Goal: Task Accomplishment & Management: Use online tool/utility

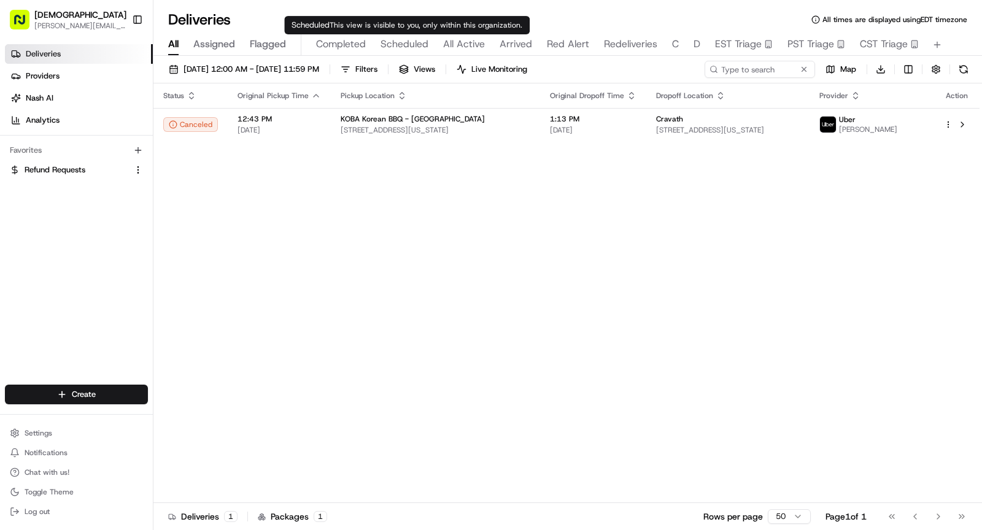
click at [402, 39] on span "Scheduled" at bounding box center [405, 44] width 48 height 15
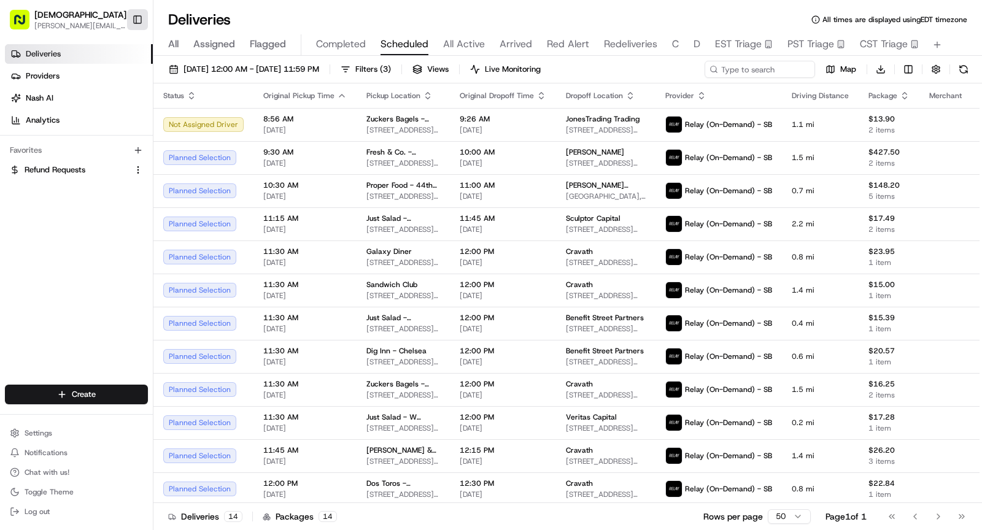
click at [139, 18] on button "Toggle Sidebar" at bounding box center [137, 19] width 21 height 21
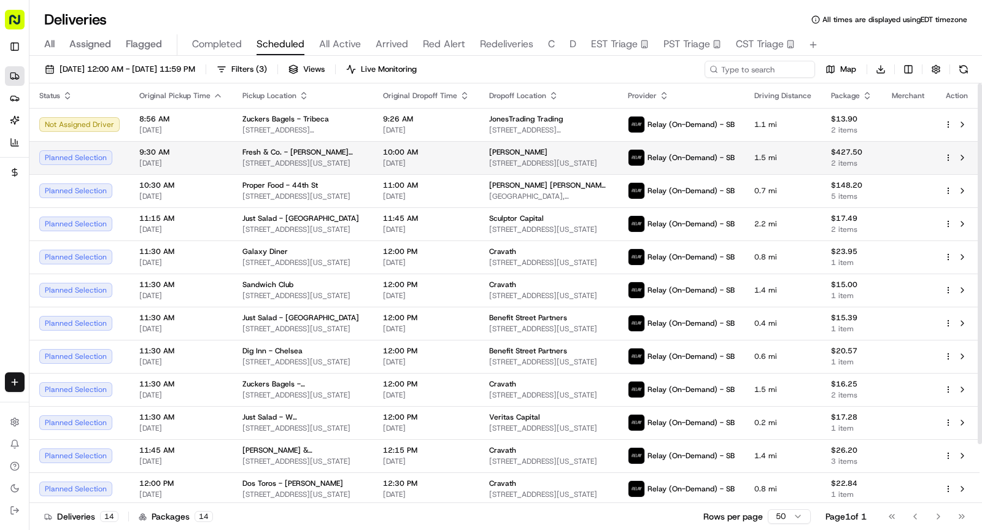
click at [323, 153] on span "Fresh & Co. - [PERSON_NAME][GEOGRAPHIC_DATA]" at bounding box center [302, 152] width 121 height 10
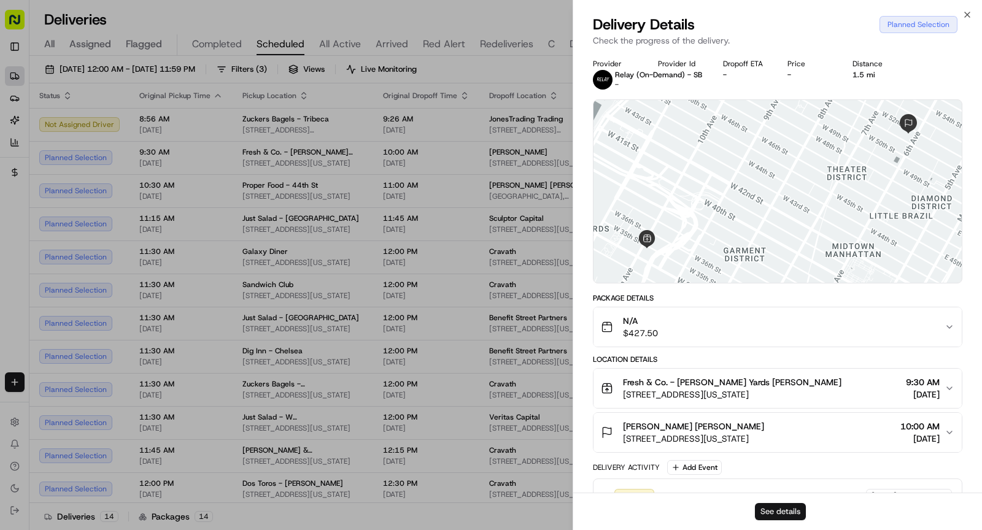
click at [769, 436] on button "See details" at bounding box center [780, 511] width 51 height 17
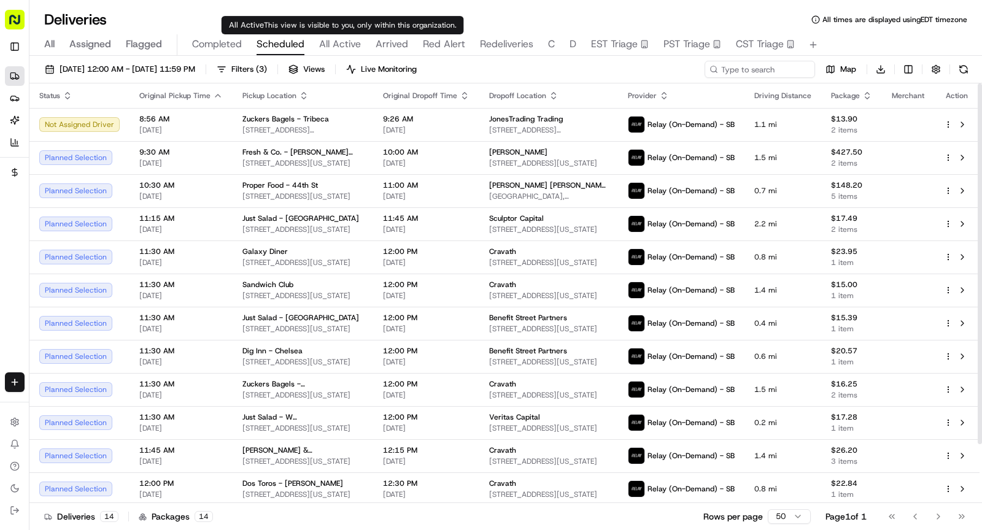
click at [344, 43] on span "All Active" at bounding box center [340, 44] width 42 height 15
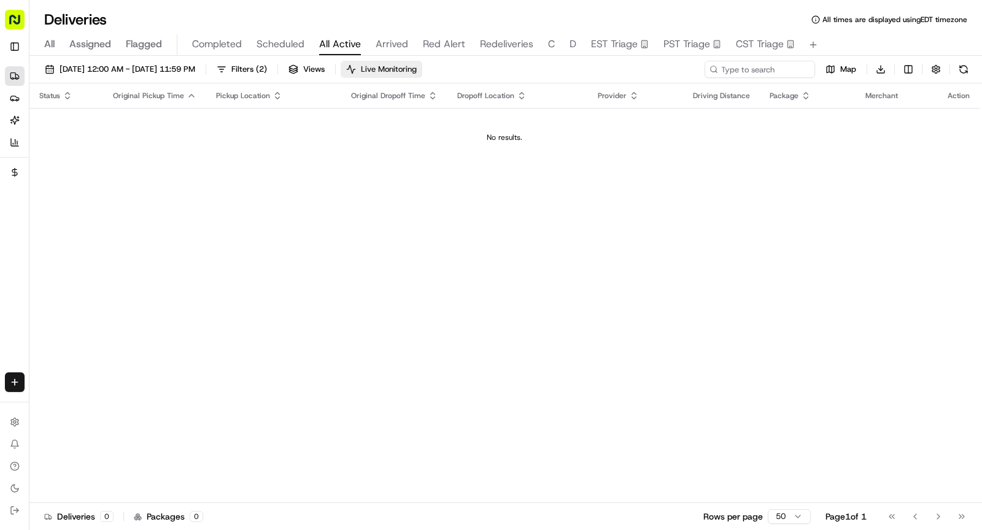
click at [409, 67] on span "Live Monitoring" at bounding box center [389, 69] width 56 height 11
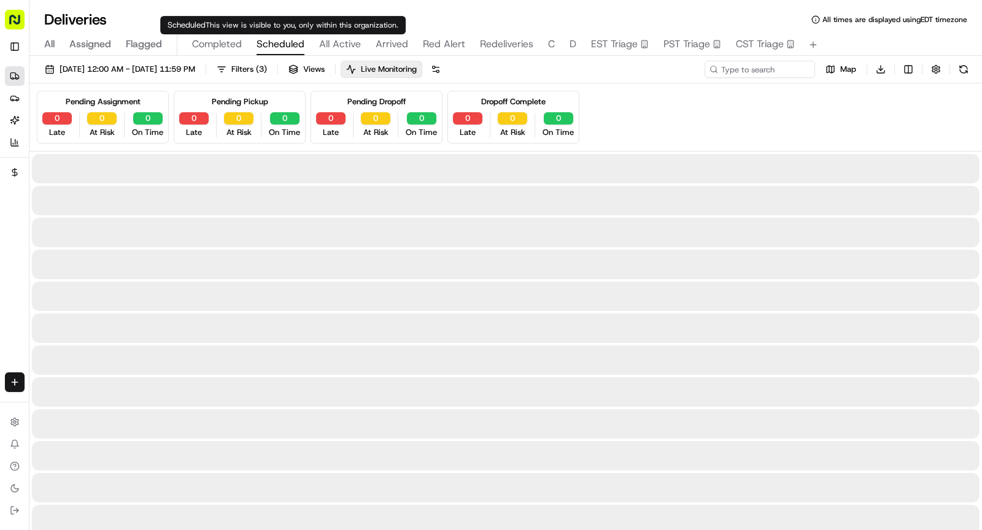
click at [276, 40] on span "Scheduled" at bounding box center [281, 44] width 48 height 15
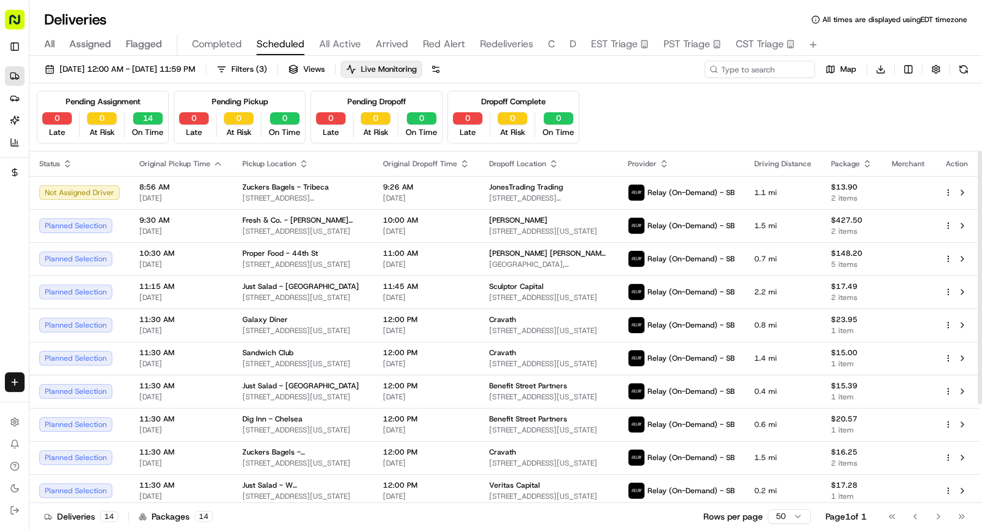
click at [195, 59] on div "08/18/2025 12:00 AM - 08/18/2025 11:59 PM Filters ( 3 ) Views Live Monitoring M…" at bounding box center [505, 294] width 953 height 477
click at [195, 73] on span "[DATE] 12:00 AM - [DATE] 11:59 PM" at bounding box center [128, 69] width 136 height 11
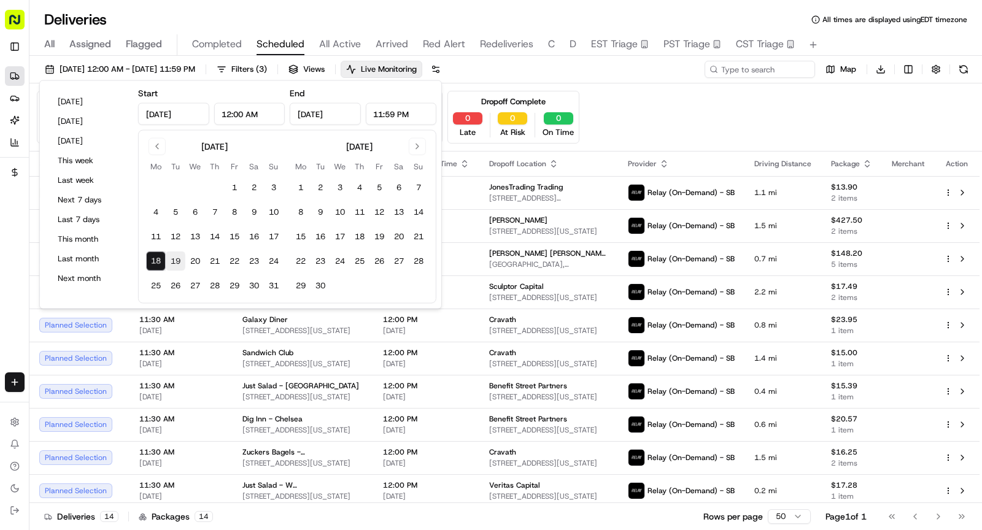
click at [179, 264] on button "19" at bounding box center [176, 262] width 20 height 20
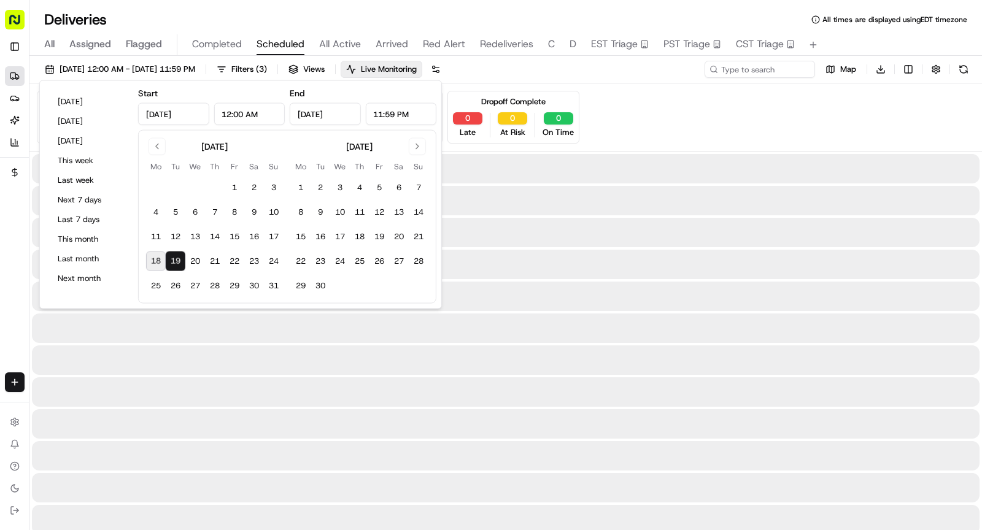
type input "Aug 19, 2025"
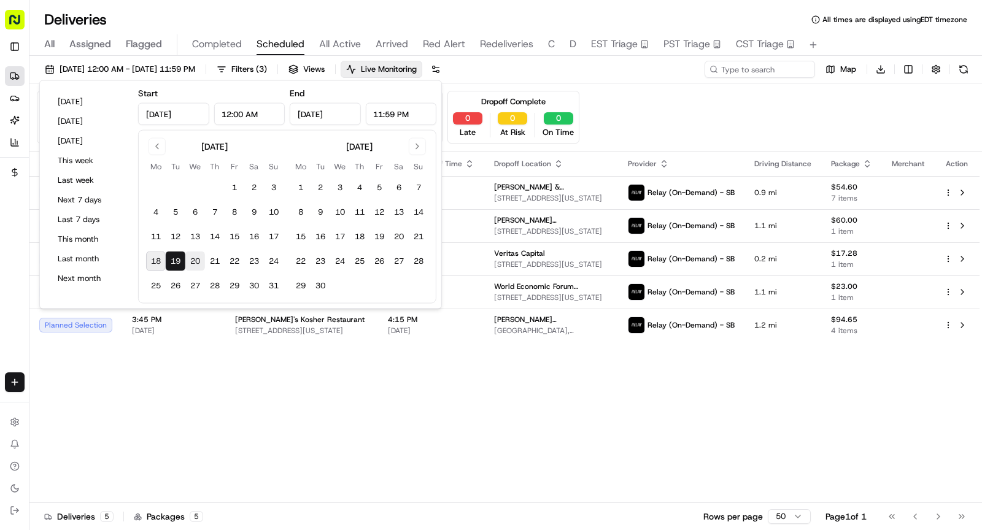
click at [197, 262] on button "20" at bounding box center [195, 262] width 20 height 20
type input "Aug 20, 2025"
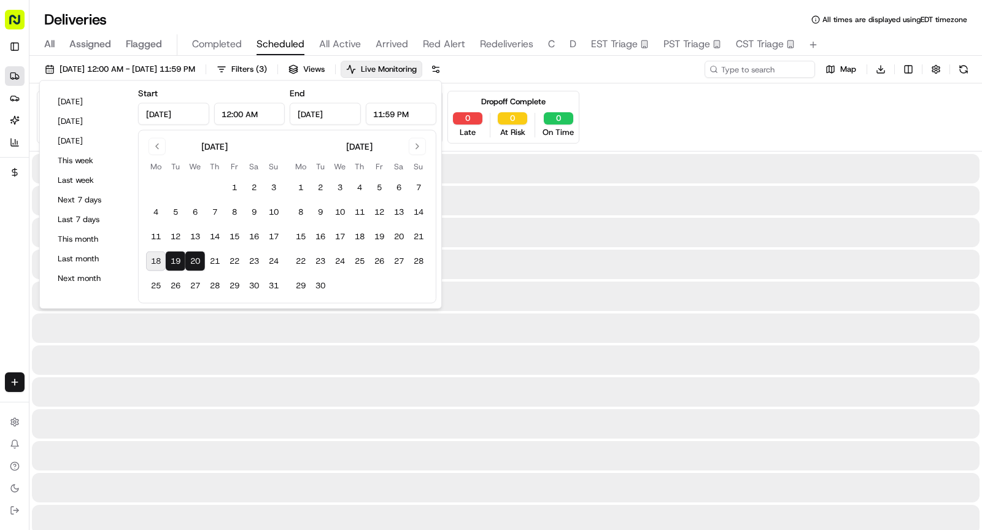
click at [197, 262] on button "20" at bounding box center [195, 262] width 20 height 20
type input "Aug 20, 2025"
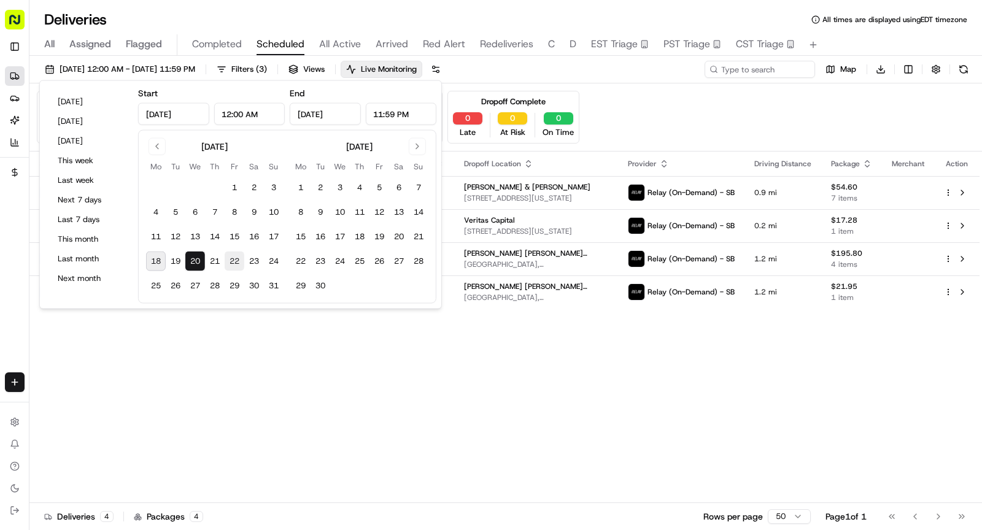
click at [225, 267] on button "22" at bounding box center [235, 262] width 20 height 20
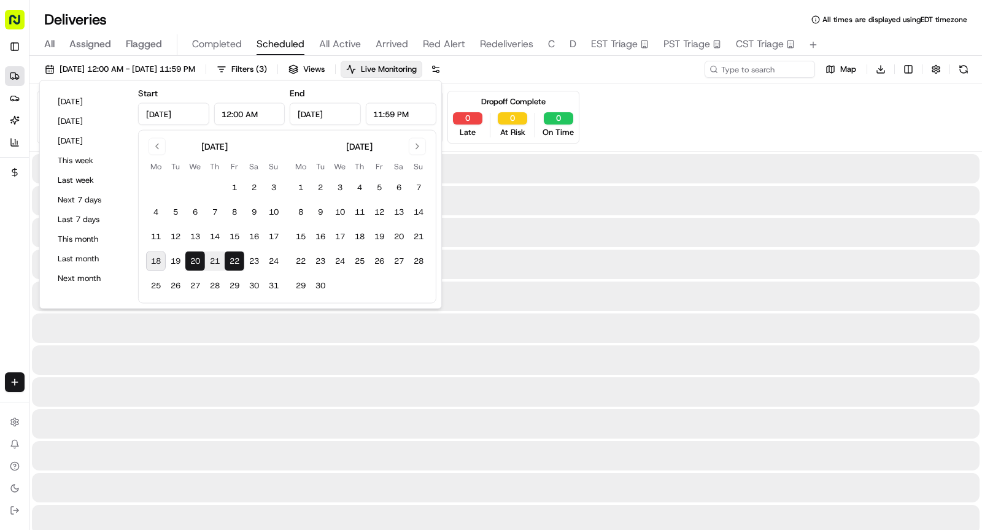
type input "Aug 22, 2025"
click at [225, 267] on button "22" at bounding box center [235, 262] width 20 height 20
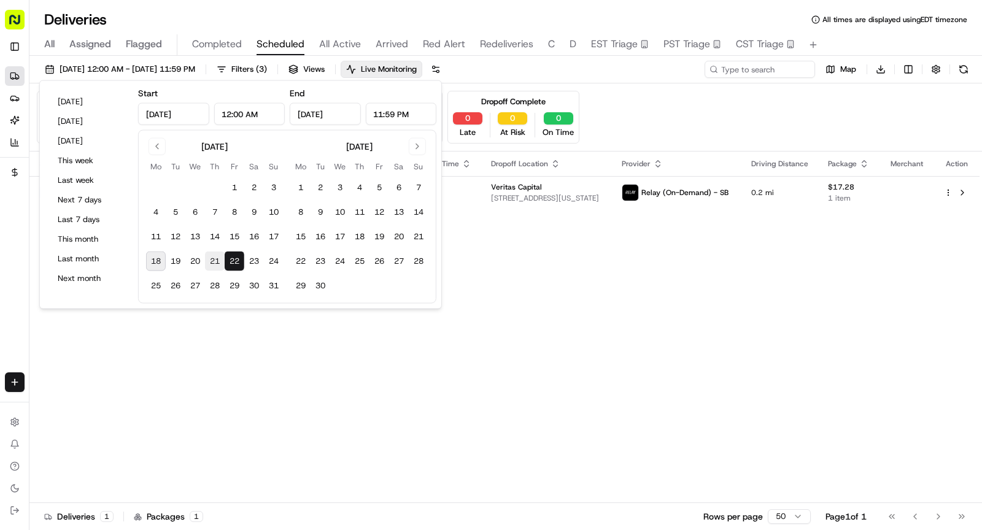
click at [214, 263] on button "21" at bounding box center [215, 262] width 20 height 20
type input "Aug 21, 2025"
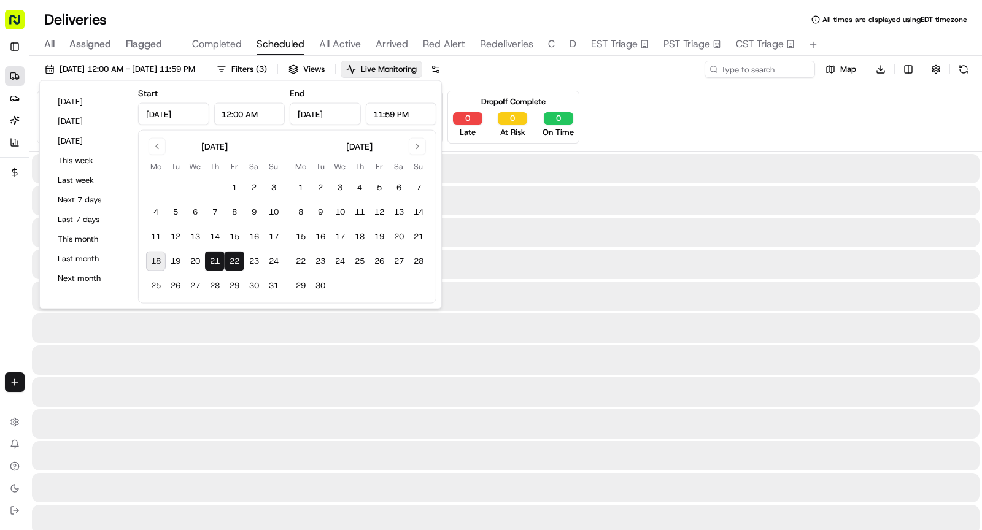
click at [214, 263] on button "21" at bounding box center [215, 262] width 20 height 20
type input "Aug 21, 2025"
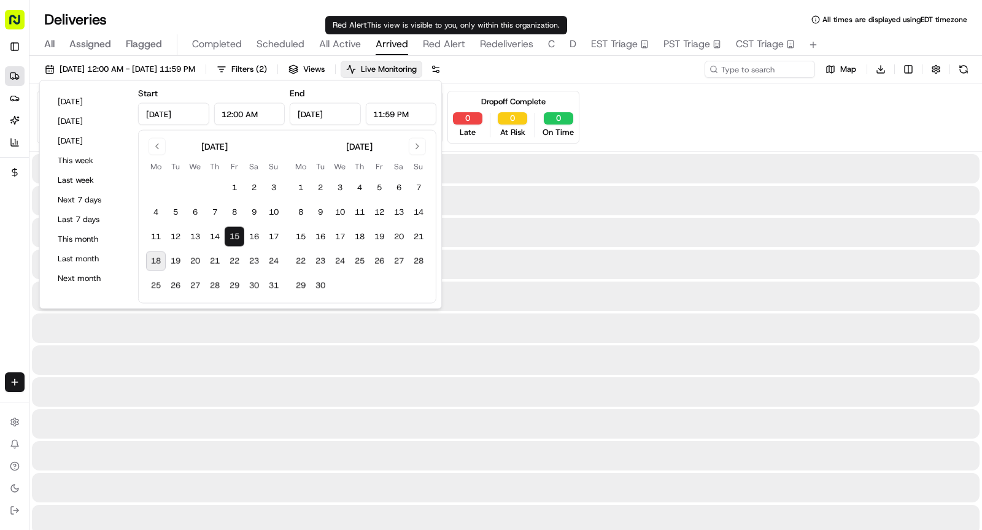
type input "[DATE]"
click at [392, 42] on span "Arrived" at bounding box center [392, 44] width 33 height 15
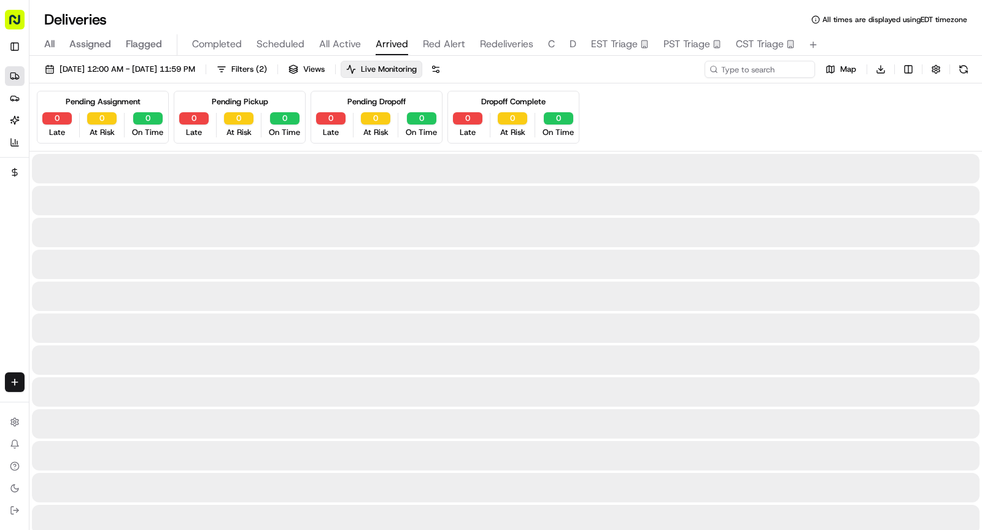
click at [392, 40] on span "Arrived" at bounding box center [392, 44] width 33 height 15
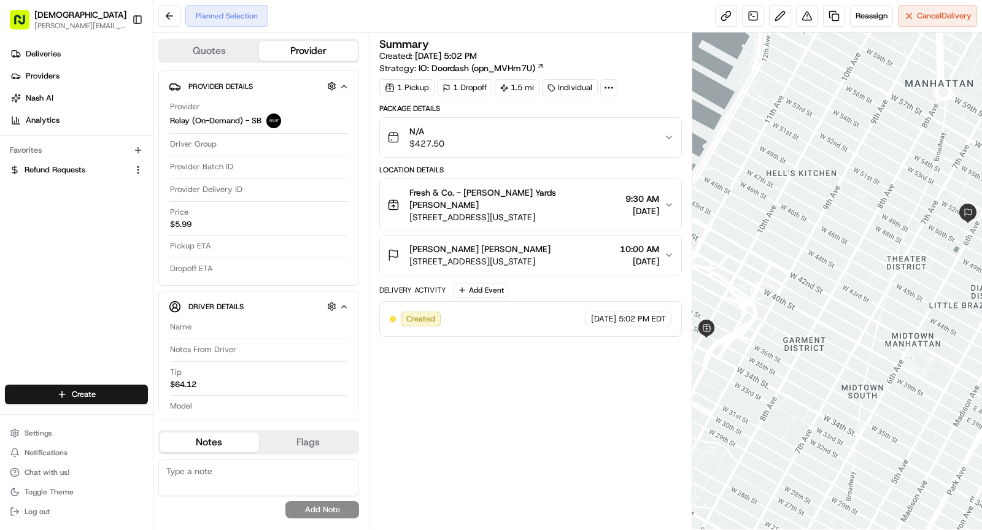
click at [609, 91] on icon at bounding box center [608, 87] width 11 height 11
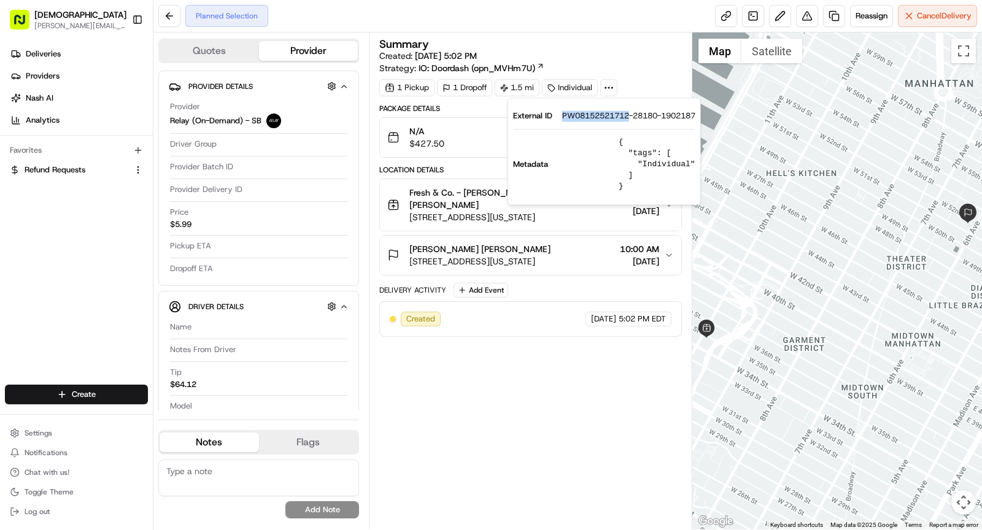
drag, startPoint x: 562, startPoint y: 114, endPoint x: 630, endPoint y: 117, distance: 68.2
click at [630, 117] on span "PW08152521712-28180-1902187" at bounding box center [628, 115] width 133 height 11
copy span "PW08152521712"
click at [540, 410] on div "Summary Created: 08/15/2025 5:02 PM Strategy: IO: Doordash (opn_MVHm7U) 1 Picku…" at bounding box center [530, 281] width 303 height 485
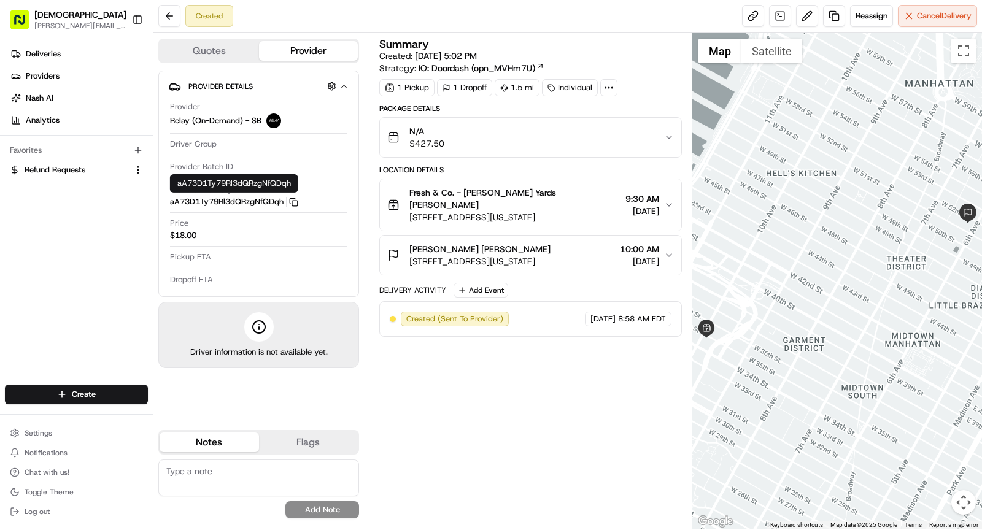
click at [296, 192] on div "aA73D1Ty79Rl3dQRzgNfQDqh aA73D1Ty79Rl3dQRzgNfQDqh" at bounding box center [234, 183] width 128 height 18
click at [296, 201] on rect "button" at bounding box center [295, 204] width 6 height 6
click at [498, 407] on div "Summary Created: 08/15/2025 5:02 PM Strategy: IO: Doordash (opn_MVHm7U) 1 Picku…" at bounding box center [530, 281] width 303 height 485
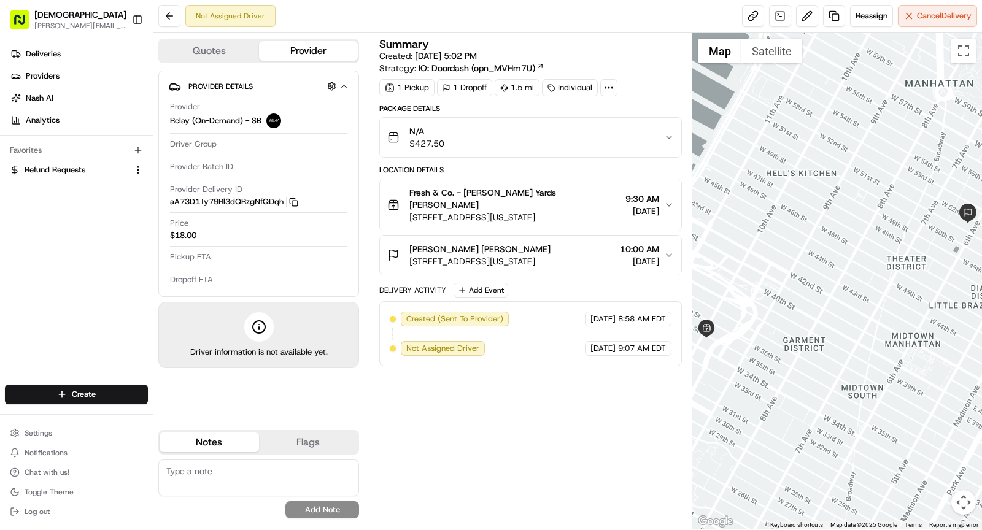
click at [610, 83] on icon at bounding box center [608, 87] width 11 height 11
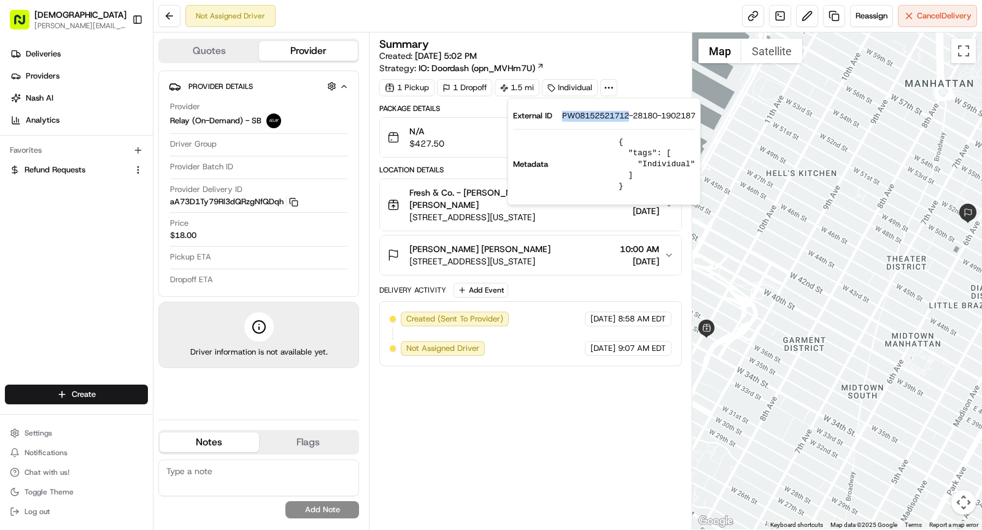
drag, startPoint x: 559, startPoint y: 115, endPoint x: 629, endPoint y: 120, distance: 70.7
click at [629, 120] on div "External ID PW08152521712-28180-1902187" at bounding box center [604, 115] width 182 height 11
copy span "PW08152521712"
click at [469, 195] on span "Fresh & Co. - Hudson Yards Denis Sharebite" at bounding box center [514, 199] width 211 height 25
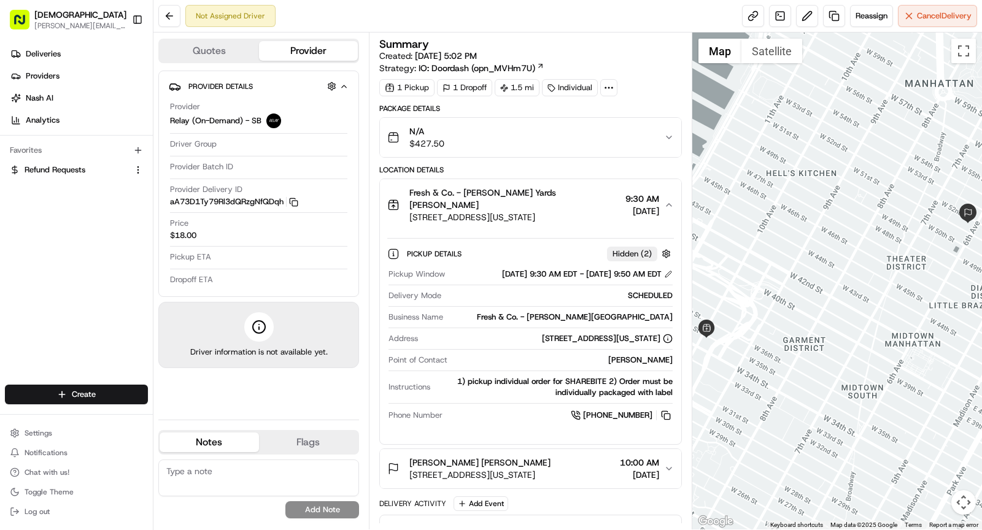
click at [607, 312] on div "Fresh & Co. - [PERSON_NAME][GEOGRAPHIC_DATA]" at bounding box center [560, 317] width 225 height 11
copy div "Fresh & Co. - [PERSON_NAME][GEOGRAPHIC_DATA]"
click at [525, 209] on button "Fresh & Co. - Hudson Yards Denis Sharebite 444 10th Ave, New York, NY 10001, US…" at bounding box center [530, 205] width 301 height 52
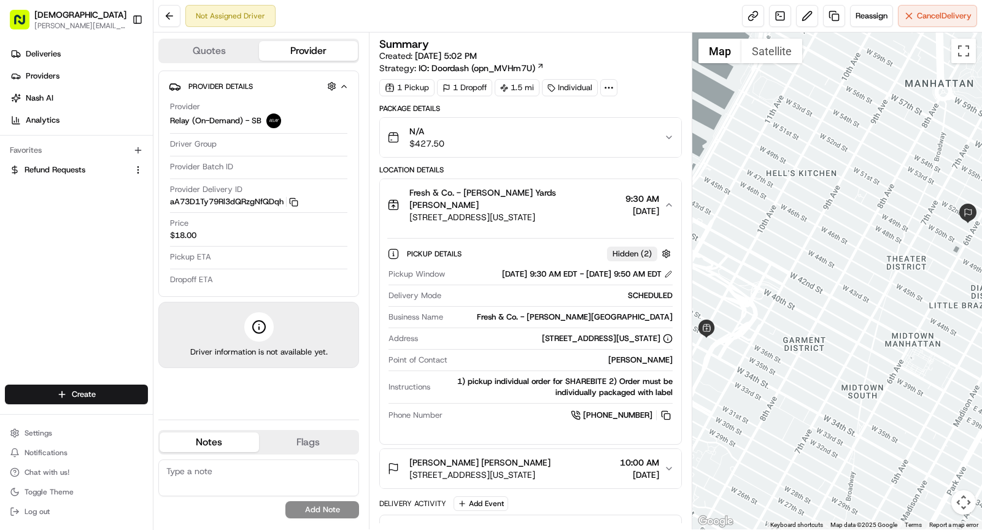
click at [543, 195] on span "Fresh & Co. - Hudson Yards Denis Sharebite" at bounding box center [514, 199] width 211 height 25
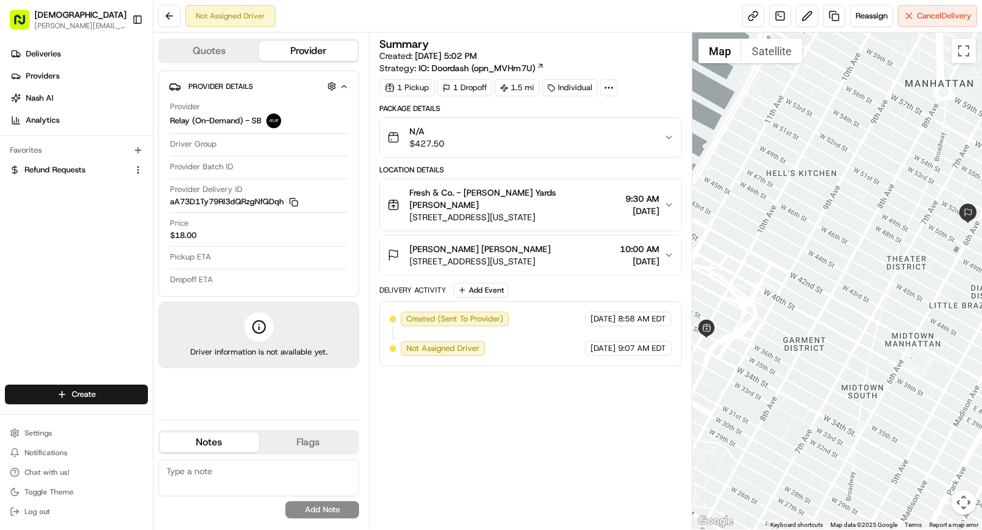
click at [535, 243] on div "Paul Weiss Karina Guzman" at bounding box center [479, 249] width 141 height 12
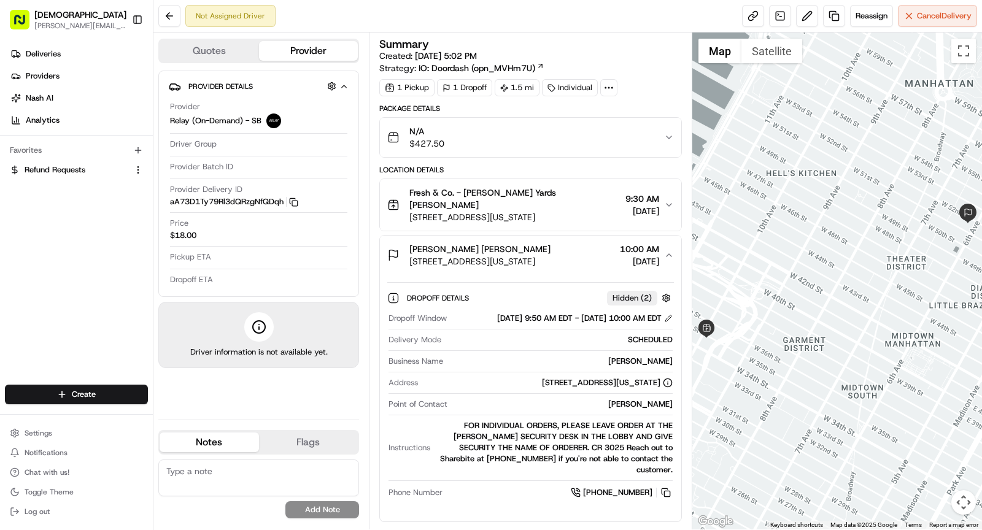
click at [658, 393] on div "Dropoff Window 08/18/2025 9:50 AM EDT - 08/18/2025 10:00 AM EDT Delivery Mode S…" at bounding box center [530, 406] width 287 height 196
copy div "Karina Guzman"
click at [551, 255] on span "1285 6th Ave, New York, NY 10019, USA" at bounding box center [479, 261] width 141 height 12
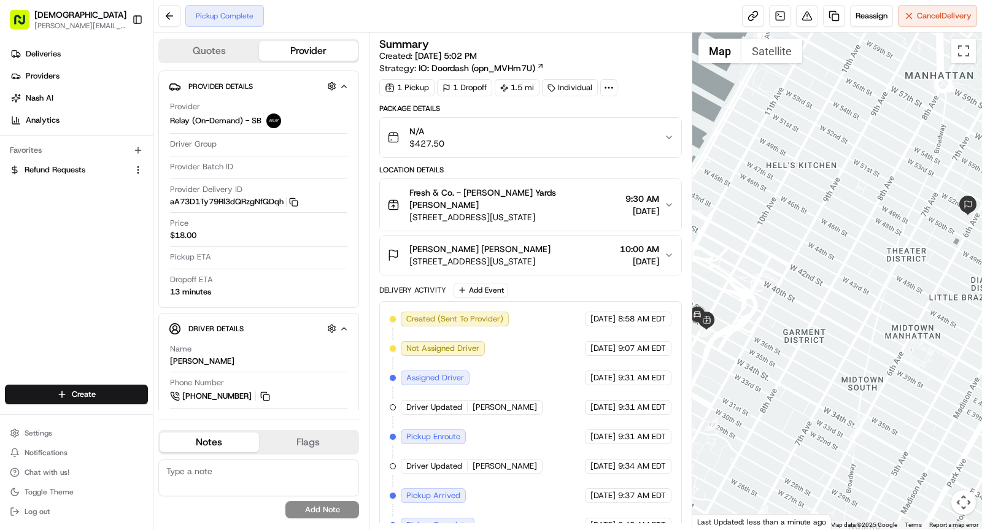
drag, startPoint x: 801, startPoint y: 224, endPoint x: 801, endPoint y: 215, distance: 9.2
click at [801, 215] on div at bounding box center [837, 281] width 290 height 497
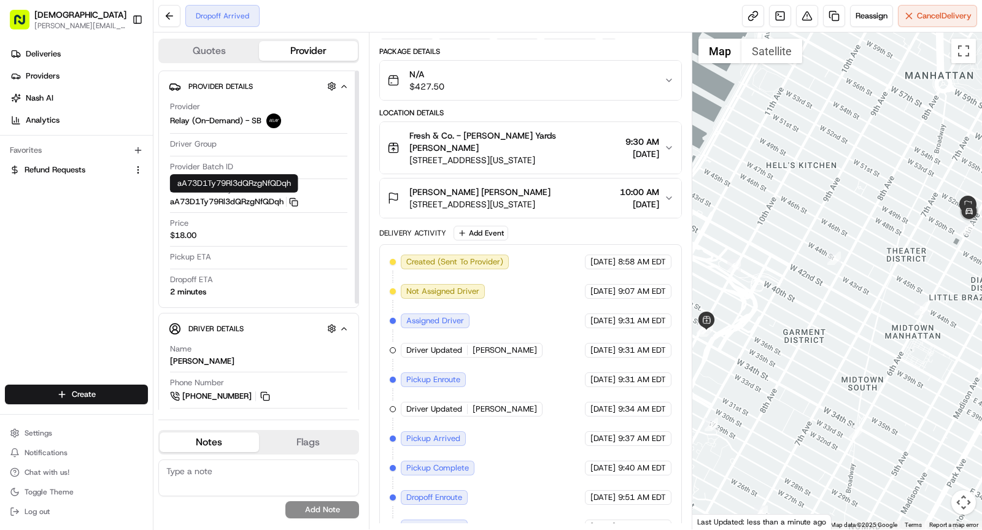
click at [295, 202] on icon "button" at bounding box center [293, 202] width 9 height 9
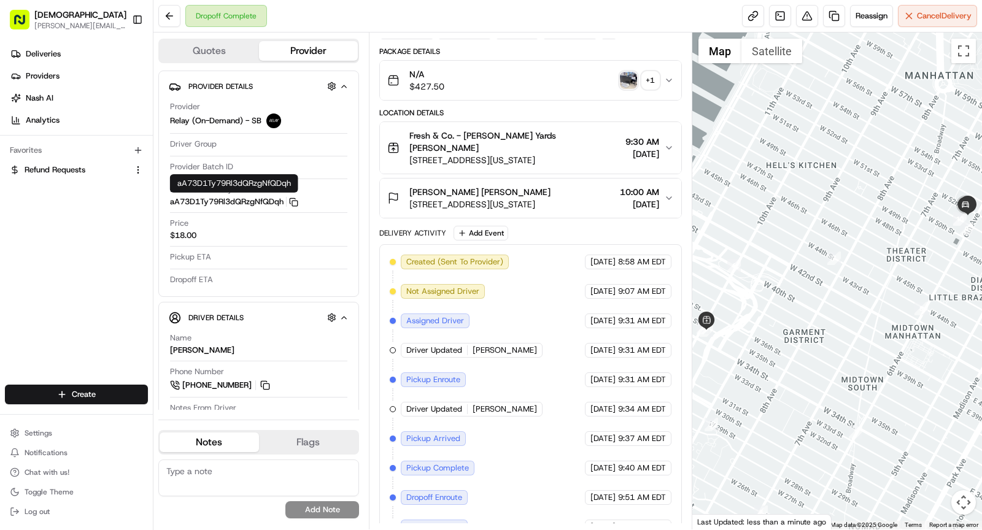
click at [631, 83] on img "button" at bounding box center [628, 80] width 17 height 17
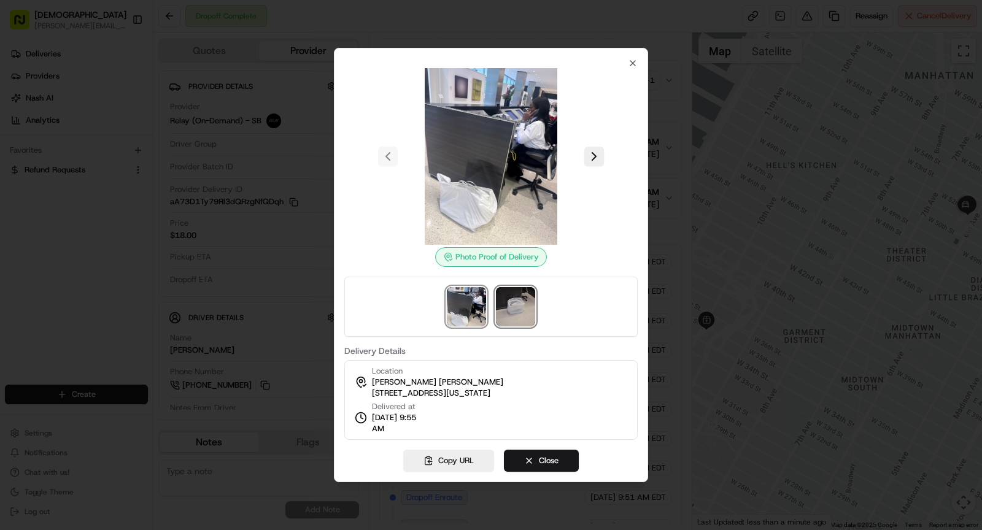
click at [509, 298] on img at bounding box center [515, 306] width 39 height 39
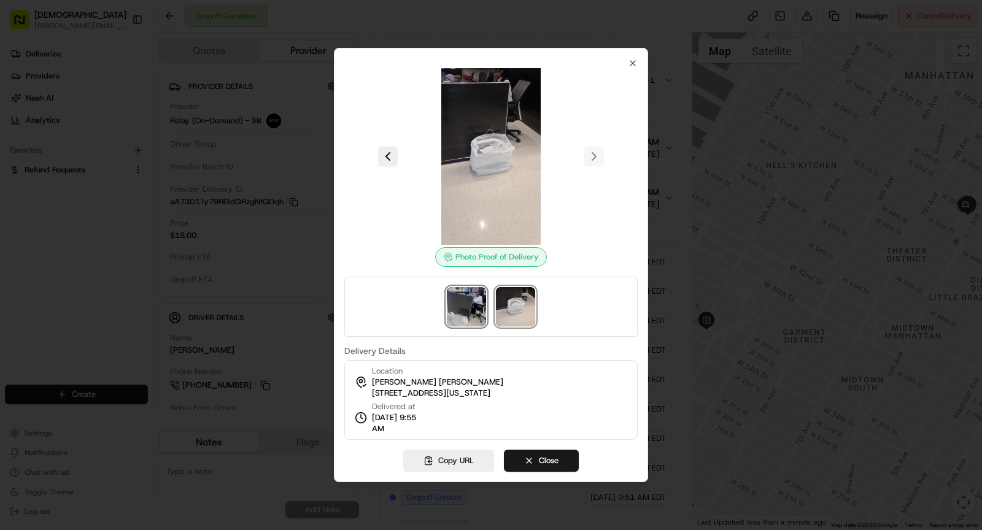
click at [478, 304] on img at bounding box center [466, 306] width 39 height 39
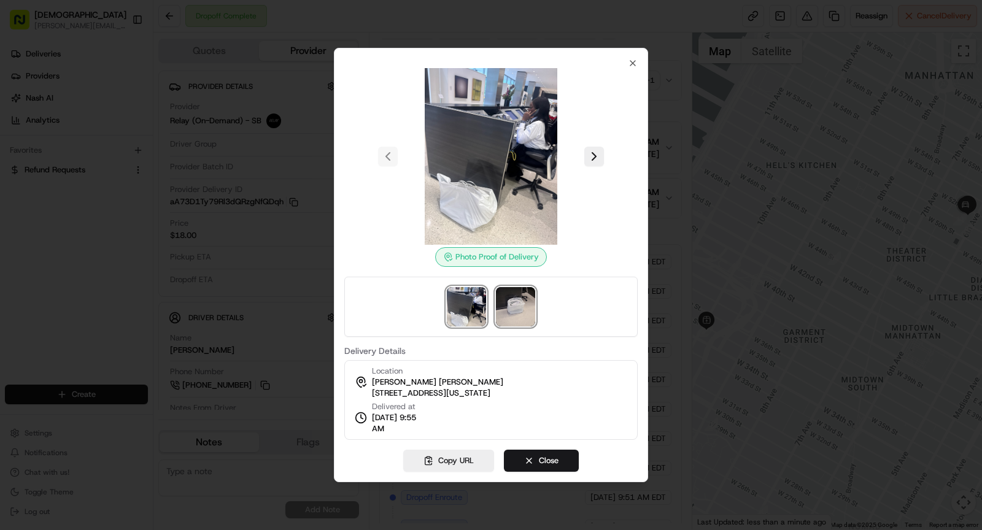
drag, startPoint x: 509, startPoint y: 293, endPoint x: 481, endPoint y: 180, distance: 116.6
click at [509, 294] on img at bounding box center [515, 306] width 39 height 39
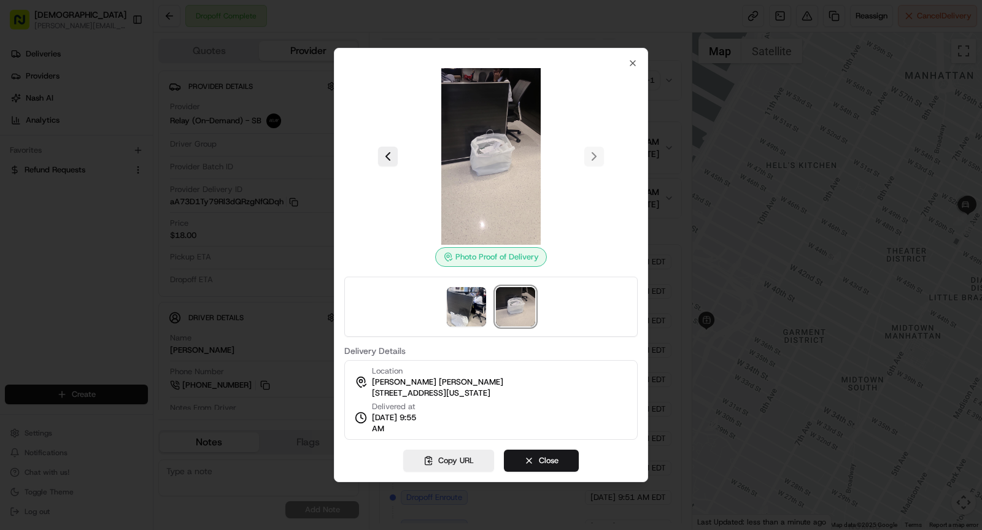
drag, startPoint x: 371, startPoint y: 431, endPoint x: 438, endPoint y: 430, distance: 67.5
click at [438, 430] on div "Location Paul Weiss Karina Guzman 1285 6th Ave, New York, NY 10019, USA Deliver…" at bounding box center [490, 400] width 293 height 80
copy span "9:55 AM"
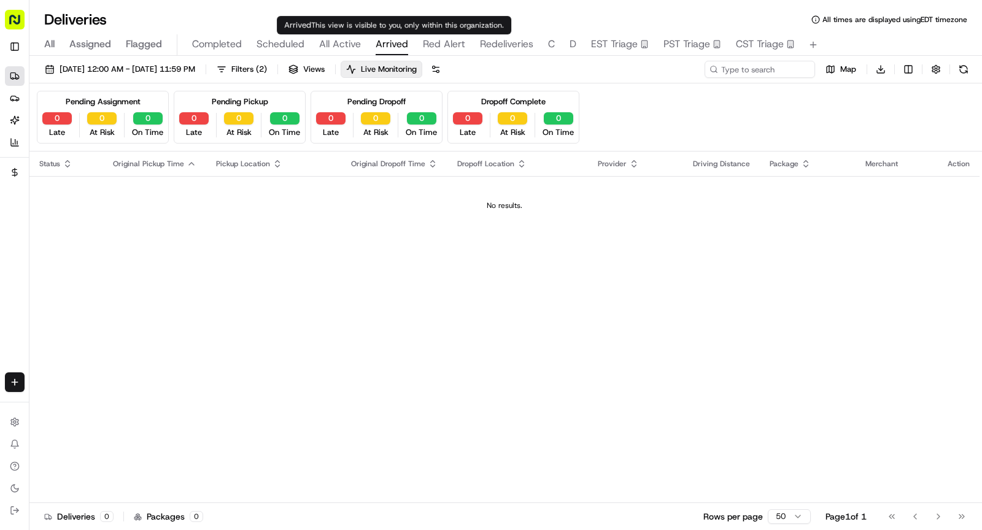
drag, startPoint x: 0, startPoint y: 0, endPoint x: 351, endPoint y: 41, distance: 352.8
click at [351, 41] on span "All Active" at bounding box center [340, 44] width 42 height 15
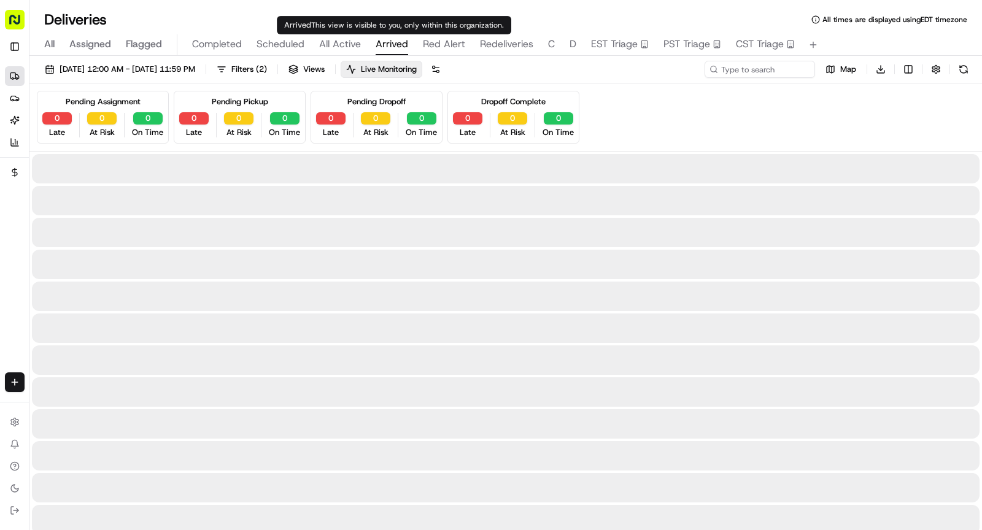
click at [405, 40] on span "Arrived" at bounding box center [392, 44] width 33 height 15
click at [342, 37] on span "All Active" at bounding box center [340, 44] width 42 height 15
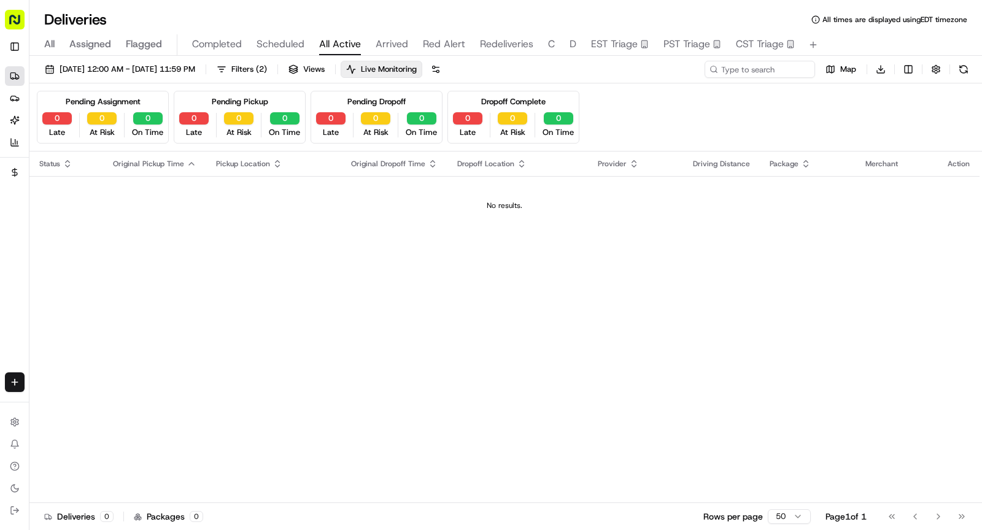
click at [276, 56] on div "[DATE] 12:00 AM - [DATE] 11:59 PM Filters ( 2 ) Views Live Monitoring Map Downl…" at bounding box center [505, 294] width 953 height 477
click at [276, 52] on span "Scheduled" at bounding box center [281, 44] width 48 height 15
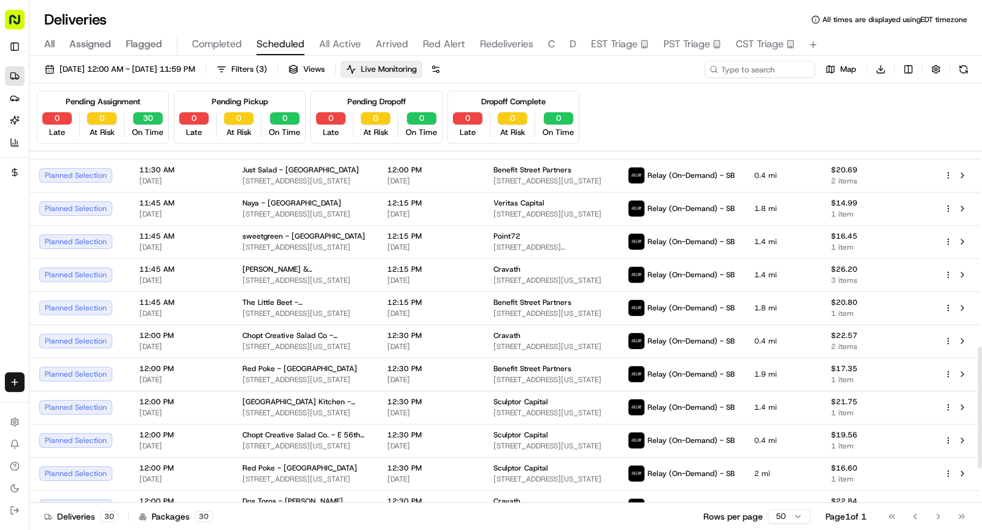
scroll to position [667, 0]
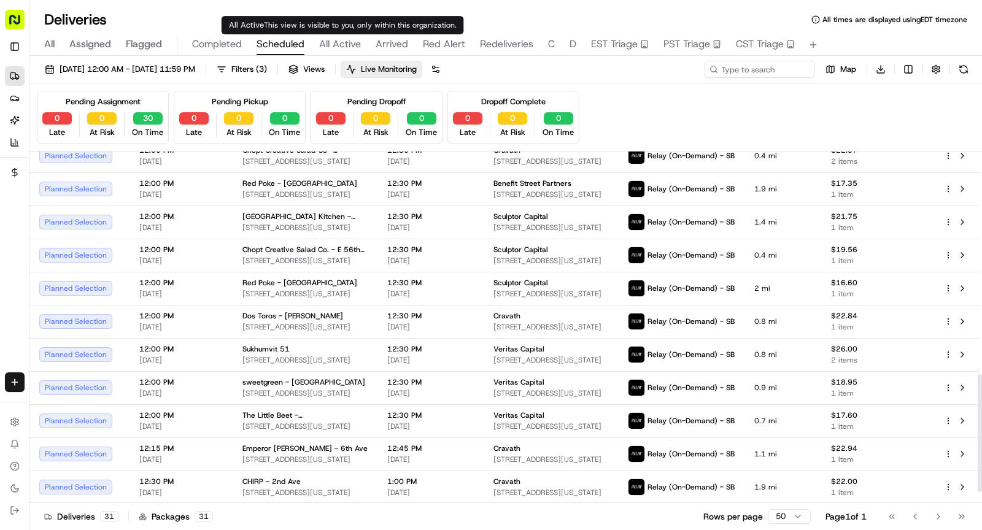
click at [392, 36] on button "Arrived" at bounding box center [392, 44] width 33 height 21
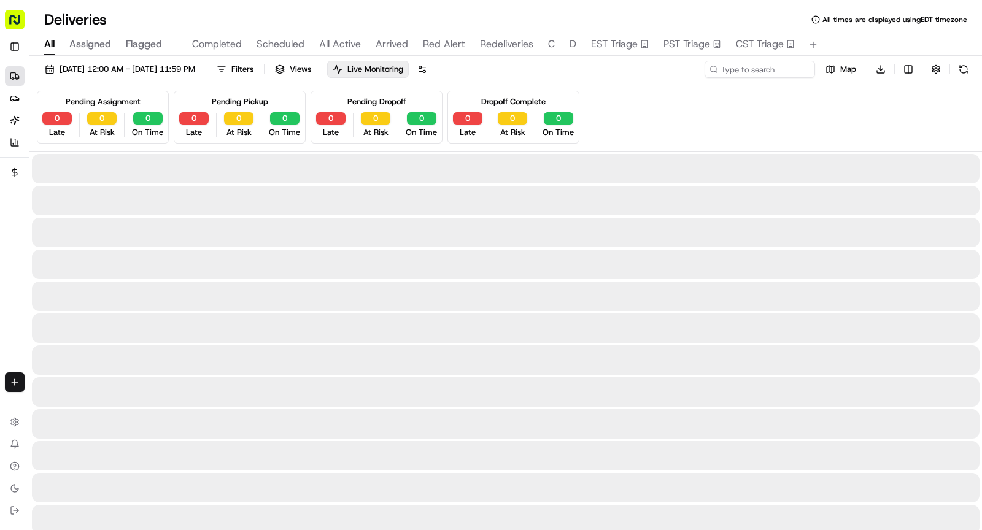
click at [51, 44] on span "All" at bounding box center [49, 44] width 10 height 15
click at [756, 73] on input at bounding box center [741, 69] width 147 height 17
paste input "JO0818252862"
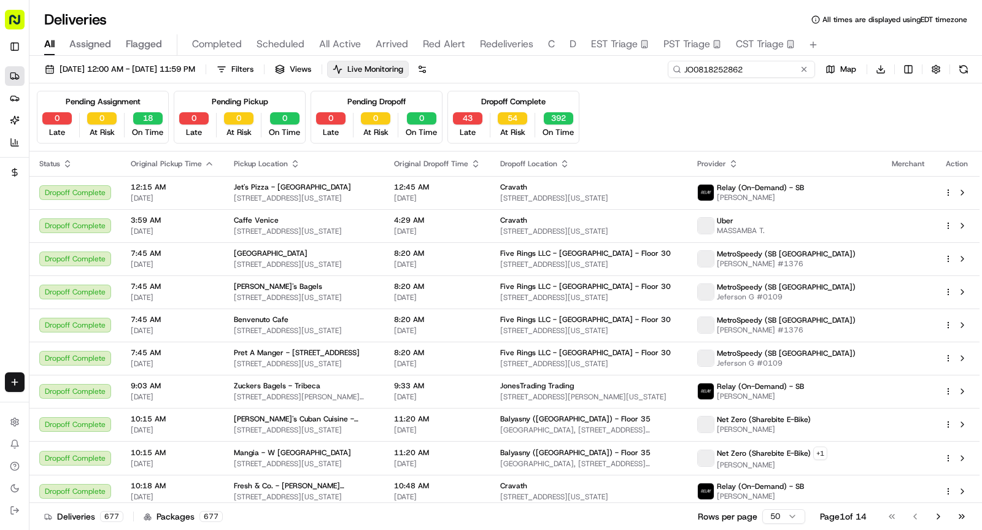
type input "JO0818252862"
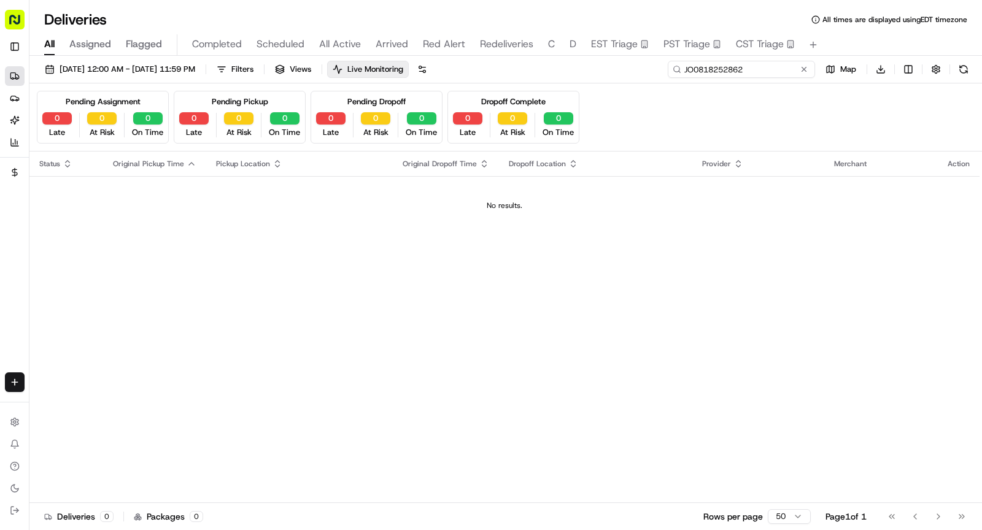
click at [685, 69] on input "JO0818252862" at bounding box center [741, 69] width 147 height 17
click at [122, 69] on span "[DATE] 12:00 AM - [DATE] 11:59 PM" at bounding box center [128, 69] width 136 height 11
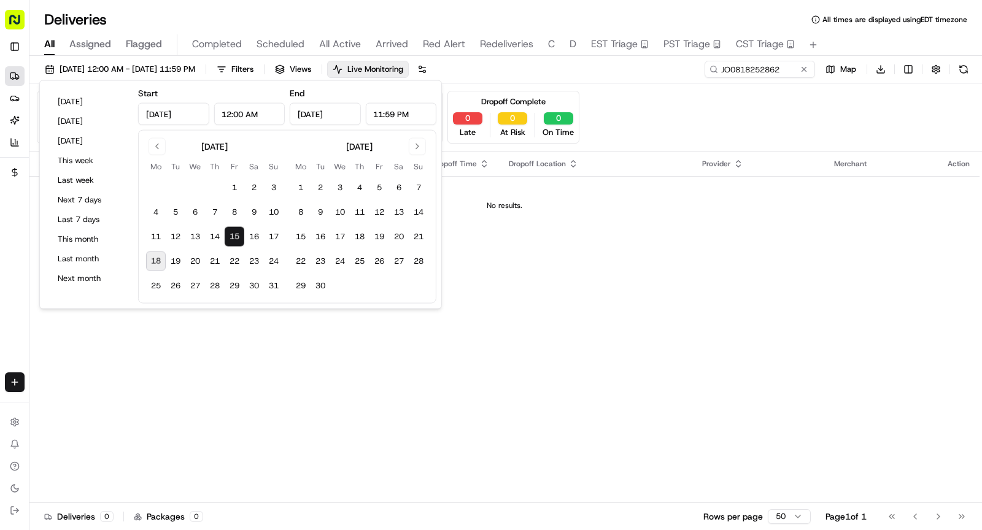
click at [160, 263] on button "18" at bounding box center [156, 262] width 20 height 20
type input "[DATE]"
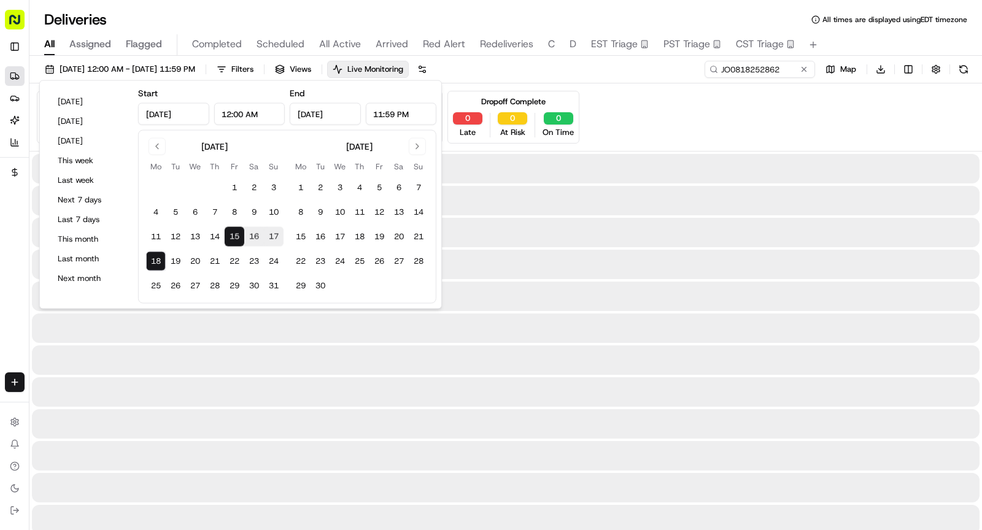
click at [160, 263] on button "18" at bounding box center [156, 262] width 20 height 20
type input "Aug 18, 2025"
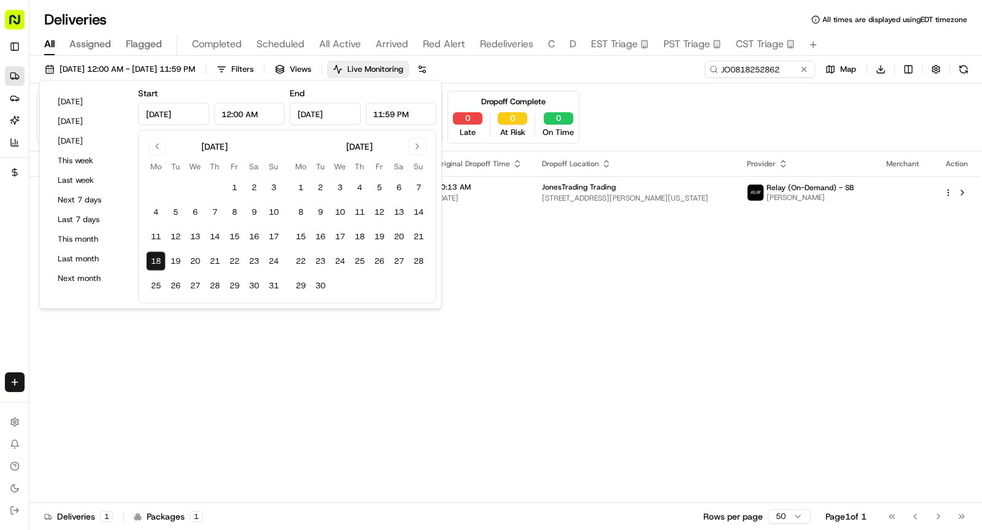
click at [268, 377] on div "Status Original Pickup Time Pickup Location Original Dropoff Time Dropoff Locat…" at bounding box center [504, 328] width 950 height 352
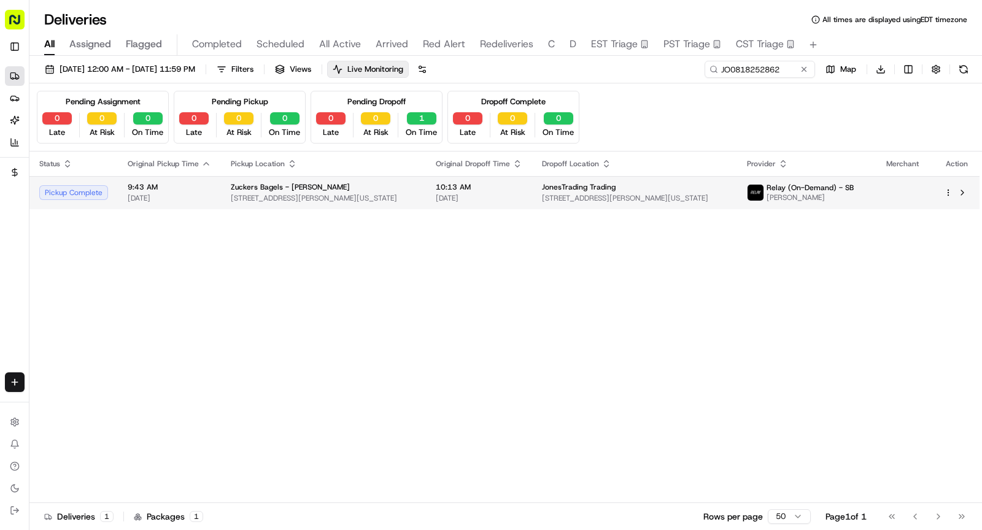
click at [300, 200] on span "125 Fulton St, New York, NY 10038, USA" at bounding box center [323, 198] width 185 height 10
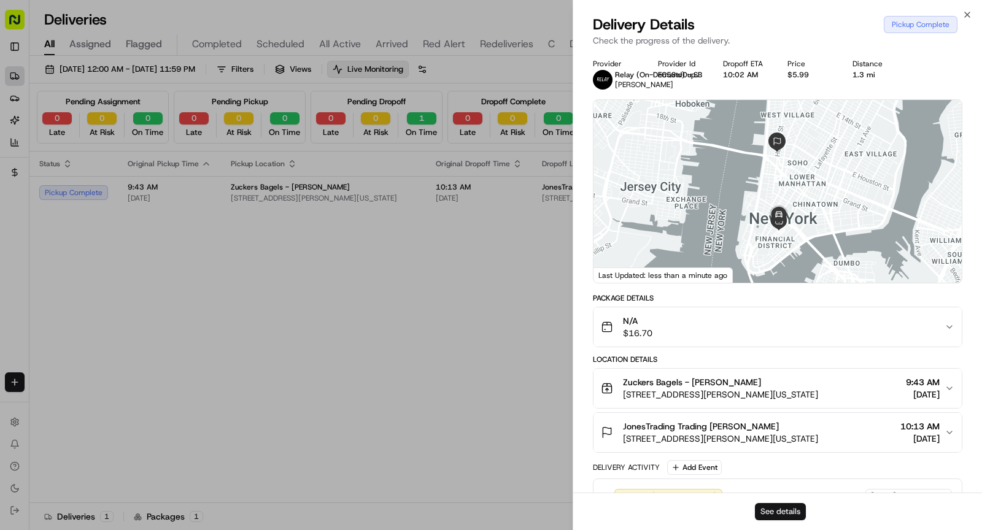
click at [779, 514] on button "See details" at bounding box center [780, 511] width 51 height 17
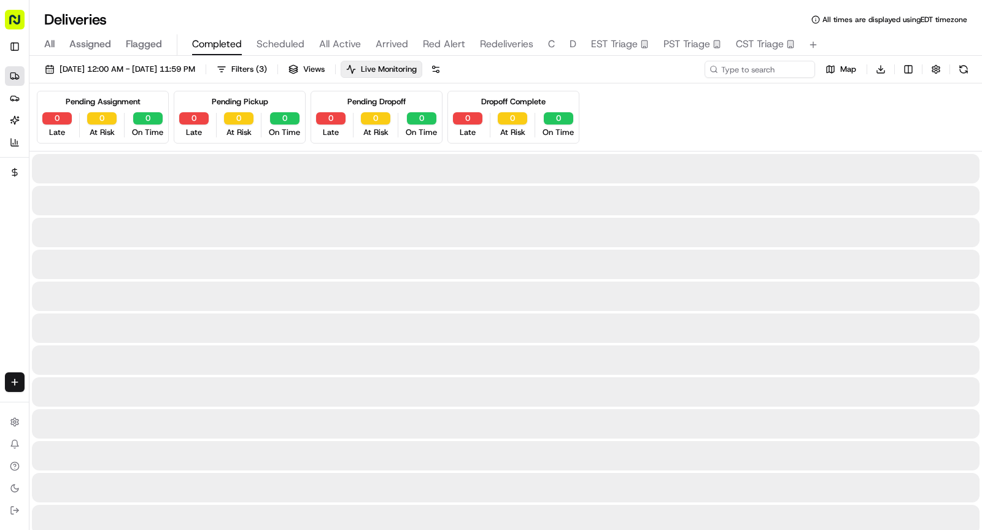
click at [229, 45] on span "Completed" at bounding box center [217, 44] width 50 height 15
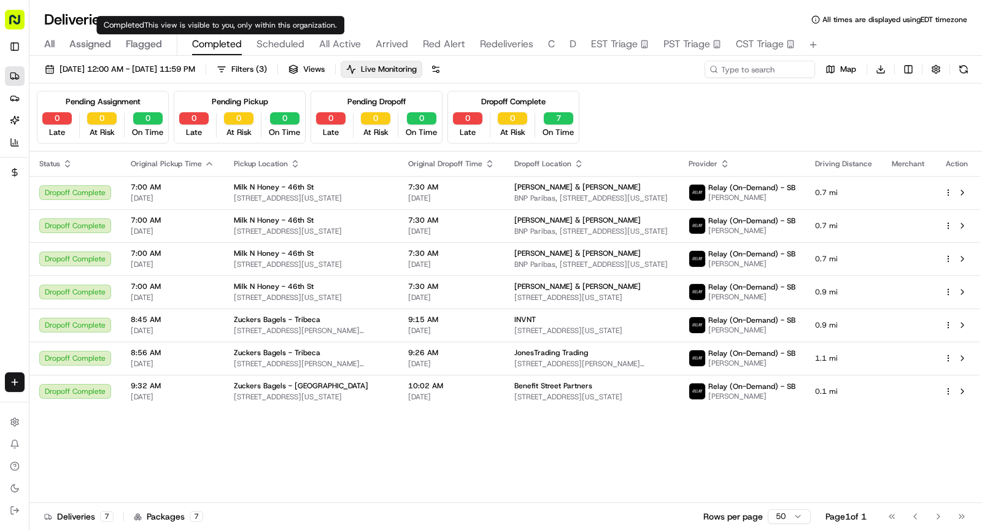
click at [286, 41] on span "Scheduled" at bounding box center [281, 44] width 48 height 15
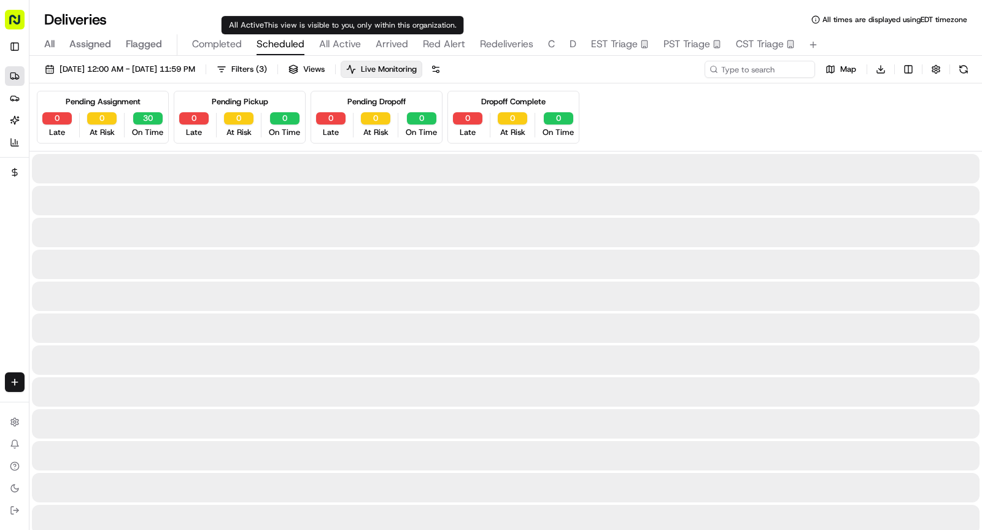
click at [339, 44] on span "All Active" at bounding box center [340, 44] width 42 height 15
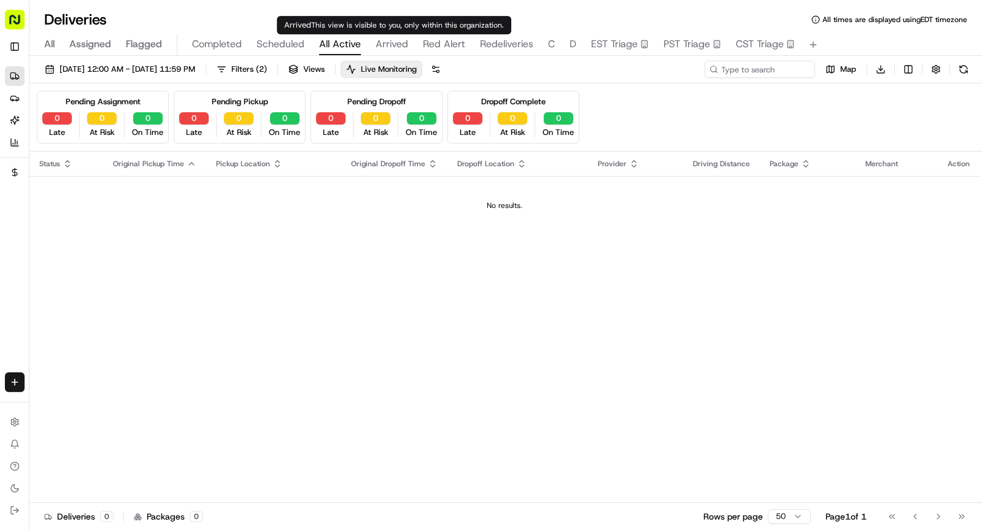
click at [383, 45] on span "Arrived" at bounding box center [392, 44] width 33 height 15
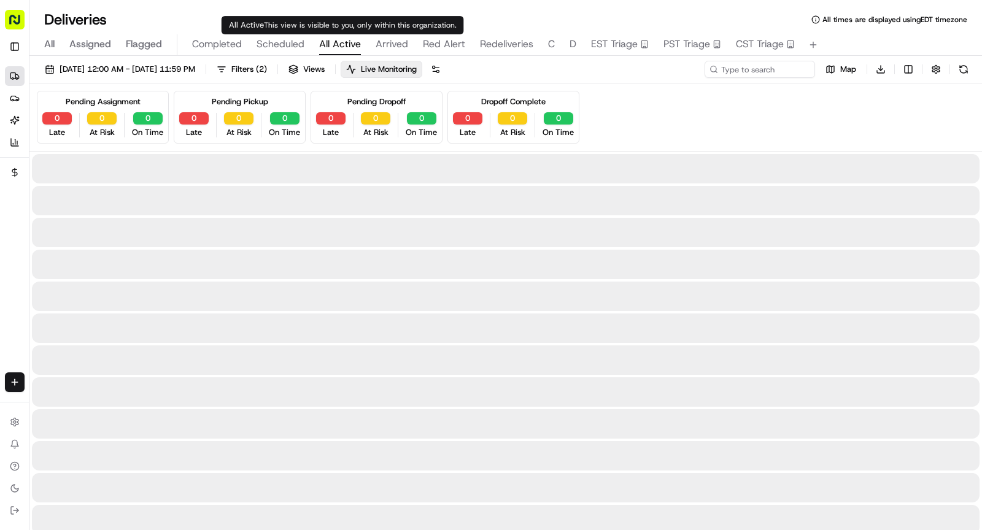
click at [338, 41] on span "All Active" at bounding box center [340, 44] width 42 height 15
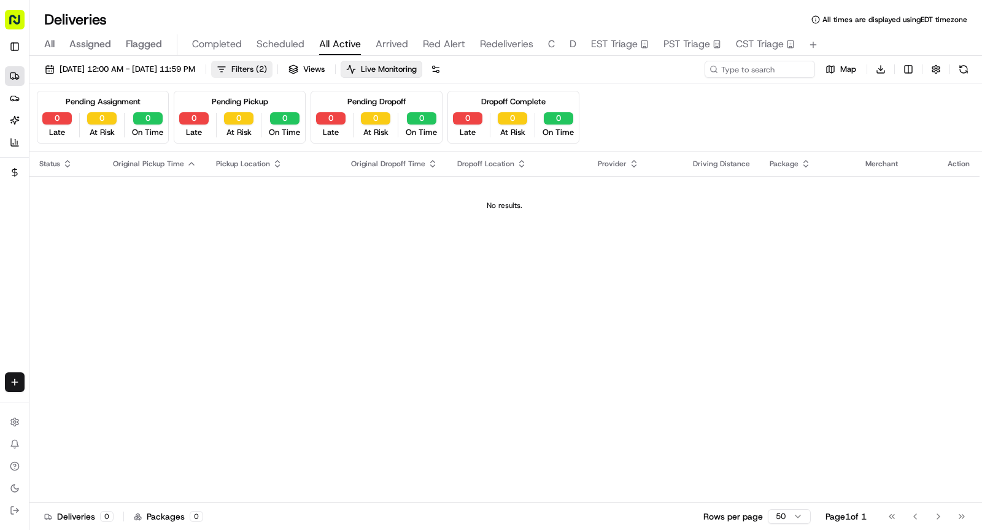
click at [267, 66] on span "Filters ( 2 )" at bounding box center [249, 69] width 36 height 11
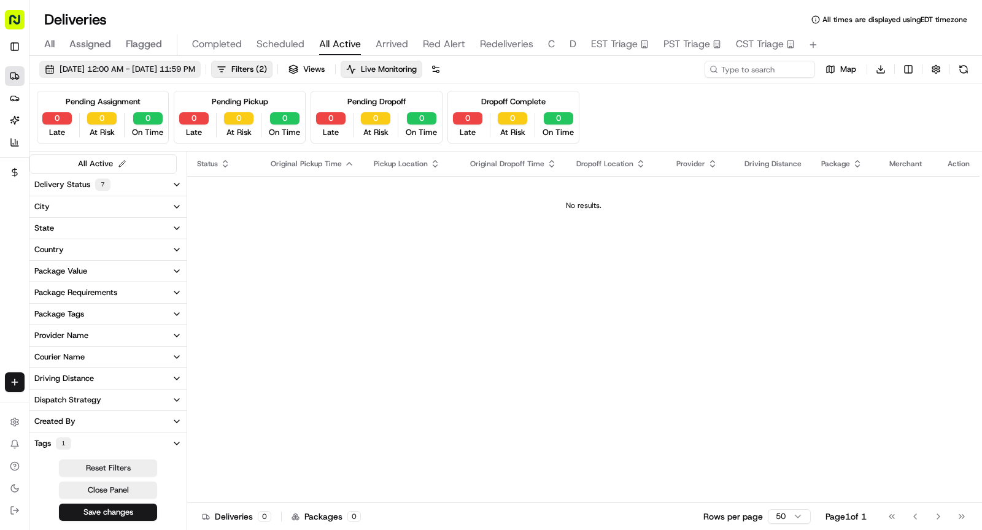
click at [195, 75] on button "08/15/2025 12:00 AM - 08/15/2025 11:59 PM" at bounding box center [119, 69] width 161 height 17
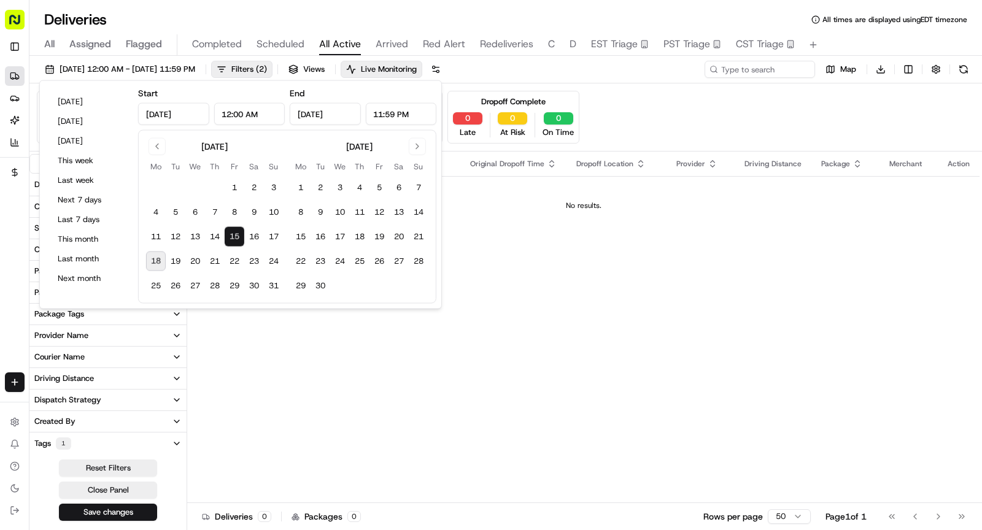
click at [155, 260] on button "18" at bounding box center [156, 262] width 20 height 20
type input "Aug 18, 2025"
click at [155, 260] on button "18" at bounding box center [156, 262] width 20 height 20
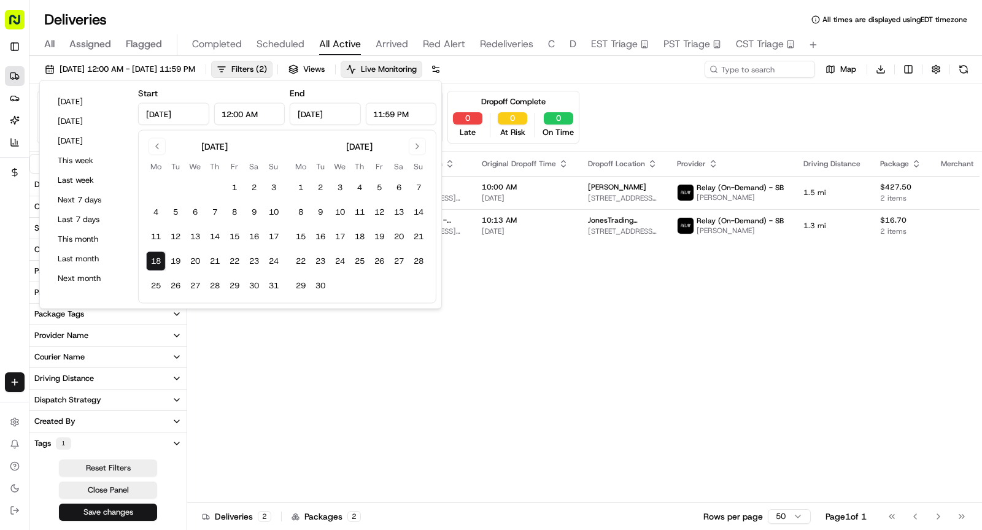
click at [134, 511] on button "Save changes" at bounding box center [108, 512] width 98 height 17
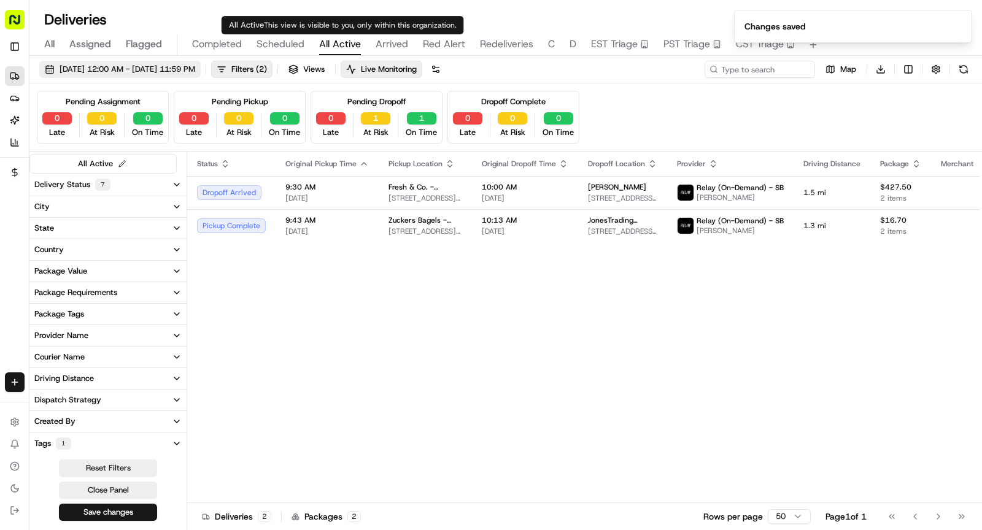
click at [391, 45] on span "Arrived" at bounding box center [392, 44] width 33 height 15
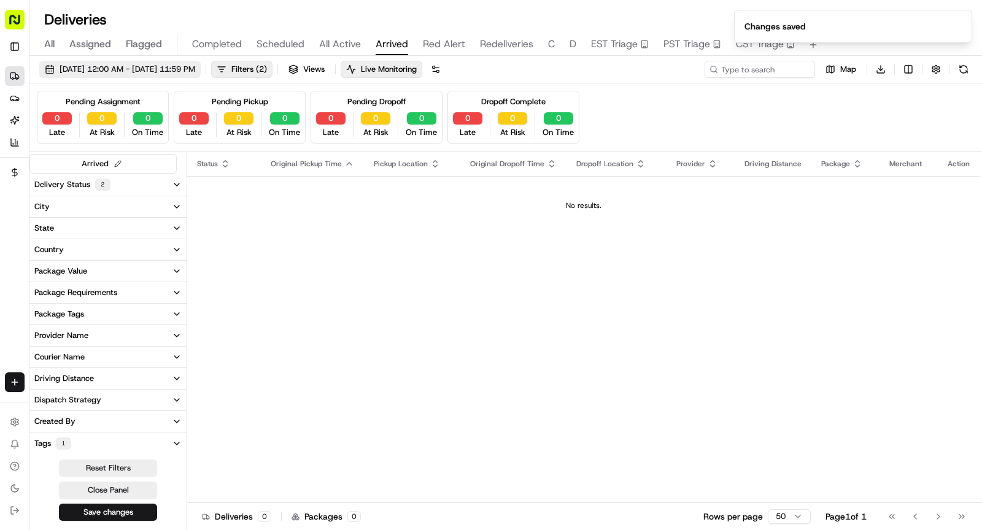
click at [195, 67] on span "08/15/2025 12:00 AM - 08/15/2025 11:59 PM" at bounding box center [128, 69] width 136 height 11
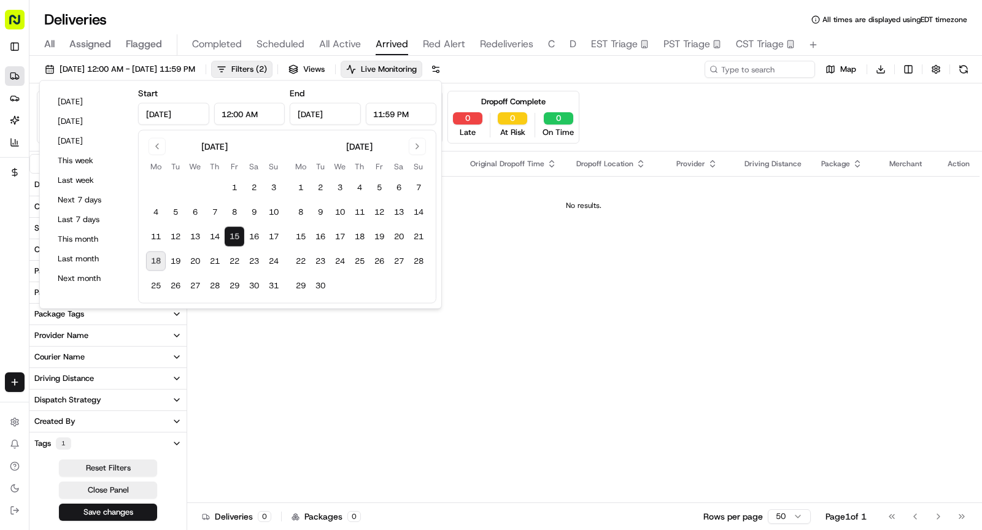
click at [158, 261] on button "18" at bounding box center [156, 262] width 20 height 20
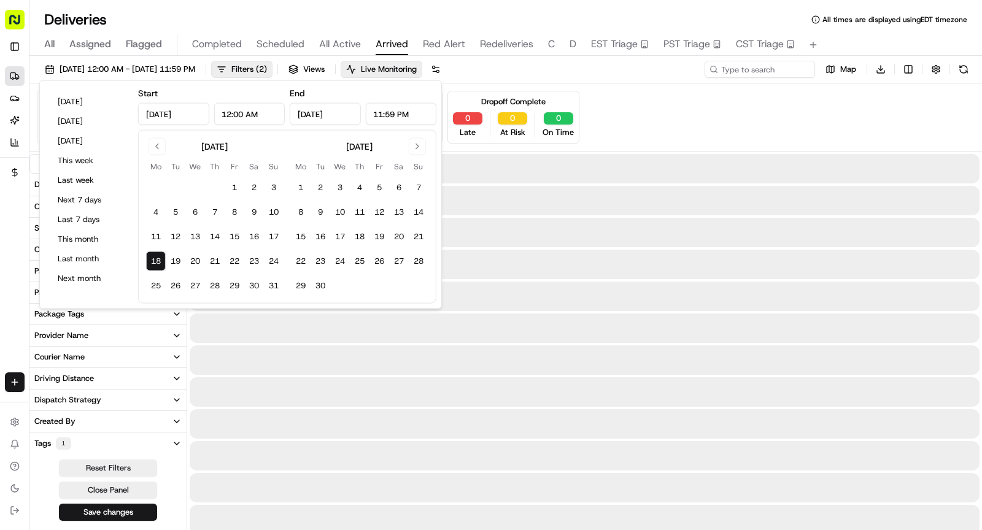
type input "Aug 18, 2025"
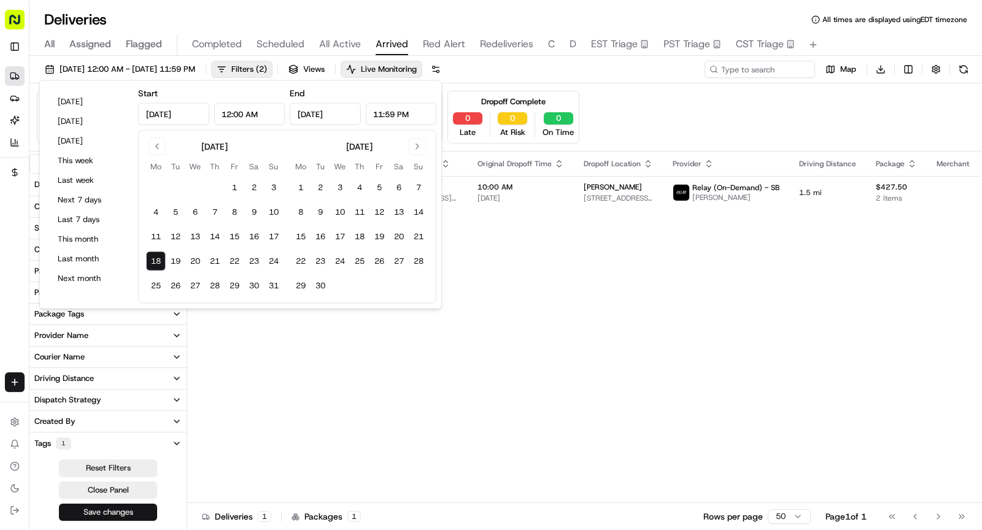
click at [132, 511] on button "Save changes" at bounding box center [108, 512] width 98 height 17
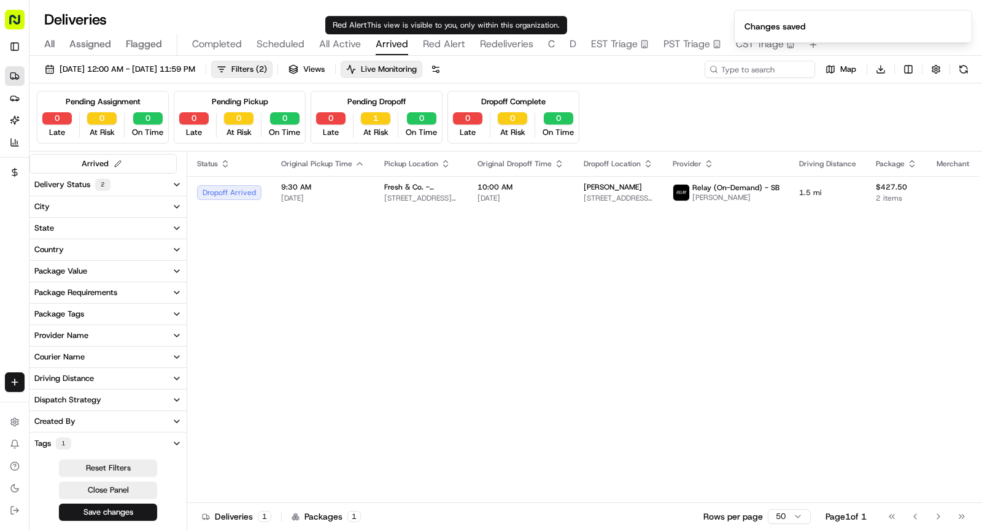
click at [443, 44] on span "Red Alert" at bounding box center [444, 44] width 42 height 15
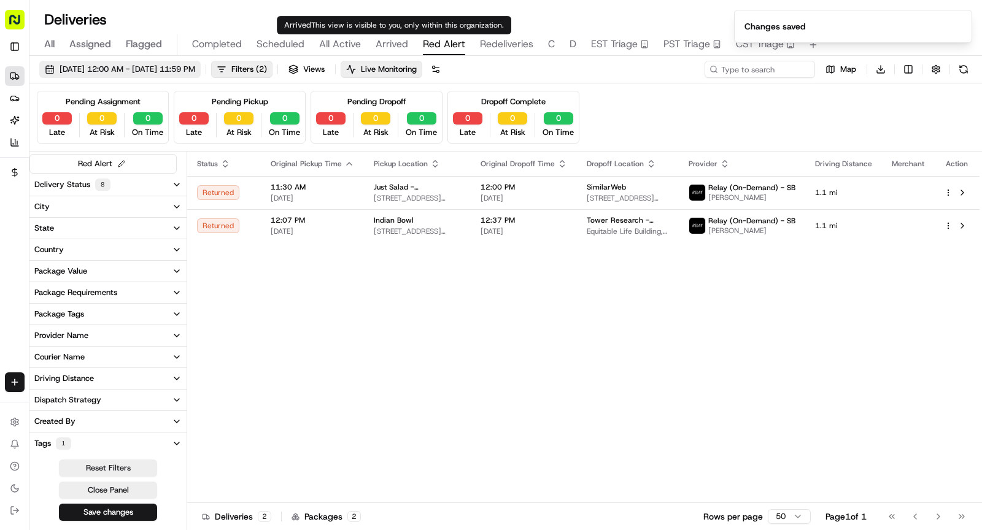
click at [152, 66] on span "08/15/2025 12:00 AM - 08/15/2025 11:59 PM" at bounding box center [128, 69] width 136 height 11
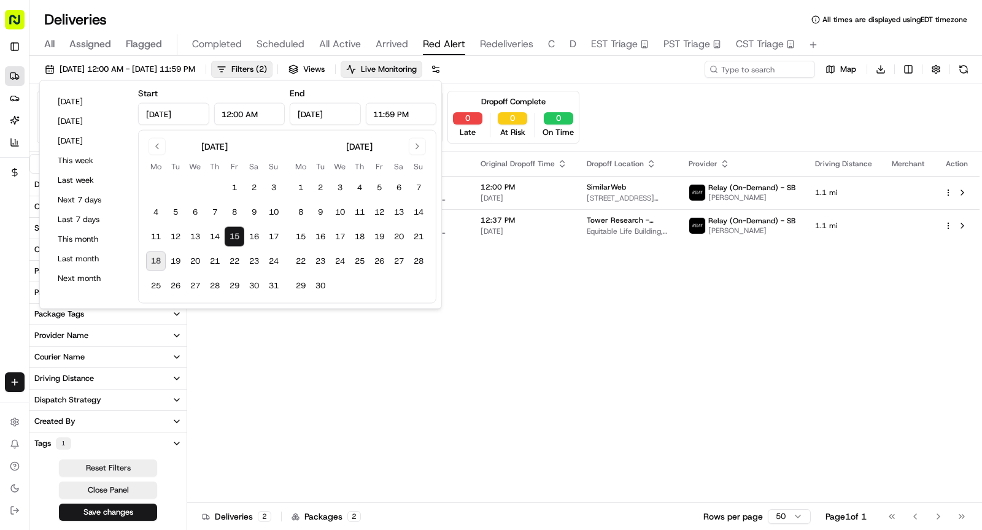
click at [155, 259] on button "18" at bounding box center [156, 262] width 20 height 20
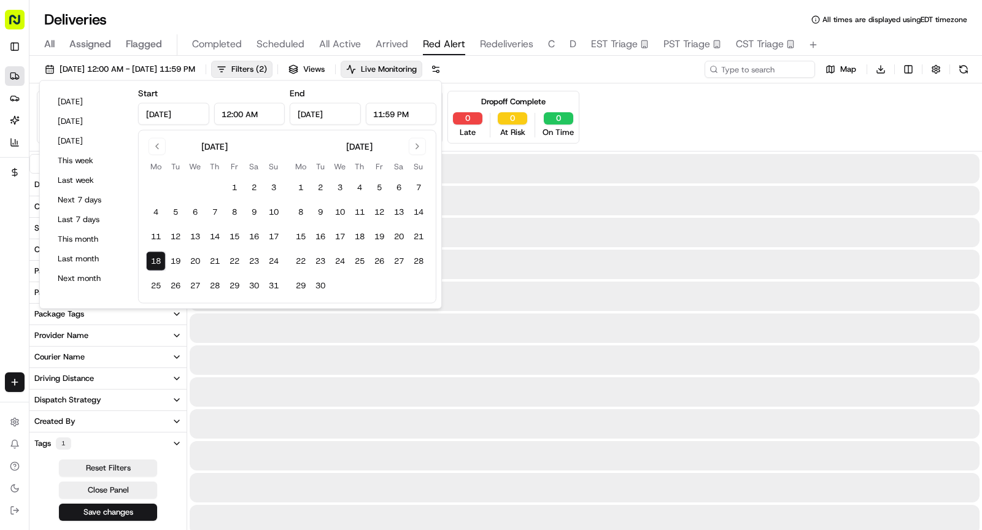
click at [155, 259] on button "18" at bounding box center [156, 262] width 20 height 20
type input "Aug 18, 2025"
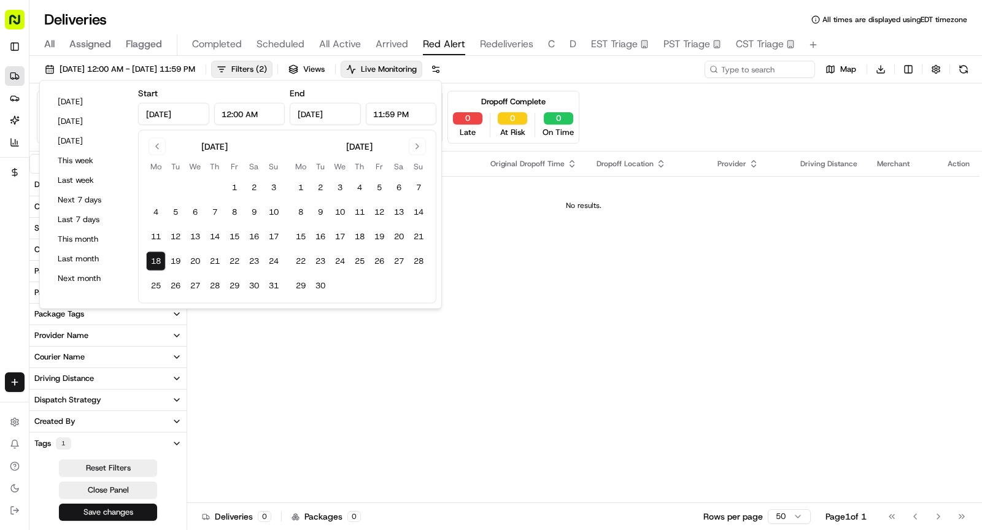
click at [123, 509] on button "Save changes" at bounding box center [108, 512] width 98 height 17
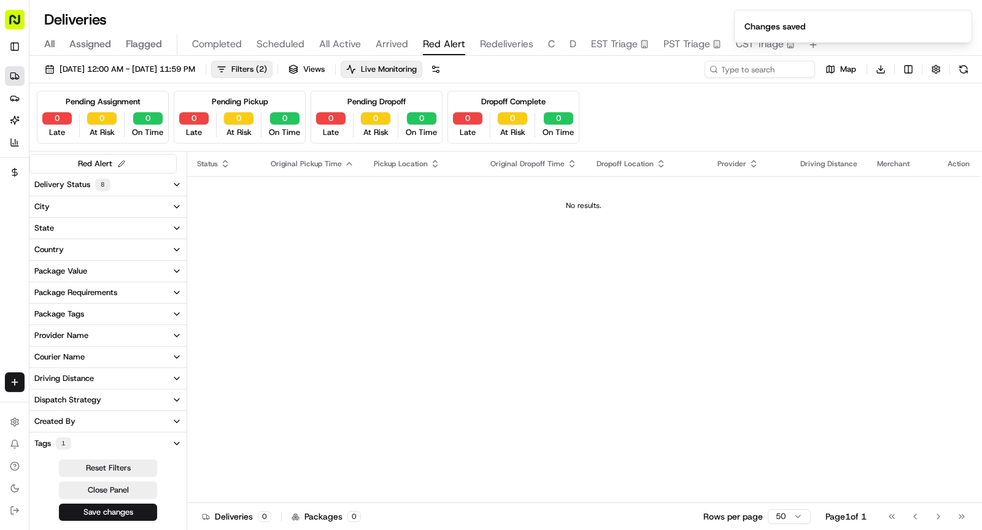
click at [500, 49] on span "Redeliveries" at bounding box center [506, 44] width 53 height 15
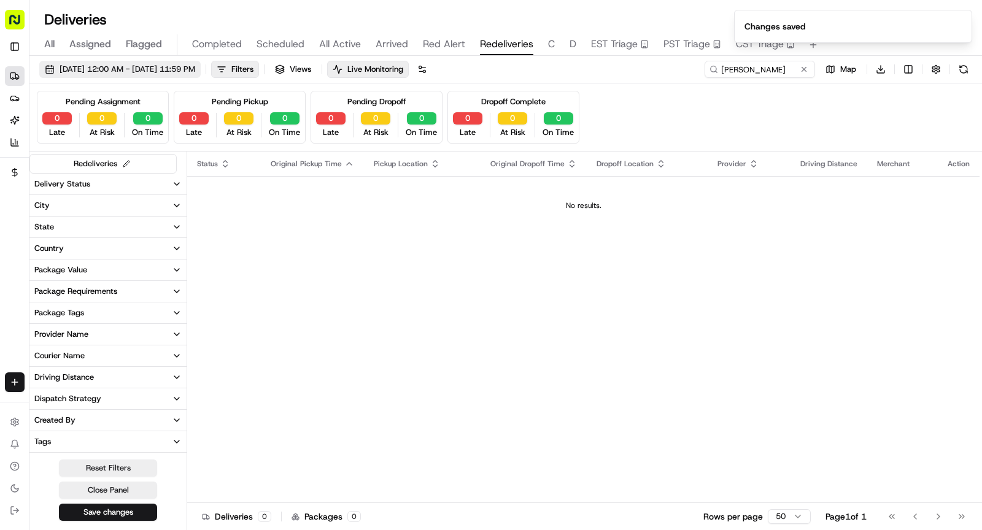
click at [185, 74] on button "08/18/2025 12:00 AM - 08/18/2025 11:59 PM" at bounding box center [119, 69] width 161 height 17
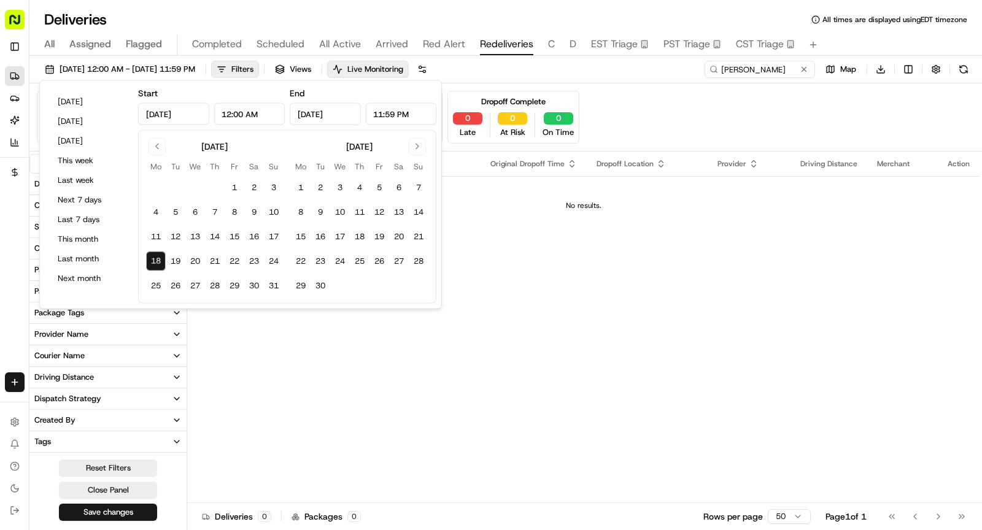
click at [551, 45] on span "C" at bounding box center [551, 44] width 7 height 15
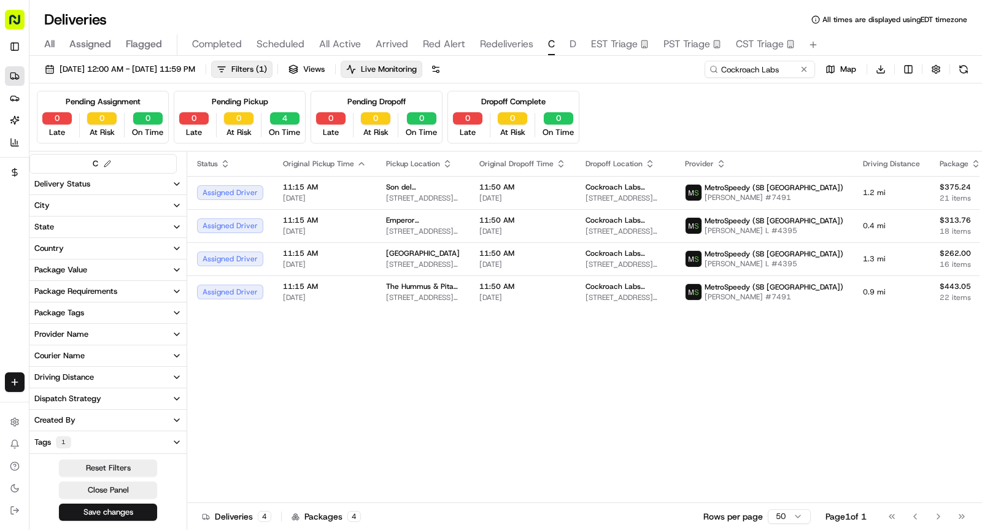
click at [571, 45] on span "D" at bounding box center [573, 44] width 7 height 15
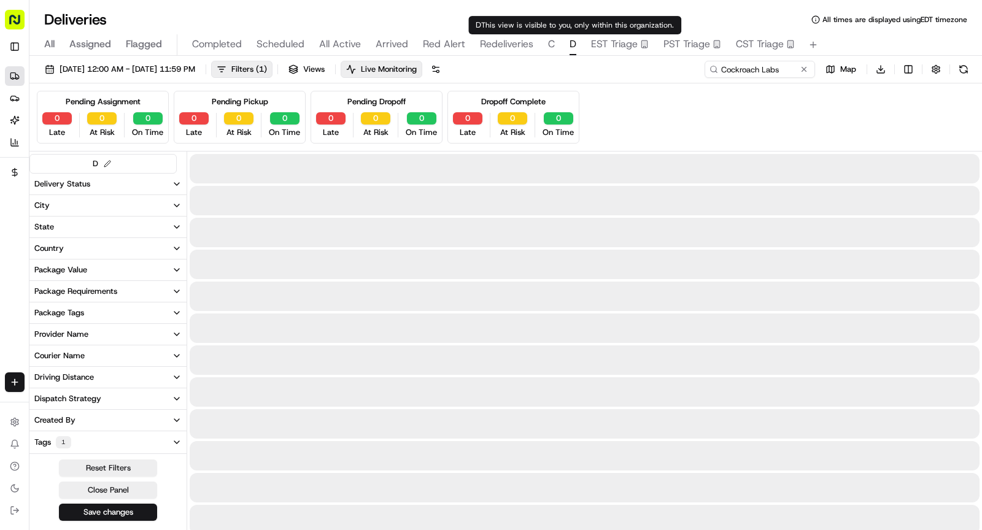
type input "D.E."
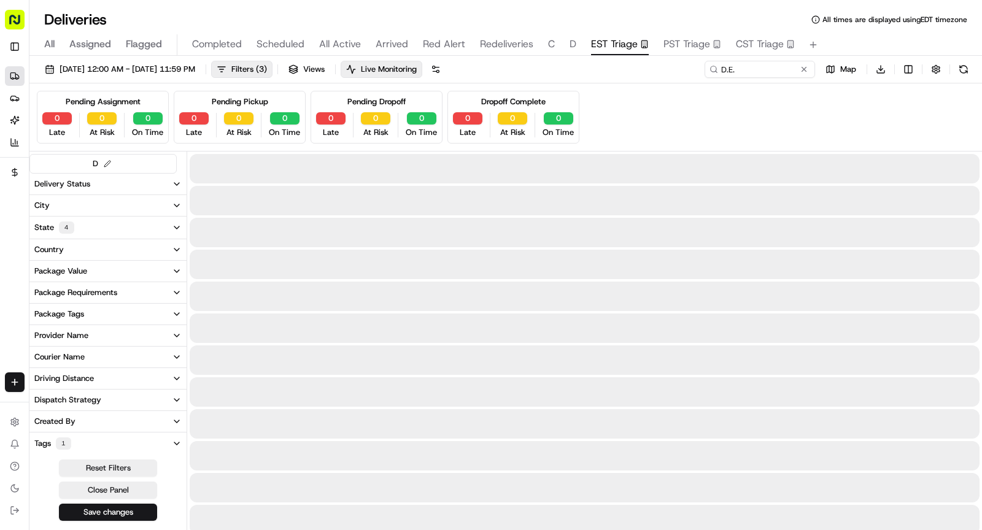
click at [616, 48] on span "EST Triage" at bounding box center [614, 44] width 47 height 15
click at [575, 48] on div "All Assigned Flagged Completed Scheduled All Active Arrived Red Alert Redeliver…" at bounding box center [505, 44] width 953 height 21
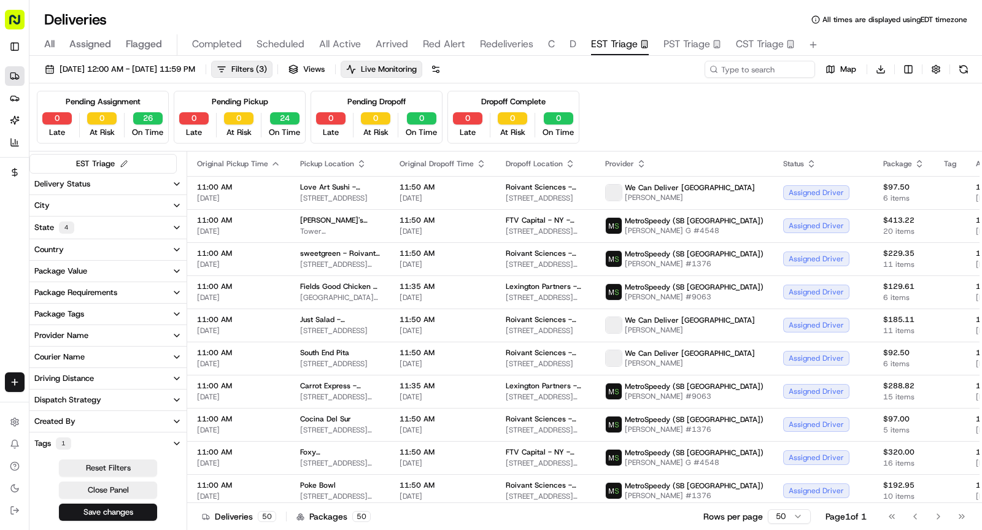
click at [574, 45] on span "D" at bounding box center [573, 44] width 7 height 15
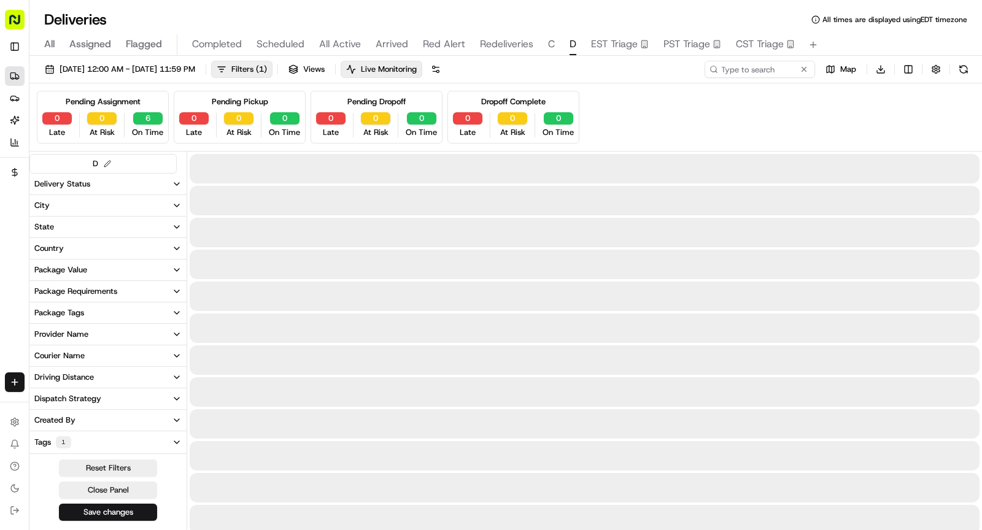
type input "D.E."
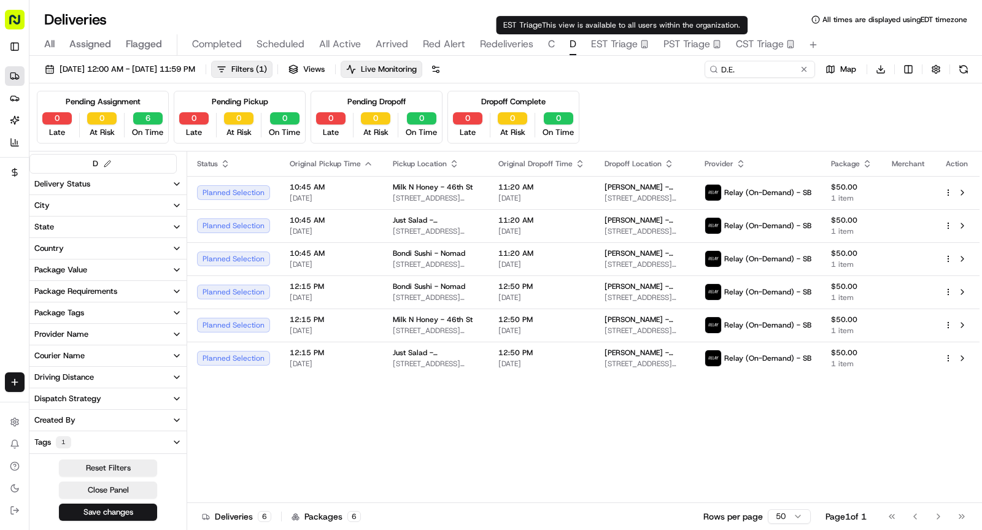
click at [619, 43] on span "EST Triage" at bounding box center [614, 44] width 47 height 15
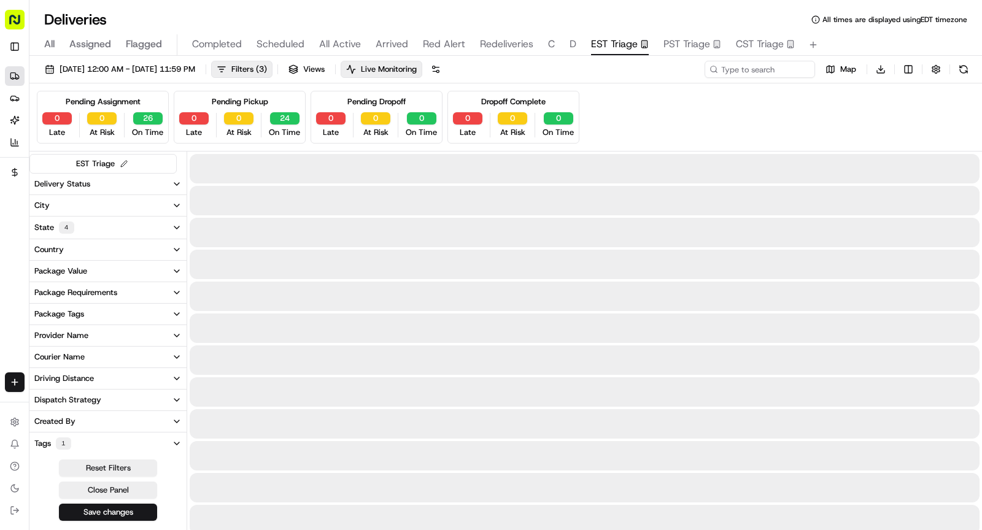
click at [679, 45] on span "PST Triage" at bounding box center [687, 44] width 47 height 15
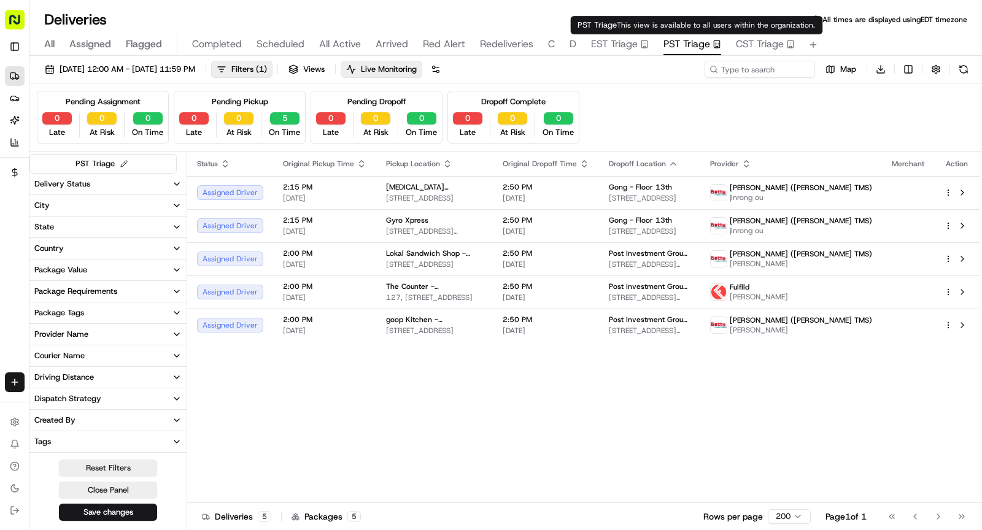
click at [738, 48] on span "CST Triage" at bounding box center [760, 44] width 48 height 15
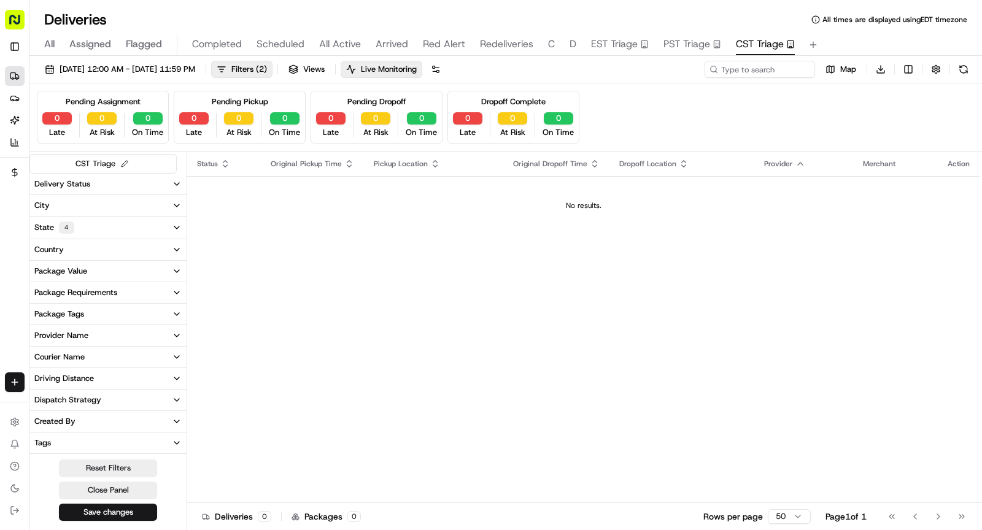
click at [400, 43] on span "Arrived" at bounding box center [392, 44] width 33 height 15
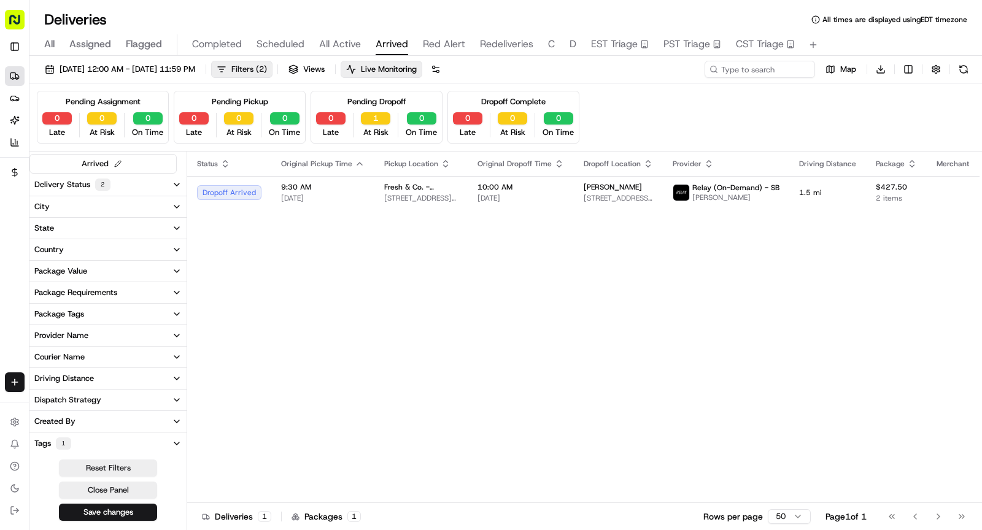
click at [267, 72] on span "Filters ( 2 )" at bounding box center [249, 69] width 36 height 11
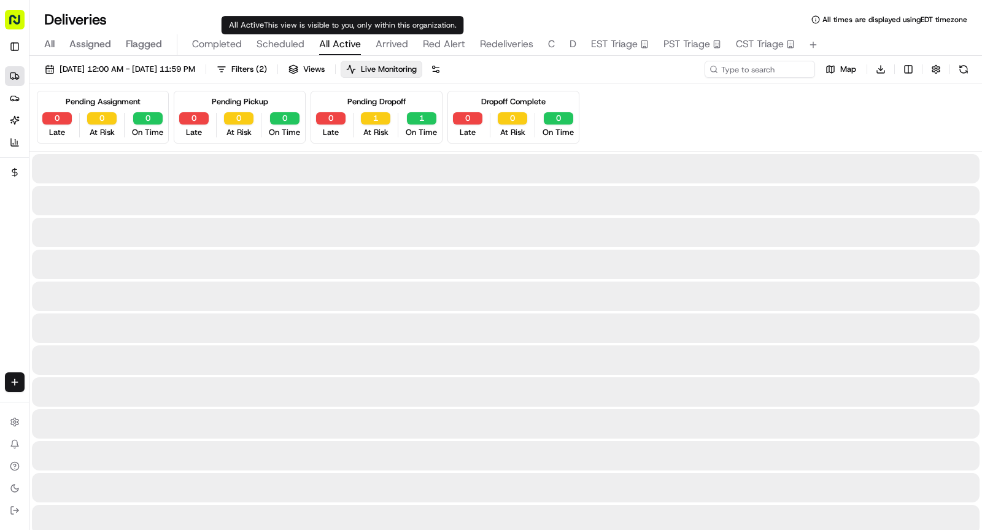
click at [353, 48] on span "All Active" at bounding box center [340, 44] width 42 height 15
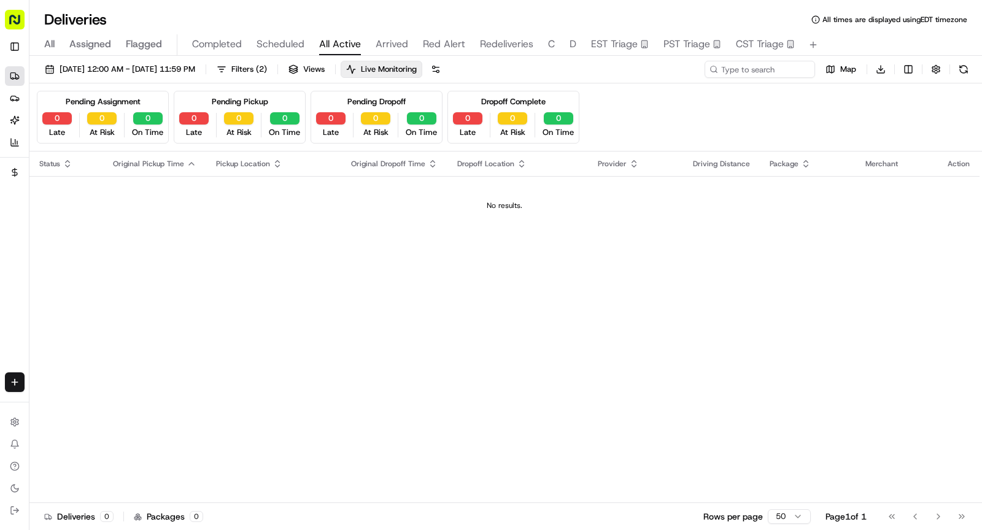
click at [392, 55] on div "All Assigned Flagged Completed Scheduled All Active Arrived Red Alert Redeliver…" at bounding box center [505, 44] width 953 height 21
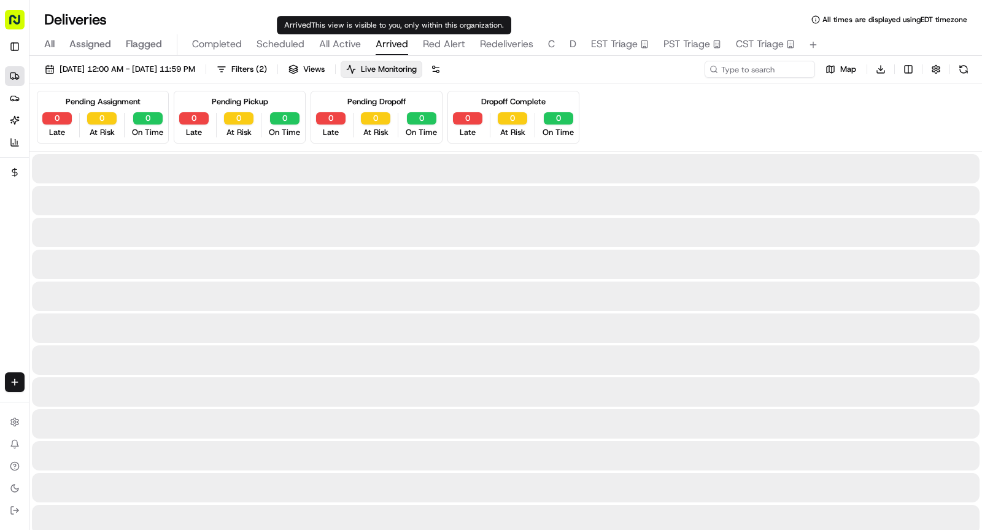
click at [390, 39] on span "Arrived" at bounding box center [392, 44] width 33 height 15
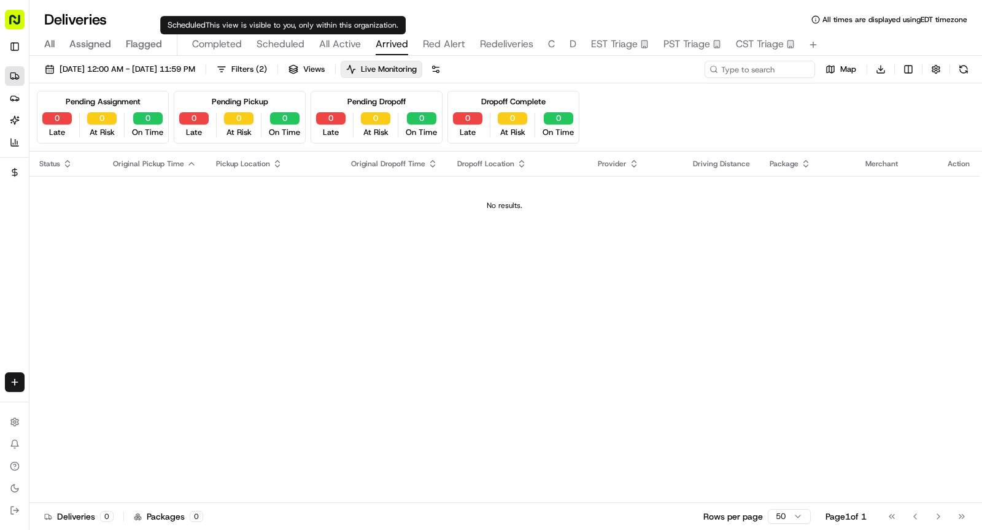
click at [269, 48] on span "Scheduled" at bounding box center [281, 44] width 48 height 15
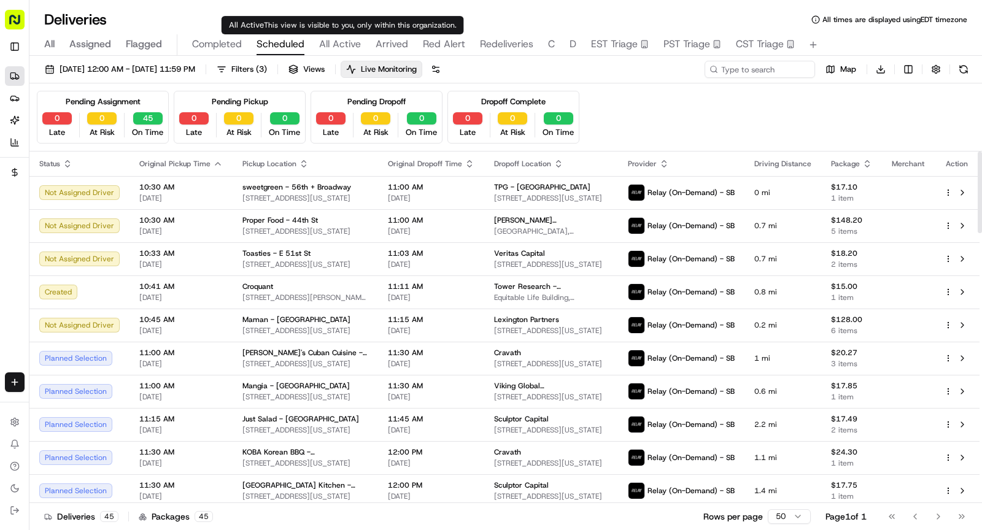
click at [393, 47] on span "Arrived" at bounding box center [392, 44] width 33 height 15
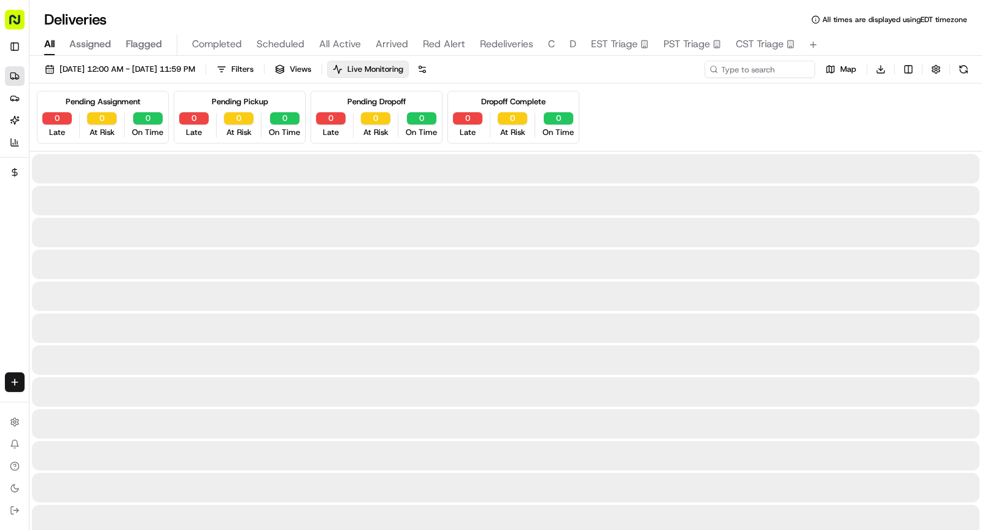
click at [45, 44] on span "All" at bounding box center [49, 44] width 10 height 15
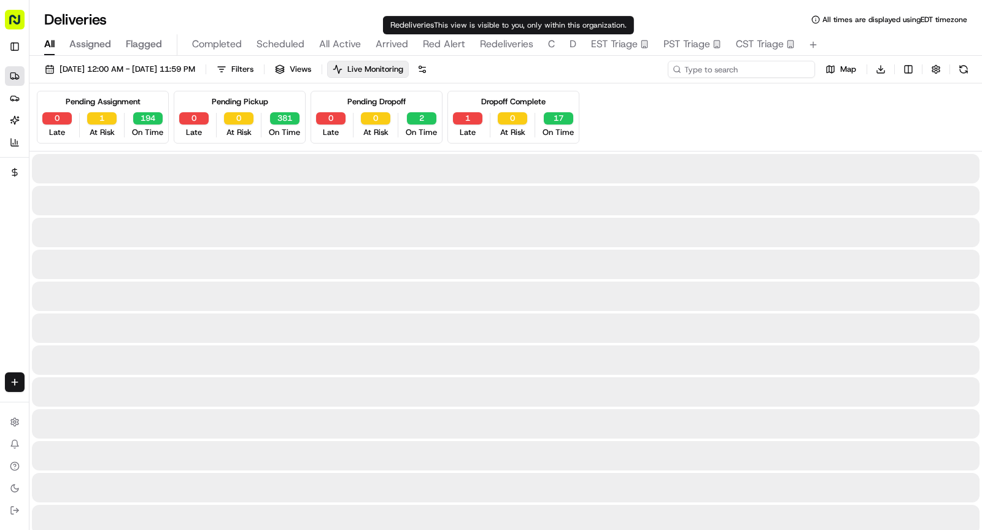
click at [762, 66] on input at bounding box center [741, 69] width 147 height 17
paste input "Lucas Piconi"
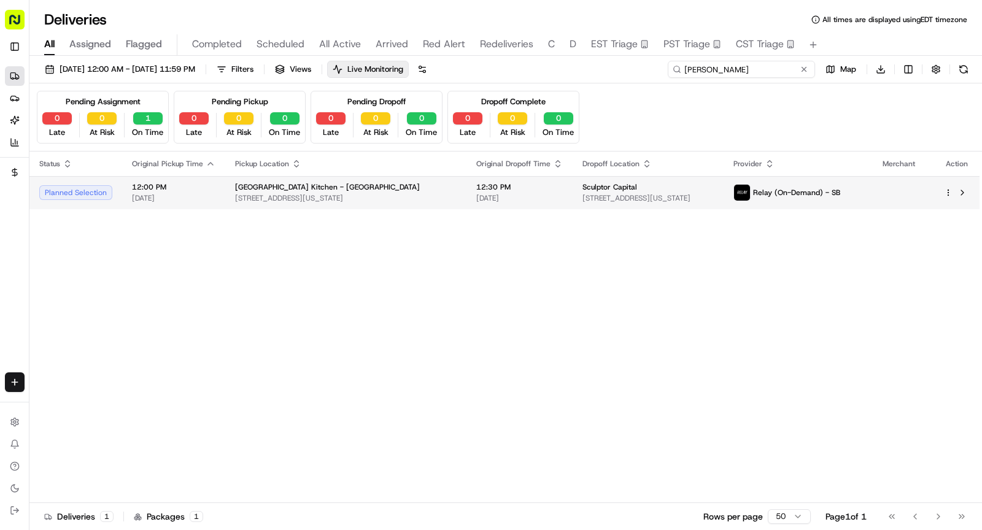
type input "Lucas Piconi"
click at [370, 206] on td "Blue Park Kitchen - Midtown East 142 E 43rd St, New York, NY 10017, USA" at bounding box center [345, 192] width 241 height 33
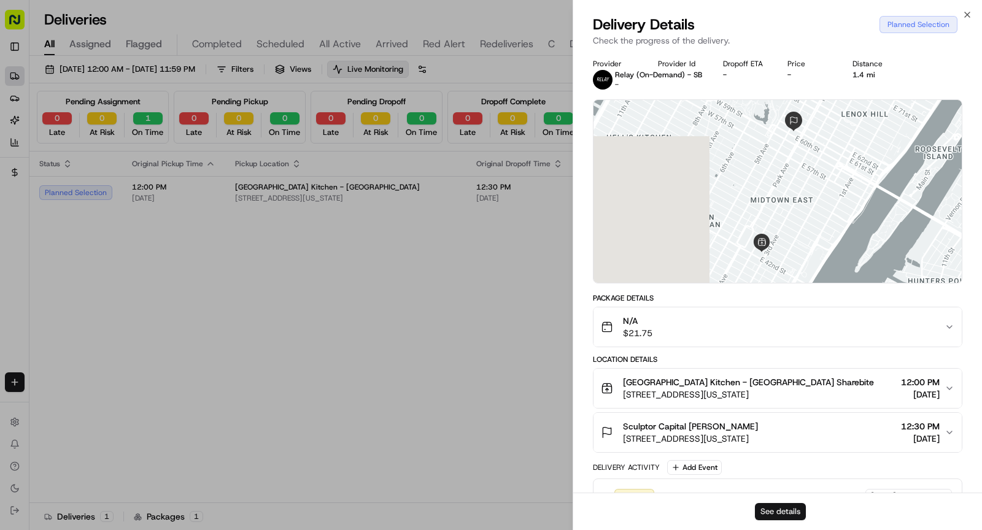
scroll to position [25, 0]
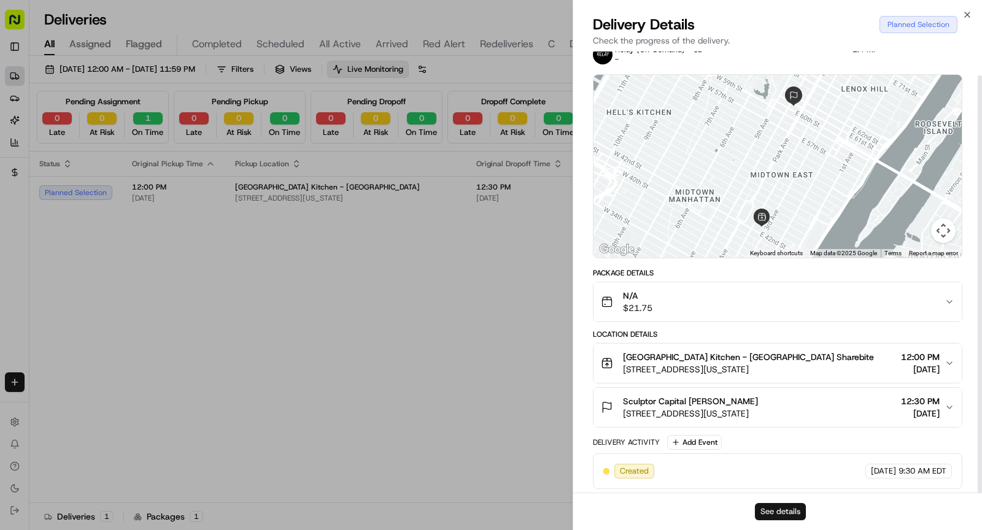
click at [775, 516] on button "See details" at bounding box center [780, 511] width 51 height 17
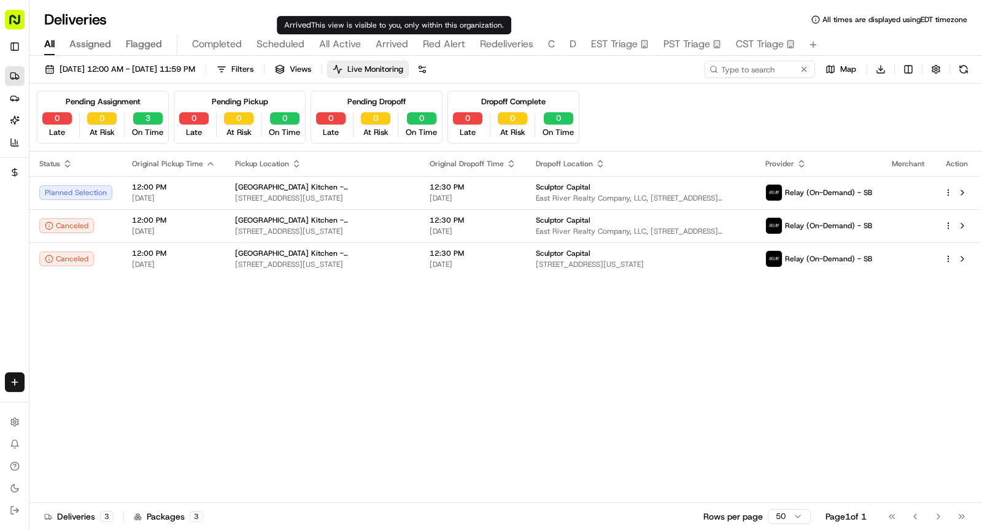
click at [389, 42] on span "Arrived" at bounding box center [392, 44] width 33 height 15
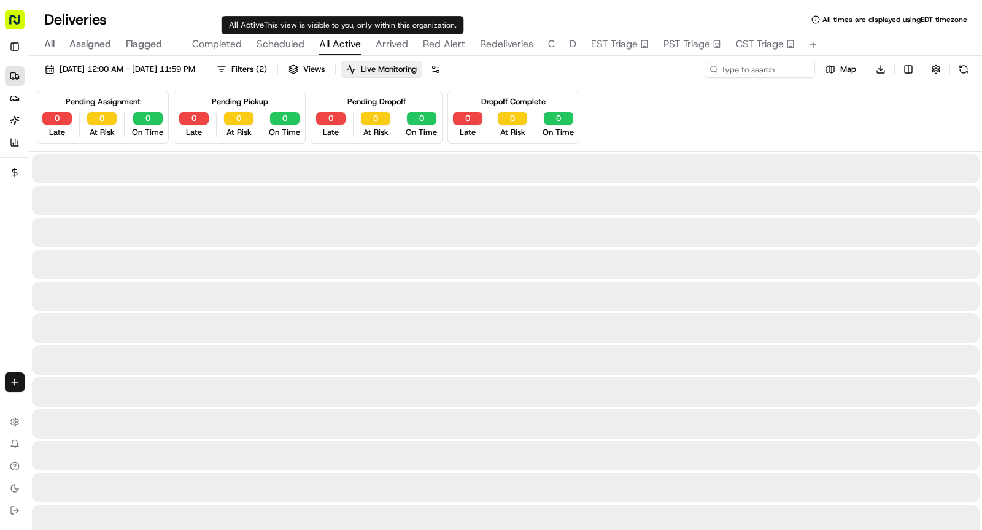
click at [349, 42] on span "All Active" at bounding box center [340, 44] width 42 height 15
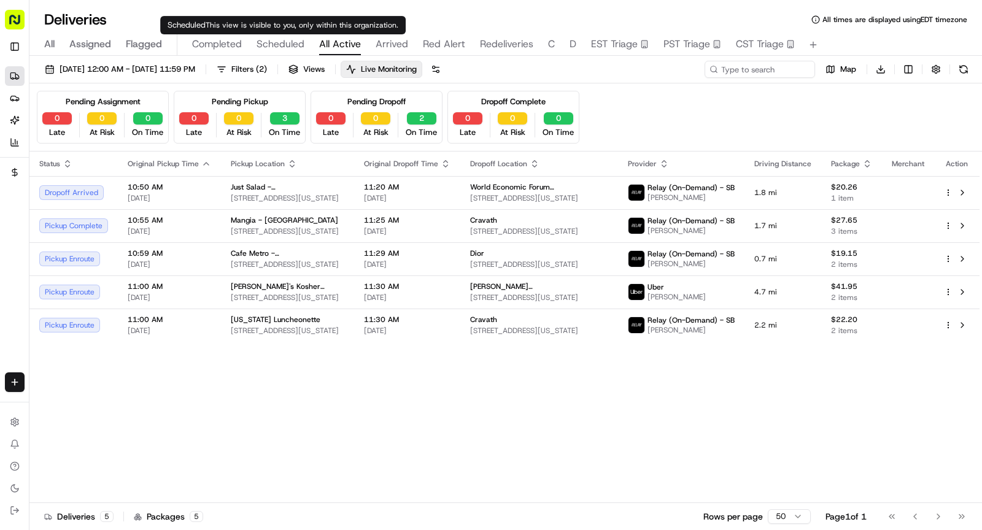
click at [289, 49] on span "Scheduled" at bounding box center [281, 44] width 48 height 15
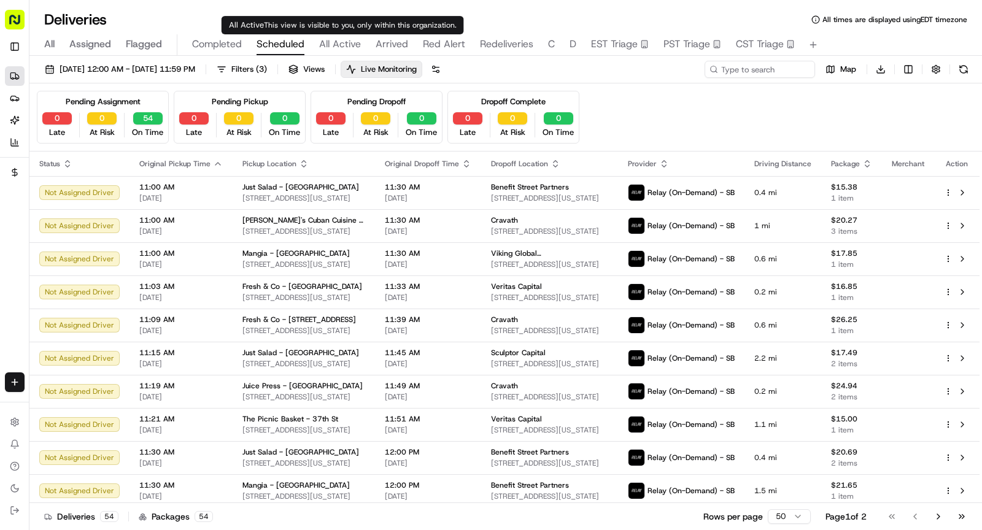
click at [352, 45] on span "All Active" at bounding box center [340, 44] width 42 height 15
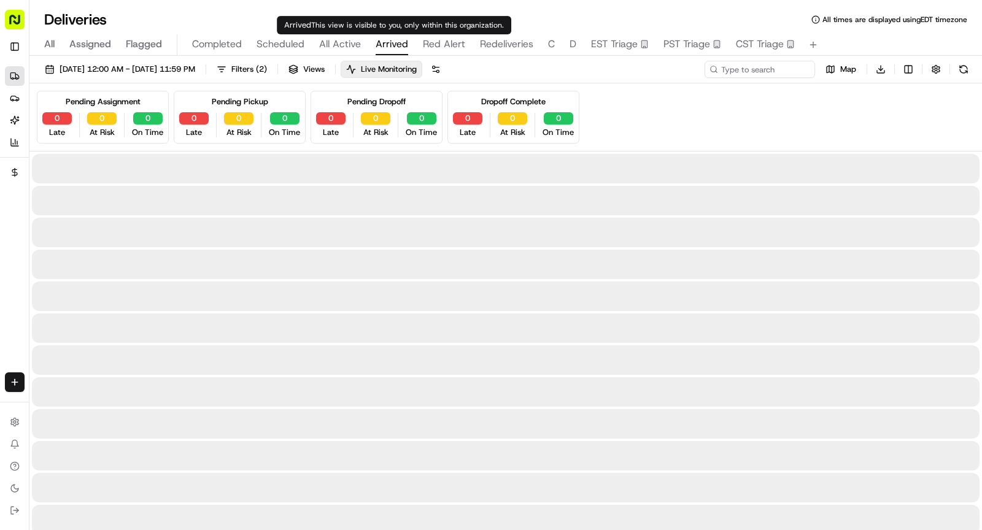
click at [379, 42] on span "Arrived" at bounding box center [392, 44] width 33 height 15
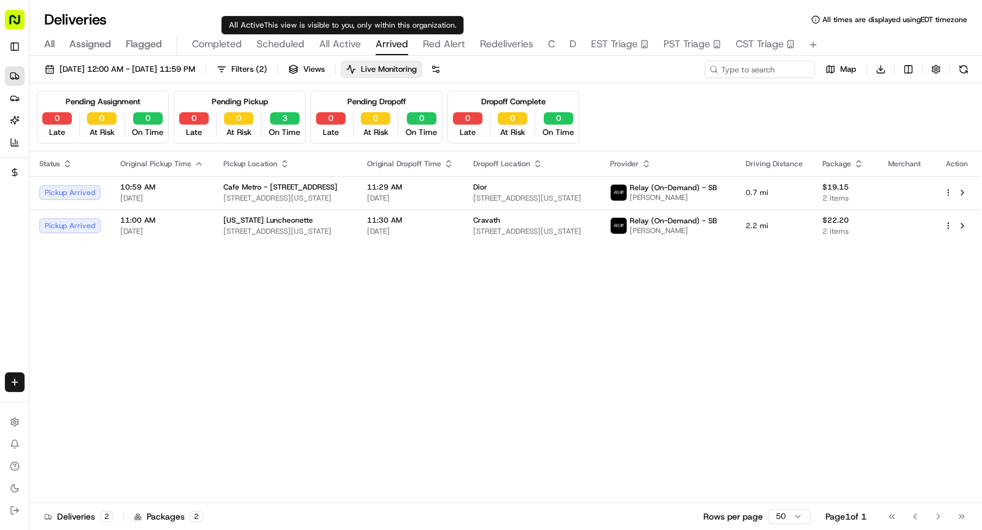
click at [333, 47] on span "All Active" at bounding box center [340, 44] width 42 height 15
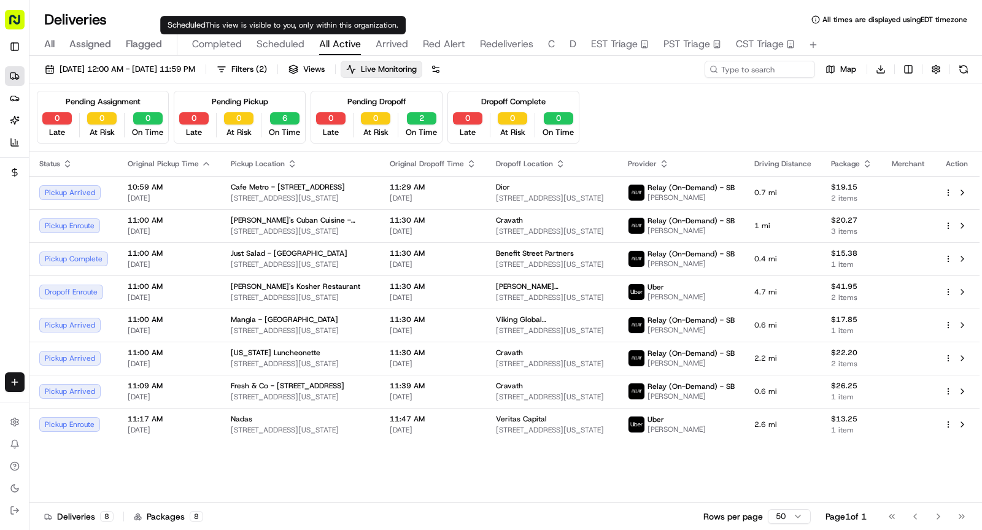
click at [295, 39] on span "Scheduled" at bounding box center [281, 44] width 48 height 15
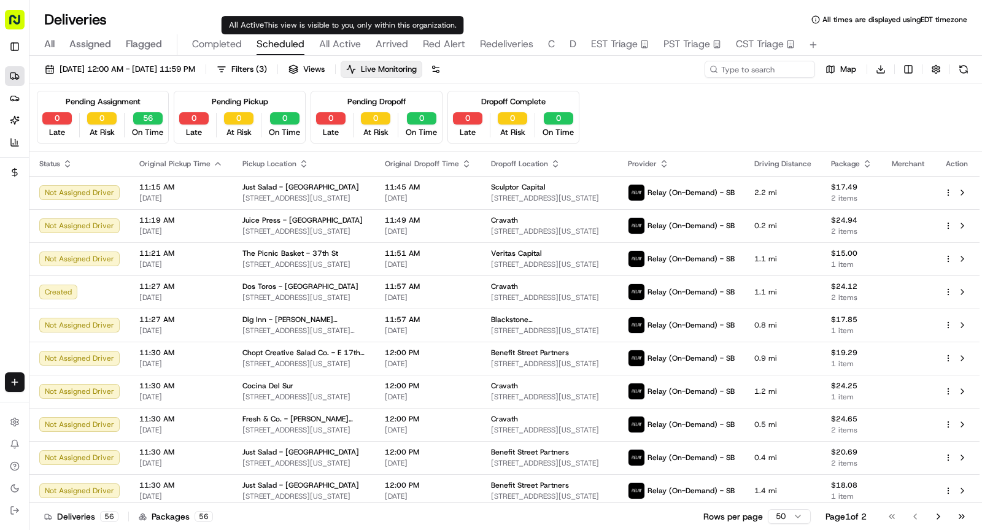
click at [344, 42] on span "All Active" at bounding box center [340, 44] width 42 height 15
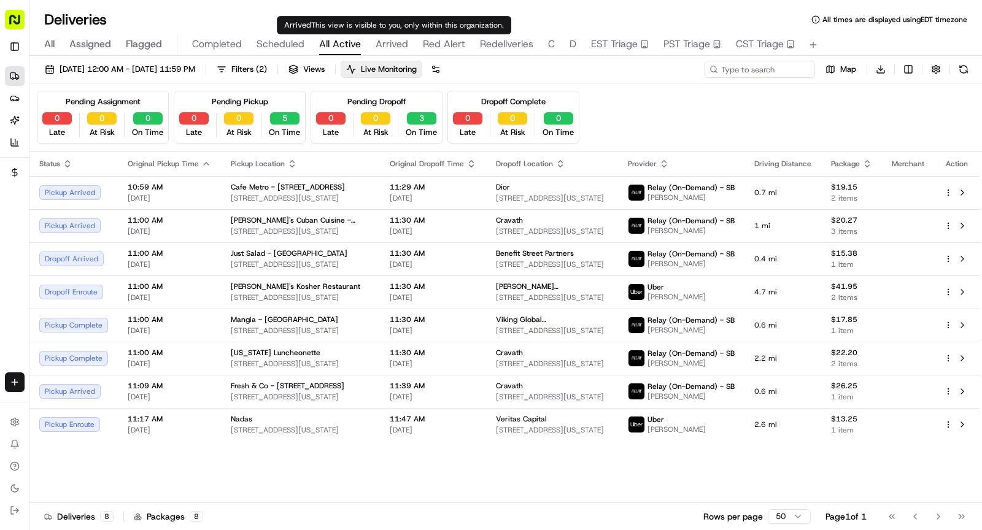
click at [384, 49] on span "Arrived" at bounding box center [392, 44] width 33 height 15
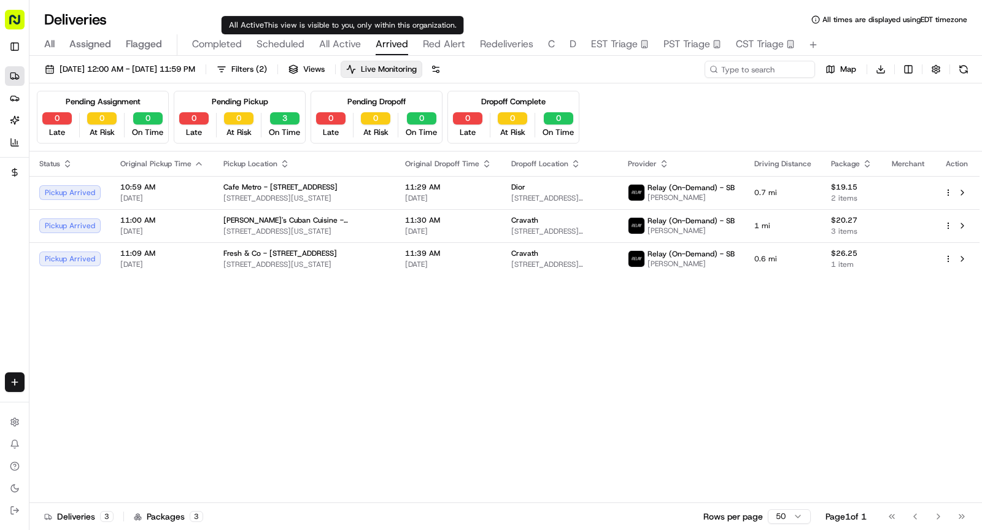
click at [338, 44] on span "All Active" at bounding box center [340, 44] width 42 height 15
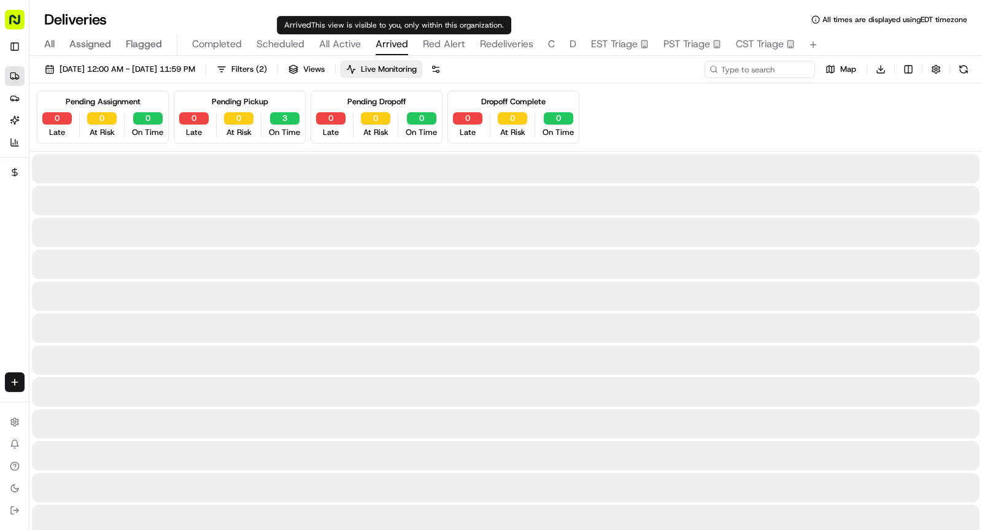
click at [392, 41] on span "Arrived" at bounding box center [392, 44] width 33 height 15
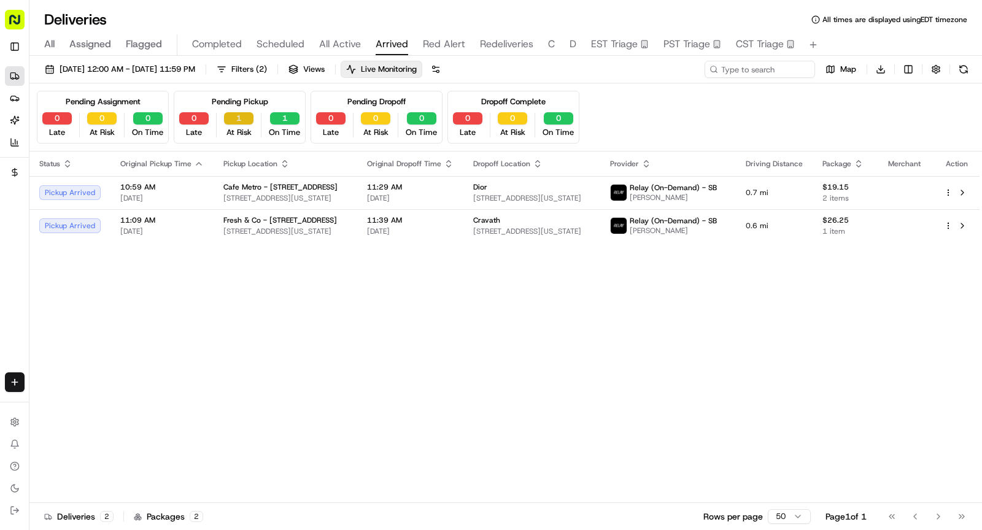
click at [230, 122] on button "1" at bounding box center [238, 118] width 29 height 12
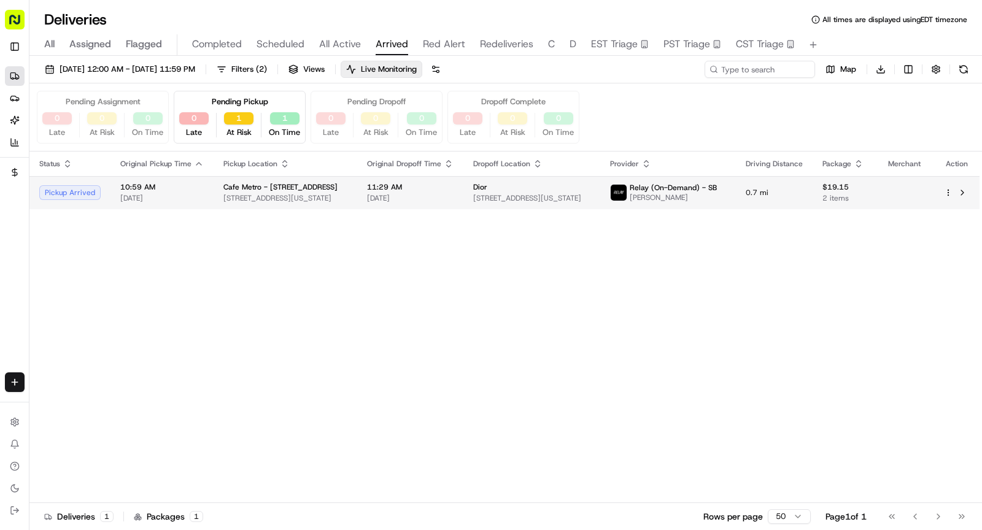
click at [306, 185] on span "Cafe Metro - 475 Lexington Ave" at bounding box center [280, 187] width 114 height 10
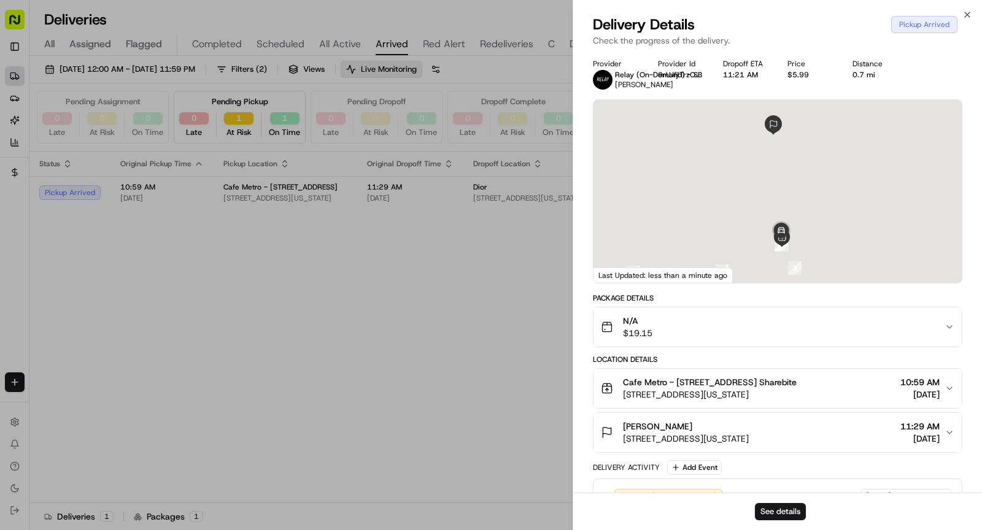
click at [750, 402] on button "Cafe Metro - 475 Lexington Ave Denis Sharebite 475 Lexington Ave, New York, NY …" at bounding box center [778, 388] width 368 height 39
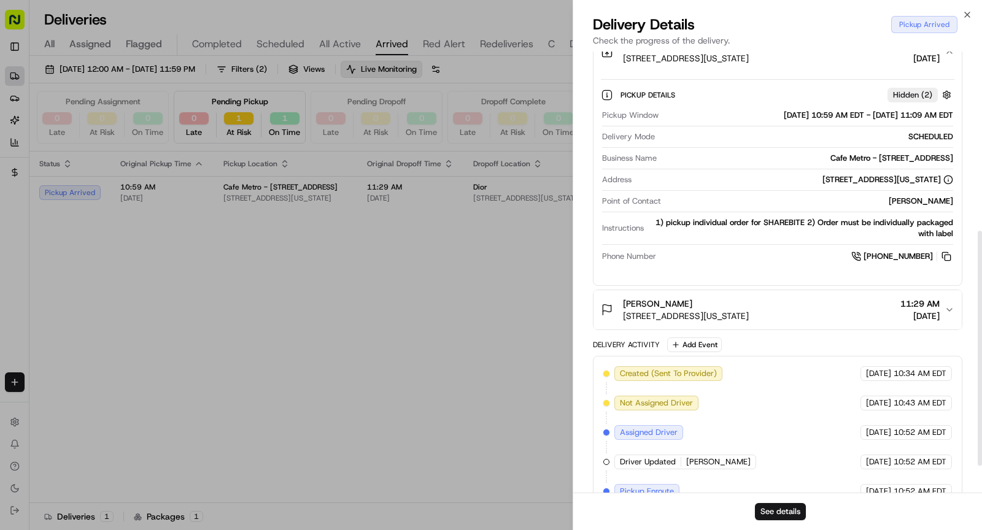
scroll to position [387, 0]
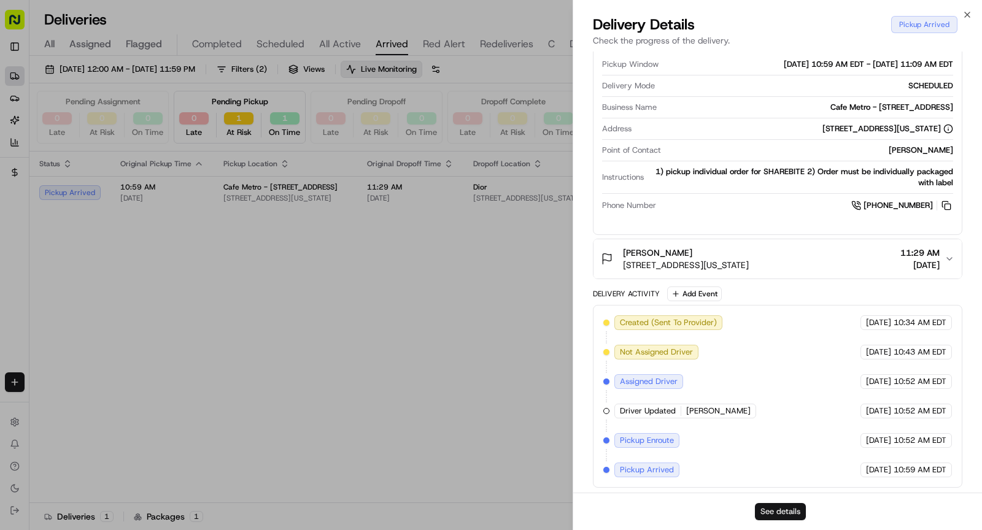
click at [783, 505] on button "See details" at bounding box center [780, 511] width 51 height 17
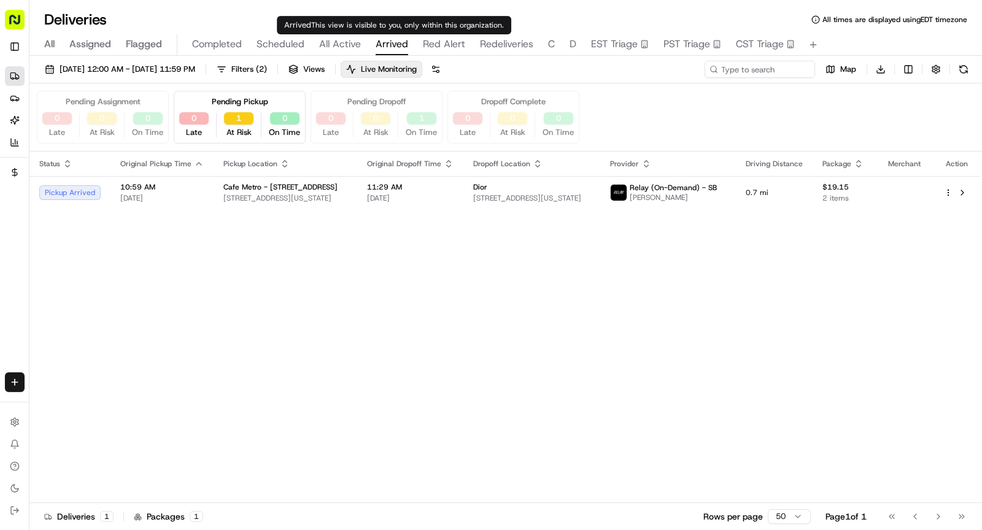
click at [309, 44] on div "All Assigned Flagged Completed Scheduled All Active Arrived Red Alert Redeliver…" at bounding box center [505, 44] width 953 height 21
click at [348, 45] on span "All Active" at bounding box center [340, 44] width 42 height 15
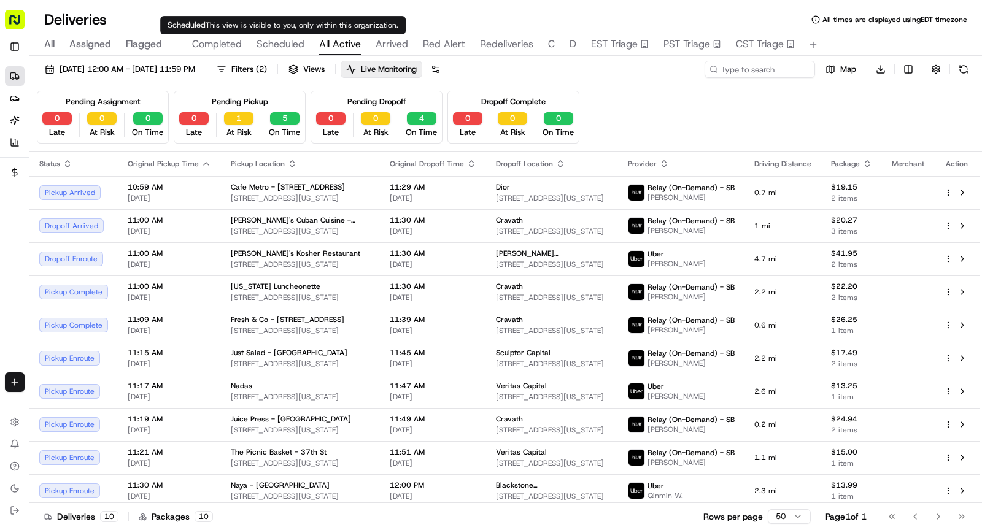
click at [300, 47] on span "Scheduled" at bounding box center [281, 44] width 48 height 15
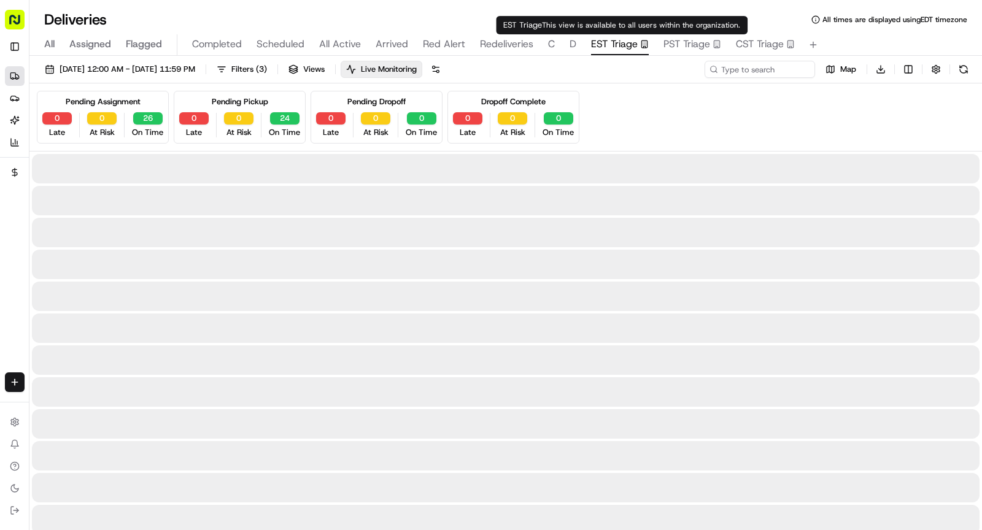
click at [603, 41] on span "EST Triage" at bounding box center [614, 44] width 47 height 15
click at [766, 74] on input at bounding box center [741, 69] width 147 height 17
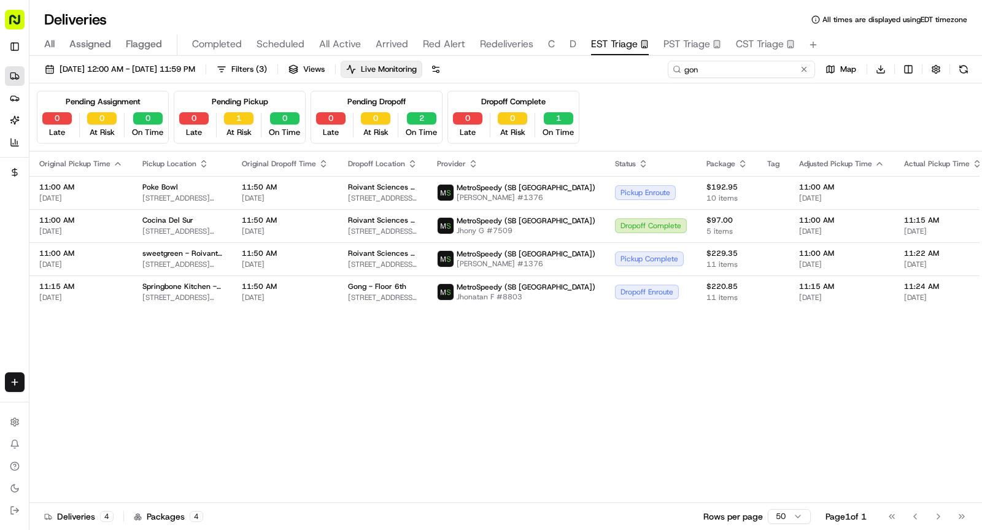
type input "gon"
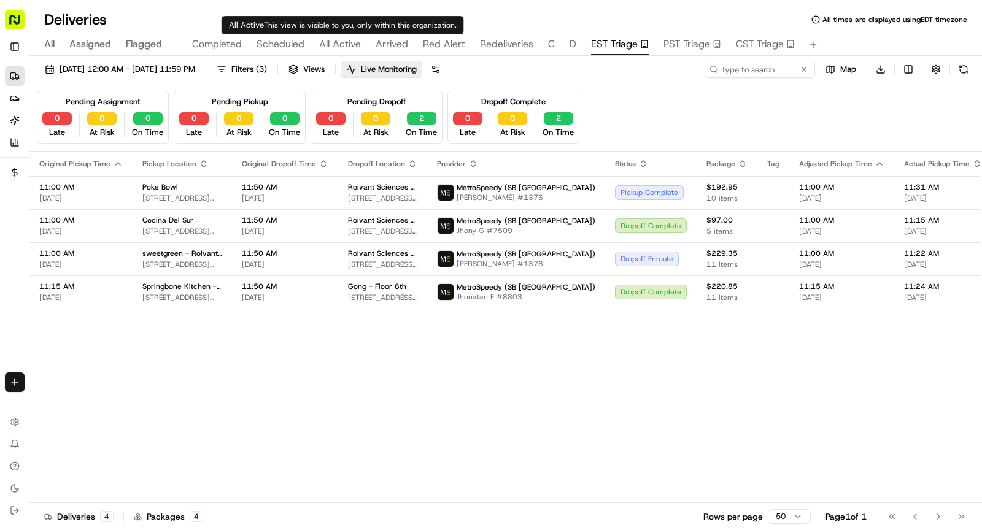
click at [324, 48] on span "All Active" at bounding box center [340, 44] width 42 height 15
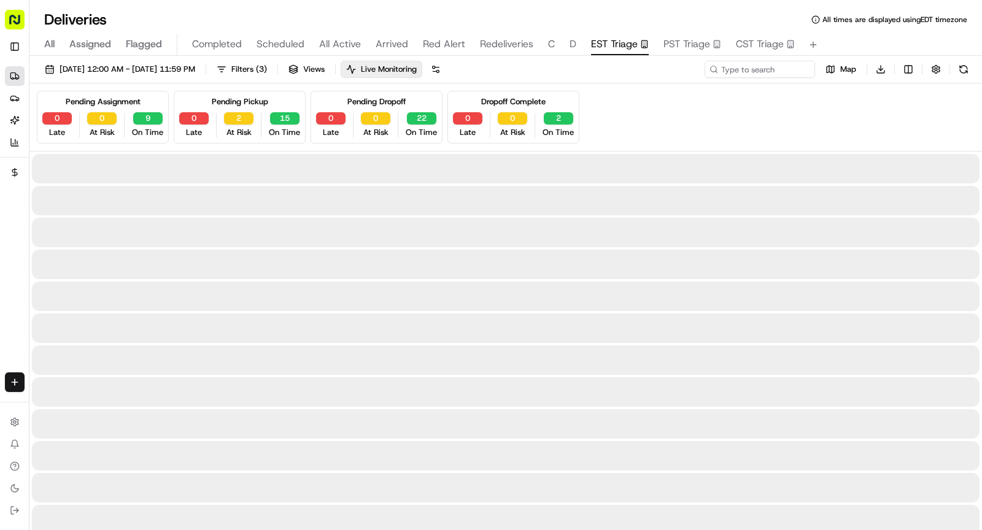
click at [600, 50] on span "EST Triage" at bounding box center [614, 44] width 47 height 15
click at [344, 49] on span "All Active" at bounding box center [340, 44] width 42 height 15
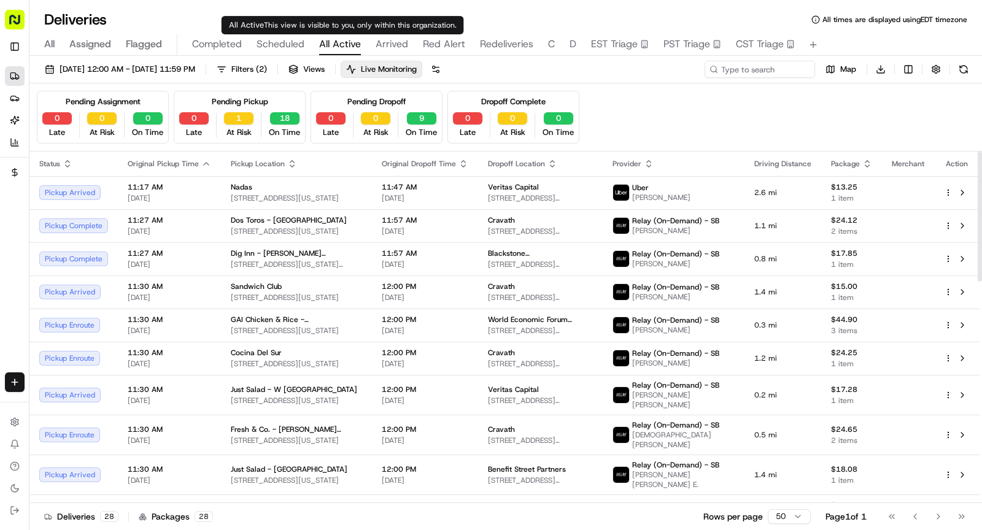
click at [295, 40] on span "Scheduled" at bounding box center [281, 44] width 48 height 15
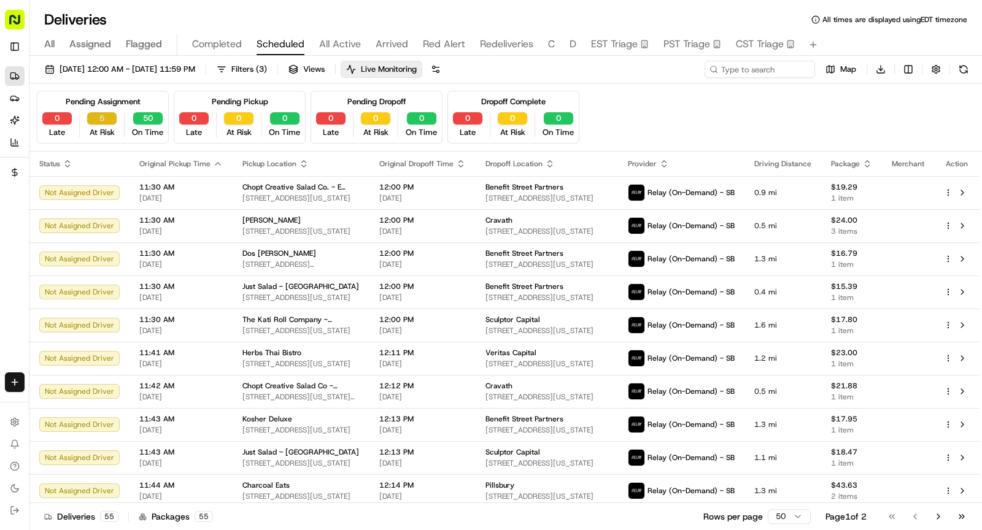
click at [92, 121] on button "5" at bounding box center [101, 118] width 29 height 12
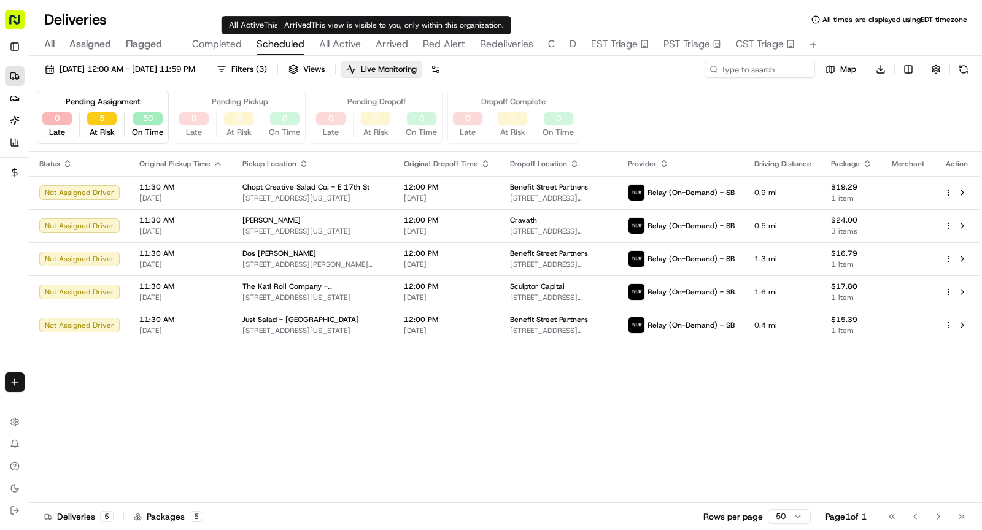
click at [389, 55] on div "All Assigned Flagged Completed Scheduled All Active Arrived Red Alert Redeliver…" at bounding box center [505, 44] width 953 height 21
click at [390, 49] on span "Arrived" at bounding box center [392, 44] width 33 height 15
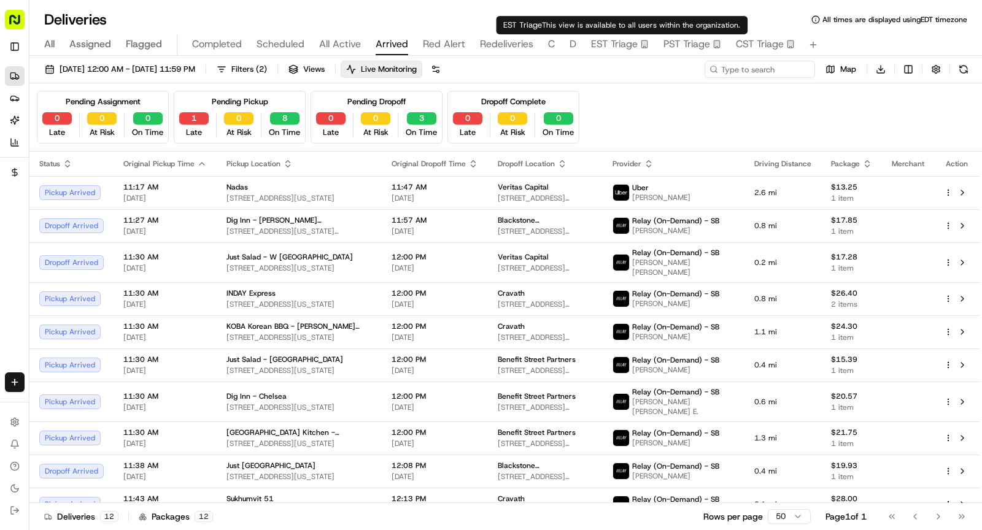
click at [619, 39] on span "EST Triage" at bounding box center [614, 44] width 47 height 15
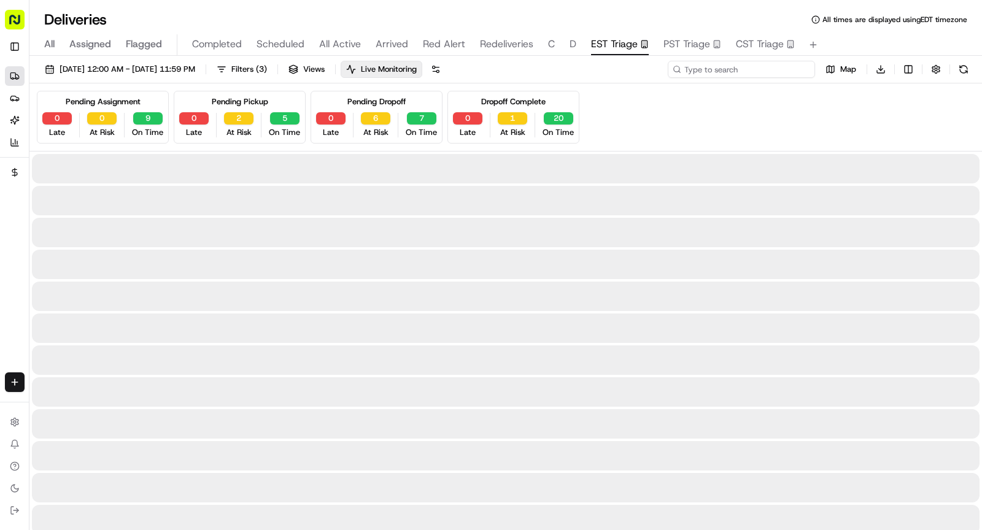
click at [789, 69] on input at bounding box center [741, 69] width 147 height 17
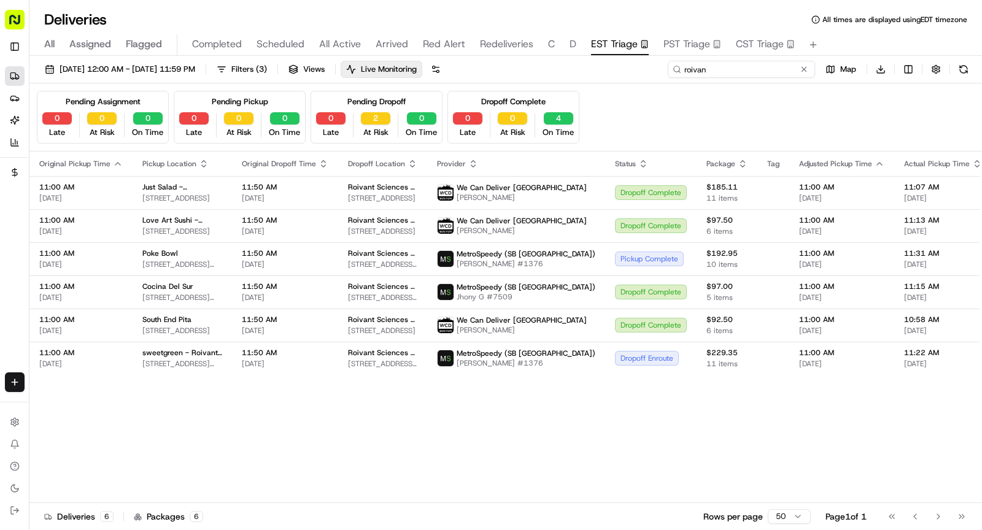
type input "roivan"
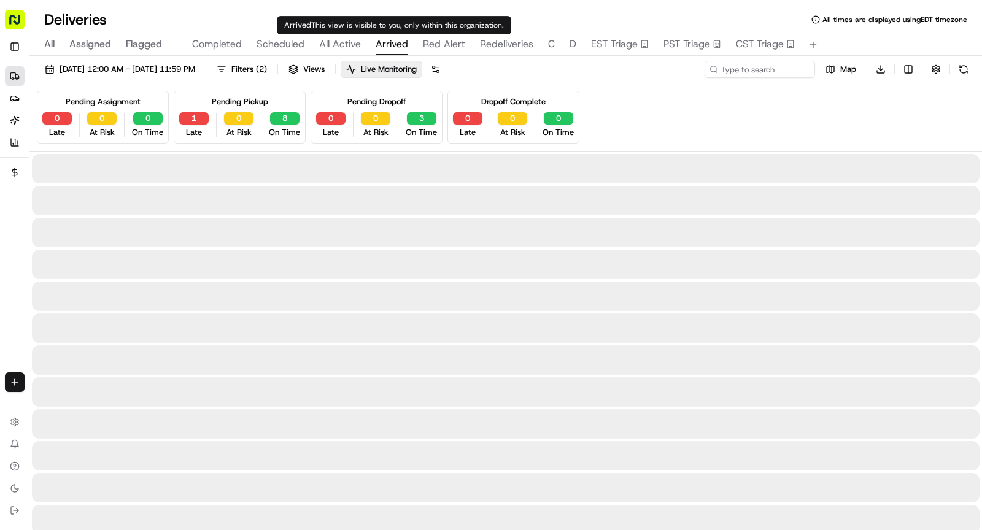
click at [390, 46] on span "Arrived" at bounding box center [392, 44] width 33 height 15
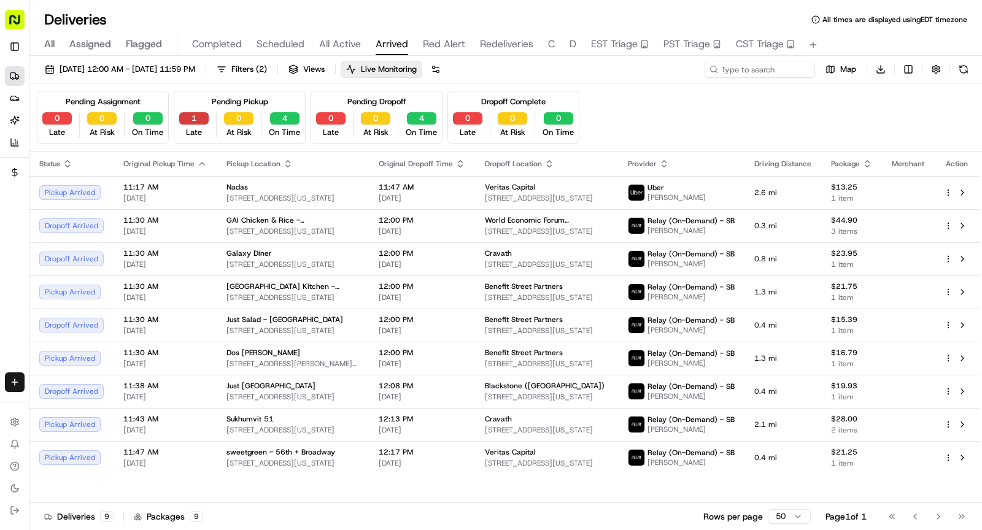
click at [196, 115] on button "1" at bounding box center [193, 118] width 29 height 12
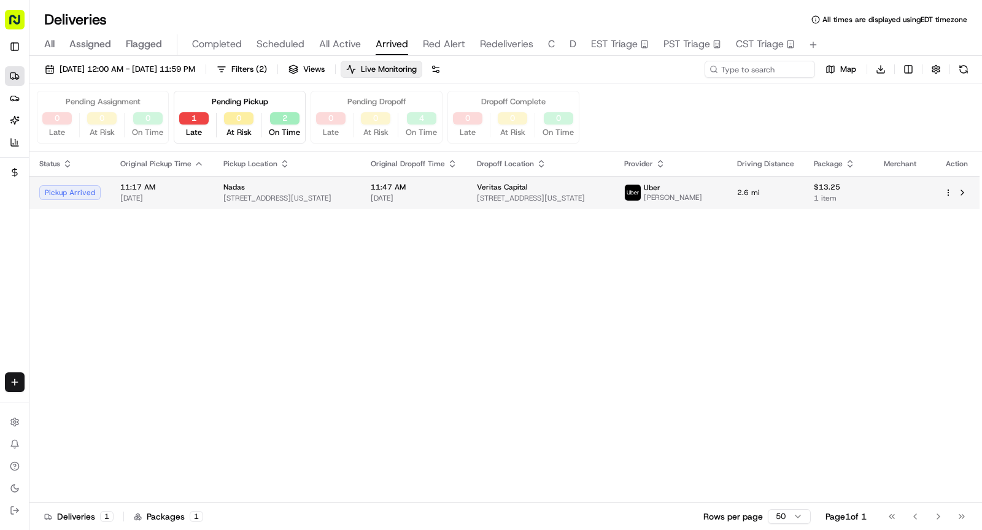
click at [295, 195] on span "48-50 Greenwich Ave, New York, NY 10011, USA" at bounding box center [287, 198] width 128 height 10
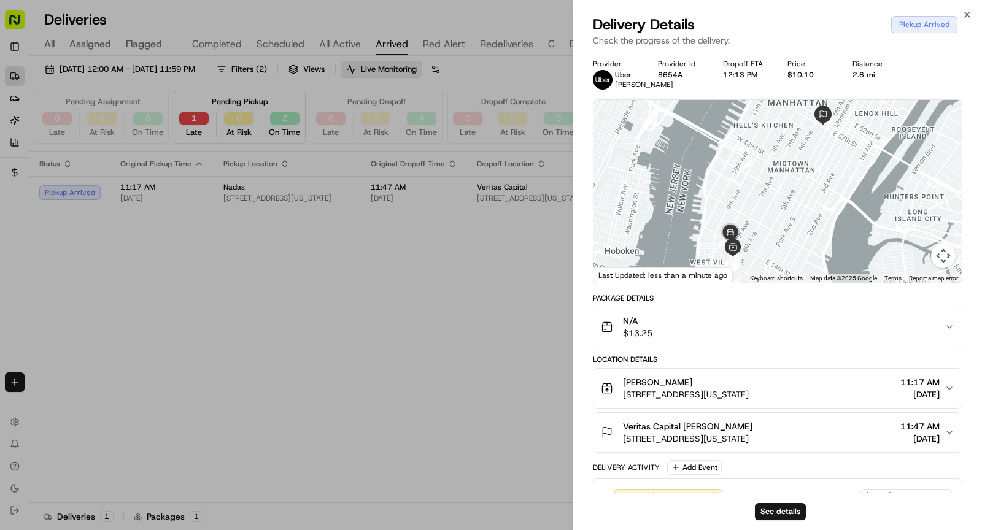
scroll to position [209, 0]
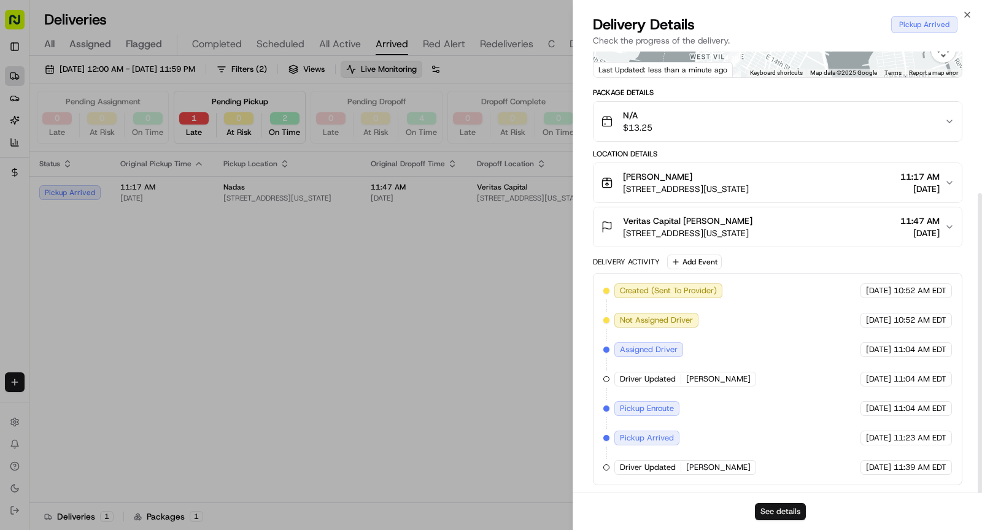
click at [786, 519] on button "See details" at bounding box center [780, 511] width 51 height 17
click at [193, 121] on button "1" at bounding box center [193, 118] width 29 height 12
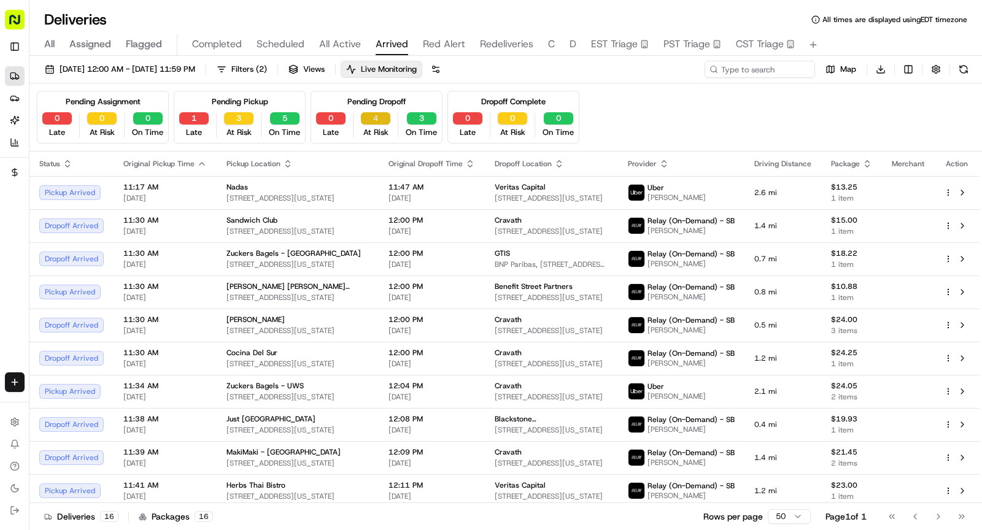
click at [379, 123] on button "4" at bounding box center [375, 118] width 29 height 12
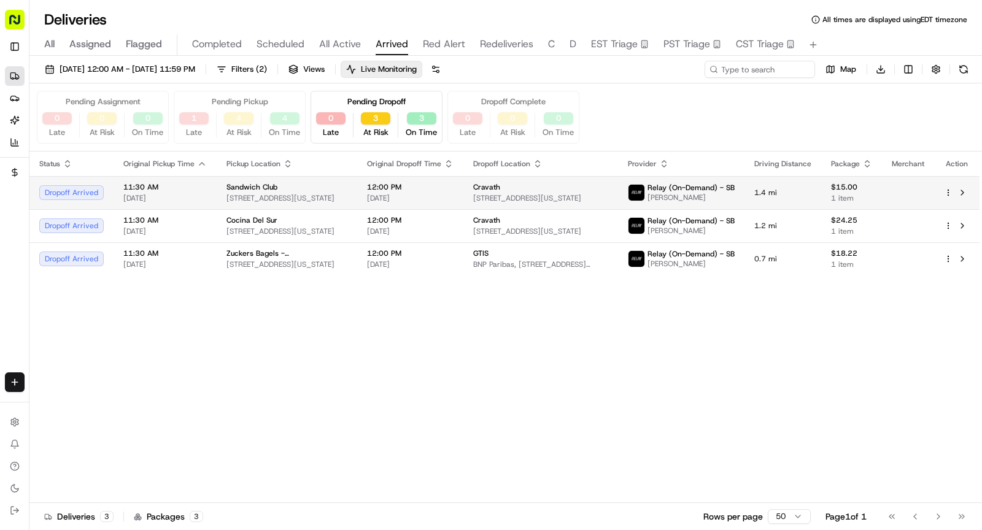
click at [303, 191] on div "Sandwich Club 176 7th Ave S, New York, NY 10014, USA" at bounding box center [287, 192] width 121 height 21
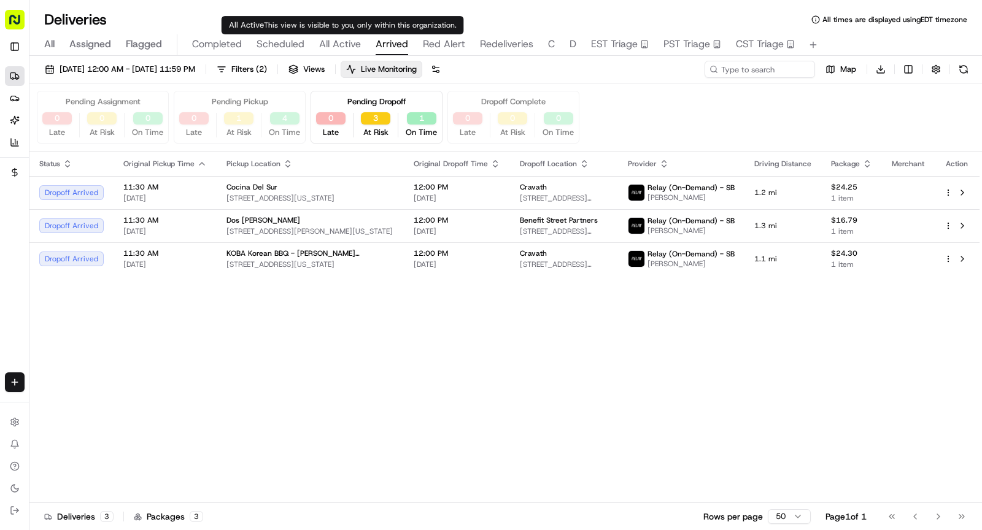
click at [342, 42] on span "All Active" at bounding box center [340, 44] width 42 height 15
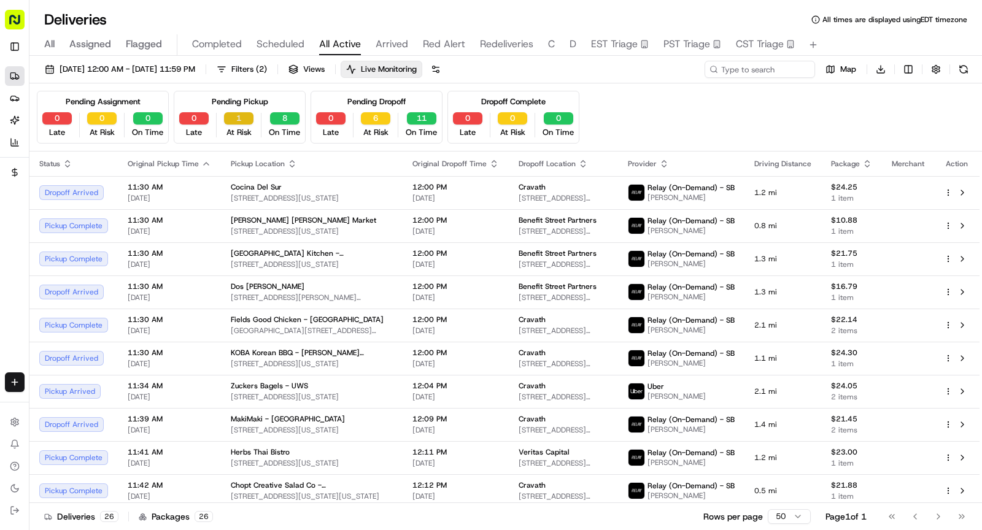
click at [236, 118] on button "1" at bounding box center [238, 118] width 29 height 12
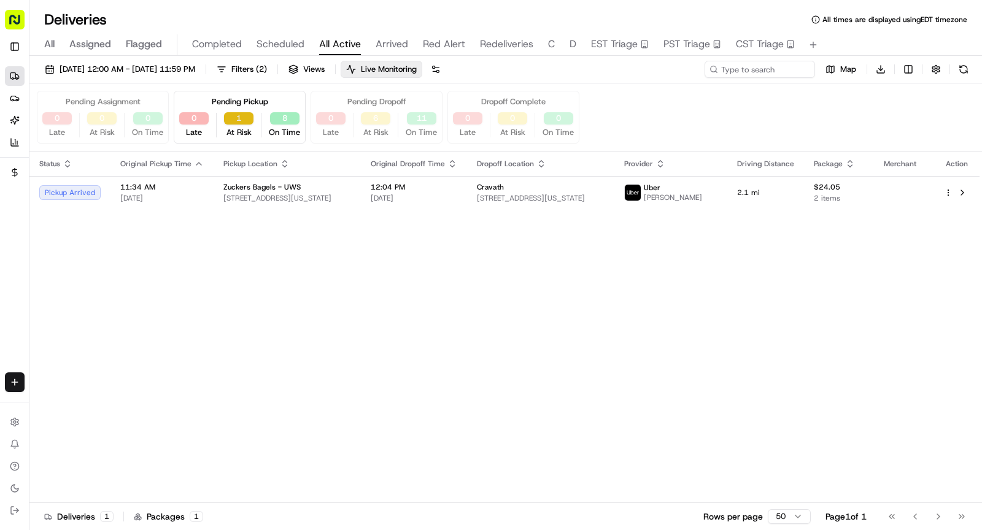
click at [236, 118] on button "1" at bounding box center [238, 118] width 29 height 12
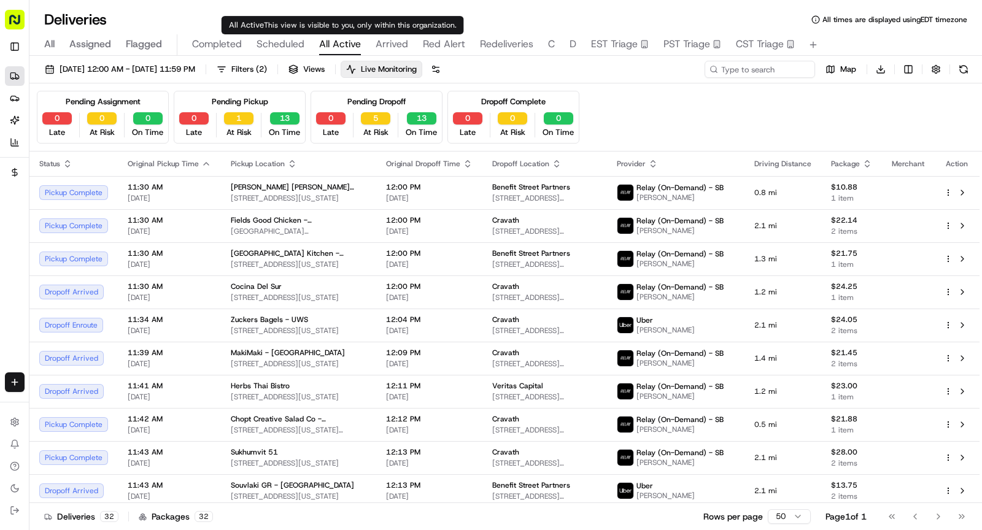
click at [295, 41] on span "Scheduled" at bounding box center [281, 44] width 48 height 15
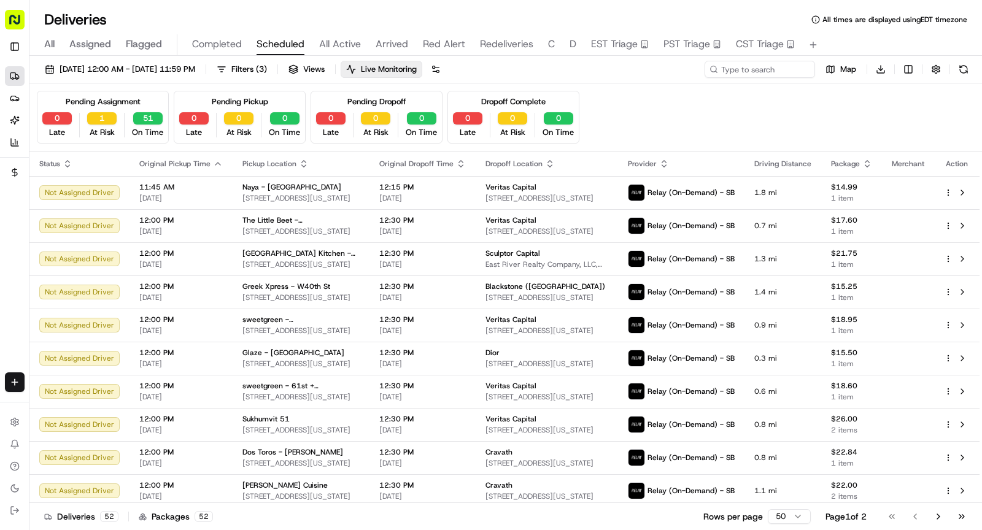
click at [342, 42] on span "All Active" at bounding box center [340, 44] width 42 height 15
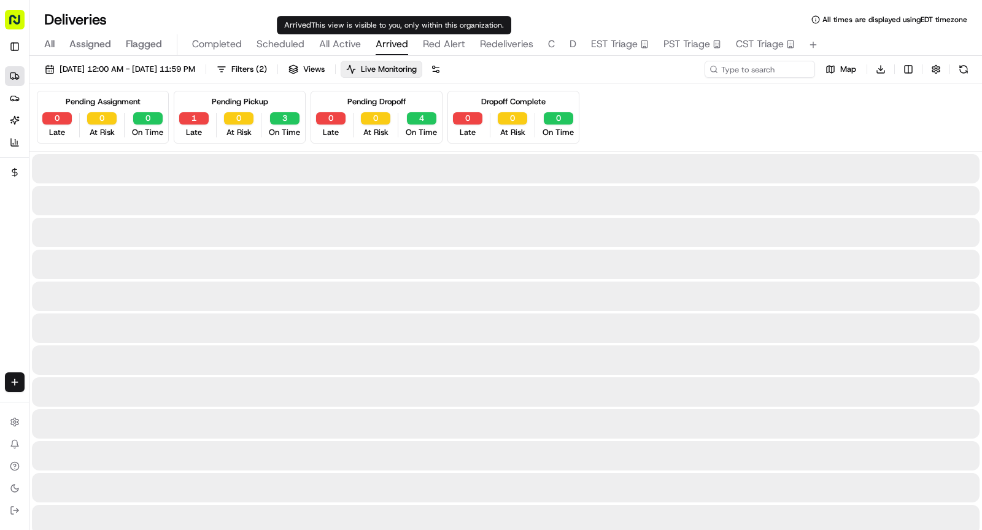
click at [385, 43] on span "Arrived" at bounding box center [392, 44] width 33 height 15
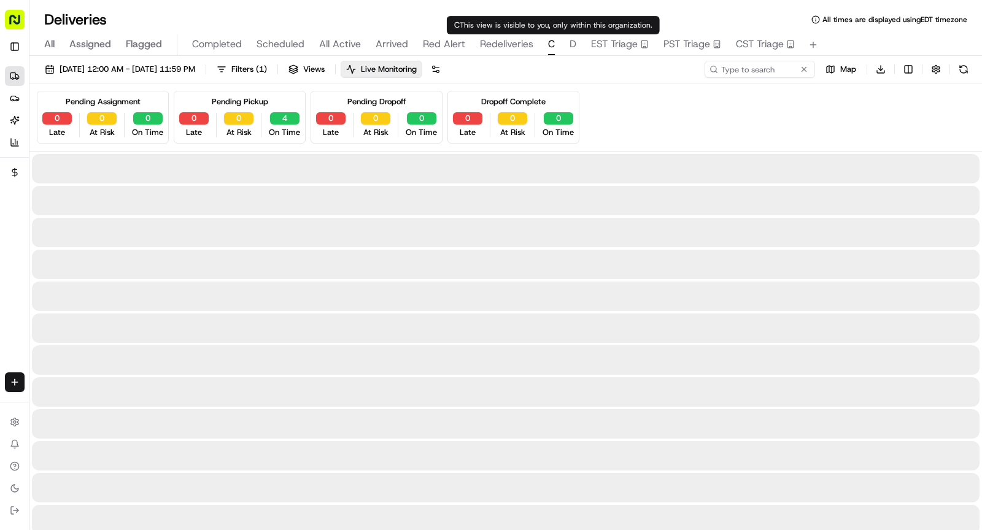
type input "Cockroach Labs"
click at [551, 40] on span "C" at bounding box center [551, 44] width 7 height 15
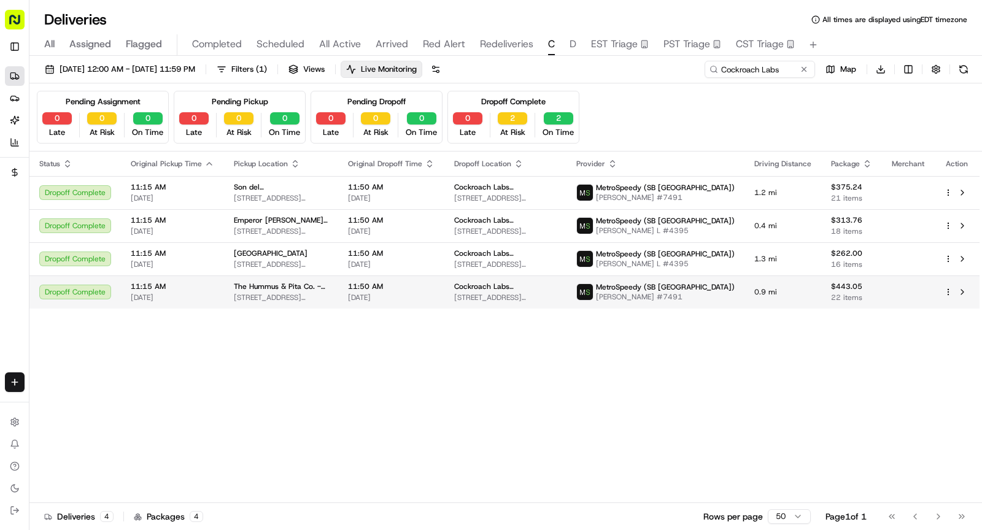
click at [262, 293] on span "585 6th Ave, New York, NY 10011, USA" at bounding box center [281, 298] width 95 height 10
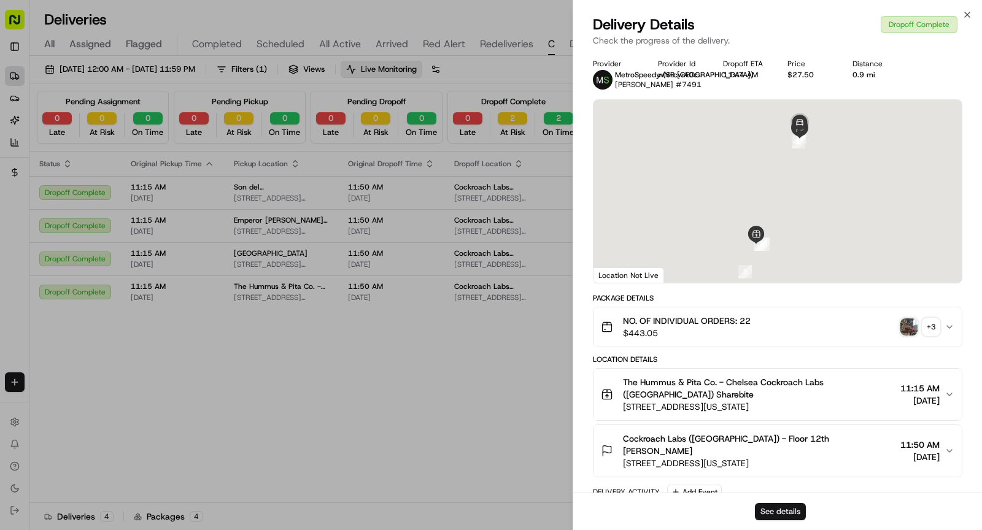
click at [786, 517] on button "See details" at bounding box center [780, 511] width 51 height 17
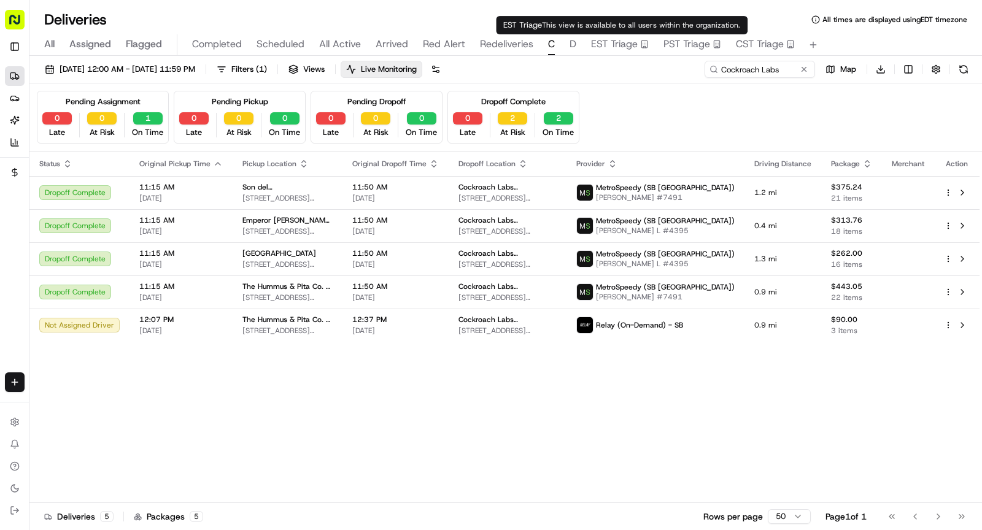
click at [630, 47] on span "EST Triage" at bounding box center [614, 44] width 47 height 15
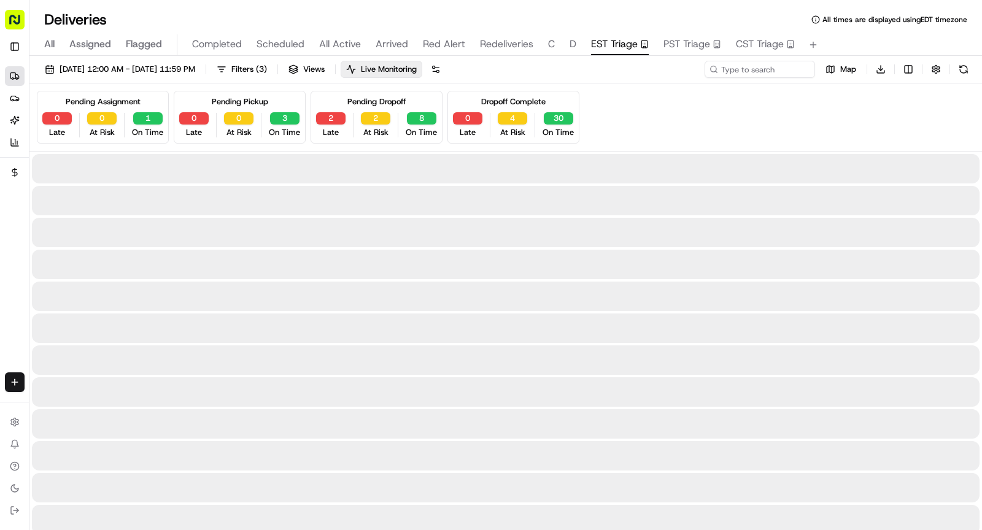
drag, startPoint x: 751, startPoint y: 81, endPoint x: 752, endPoint y: 71, distance: 9.8
click at [752, 81] on div "08/18/2025 12:00 AM - 08/18/2025 11:59 PM Filters ( 3 ) Views Live Monitoring M…" at bounding box center [505, 72] width 953 height 23
click at [752, 71] on input at bounding box center [741, 69] width 147 height 17
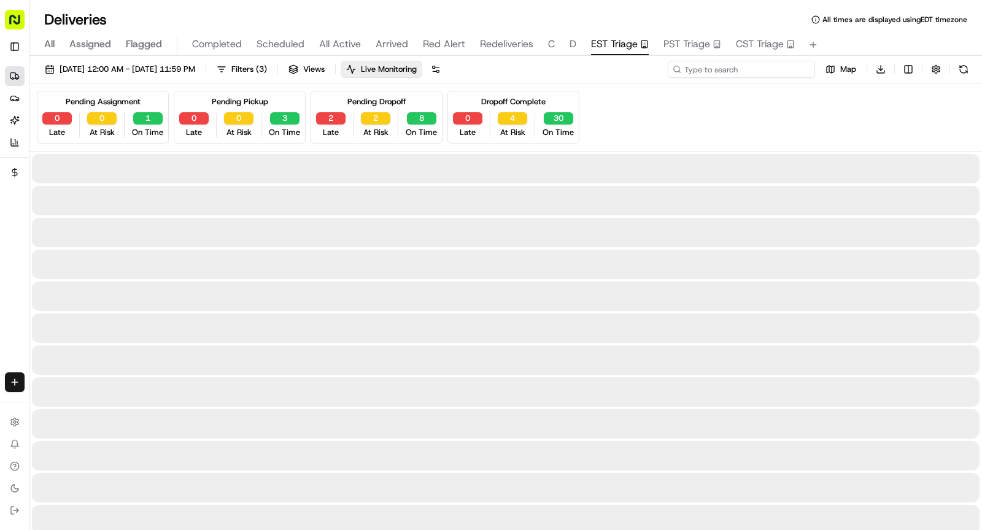
click at [752, 71] on input at bounding box center [741, 69] width 147 height 17
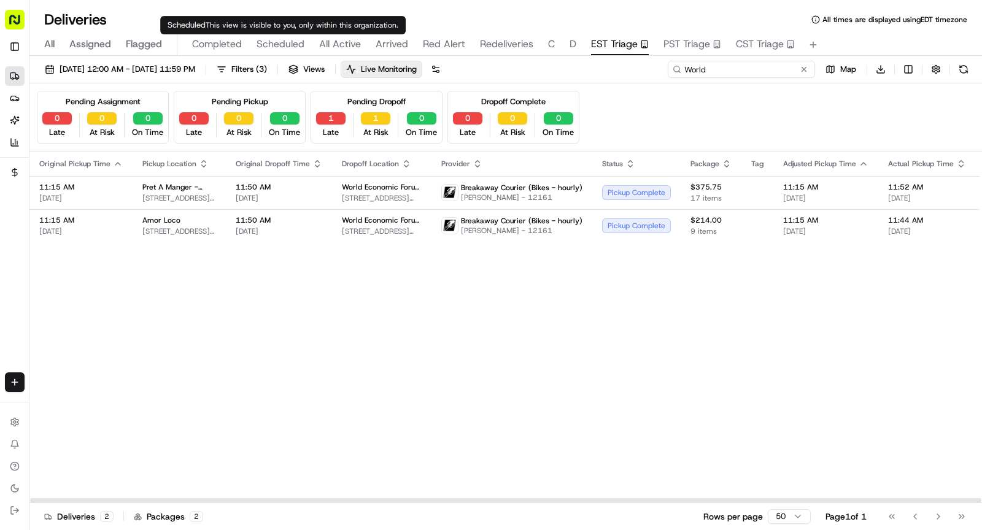
type input "World"
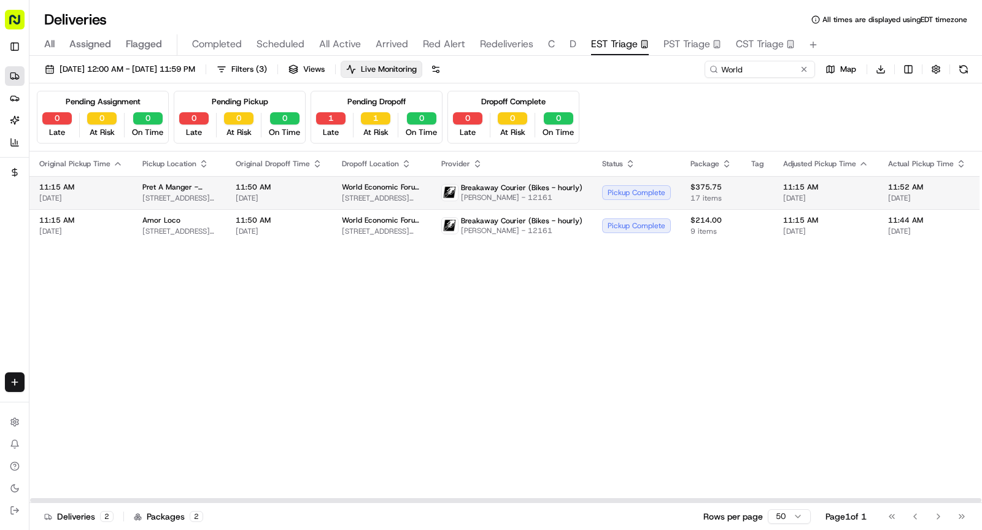
click at [275, 193] on span "[DATE]" at bounding box center [279, 198] width 87 height 10
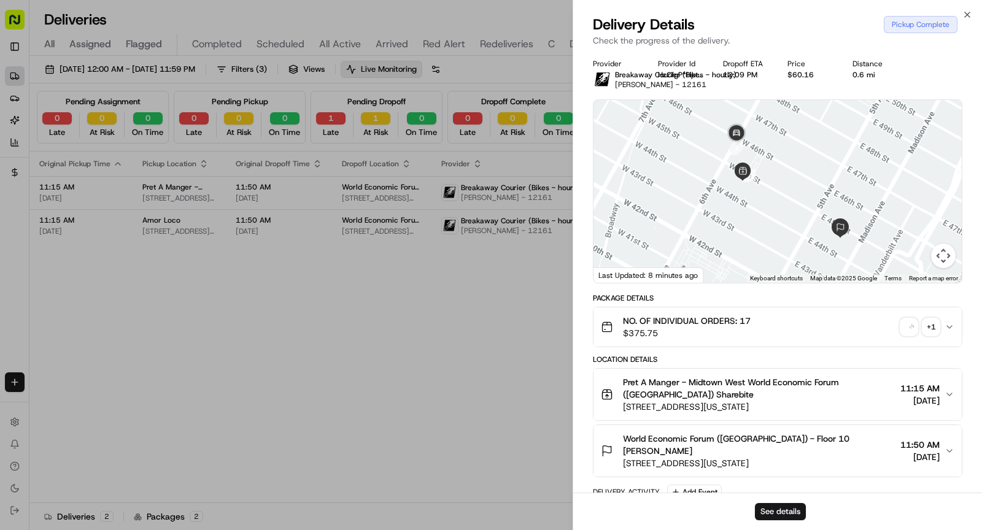
drag, startPoint x: 813, startPoint y: 241, endPoint x: 789, endPoint y: 241, distance: 23.3
click at [789, 241] on div at bounding box center [778, 191] width 368 height 183
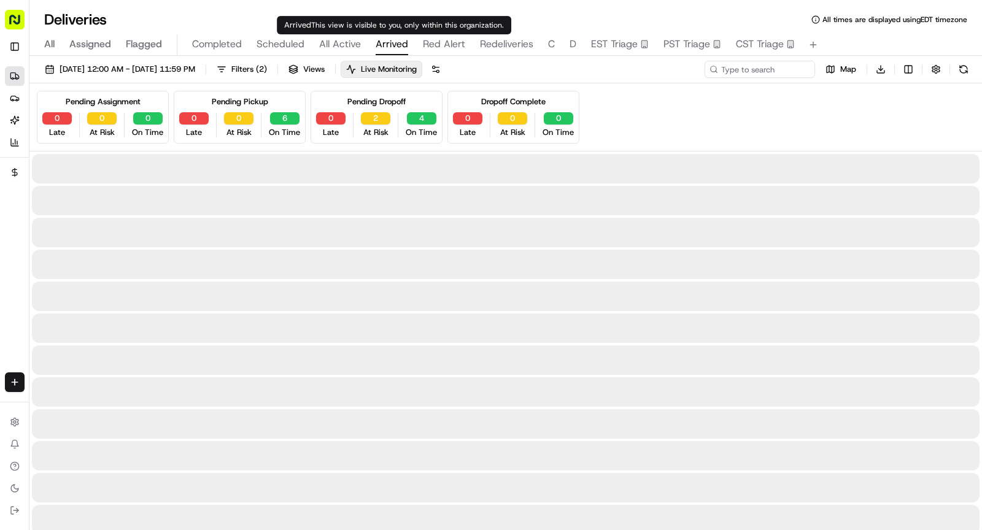
click at [390, 42] on span "Arrived" at bounding box center [392, 44] width 33 height 15
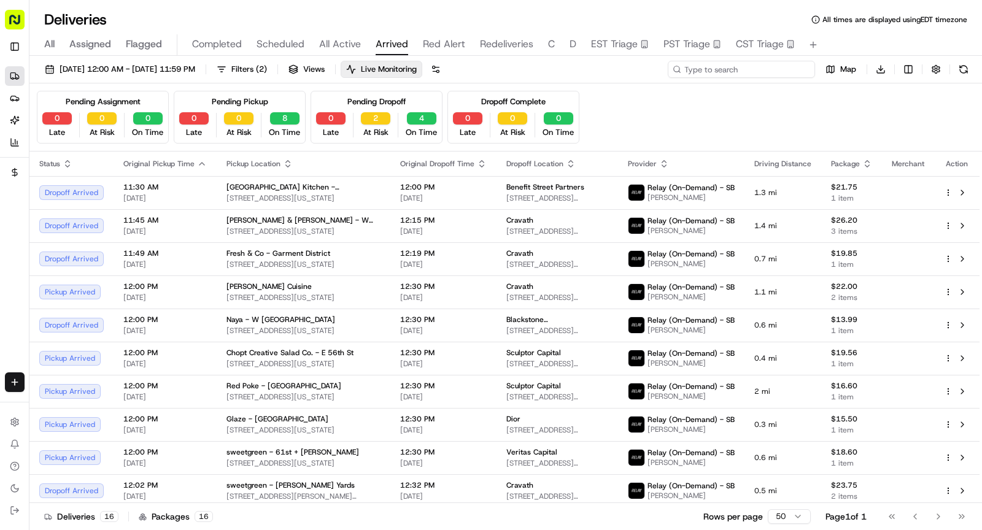
click at [738, 69] on input at bounding box center [741, 69] width 147 height 17
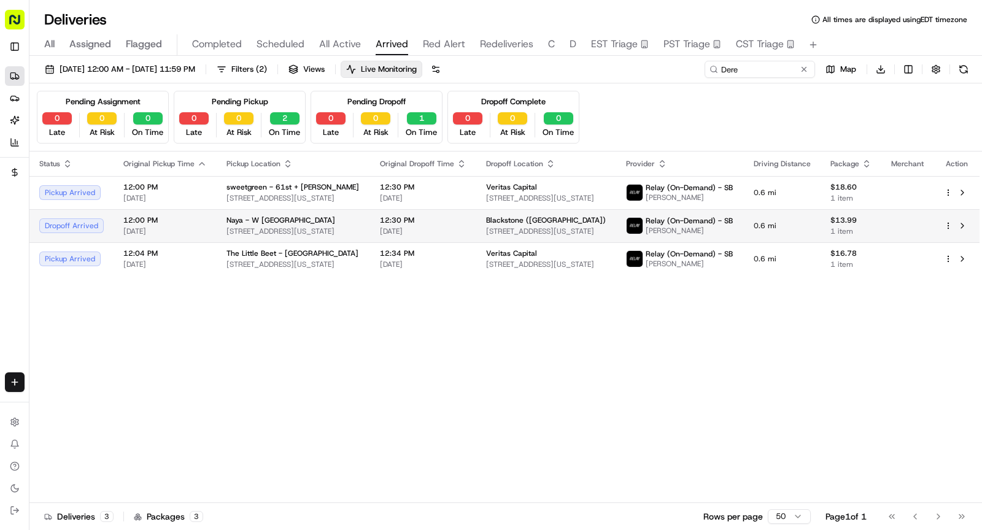
click at [346, 216] on div "Naya - W 56th St" at bounding box center [294, 220] width 134 height 10
click at [450, 233] on span "[DATE]" at bounding box center [423, 232] width 87 height 10
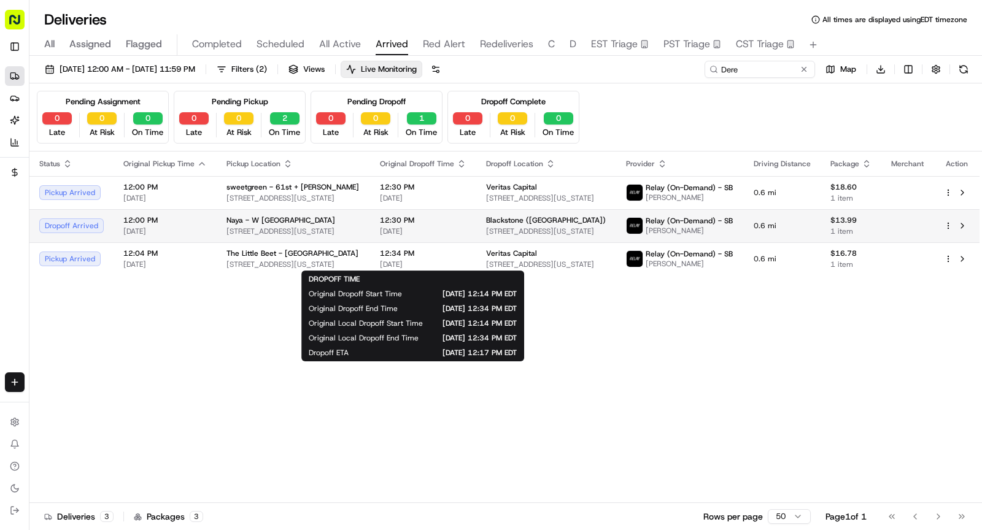
click at [411, 219] on span "12:30 PM" at bounding box center [423, 220] width 87 height 10
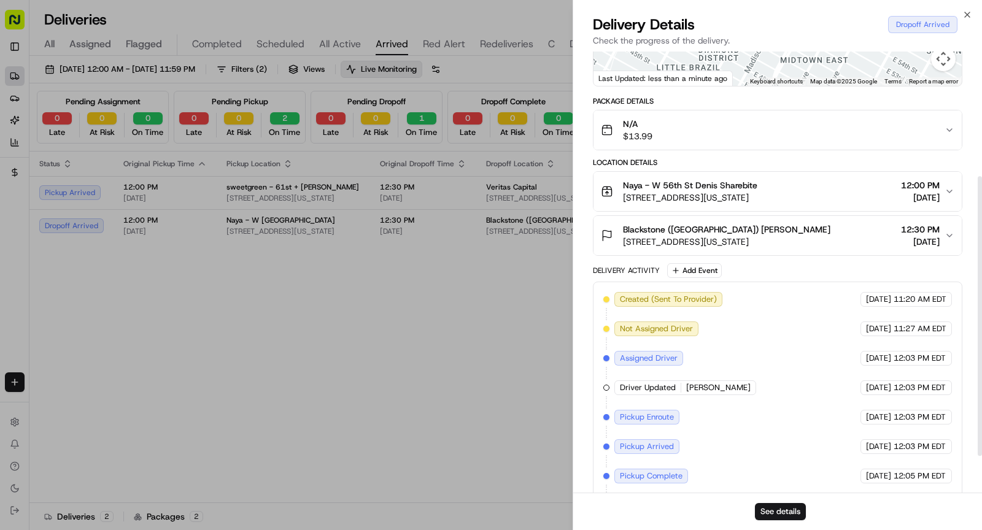
scroll to position [257, 0]
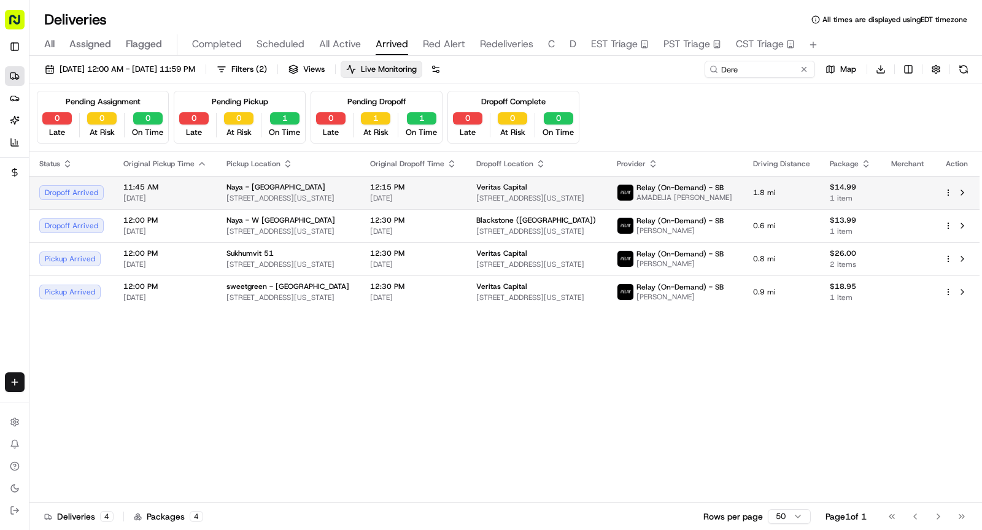
click at [342, 197] on span "1400 Broadway, New York, NY 10018, USA" at bounding box center [289, 198] width 124 height 10
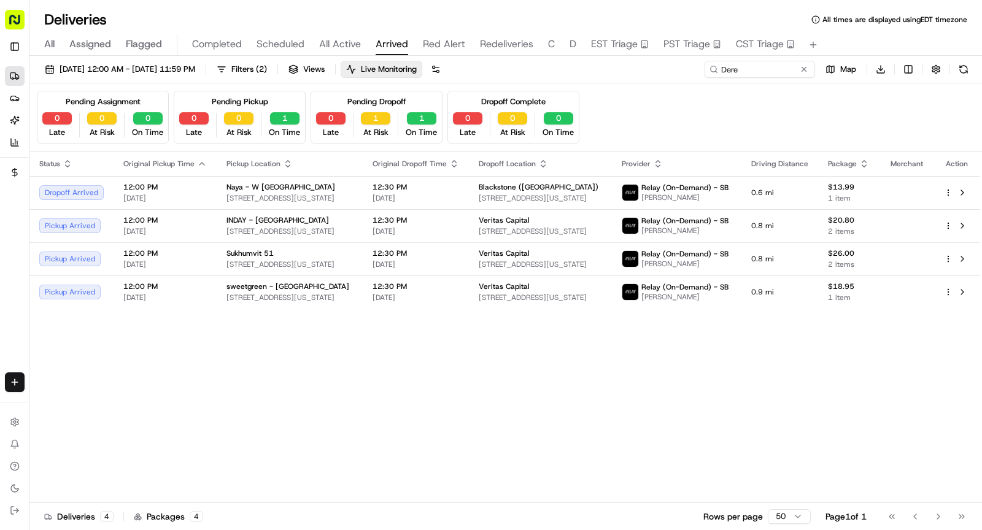
click at [763, 77] on div "08/18/2025 12:00 AM - 08/18/2025 11:59 PM Filters ( 2 ) Views Live Monitoring D…" at bounding box center [505, 72] width 953 height 23
click at [764, 68] on input "Dere" at bounding box center [741, 69] width 147 height 17
click at [763, 66] on input "Dere" at bounding box center [741, 69] width 147 height 17
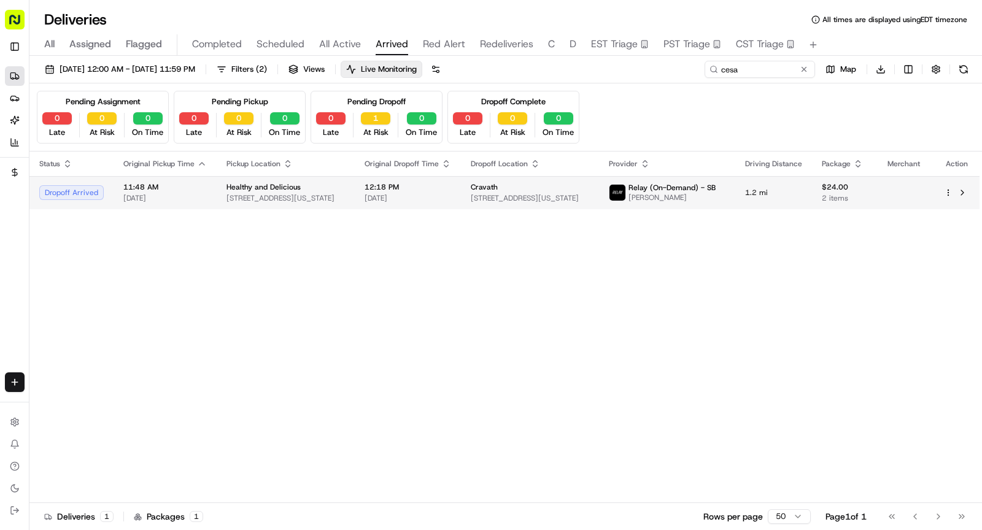
click at [383, 200] on span "[DATE]" at bounding box center [408, 198] width 87 height 10
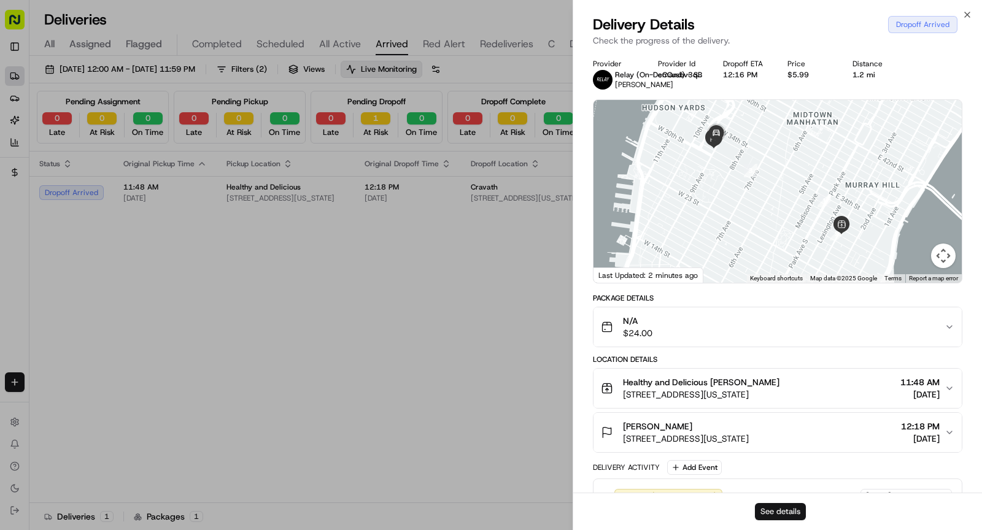
click at [774, 515] on button "See details" at bounding box center [780, 511] width 51 height 17
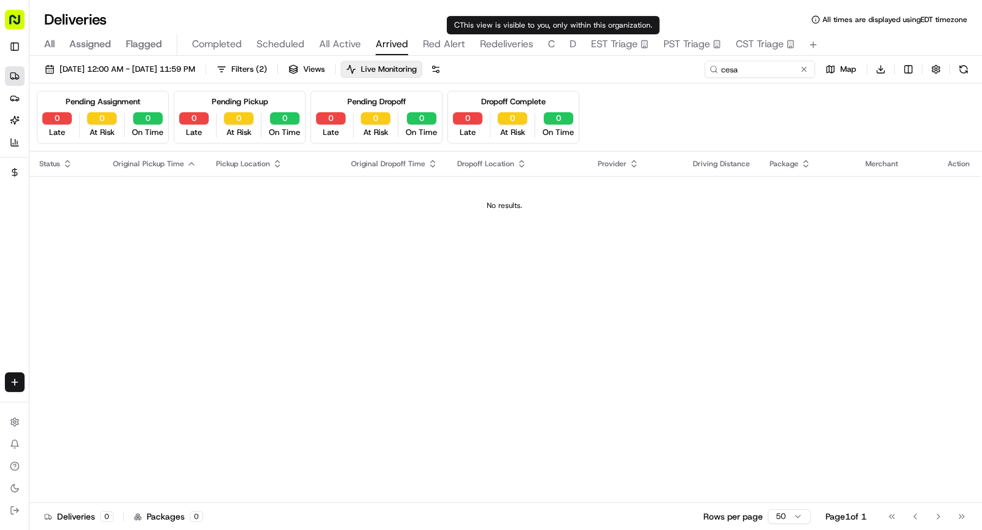
type input "Cockroach Labs"
click at [551, 46] on span "C" at bounding box center [551, 44] width 7 height 15
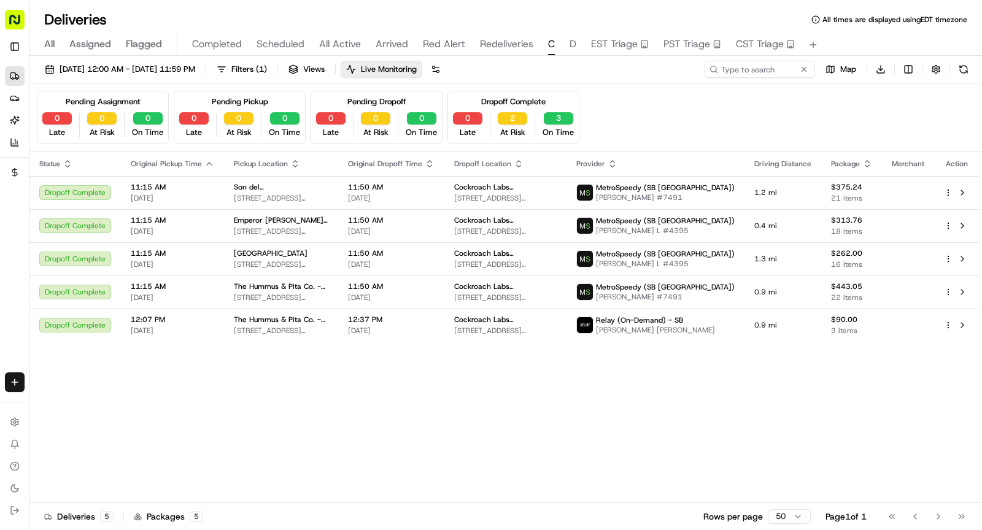
click at [390, 50] on span "Arrived" at bounding box center [392, 44] width 33 height 15
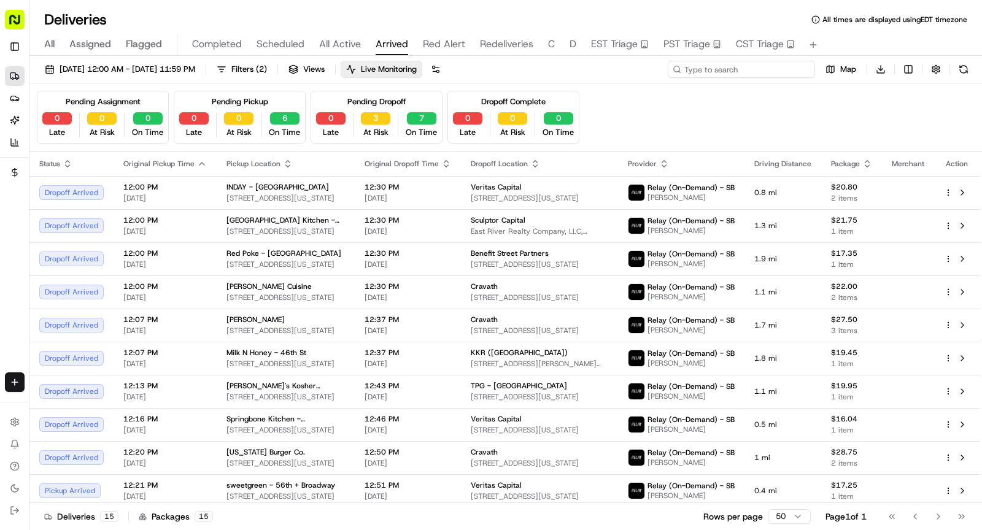
click at [738, 73] on input at bounding box center [741, 69] width 147 height 17
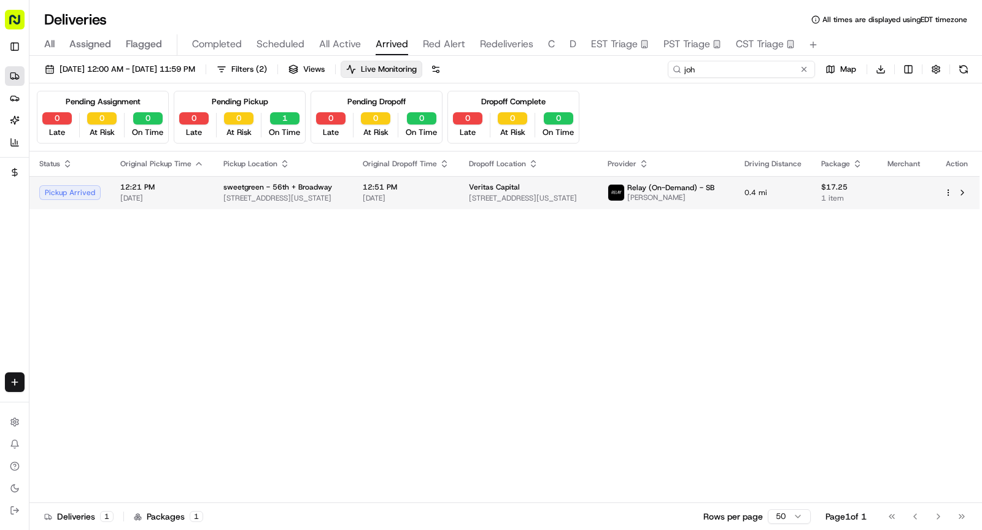
type input "joh"
click at [258, 200] on span "1740 Broadway, 1740 Broadway, New York, NY 10019, USA" at bounding box center [283, 198] width 120 height 10
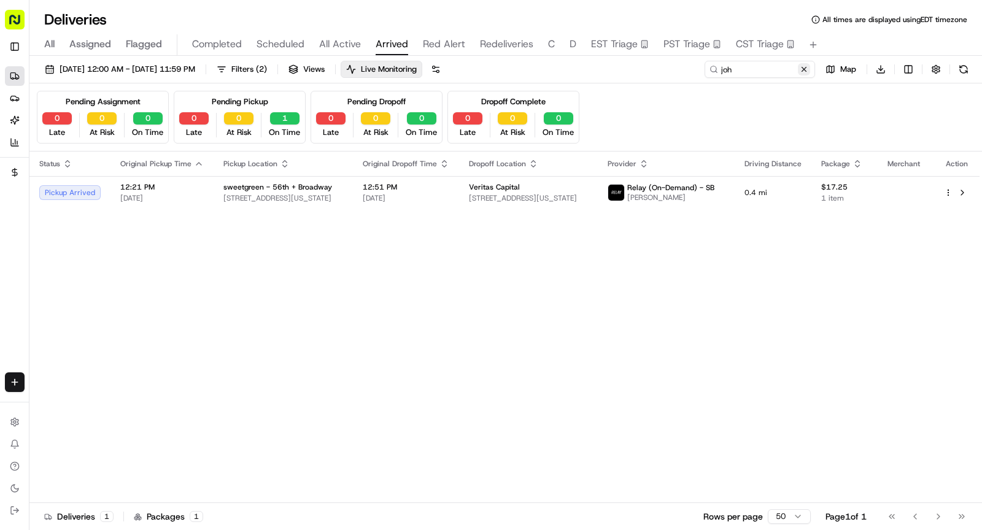
click at [806, 69] on button at bounding box center [804, 69] width 12 height 12
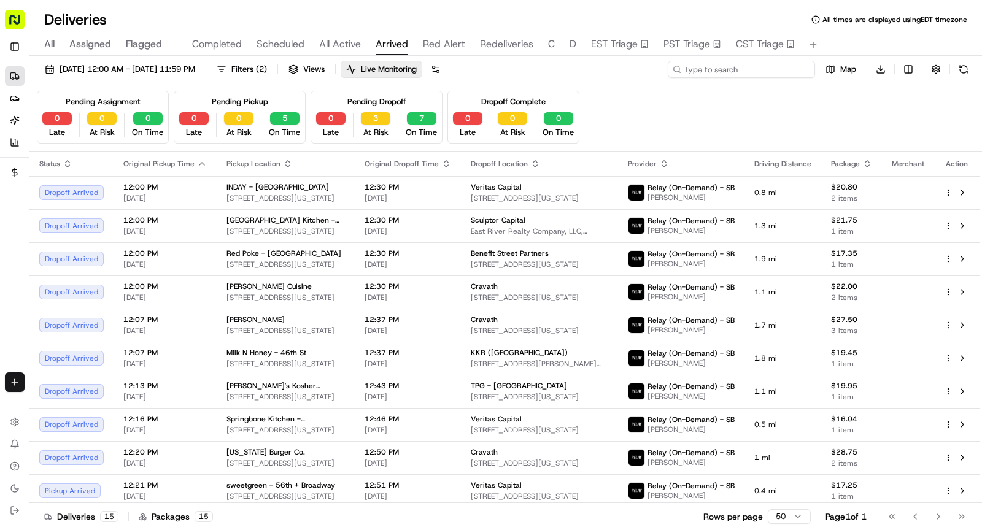
click at [806, 69] on input at bounding box center [741, 69] width 147 height 17
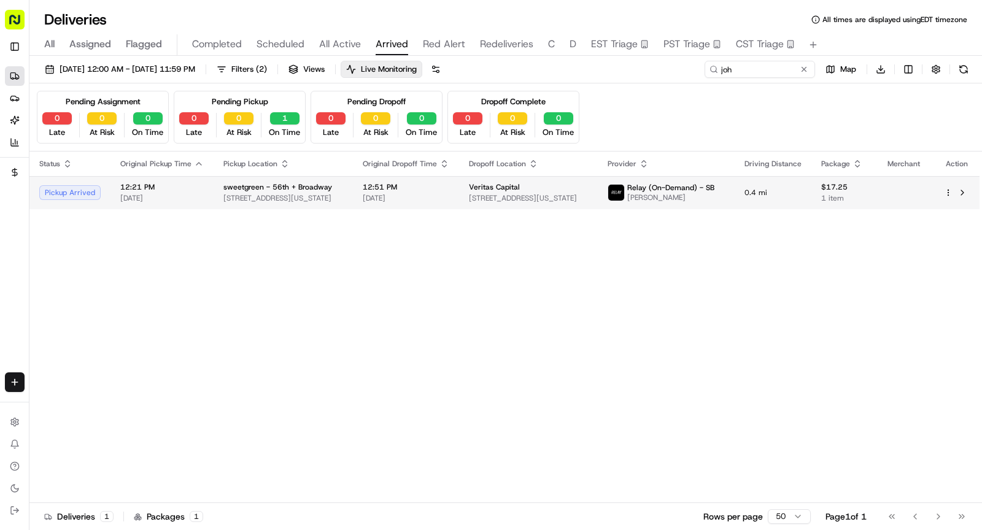
click at [421, 199] on span "[DATE]" at bounding box center [406, 198] width 87 height 10
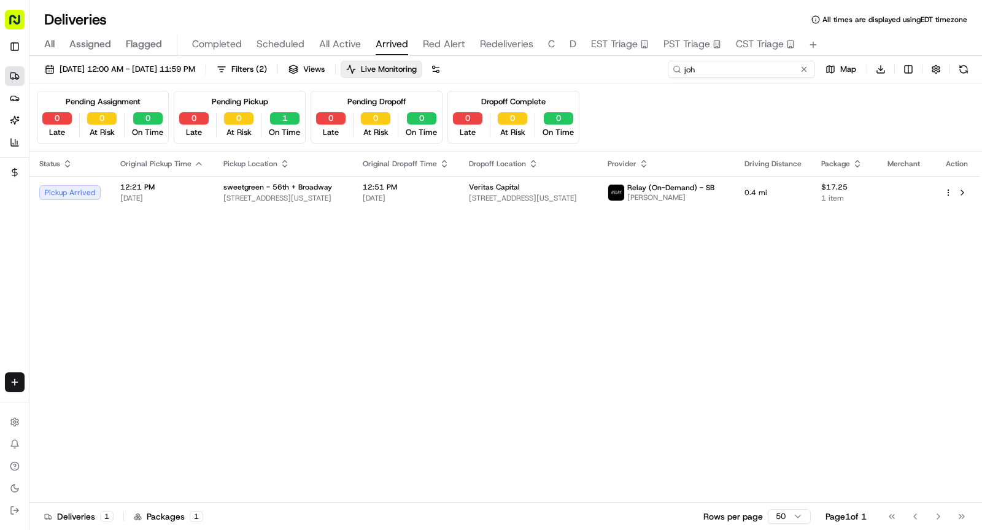
click at [736, 69] on input "joh" at bounding box center [741, 69] width 147 height 17
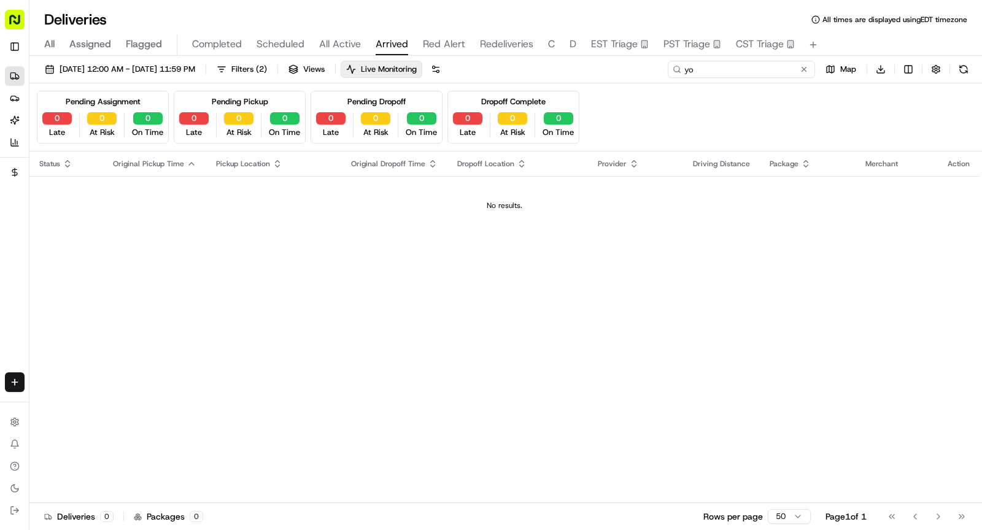
type input "y"
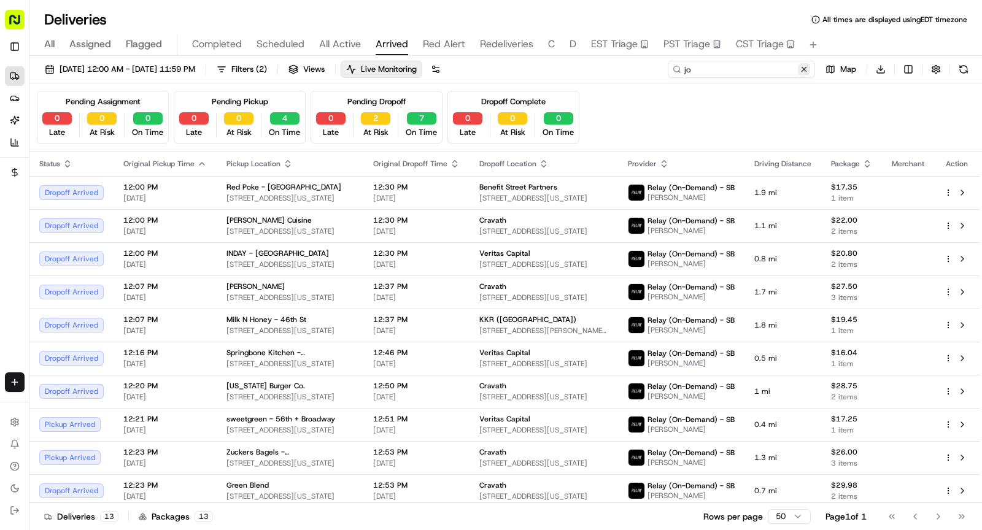
type input "jo"
click at [805, 66] on button at bounding box center [804, 69] width 12 height 12
click at [805, 66] on input at bounding box center [741, 69] width 147 height 17
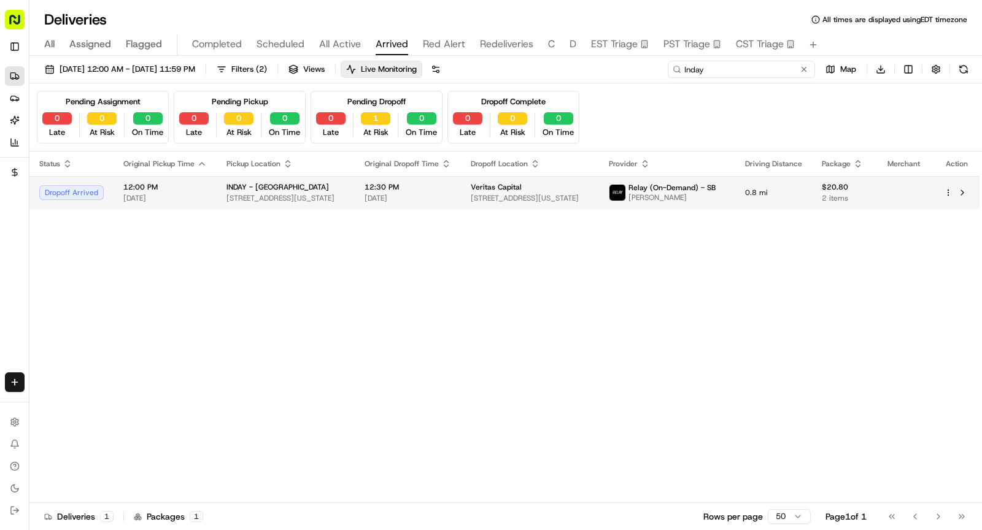
type input "Inday"
click at [420, 184] on span "12:30 PM" at bounding box center [408, 187] width 87 height 10
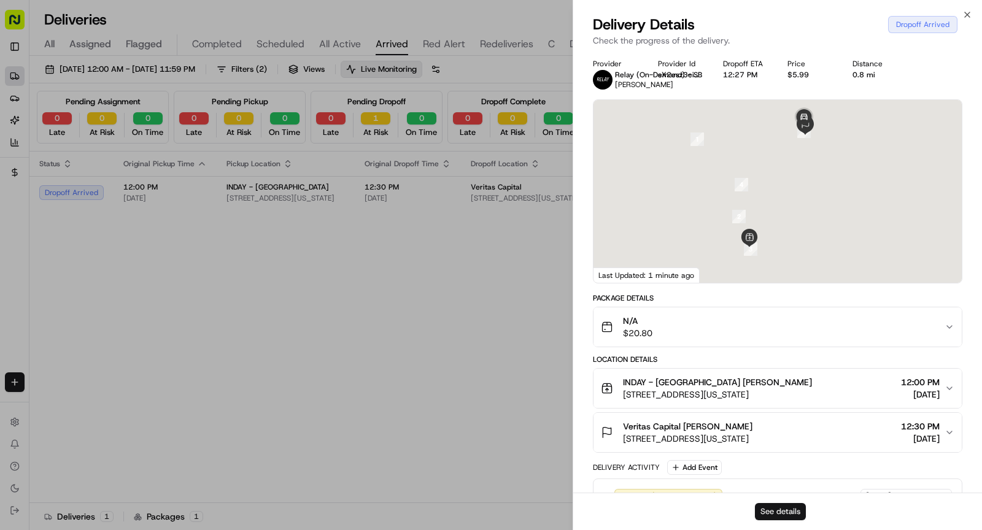
click at [778, 517] on button "See details" at bounding box center [780, 511] width 51 height 17
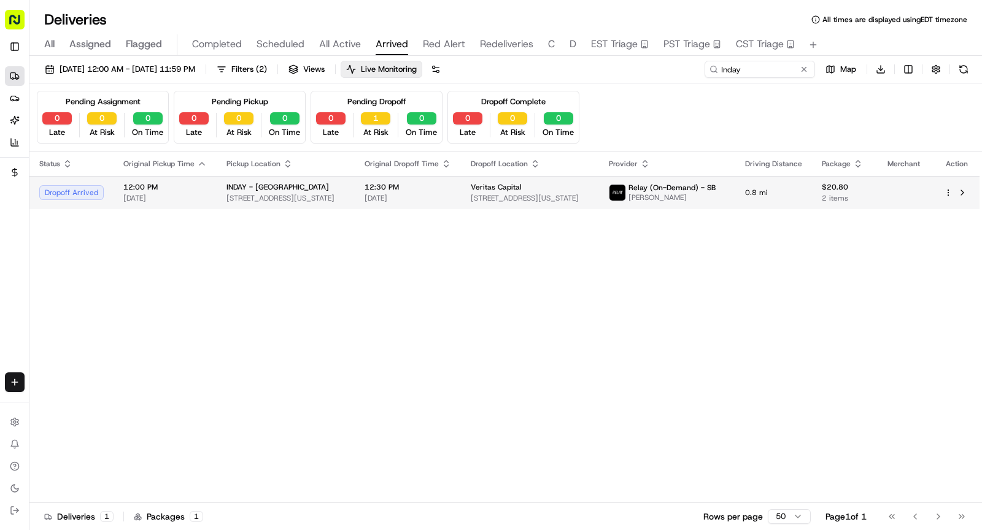
click at [403, 203] on td "12:30 PM 08/18/2025" at bounding box center [408, 192] width 106 height 33
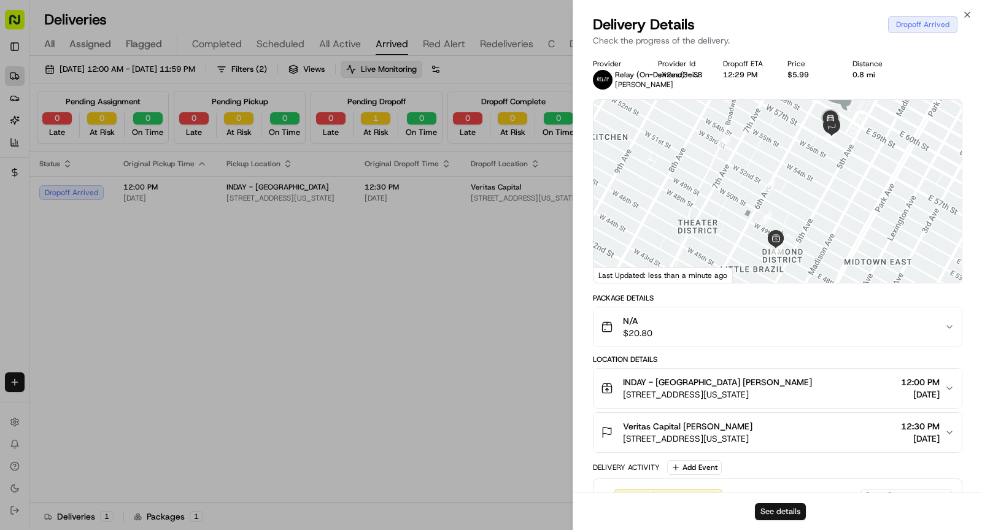
click at [782, 510] on button "See details" at bounding box center [780, 511] width 51 height 17
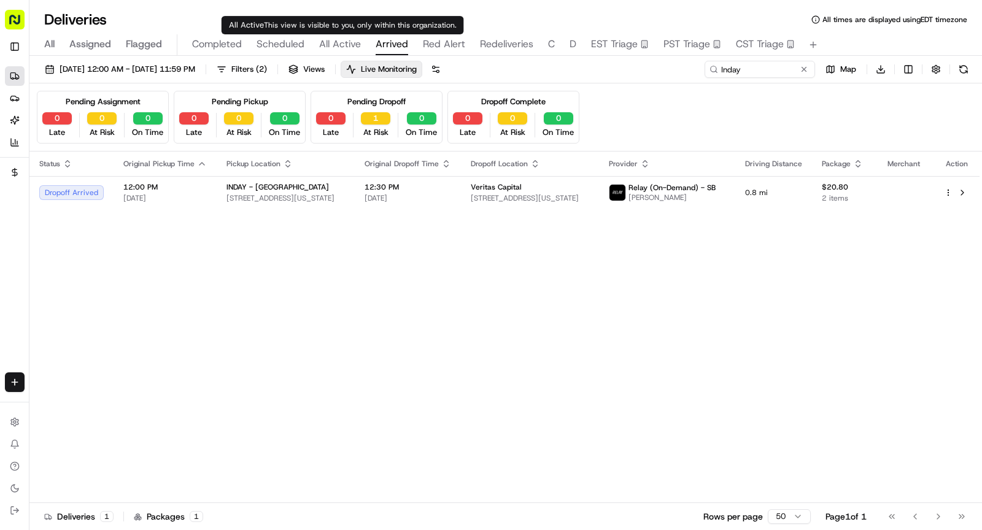
click at [339, 42] on span "All Active" at bounding box center [340, 44] width 42 height 15
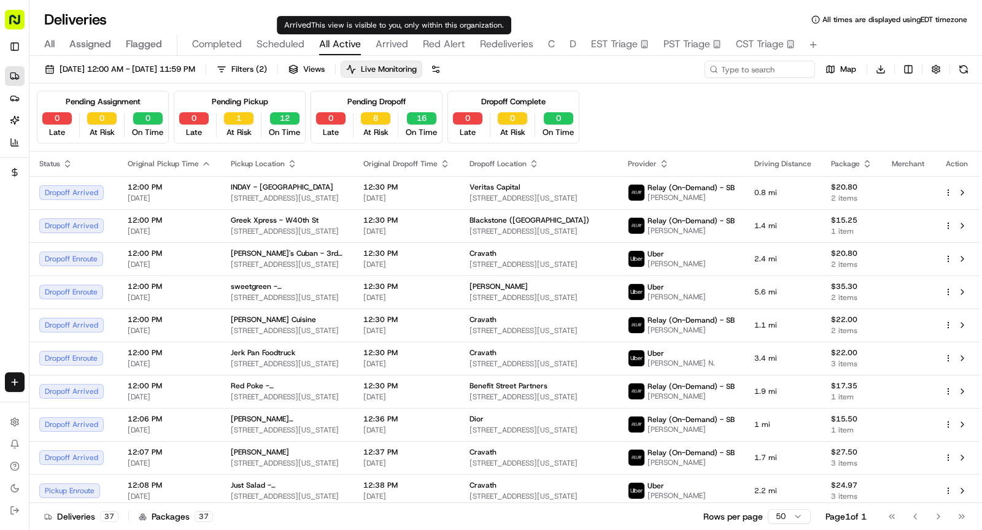
click at [387, 37] on span "Arrived" at bounding box center [392, 44] width 33 height 15
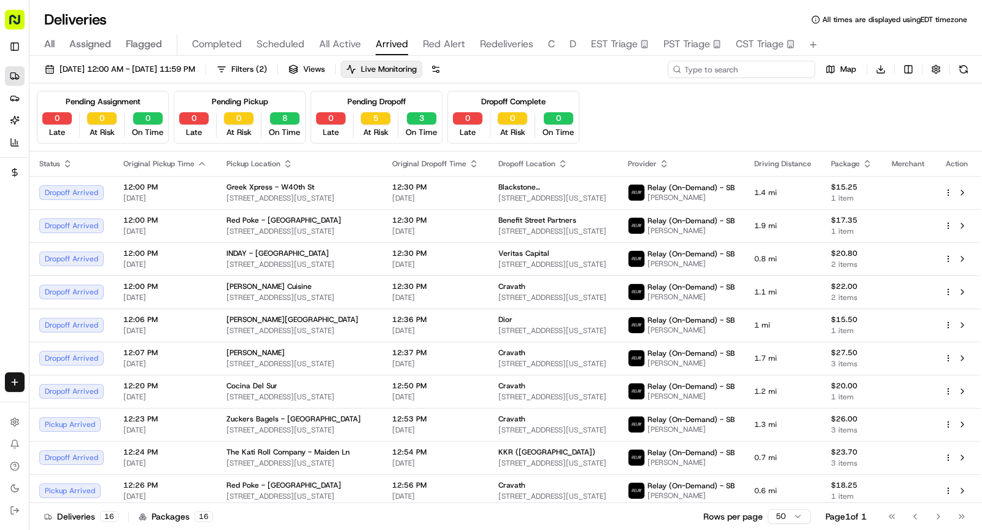
click at [746, 73] on input at bounding box center [741, 69] width 147 height 17
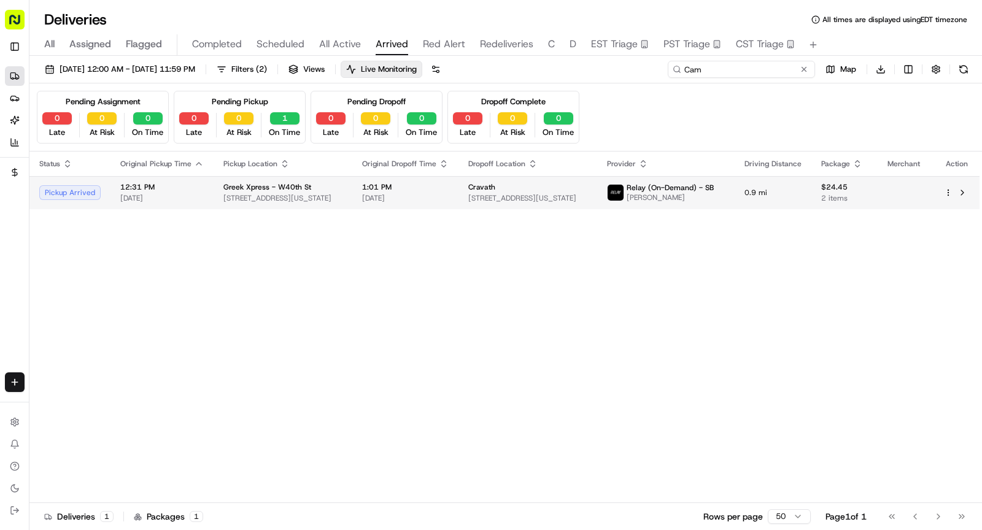
type input "Cam"
click at [368, 184] on td "1:01 PM 08/18/2025" at bounding box center [405, 192] width 106 height 33
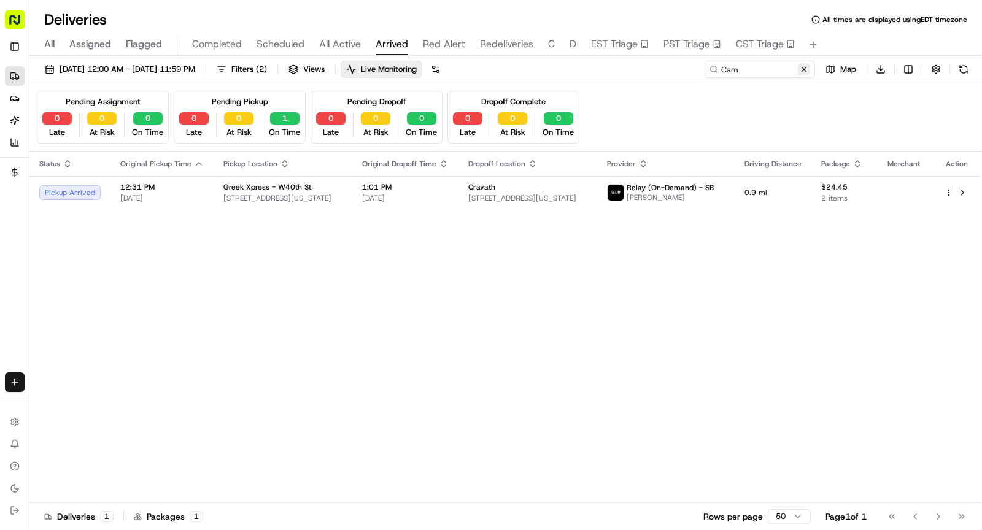
click at [802, 73] on button at bounding box center [804, 69] width 12 height 12
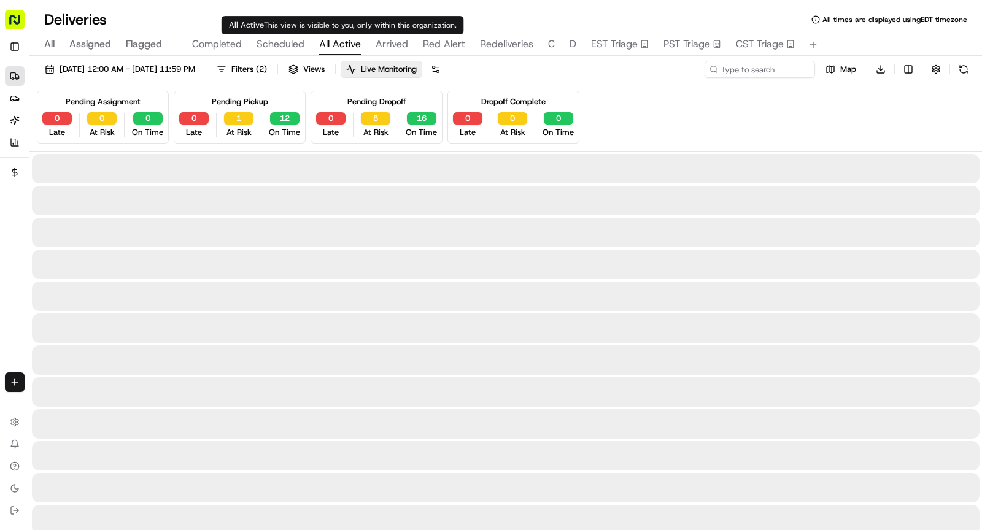
click at [344, 40] on span "All Active" at bounding box center [340, 44] width 42 height 15
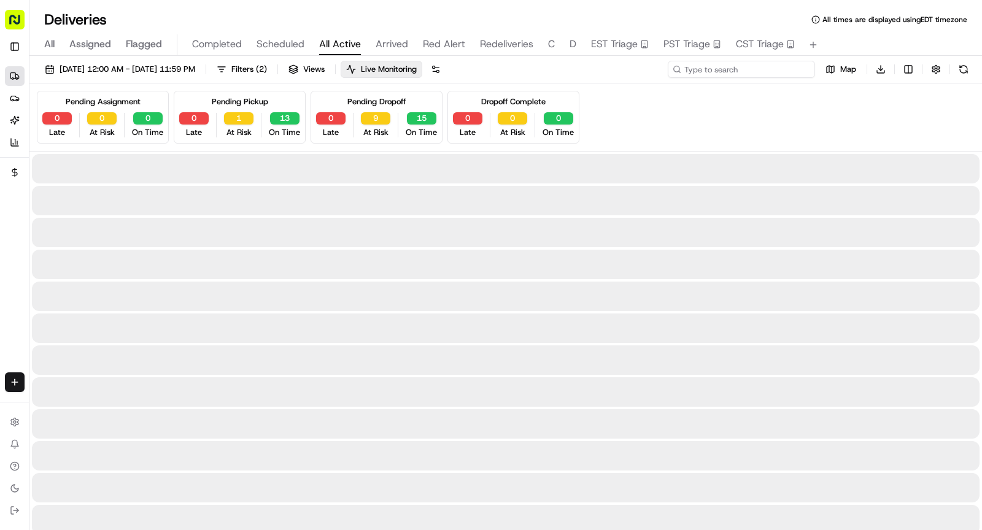
click at [750, 72] on input at bounding box center [741, 69] width 147 height 17
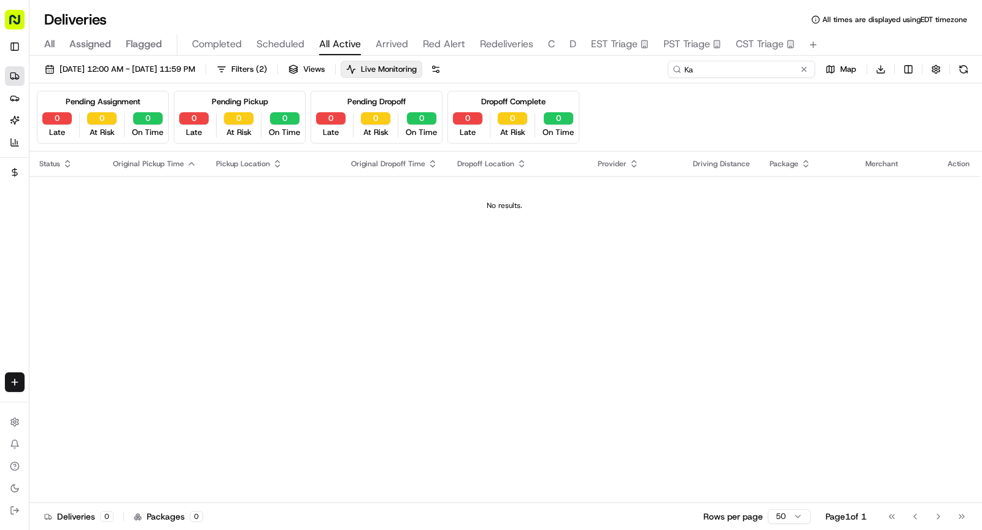
type input "K"
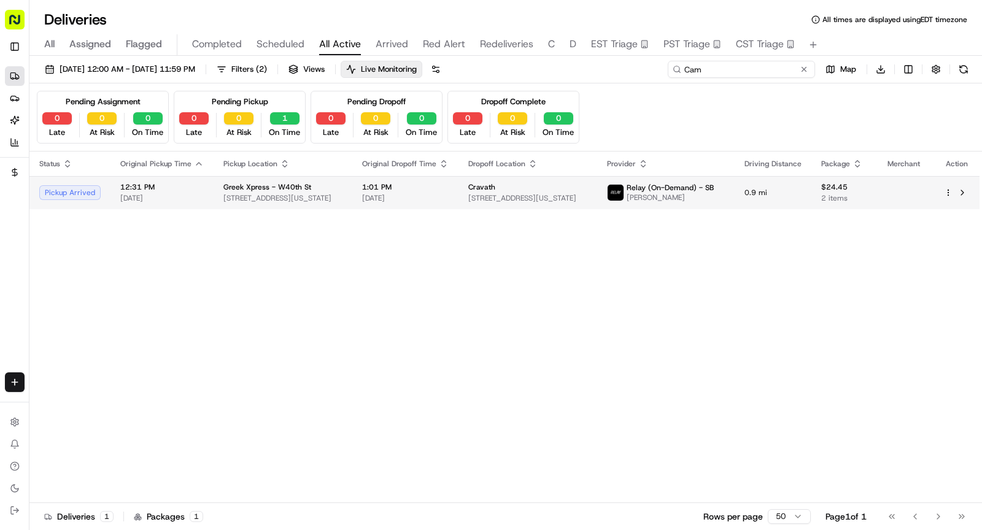
type input "Cam"
click at [369, 192] on td "1:01 PM 08/18/2025" at bounding box center [405, 192] width 106 height 33
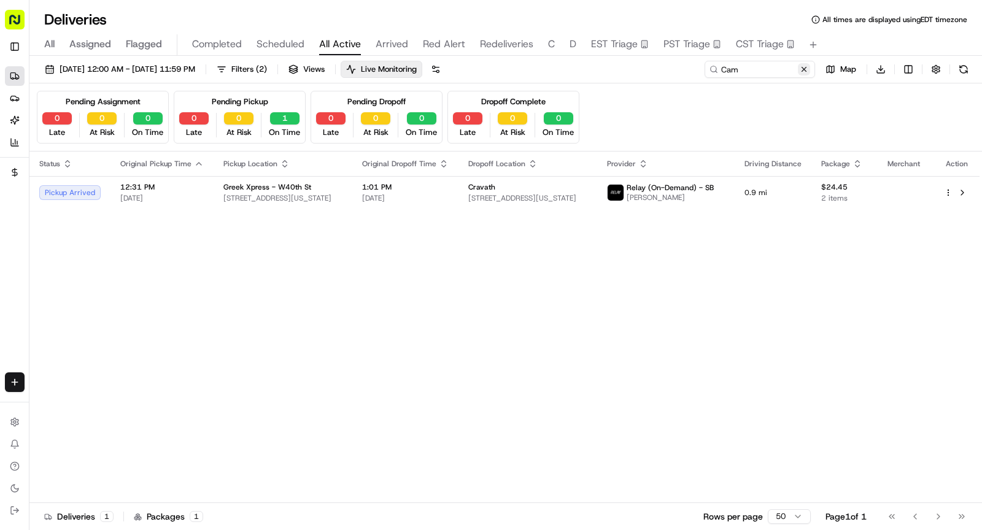
click at [804, 73] on button at bounding box center [804, 69] width 12 height 12
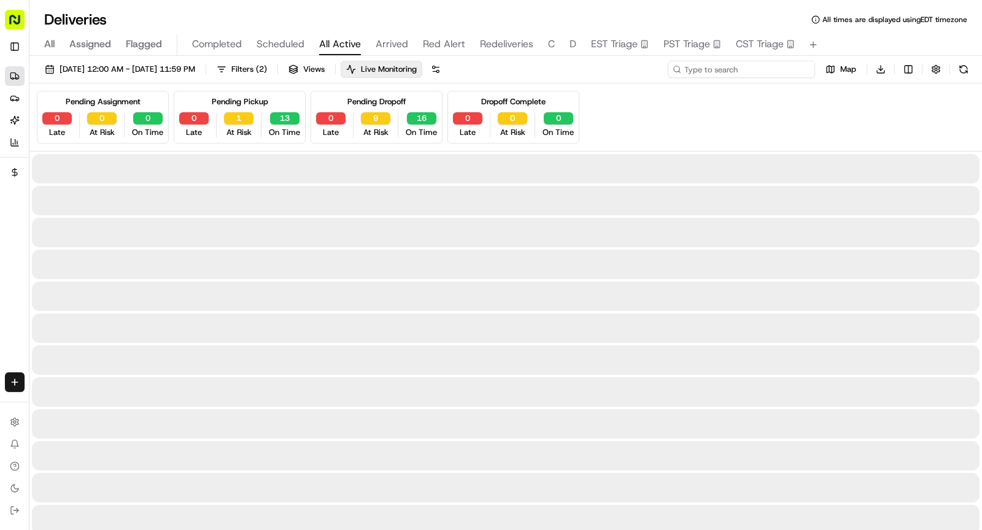
click at [778, 73] on input at bounding box center [741, 69] width 147 height 17
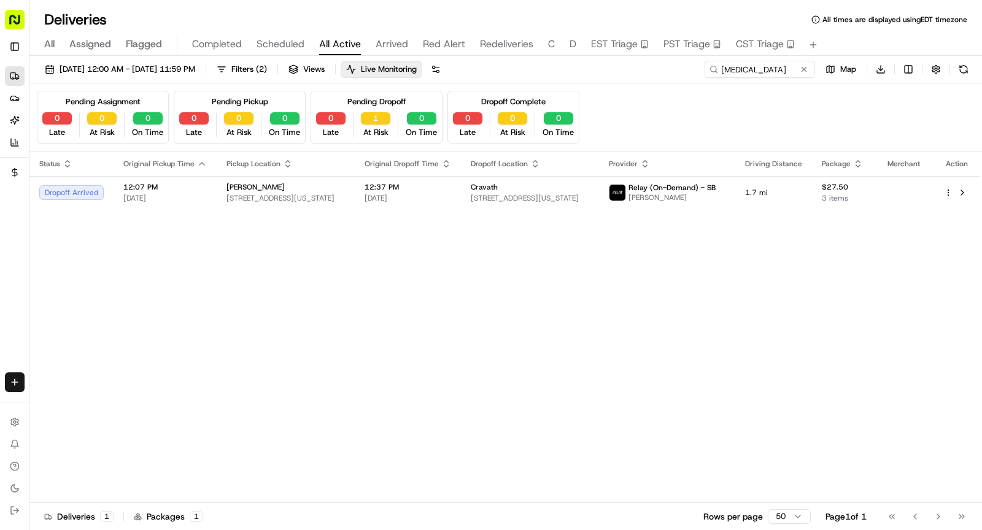
drag, startPoint x: 754, startPoint y: 85, endPoint x: 745, endPoint y: 69, distance: 18.4
click at [754, 85] on div "Pending Assignment 0 Late 0 At Risk 0 On Time Pending Pickup 0 Late 0 At Risk 0…" at bounding box center [505, 117] width 953 height 68
click at [741, 66] on input "Amen" at bounding box center [741, 69] width 147 height 17
click at [741, 72] on input "Amen" at bounding box center [741, 69] width 147 height 17
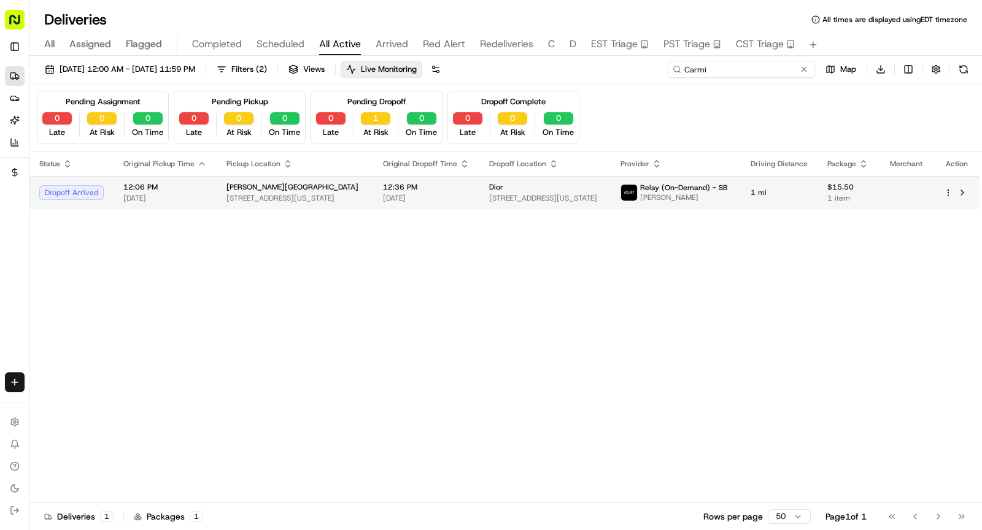
type input "Carmi"
click at [389, 203] on td "12:36 PM 08/18/2025" at bounding box center [426, 192] width 106 height 33
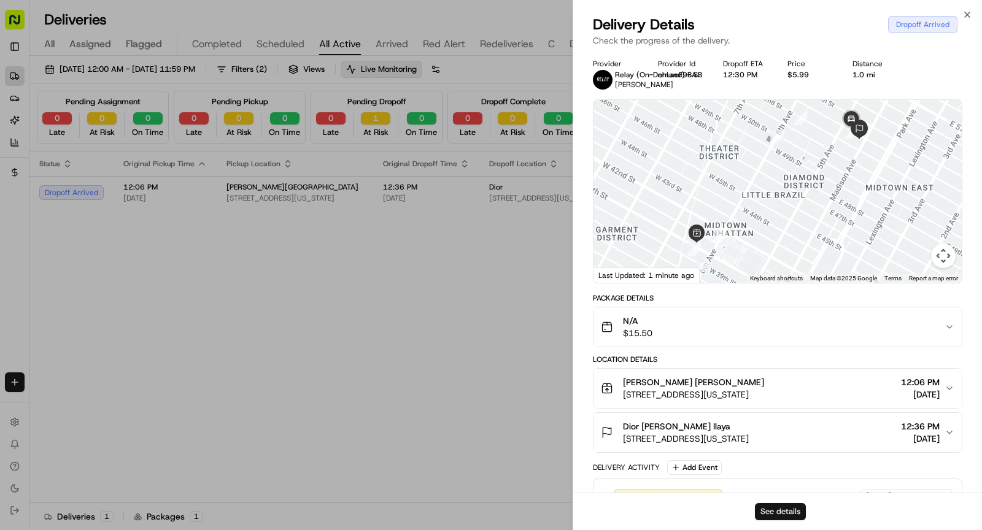
click at [770, 516] on button "See details" at bounding box center [780, 511] width 51 height 17
drag, startPoint x: 433, startPoint y: 338, endPoint x: 424, endPoint y: 339, distance: 9.2
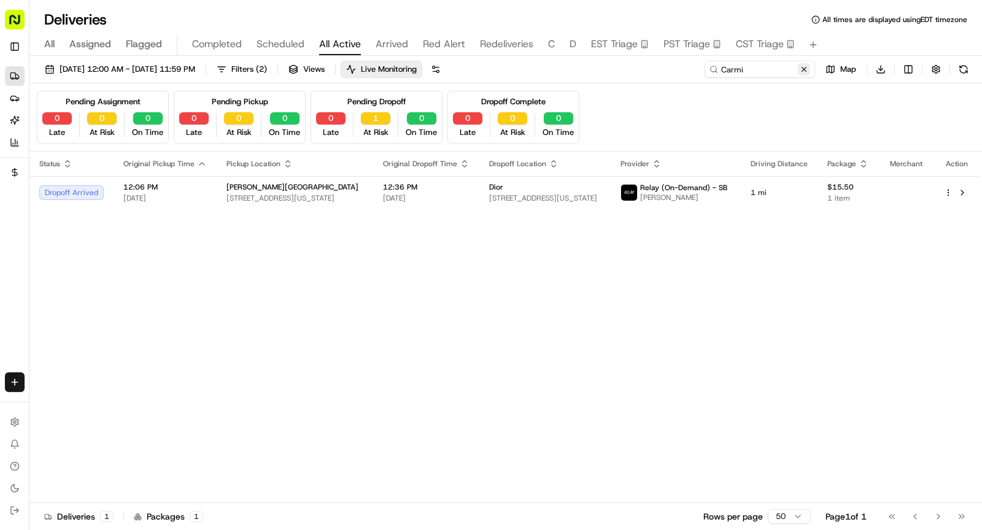
click at [805, 67] on button at bounding box center [804, 69] width 12 height 12
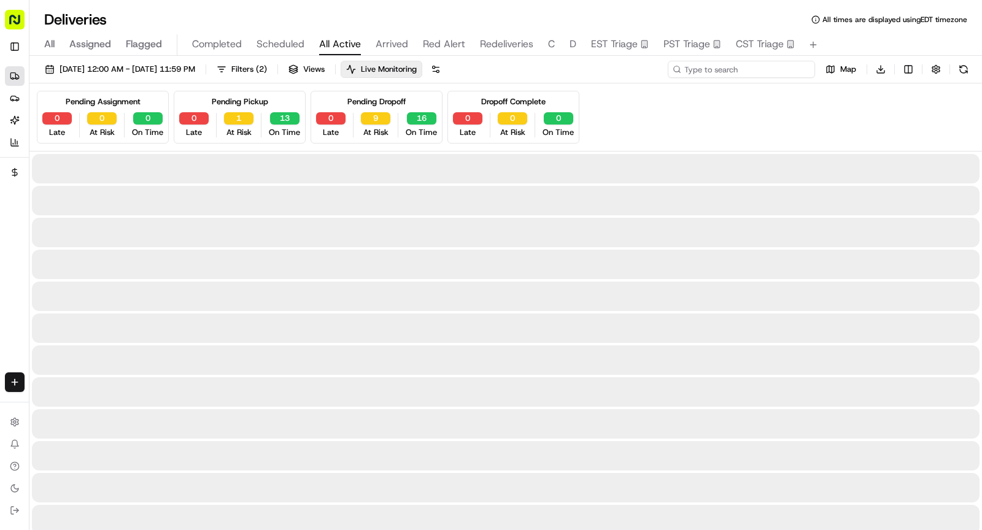
click at [785, 67] on input at bounding box center [741, 69] width 147 height 17
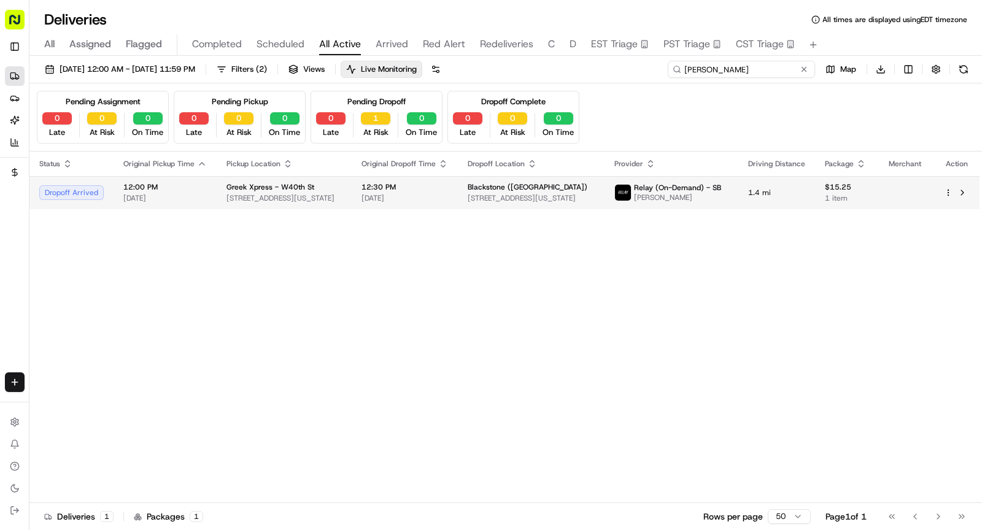
type input "Matt"
click at [342, 184] on div "Greek Xpress - W40th St" at bounding box center [284, 187] width 115 height 10
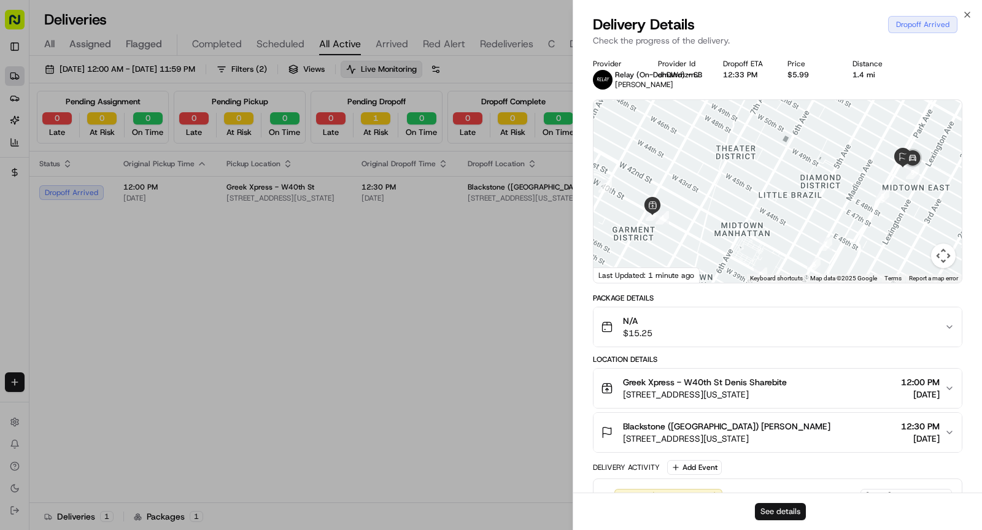
click at [778, 514] on button "See details" at bounding box center [780, 511] width 51 height 17
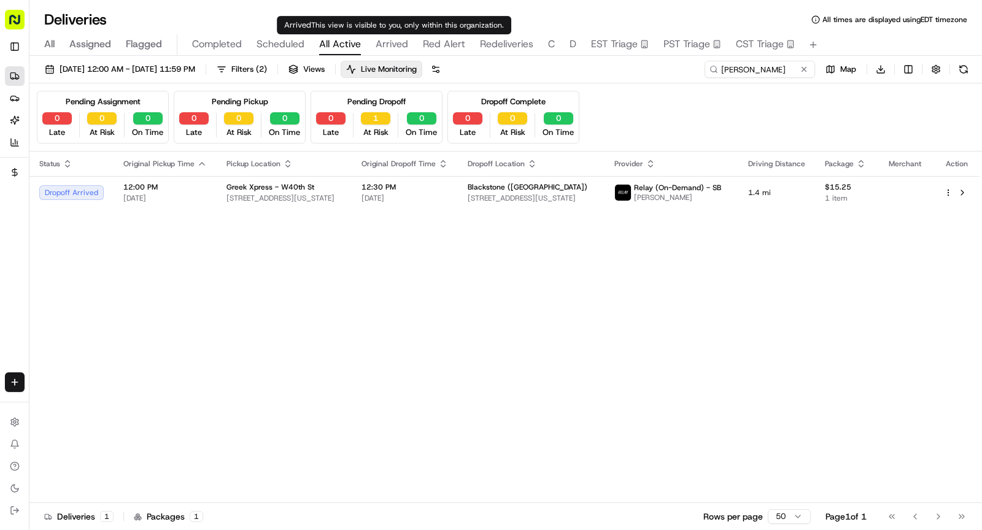
click at [394, 48] on span "Arrived" at bounding box center [392, 44] width 33 height 15
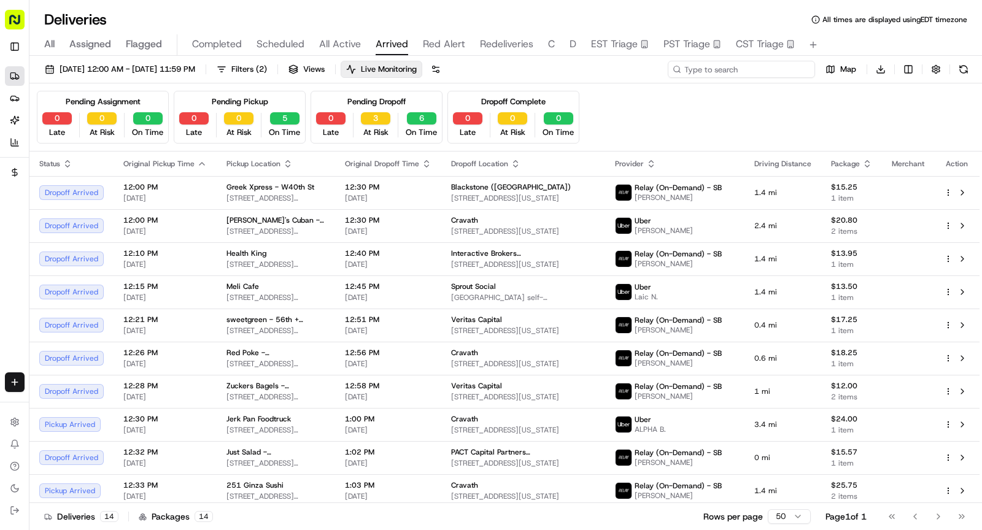
click at [754, 71] on input at bounding box center [741, 69] width 147 height 17
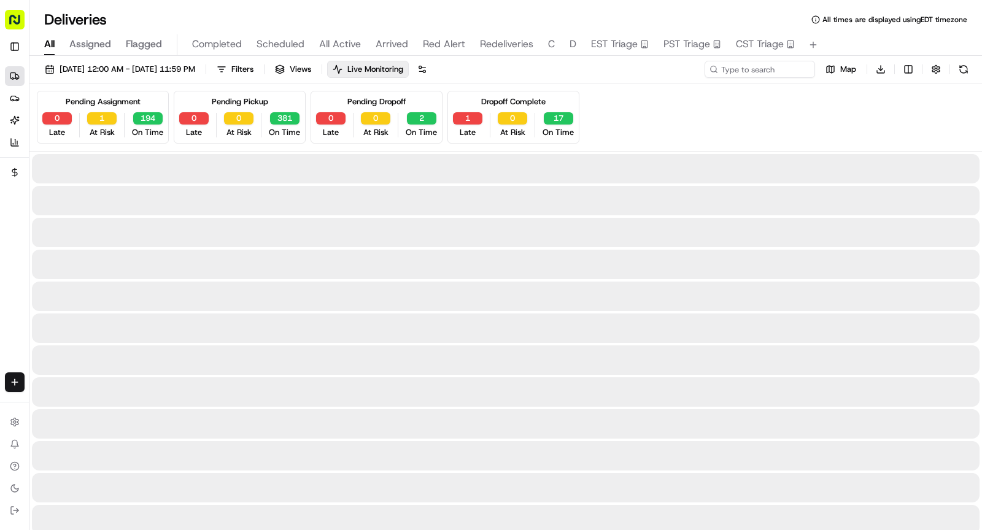
click at [50, 39] on span "All" at bounding box center [49, 44] width 10 height 15
click at [769, 63] on input at bounding box center [741, 69] width 147 height 17
paste input "DIO08182599146"
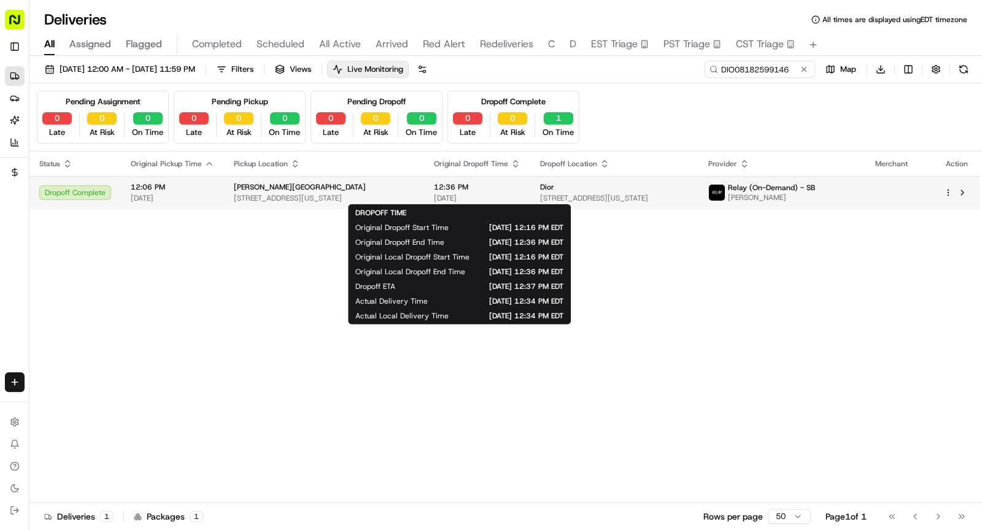
click at [462, 188] on span "12:36 PM" at bounding box center [477, 187] width 87 height 10
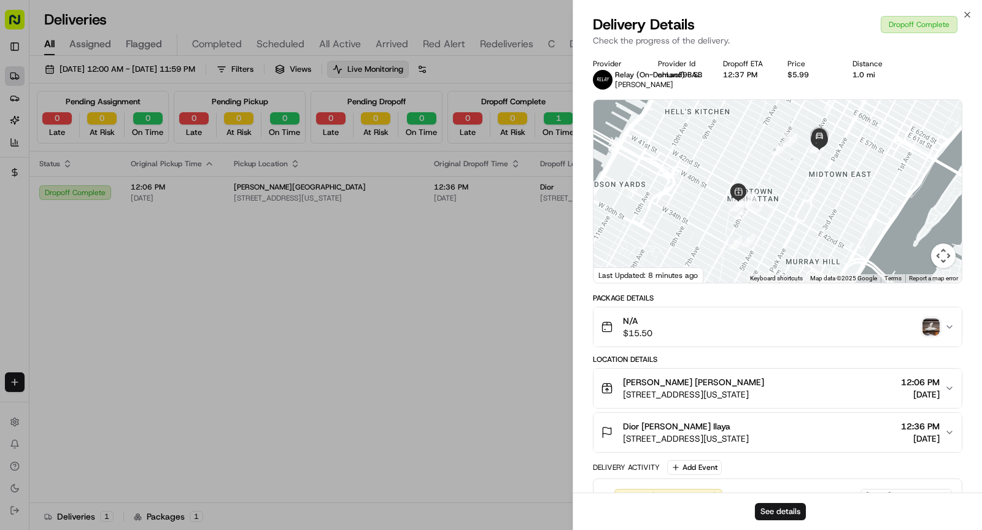
click at [931, 332] on img "button" at bounding box center [931, 327] width 17 height 17
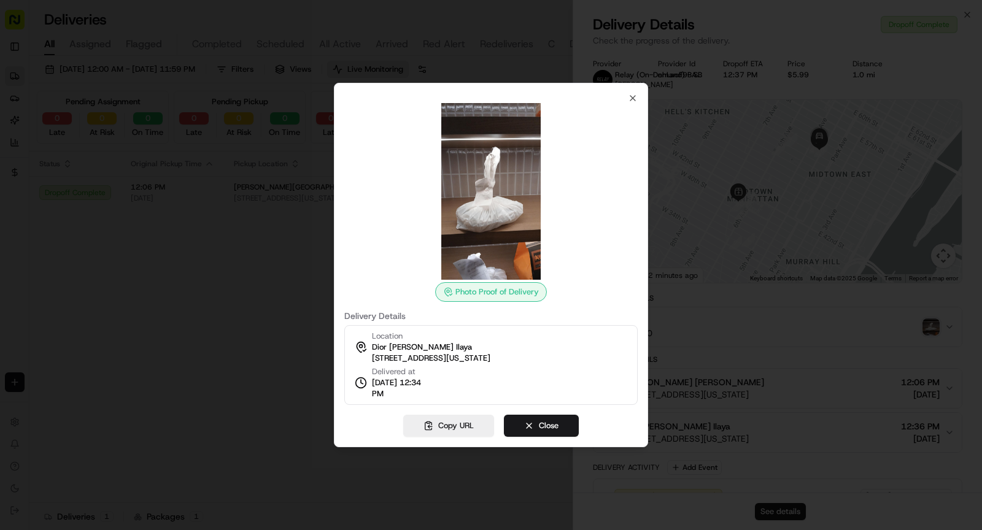
click at [465, 34] on div at bounding box center [491, 265] width 982 height 530
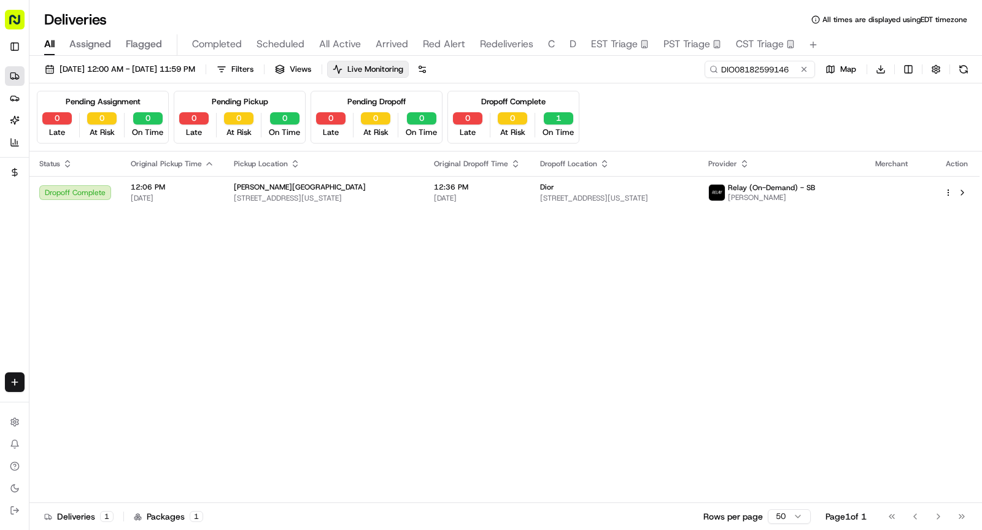
click at [575, 37] on div "All Assigned Flagged Completed Scheduled All Active Arrived Red Alert Redeliver…" at bounding box center [505, 44] width 953 height 21
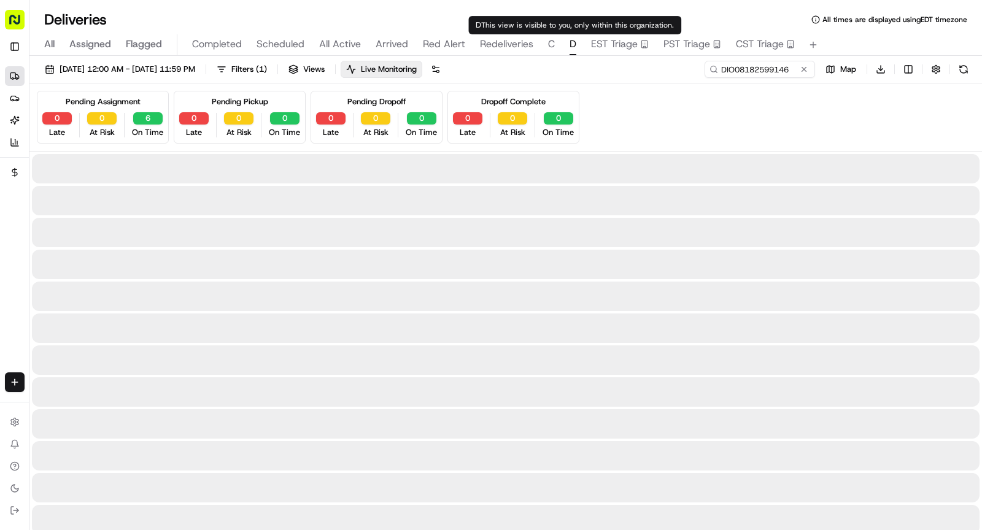
click at [572, 45] on span "D" at bounding box center [573, 44] width 7 height 15
type input "D.E."
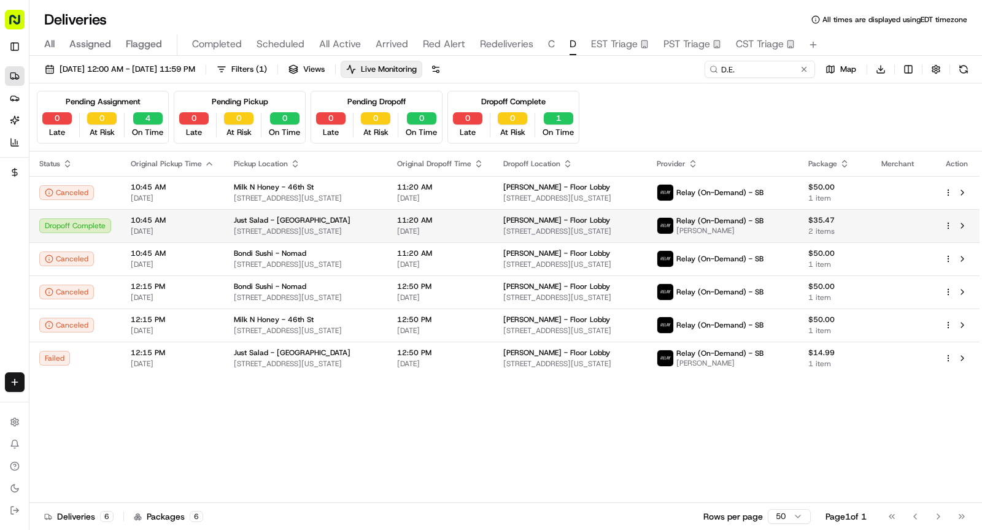
click at [260, 222] on span "Just Salad - Garment District" at bounding box center [292, 220] width 117 height 10
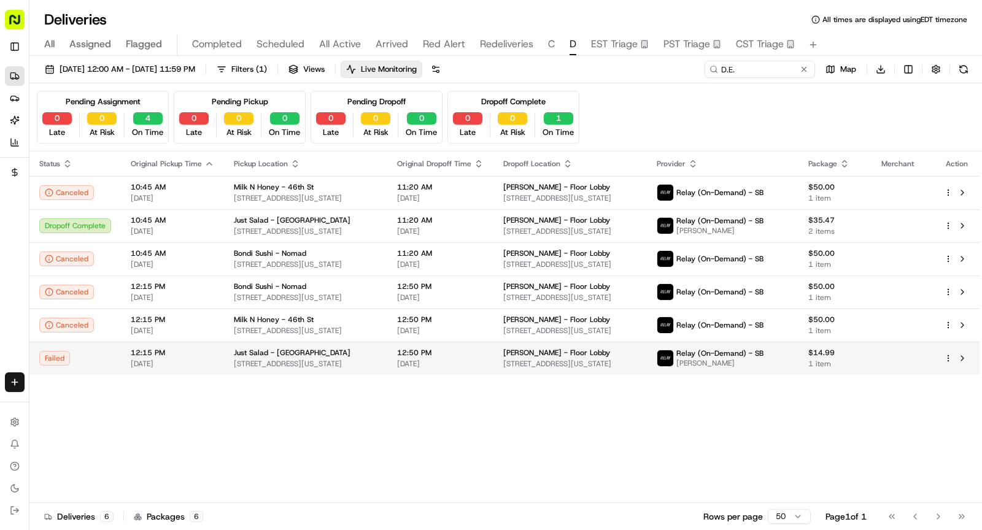
click at [406, 363] on td "12:50 PM 08/18/2025" at bounding box center [440, 358] width 106 height 33
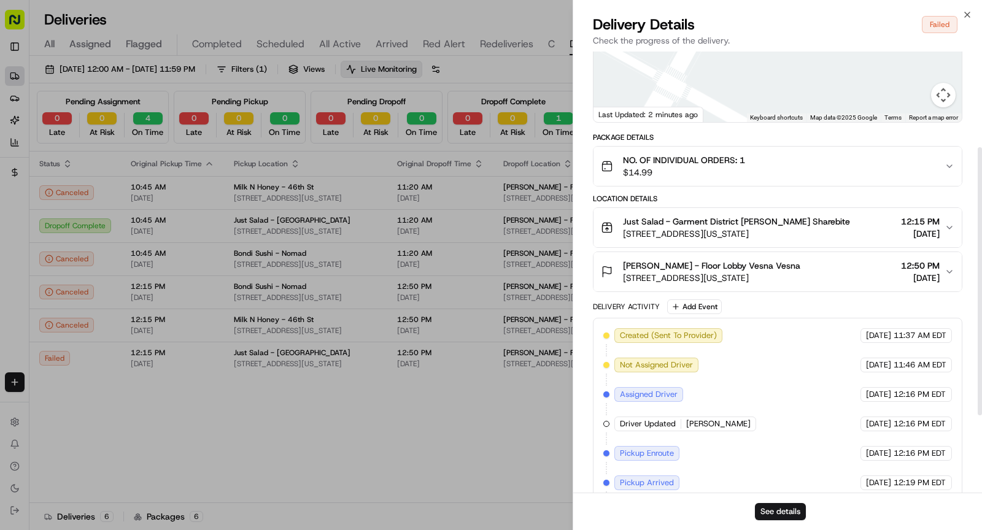
scroll to position [157, 0]
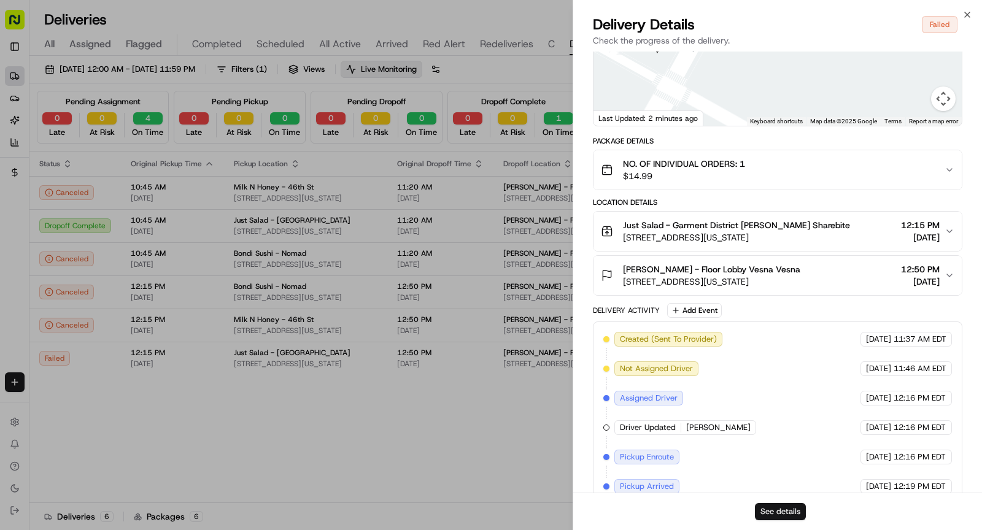
click at [780, 515] on button "See details" at bounding box center [780, 511] width 51 height 17
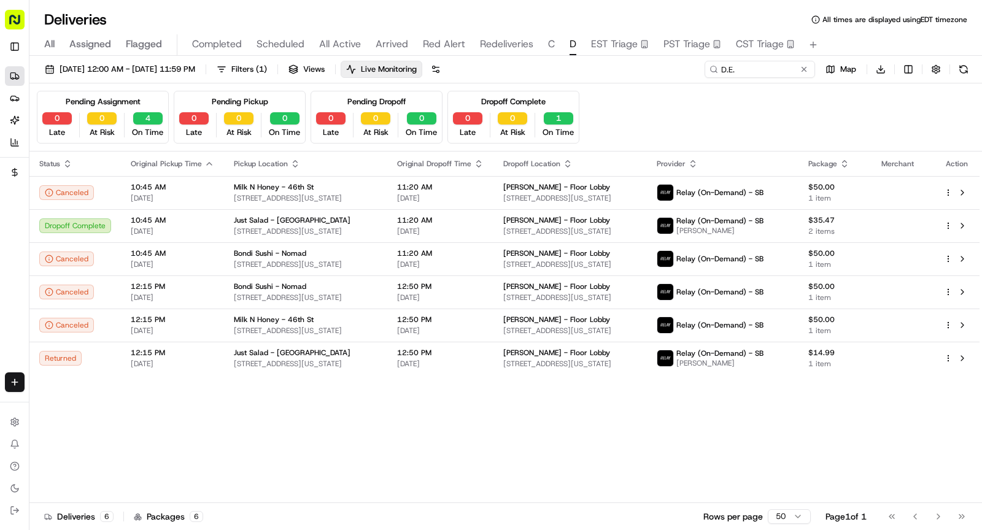
click at [432, 46] on span "Red Alert" at bounding box center [444, 44] width 42 height 15
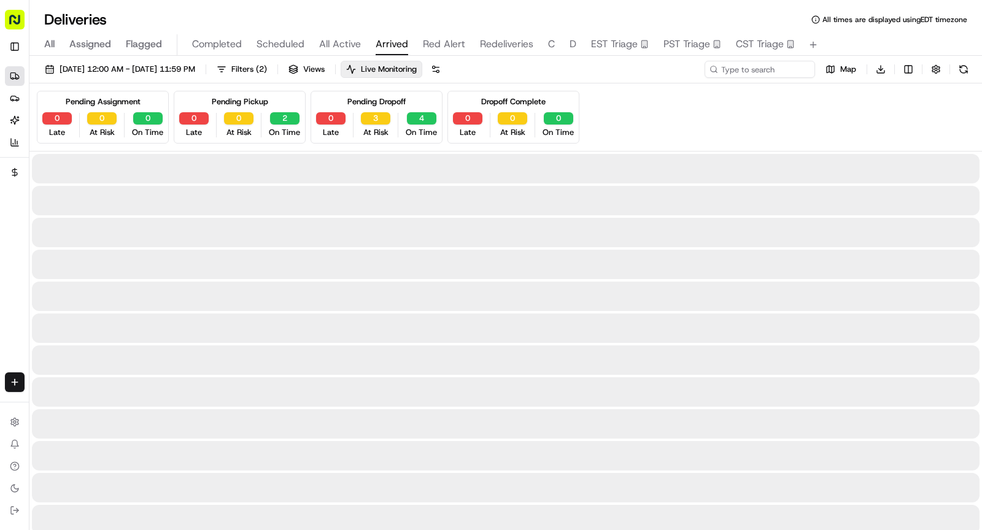
click at [395, 53] on button "Arrived" at bounding box center [392, 44] width 33 height 21
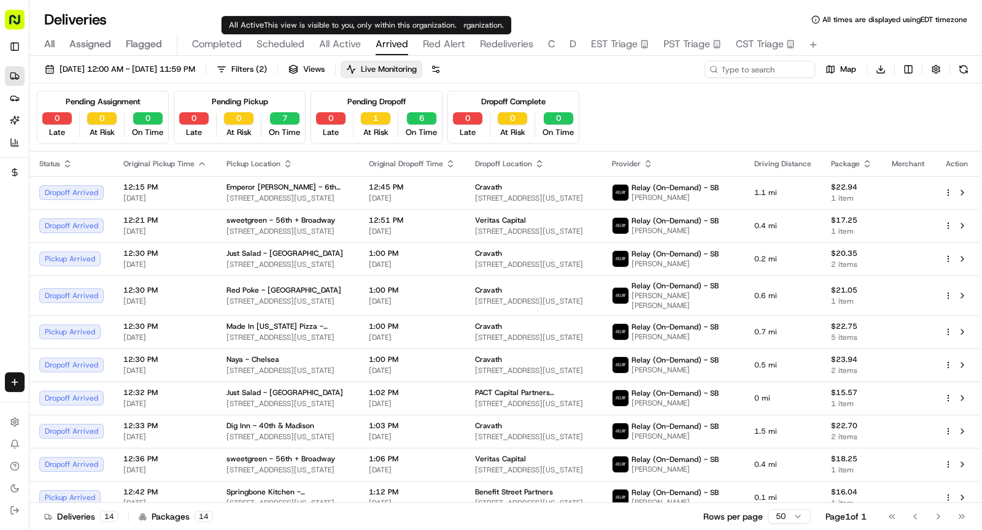
click at [338, 42] on span "All Active" at bounding box center [340, 44] width 42 height 15
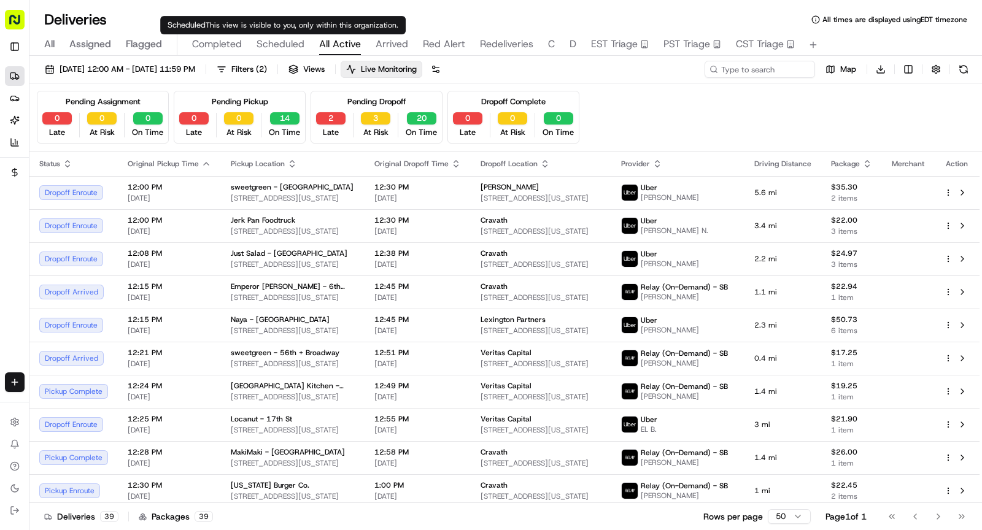
click at [282, 44] on span "Scheduled" at bounding box center [281, 44] width 48 height 15
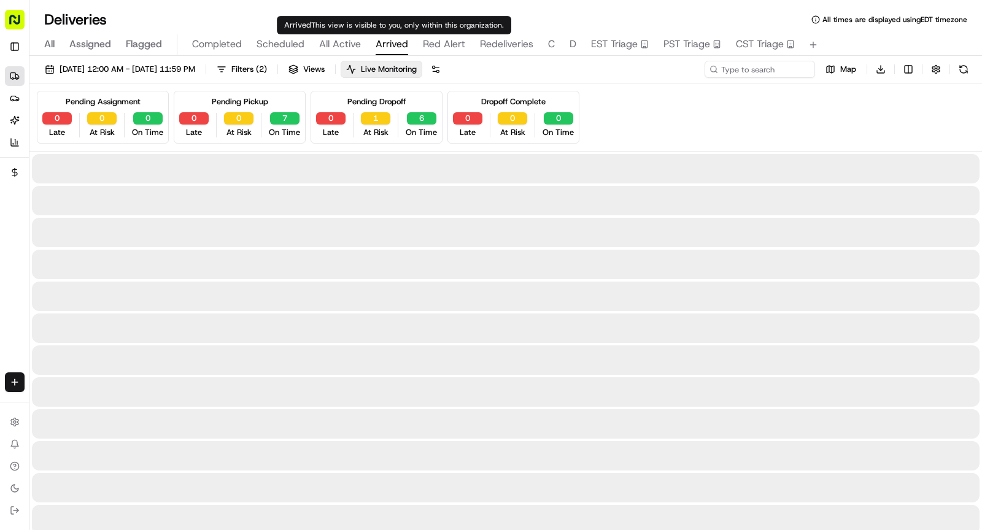
click at [403, 42] on span "Arrived" at bounding box center [392, 44] width 33 height 15
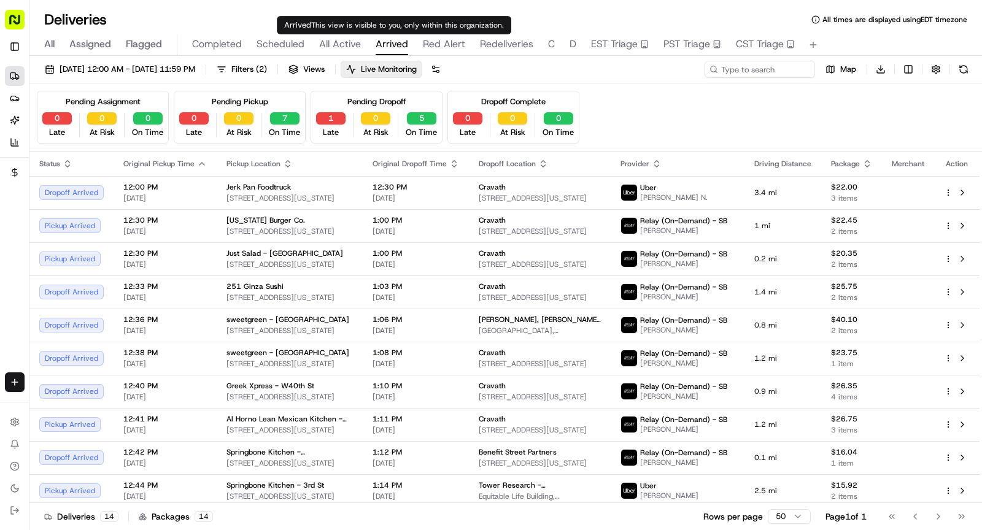
click at [344, 42] on span "All Active" at bounding box center [340, 44] width 42 height 15
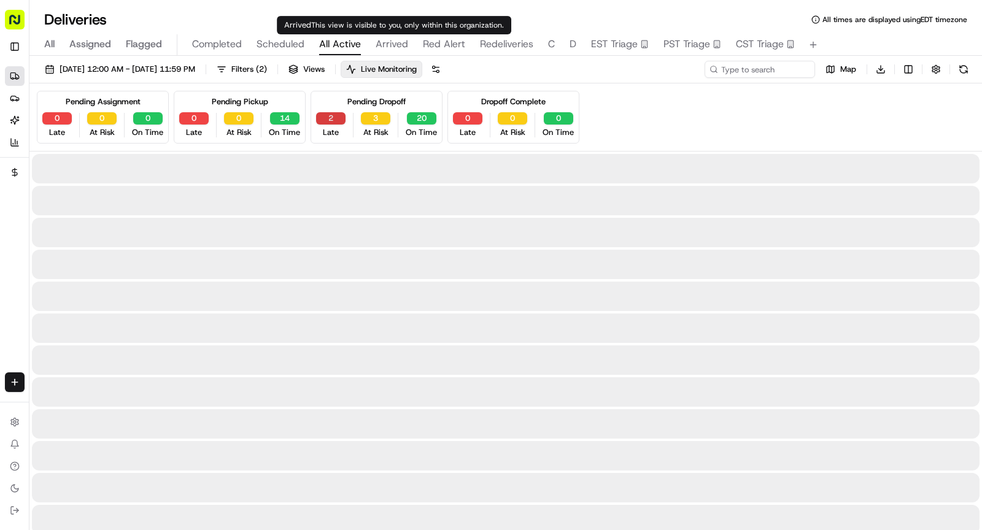
click at [327, 117] on button "2" at bounding box center [330, 118] width 29 height 12
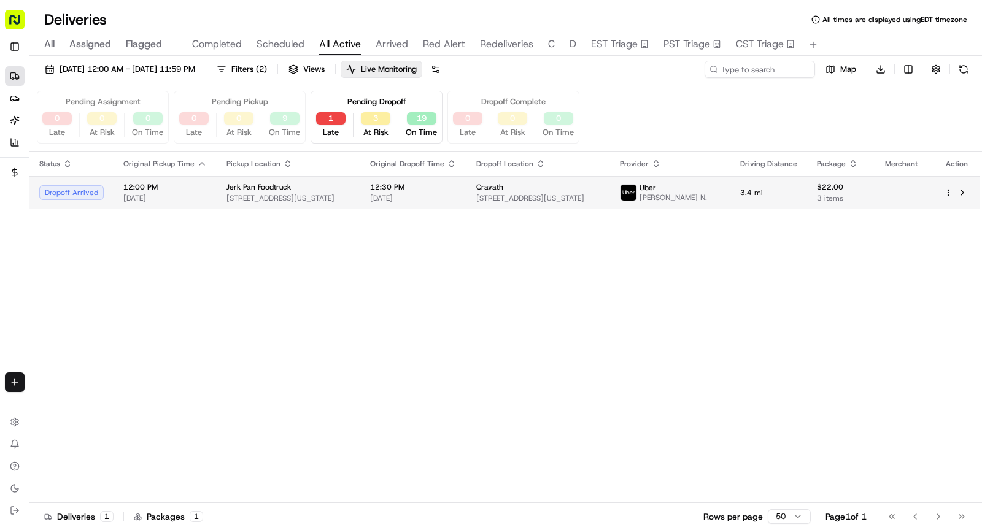
click at [300, 193] on span "1304 York Ave, New York, NY 10021, USA" at bounding box center [289, 198] width 124 height 10
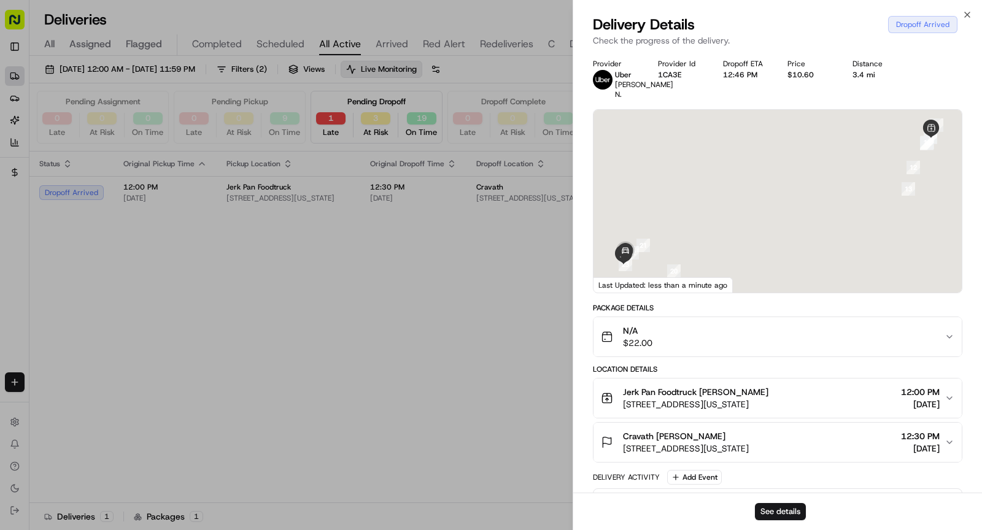
scroll to position [276, 0]
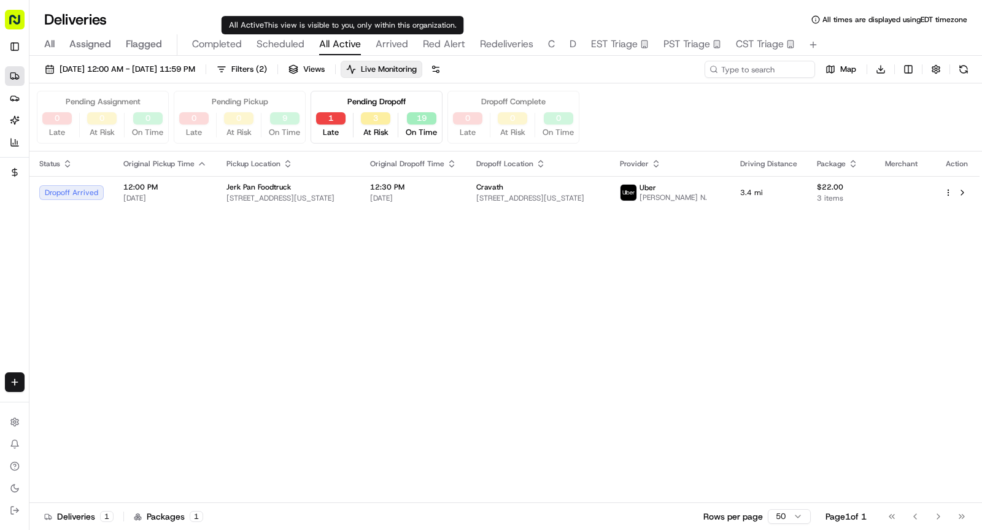
click at [286, 33] on div "All Active This view is visible to you, only within this organization. All Acti…" at bounding box center [343, 25] width 242 height 18
click at [285, 42] on span "Scheduled" at bounding box center [281, 44] width 48 height 15
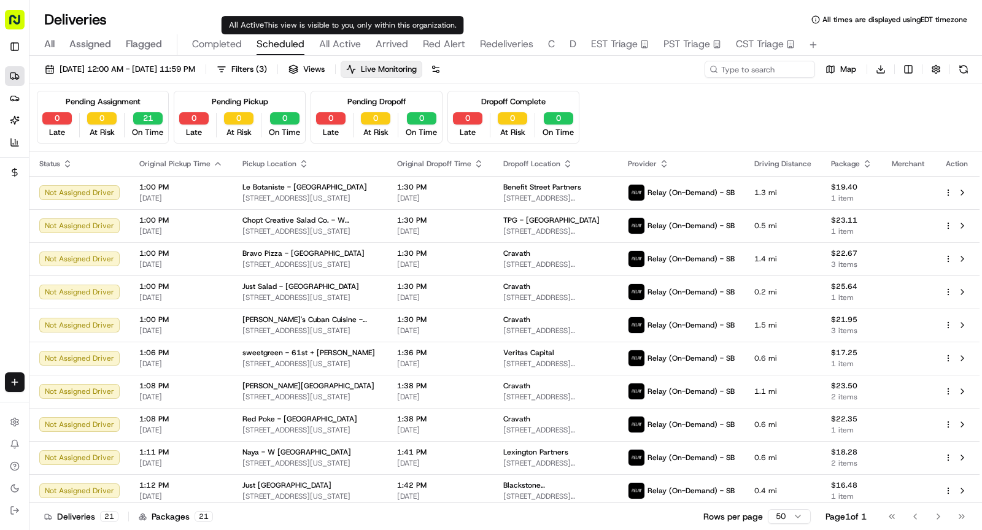
click at [328, 42] on span "All Active" at bounding box center [340, 44] width 42 height 15
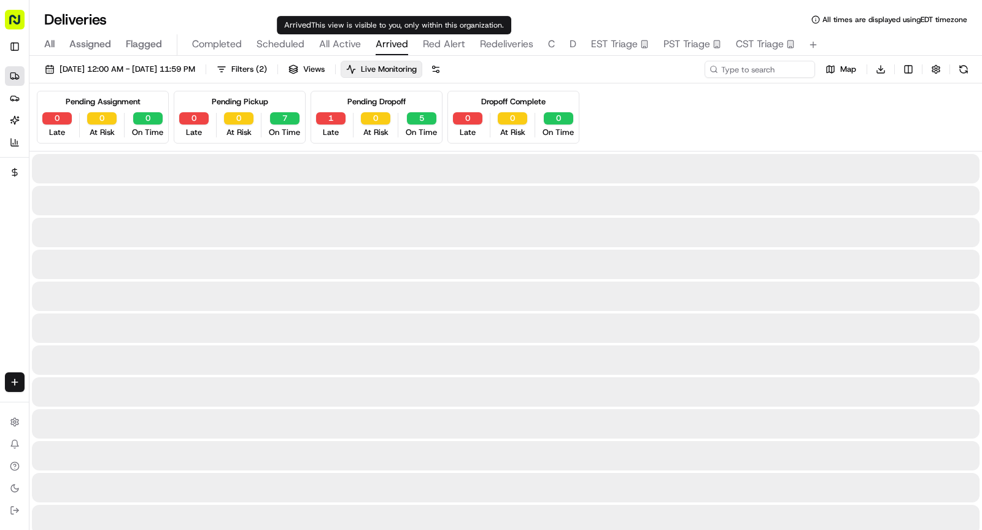
click at [386, 42] on span "Arrived" at bounding box center [392, 44] width 33 height 15
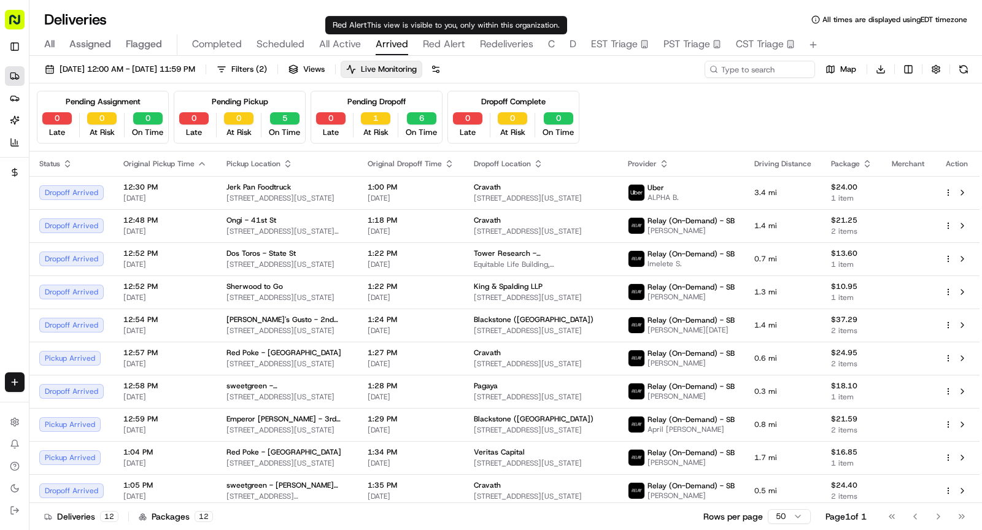
click at [438, 41] on span "Red Alert" at bounding box center [444, 44] width 42 height 15
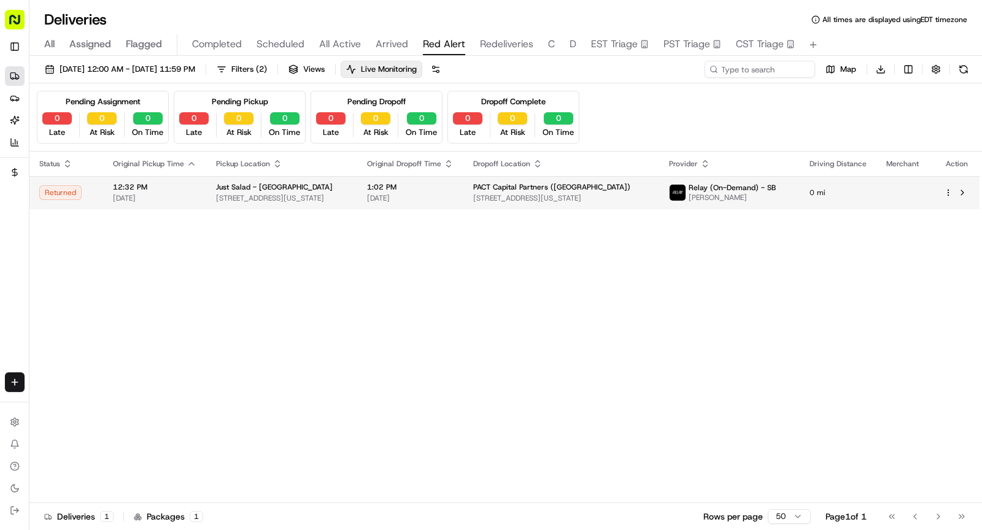
click at [314, 197] on span "315 Madison Ave, New York, NY 10017, USA" at bounding box center [281, 198] width 131 height 10
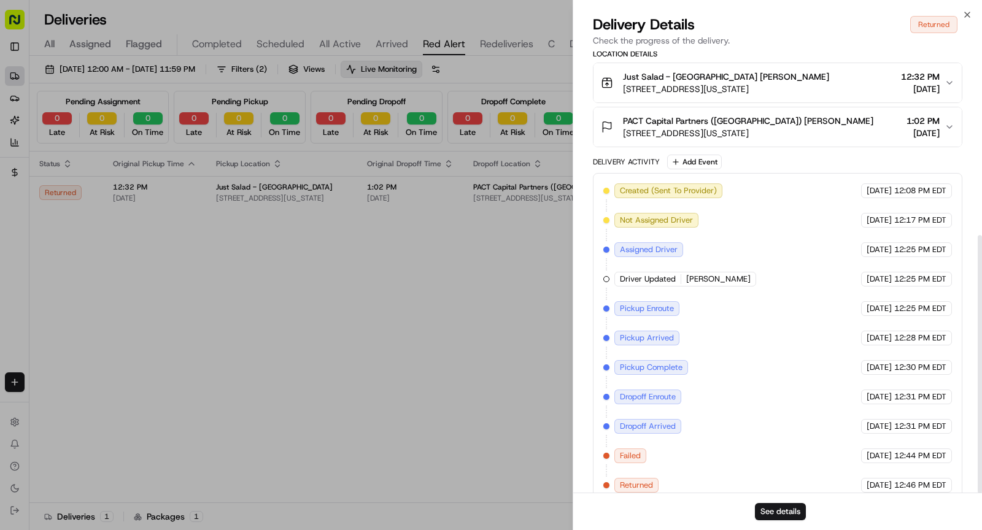
scroll to position [314, 0]
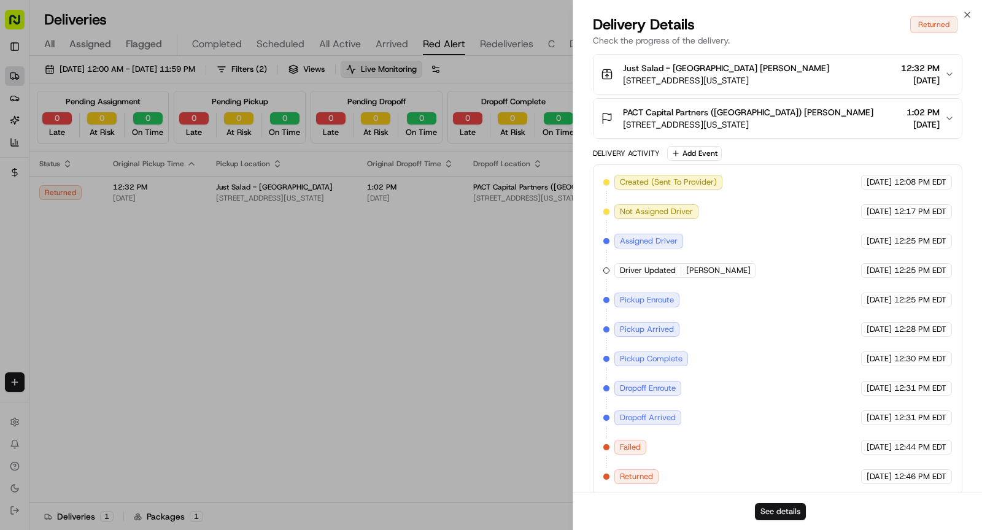
click at [783, 512] on button "See details" at bounding box center [780, 511] width 51 height 17
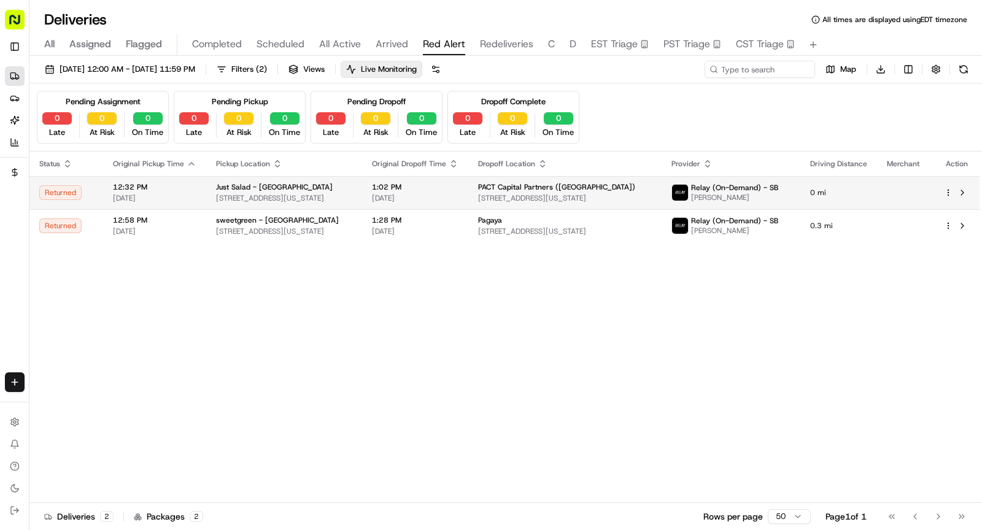
click at [342, 190] on div "Just Salad - Madison Ave" at bounding box center [284, 187] width 136 height 10
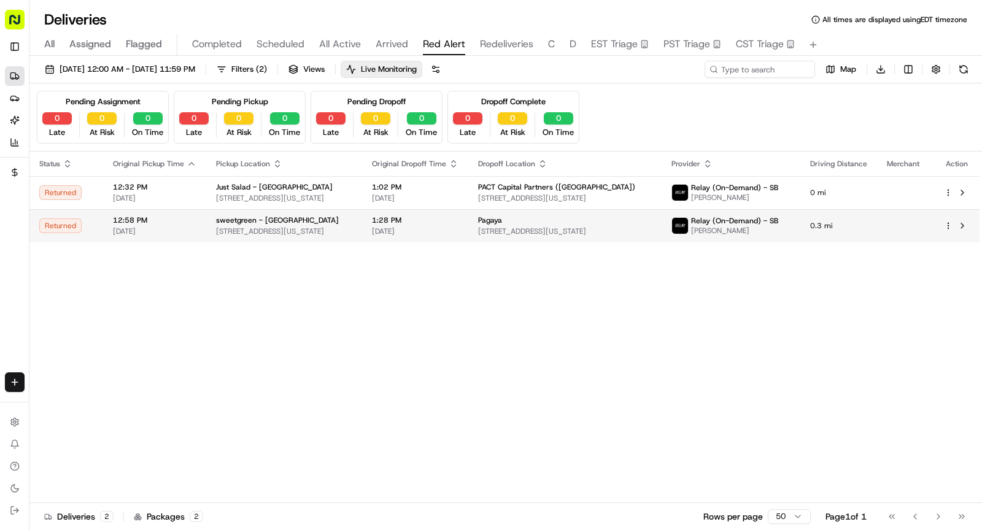
click at [327, 227] on span "230 Park Ave, New York, NY 10017, USA" at bounding box center [284, 232] width 136 height 10
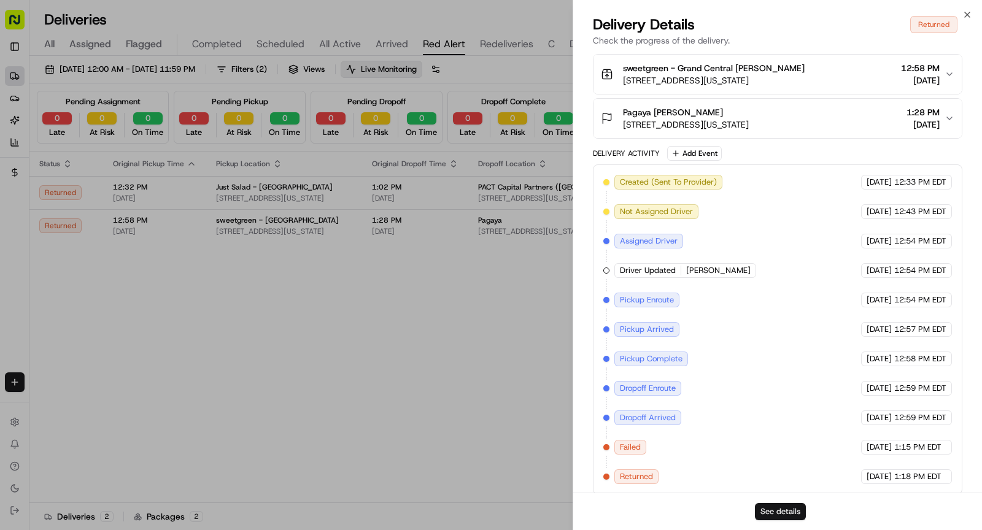
click at [779, 515] on button "See details" at bounding box center [780, 511] width 51 height 17
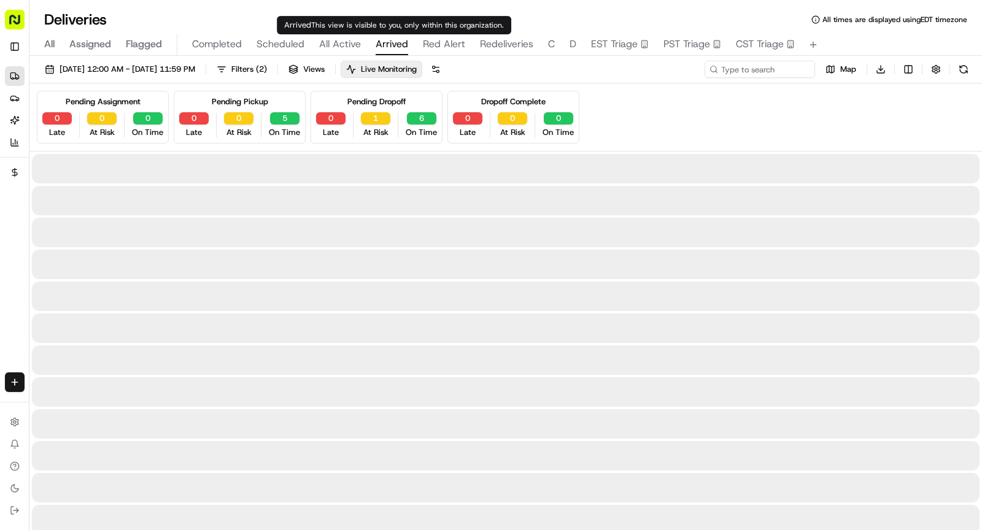
click at [392, 42] on span "Arrived" at bounding box center [392, 44] width 33 height 15
click at [431, 48] on span "Red Alert" at bounding box center [444, 44] width 42 height 15
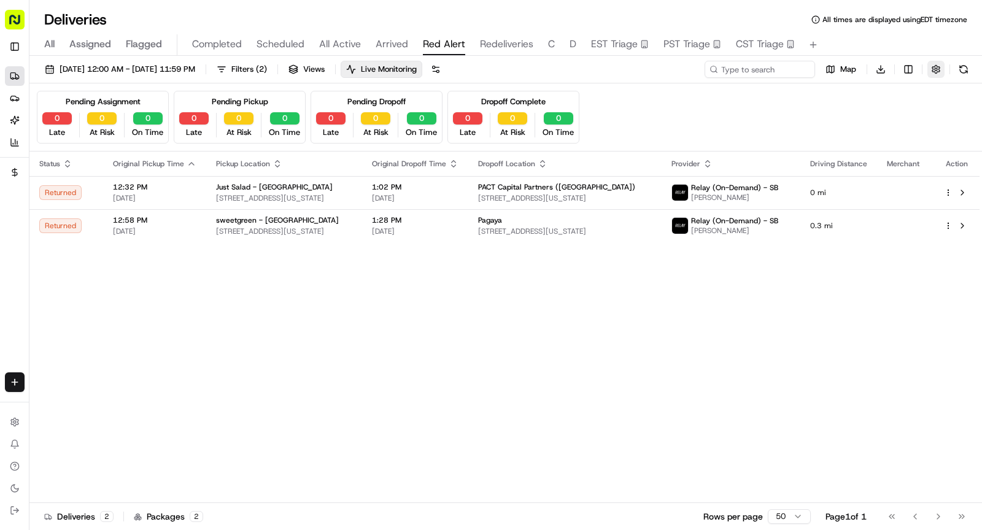
click at [937, 72] on button "button" at bounding box center [936, 69] width 17 height 17
click at [935, 70] on button "button" at bounding box center [936, 69] width 17 height 17
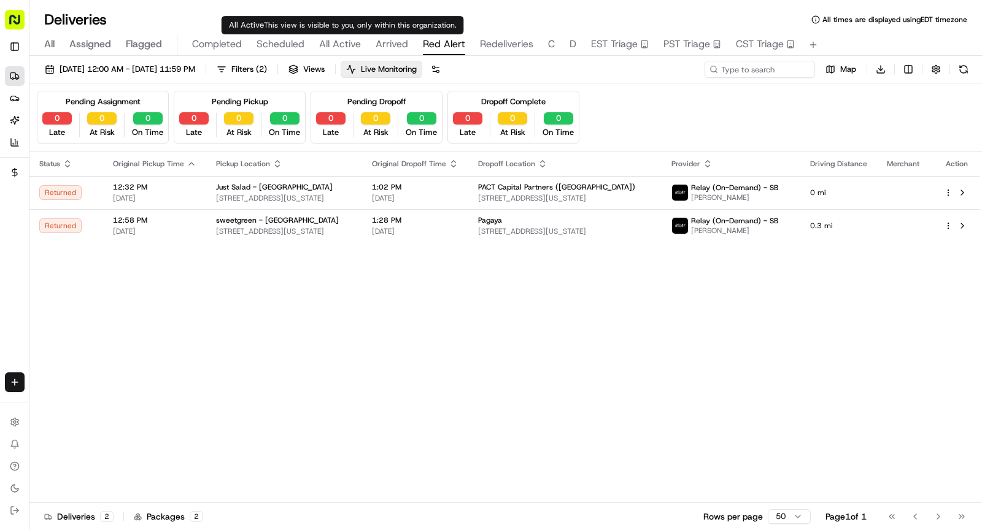
click at [330, 37] on span "All Active" at bounding box center [340, 44] width 42 height 15
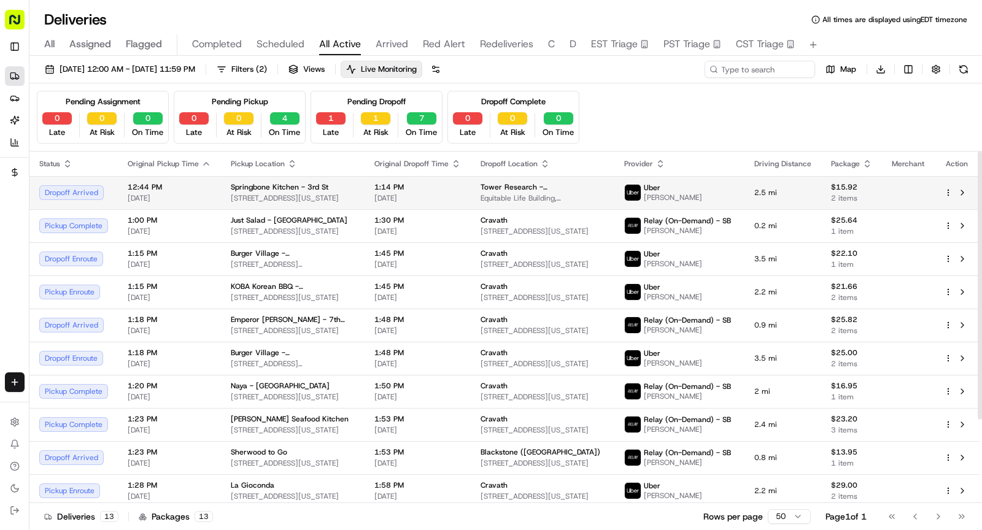
click at [297, 200] on span "90 W 3rd St, New York, NY 10012, USA" at bounding box center [293, 198] width 124 height 10
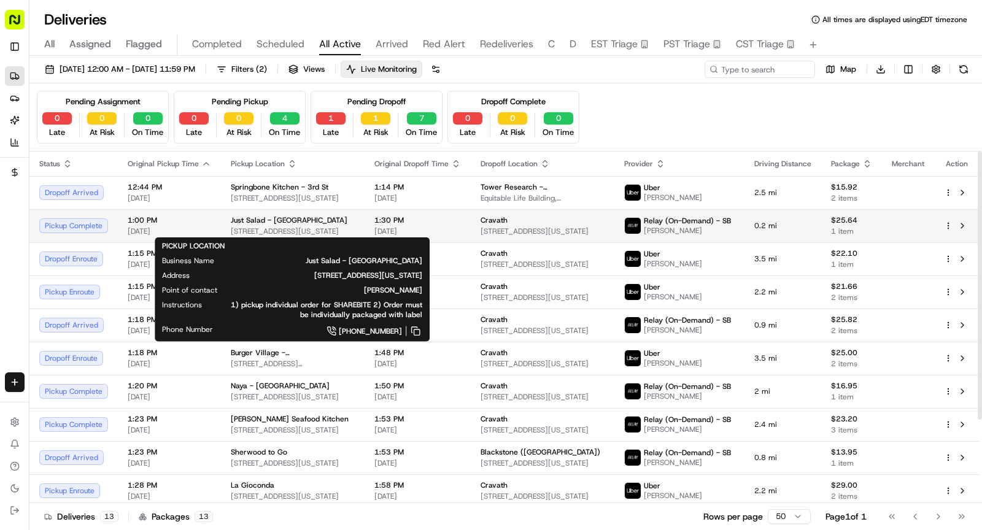
click at [257, 228] on span "330 W 34th St., New York, NY 10001, USA" at bounding box center [293, 232] width 124 height 10
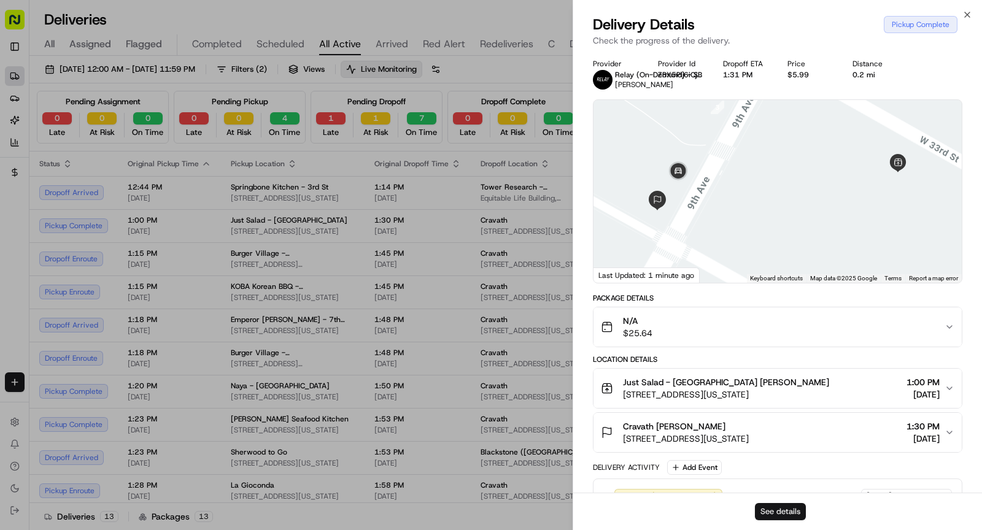
click at [788, 512] on button "See details" at bounding box center [780, 511] width 51 height 17
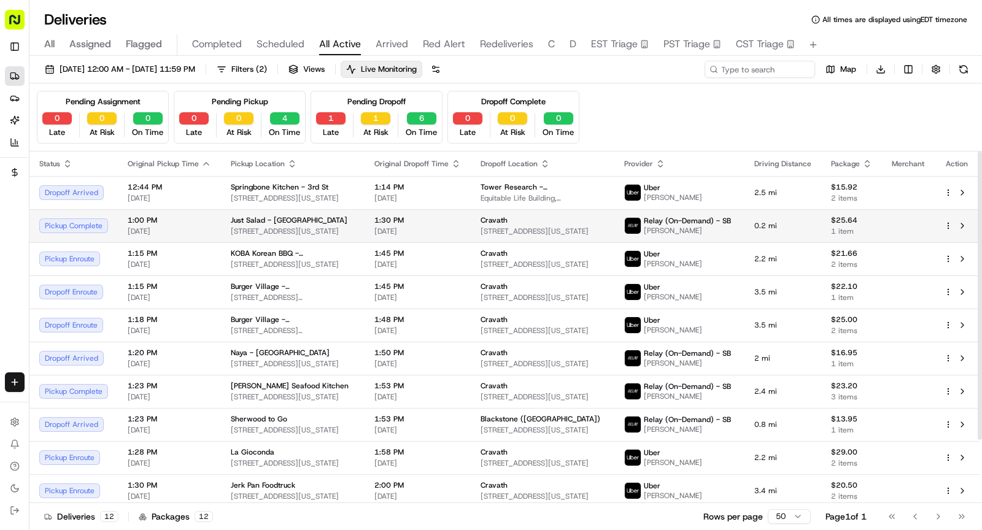
click at [338, 223] on div "Just Salad - Garment District" at bounding box center [293, 220] width 124 height 10
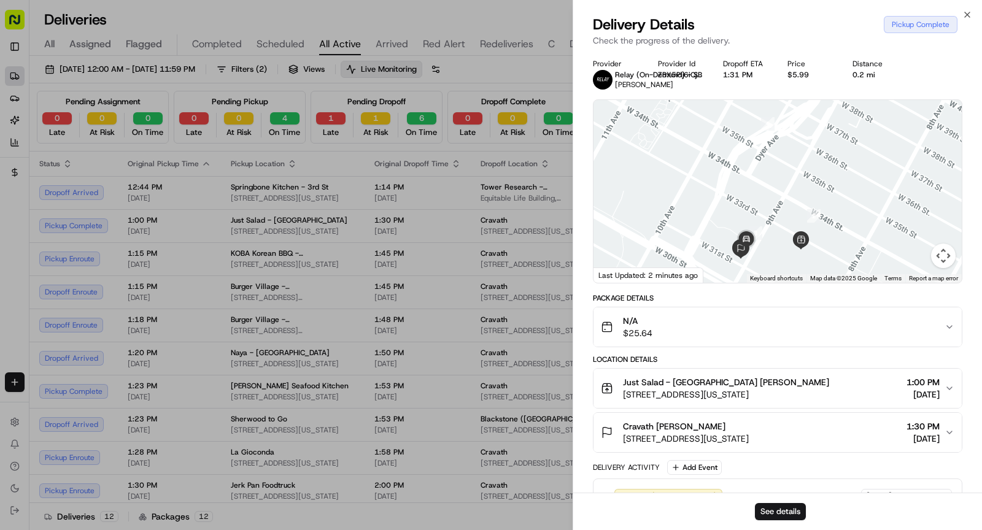
click at [728, 433] on span "375 9th Ave, New York, NY 10001, USA" at bounding box center [686, 439] width 126 height 12
click at [668, 327] on div "N/A $25.64" at bounding box center [773, 327] width 344 height 25
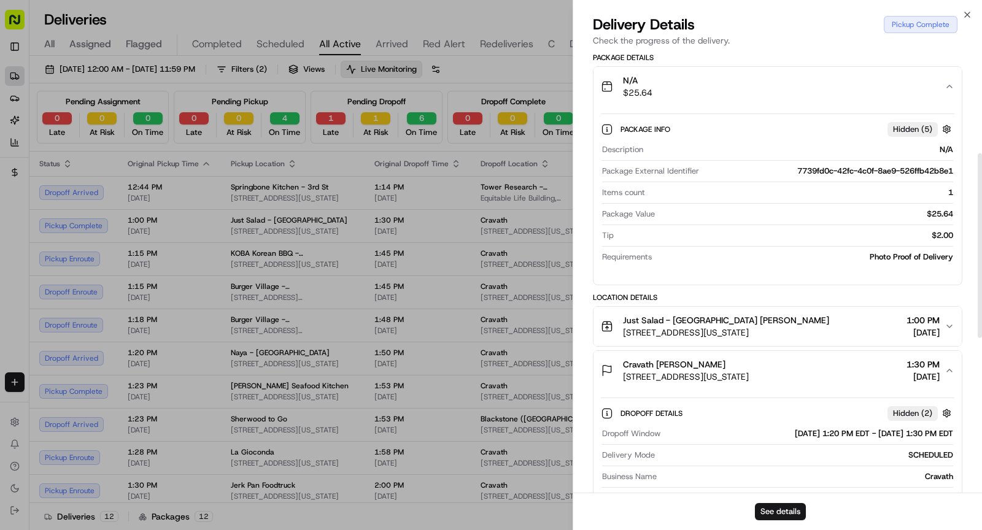
scroll to position [243, 0]
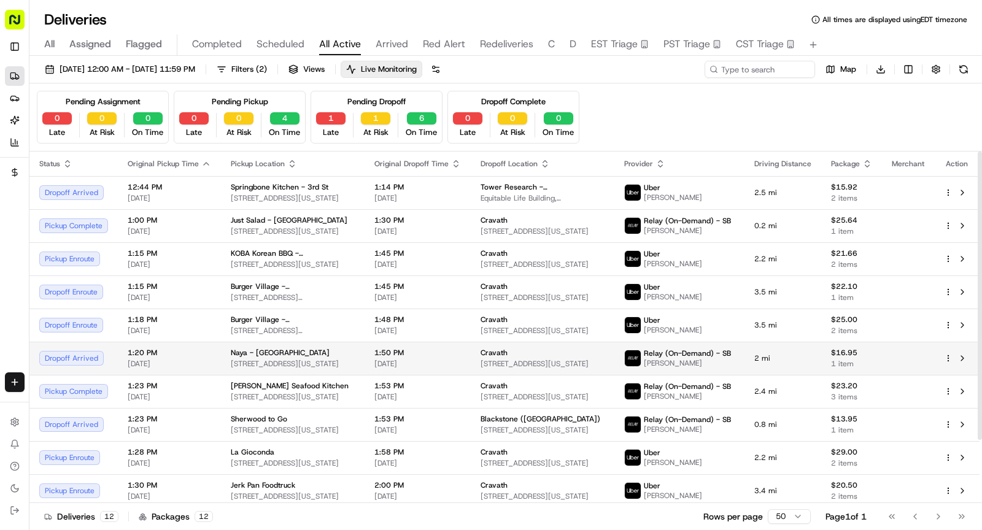
click at [440, 368] on td "1:50 PM 08/18/2025" at bounding box center [418, 358] width 106 height 33
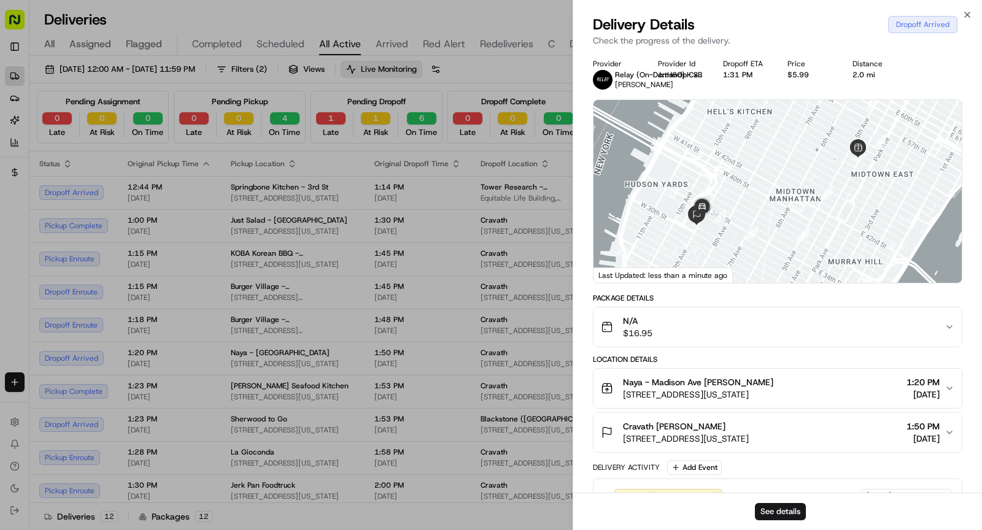
click at [727, 387] on span "Naya - Madison Ave Denis Sharebite" at bounding box center [698, 382] width 150 height 12
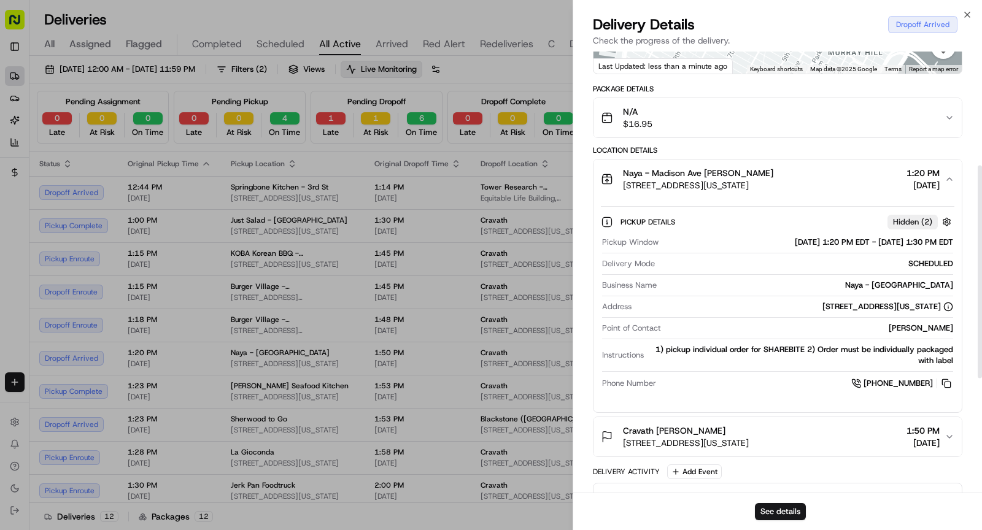
scroll to position [236, 0]
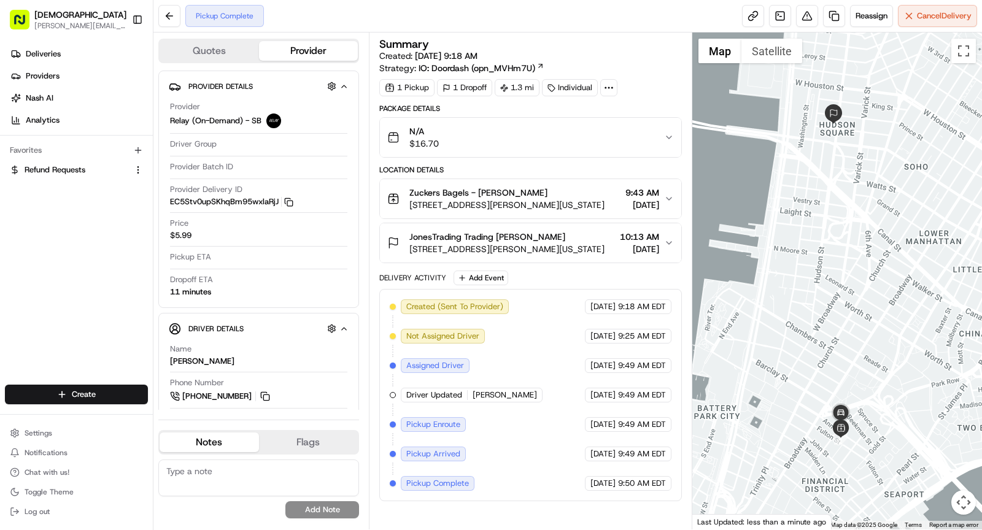
click at [556, 244] on span "[STREET_ADDRESS][PERSON_NAME][US_STATE]" at bounding box center [506, 249] width 195 height 12
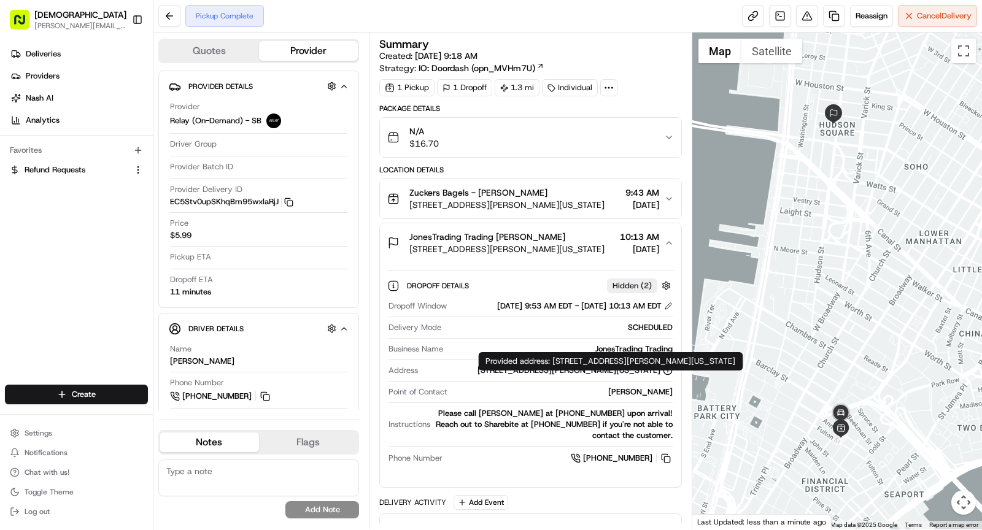
click at [562, 376] on div "[STREET_ADDRESS][PERSON_NAME][US_STATE]" at bounding box center [575, 370] width 195 height 11
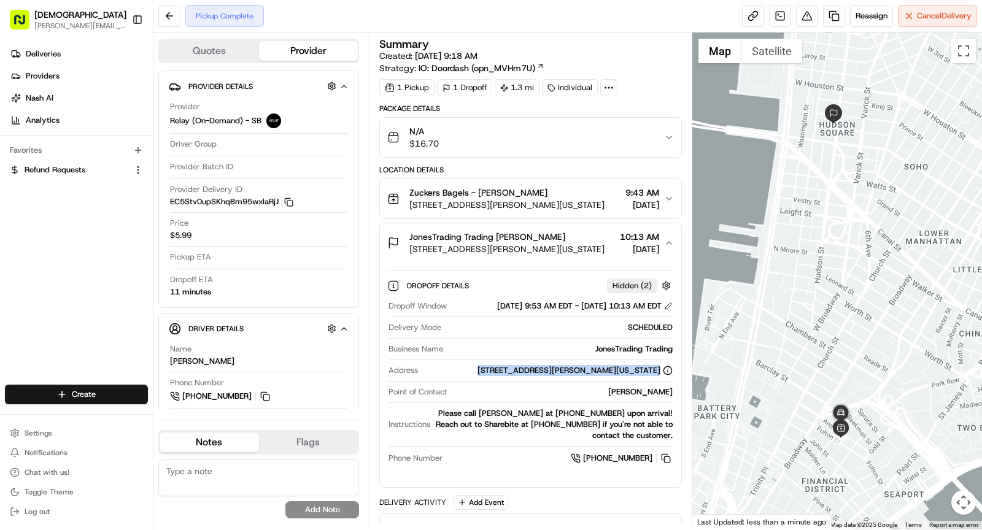
click at [562, 376] on div "[STREET_ADDRESS][PERSON_NAME][US_STATE]" at bounding box center [575, 370] width 195 height 11
copy div "[STREET_ADDRESS][PERSON_NAME][US_STATE]"
click at [513, 201] on span "[STREET_ADDRESS][PERSON_NAME][US_STATE]" at bounding box center [506, 205] width 195 height 12
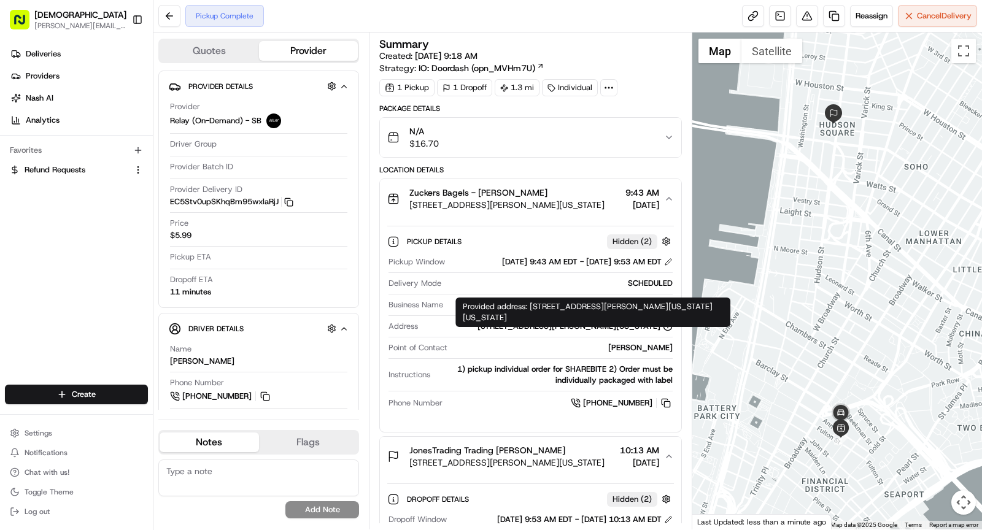
click at [606, 321] on div "[STREET_ADDRESS][PERSON_NAME][US_STATE]" at bounding box center [575, 326] width 195 height 11
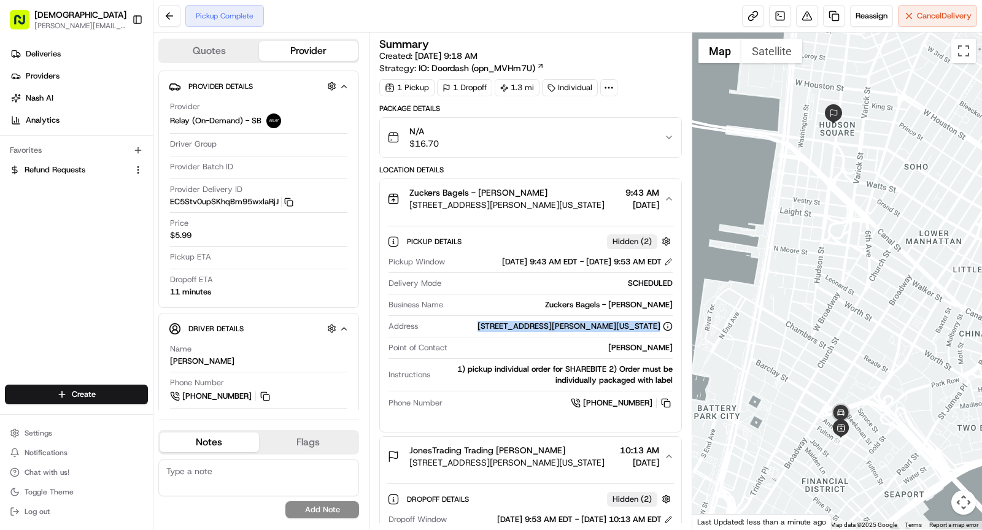
click at [606, 321] on div "[STREET_ADDRESS][PERSON_NAME][US_STATE]" at bounding box center [575, 326] width 195 height 11
copy div "[STREET_ADDRESS][PERSON_NAME][US_STATE]"
click at [543, 199] on span "[STREET_ADDRESS][PERSON_NAME][US_STATE]" at bounding box center [506, 205] width 195 height 12
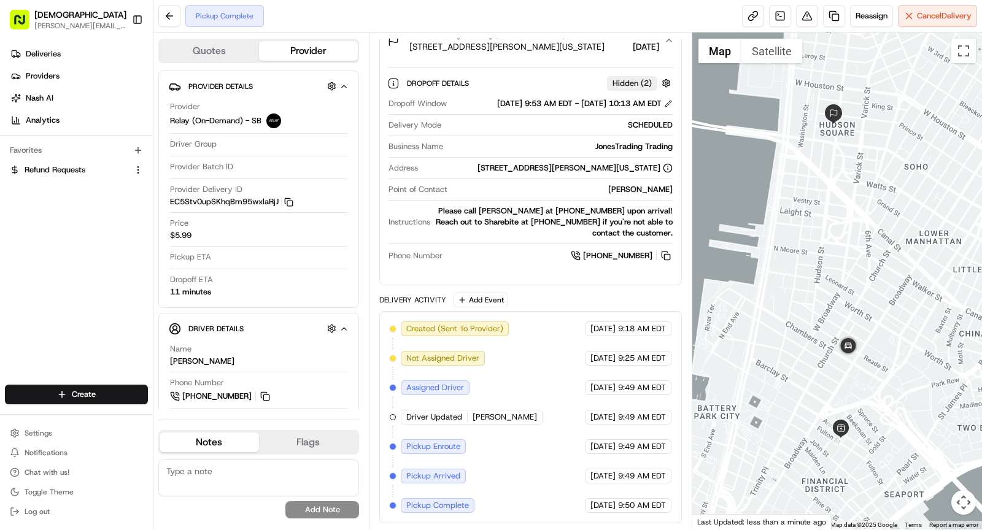
scroll to position [20, 0]
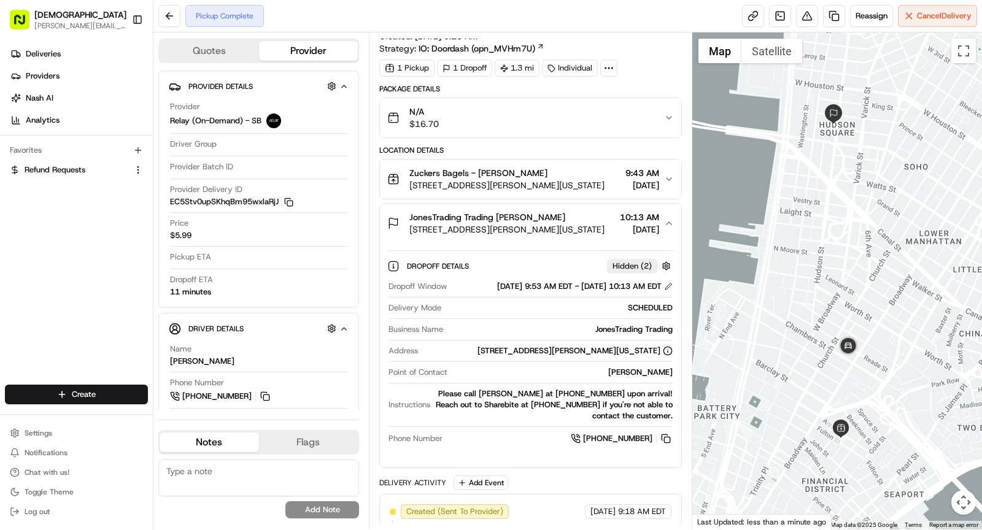
click at [467, 216] on span "JonesTrading Trading Soumit Roy" at bounding box center [487, 217] width 156 height 12
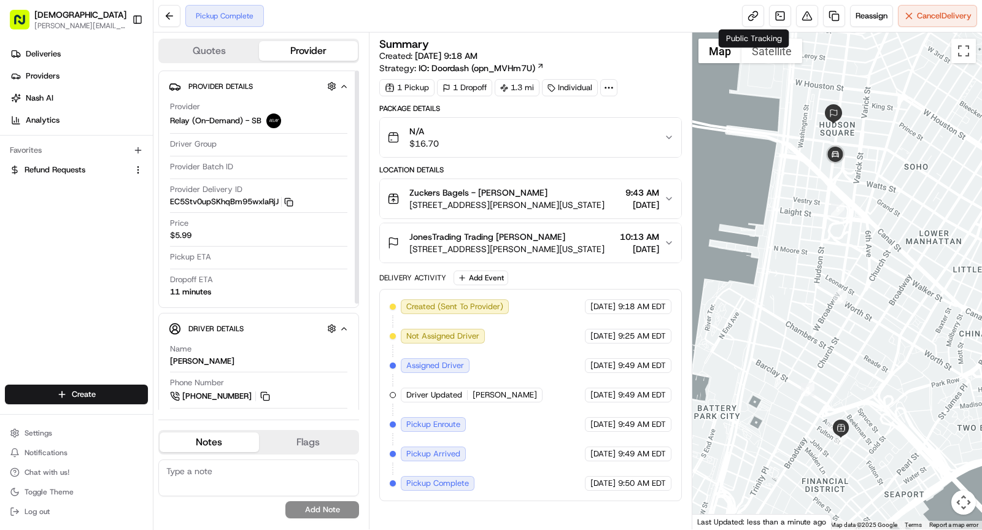
click at [292, 200] on icon "button" at bounding box center [288, 202] width 9 height 9
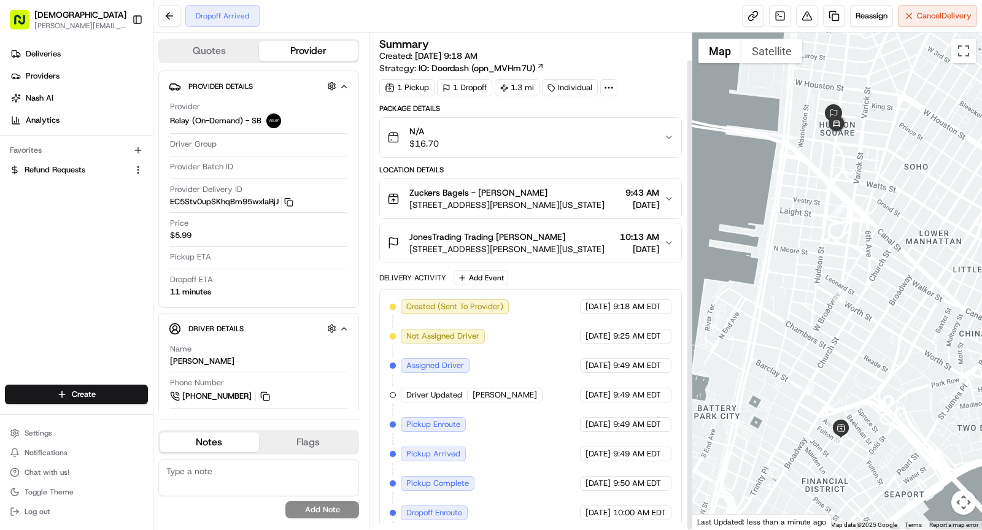
scroll to position [28, 0]
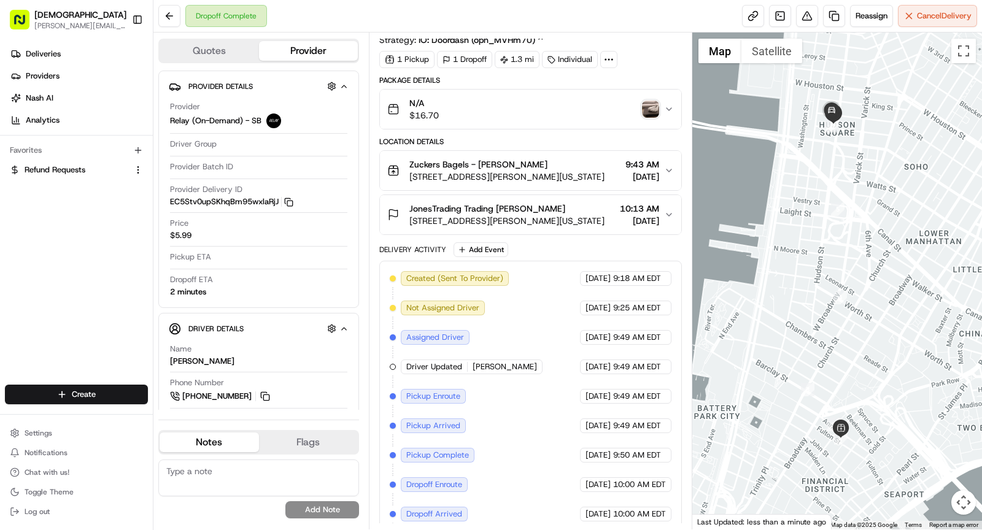
click at [653, 109] on img "button" at bounding box center [650, 109] width 17 height 17
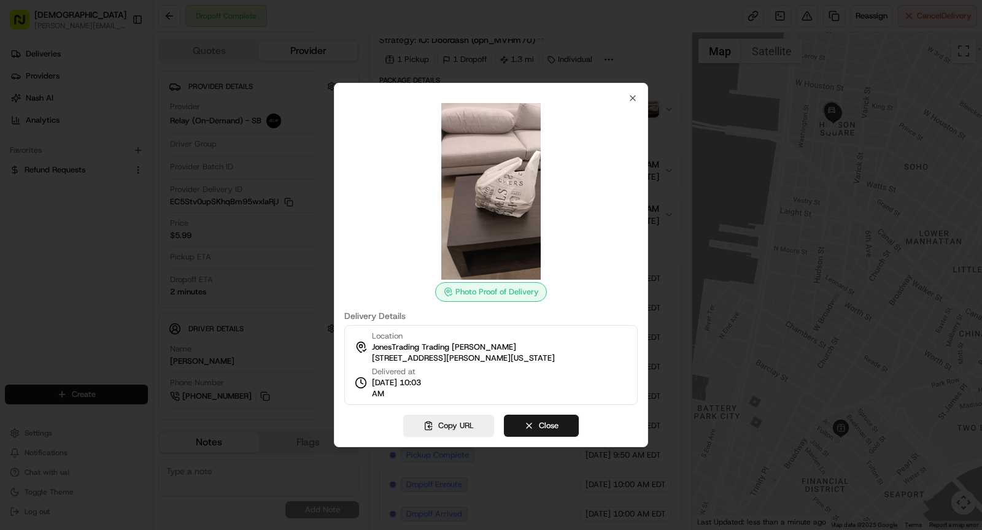
drag, startPoint x: 369, startPoint y: 394, endPoint x: 438, endPoint y: 393, distance: 68.8
click at [438, 393] on div "Location JonesTrading Trading Soumit Roy 325 Hudson St, New York, NY 10013, USA…" at bounding box center [490, 365] width 293 height 80
copy span "10:03 AM"
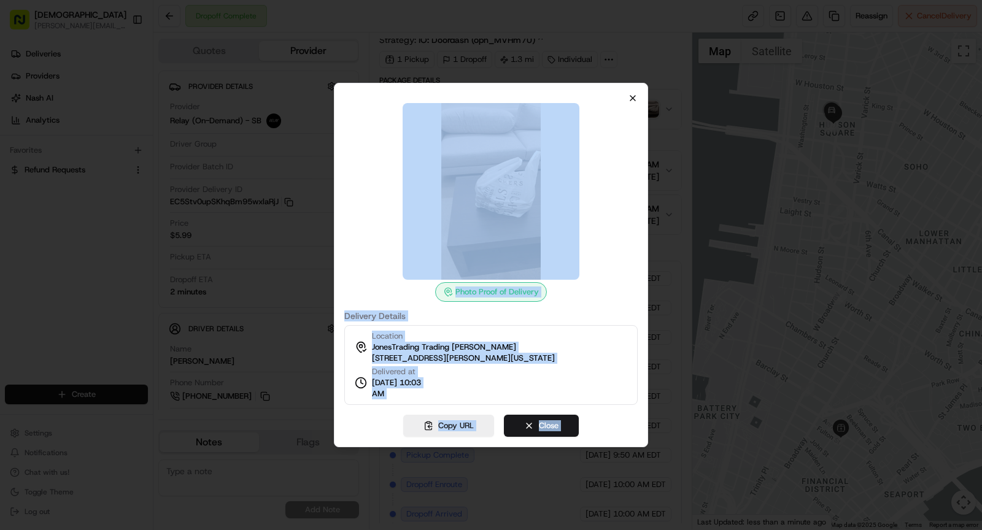
click at [627, 96] on div "Photo Proof of Delivery Delivery Details Location JonesTrading Trading Soumit R…" at bounding box center [491, 265] width 314 height 365
click at [634, 97] on icon "button" at bounding box center [633, 98] width 10 height 10
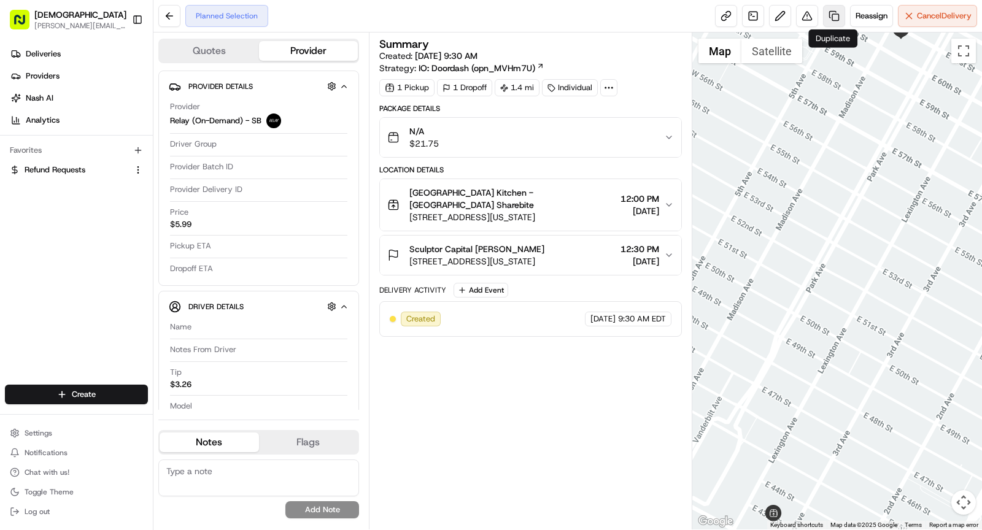
click at [835, 17] on link at bounding box center [834, 16] width 22 height 22
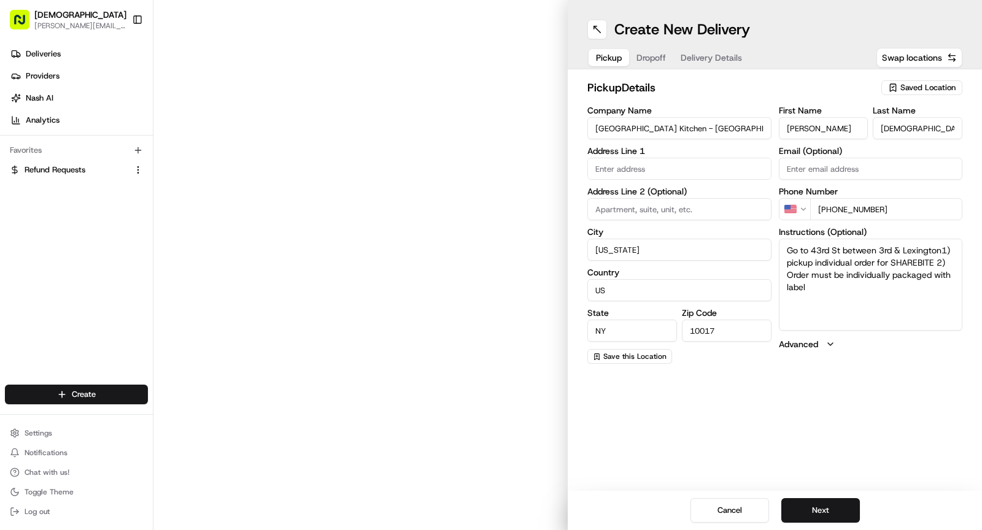
type input "[GEOGRAPHIC_DATA] Kitchen - [GEOGRAPHIC_DATA]"
type input "[US_STATE]"
type input "US"
type input "NY"
type input "10017"
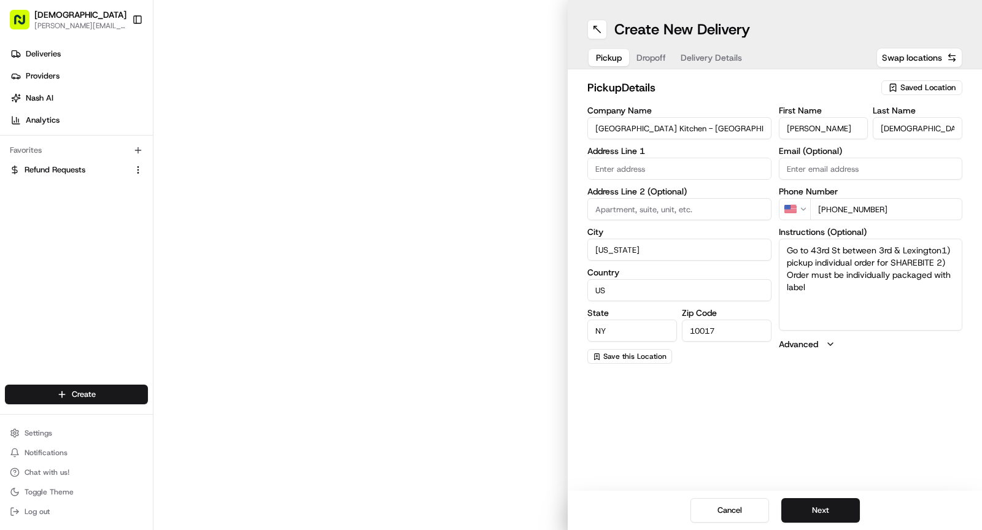
type input "[PERSON_NAME]"
type input "[DEMOGRAPHIC_DATA]"
type input "[PHONE_NUMBER]"
type textarea "Go to 43rd St between 3rd & Lexington1) pickup individual order for SHAREBITE 2…"
type input "[STREET_ADDRESS]"
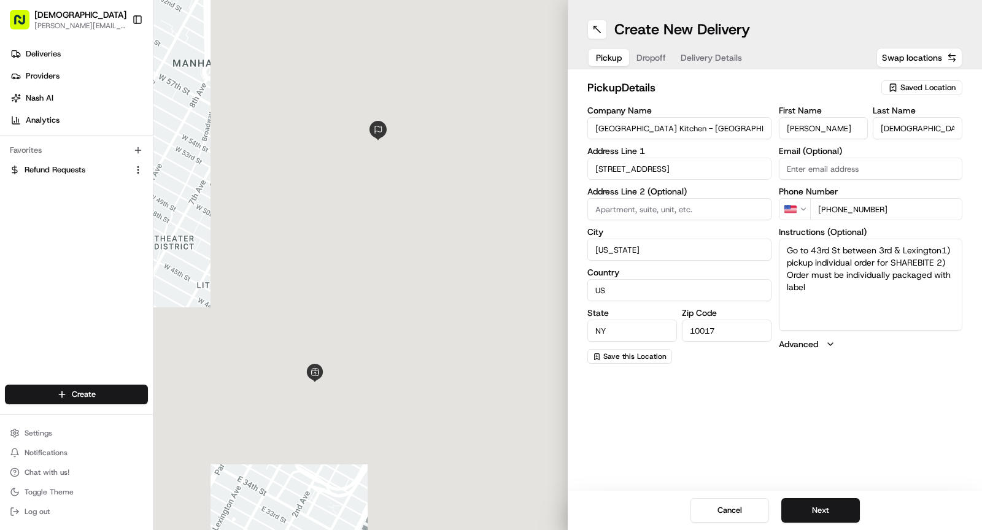
click at [646, 59] on span "Dropoff" at bounding box center [651, 58] width 29 height 12
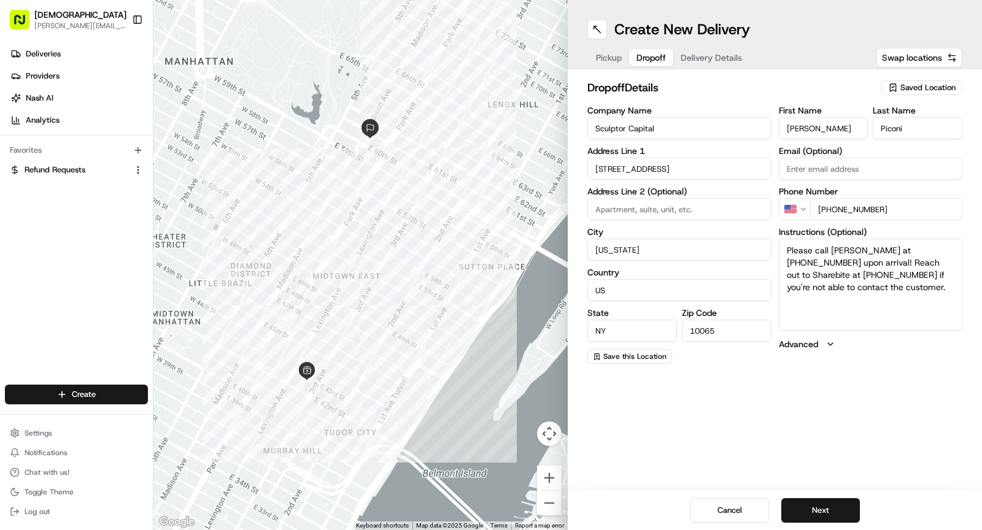
click at [659, 165] on input "[STREET_ADDRESS]" at bounding box center [679, 169] width 184 height 22
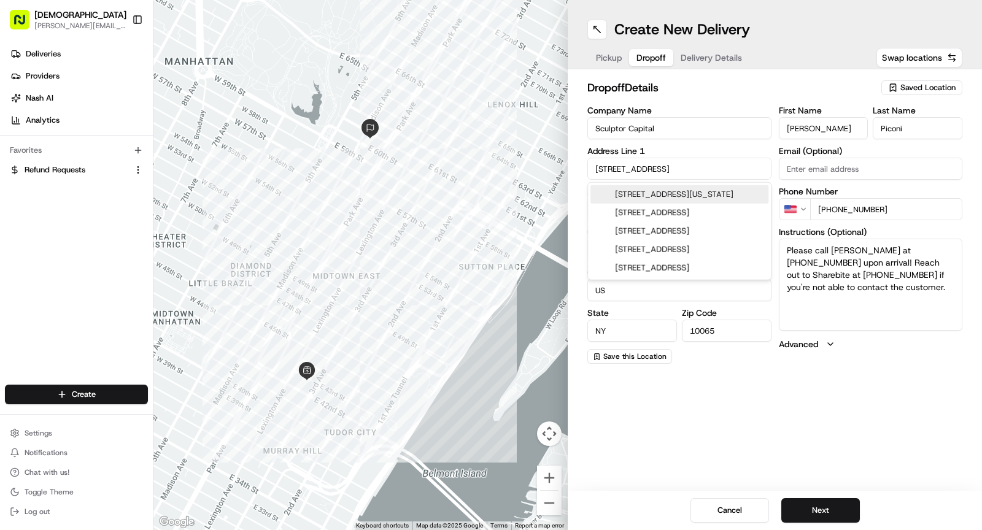
click at [659, 165] on input "[STREET_ADDRESS]" at bounding box center [679, 169] width 184 height 22
paste input "[STREET_ADDRESS][US_STATE]"
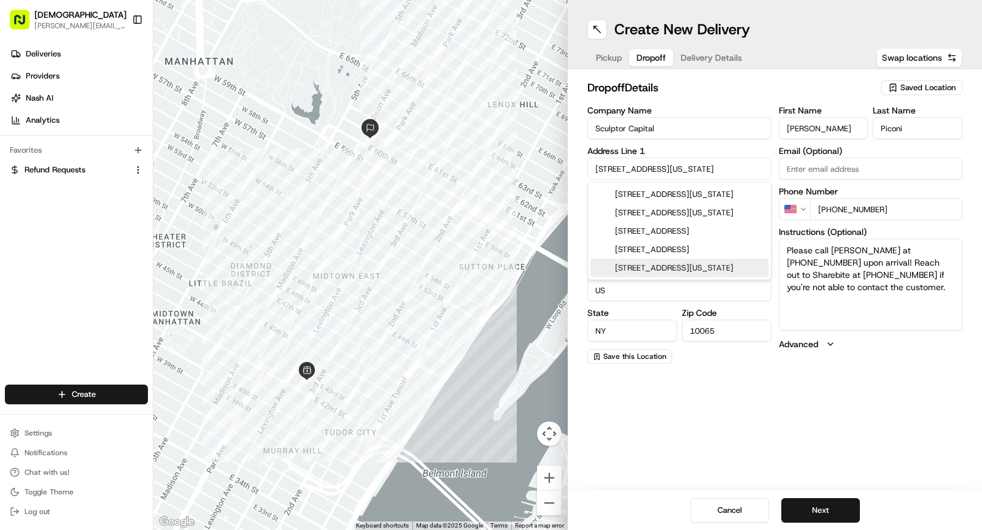
type input "[STREET_ADDRESS][US_STATE]"
click at [710, 364] on div "dropoff Details Saved Location Company Name Sculptor Capital Address Line 1 [ST…" at bounding box center [775, 221] width 414 height 304
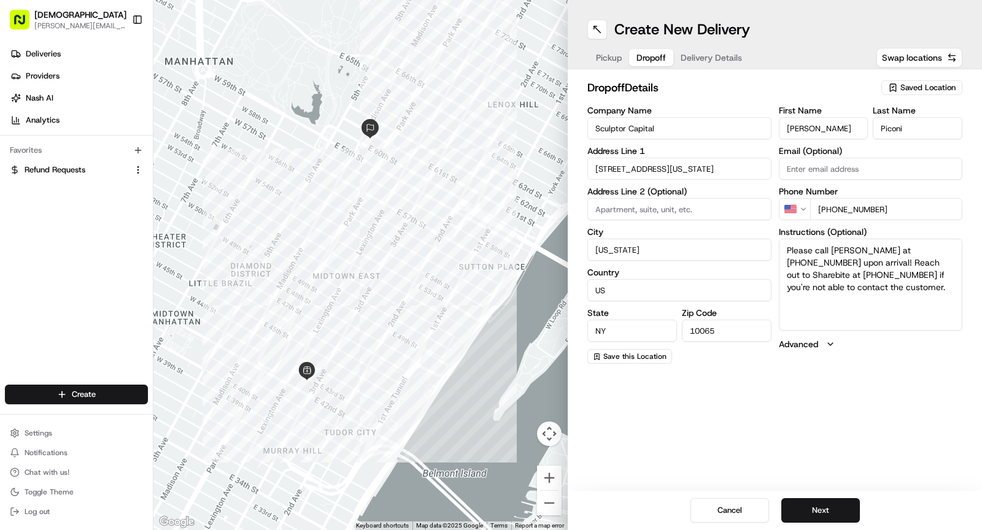
drag, startPoint x: 759, startPoint y: 333, endPoint x: 645, endPoint y: 327, distance: 115.0
click at [645, 327] on div "State [US_STATE] Zip Code 10065" at bounding box center [679, 325] width 184 height 33
type input "10019"
click at [672, 242] on input "[US_STATE]" at bounding box center [679, 250] width 184 height 22
click at [673, 171] on input "[STREET_ADDRESS][US_STATE]" at bounding box center [679, 169] width 184 height 22
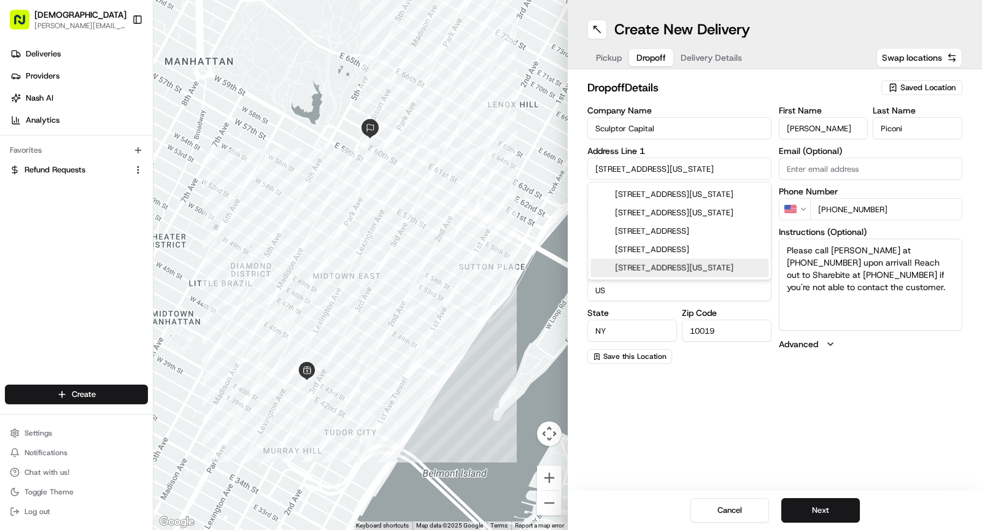
click at [606, 52] on span "Pickup" at bounding box center [609, 58] width 26 height 12
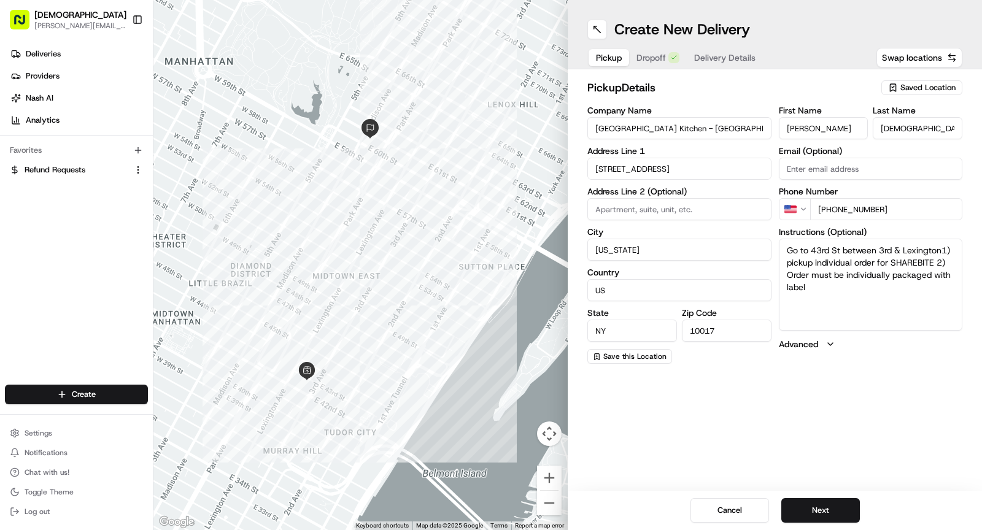
click at [651, 64] on button "Dropoff" at bounding box center [658, 57] width 58 height 17
click at [722, 54] on span "Delivery Details" at bounding box center [711, 58] width 61 height 12
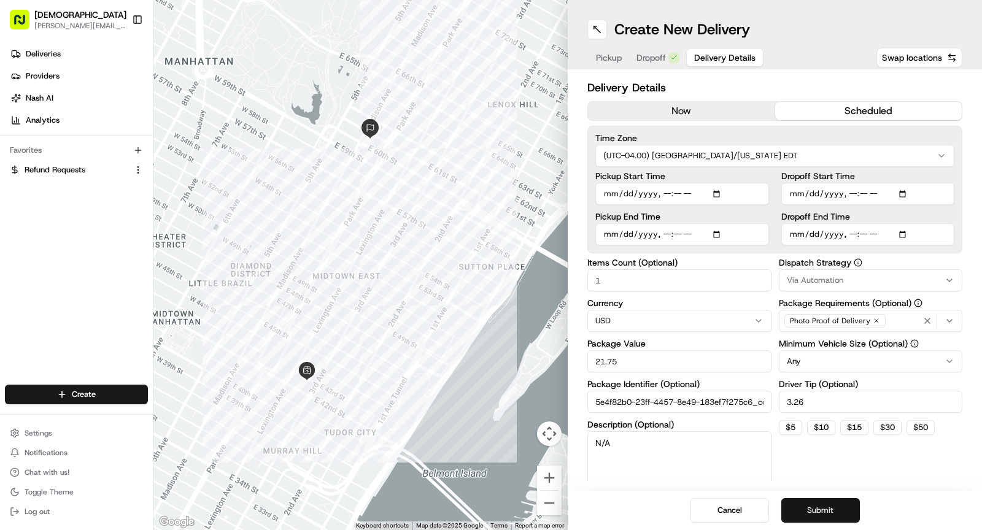
click at [823, 513] on button "Submit" at bounding box center [820, 510] width 79 height 25
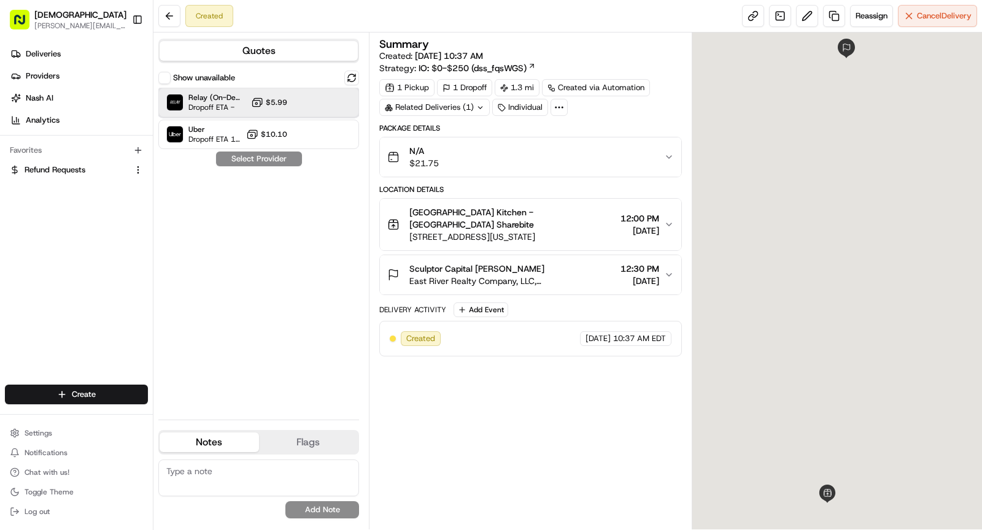
click at [240, 103] on span "Dropoff ETA -" at bounding box center [217, 108] width 58 height 10
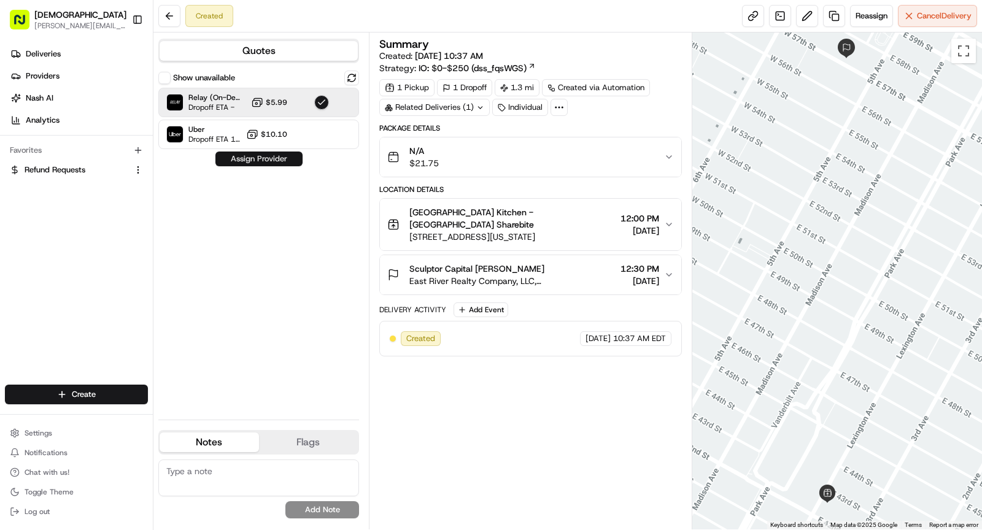
click at [278, 161] on button "Assign Provider" at bounding box center [258, 159] width 87 height 15
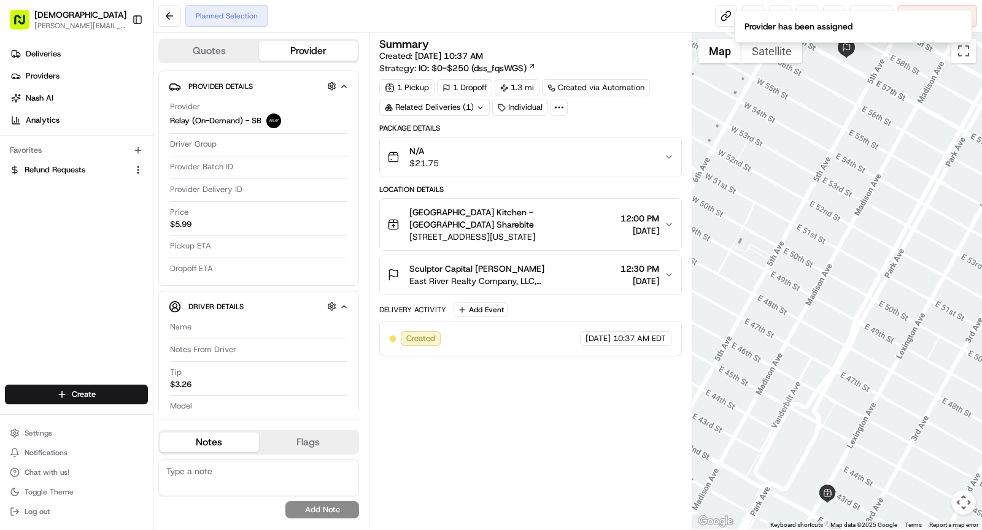
click at [544, 277] on span "East River Realty Company, LLC, [STREET_ADDRESS][US_STATE]" at bounding box center [512, 281] width 206 height 12
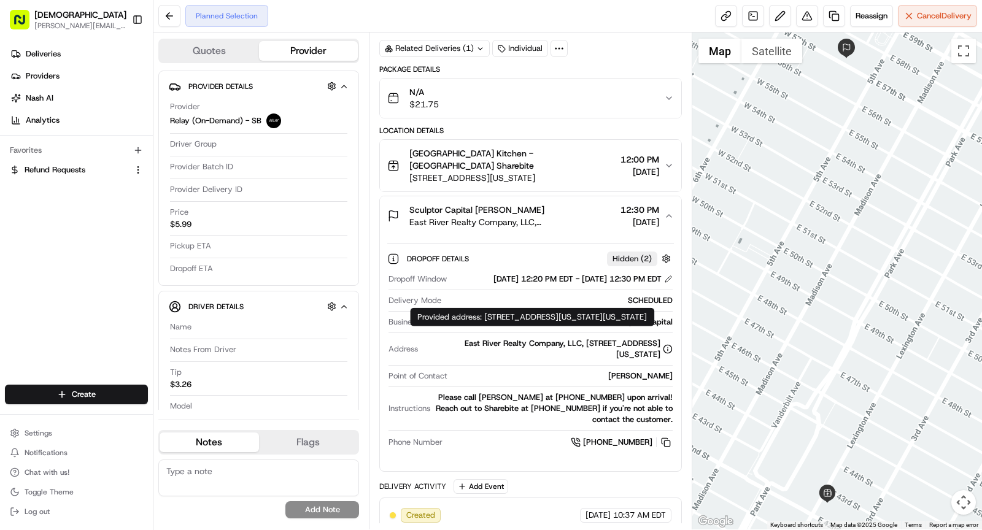
scroll to position [55, 0]
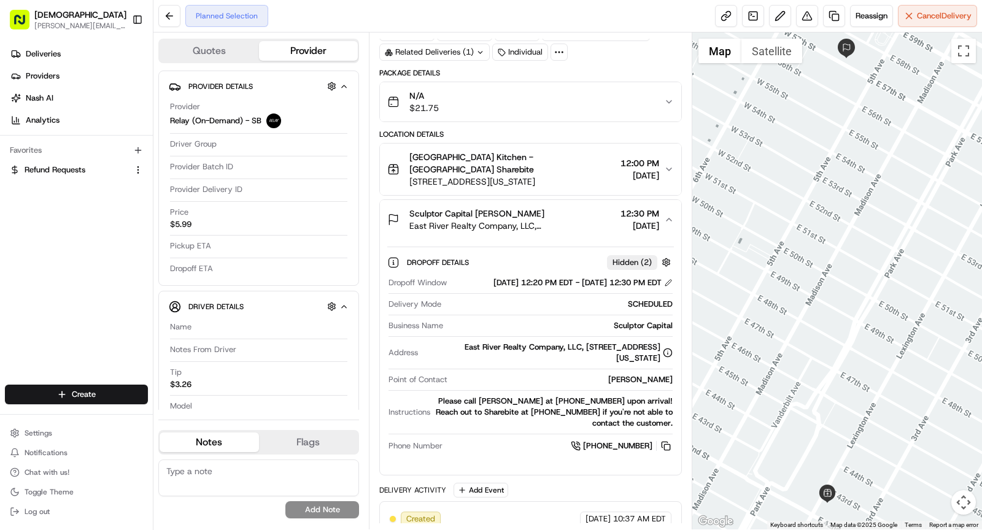
drag, startPoint x: 438, startPoint y: 351, endPoint x: 663, endPoint y: 368, distance: 225.3
click at [663, 364] on div "East River Realty Company, LLC, 9 W 57th St, New York, NY 10019, USA" at bounding box center [548, 353] width 250 height 22
click at [559, 50] on icon at bounding box center [559, 52] width 11 height 11
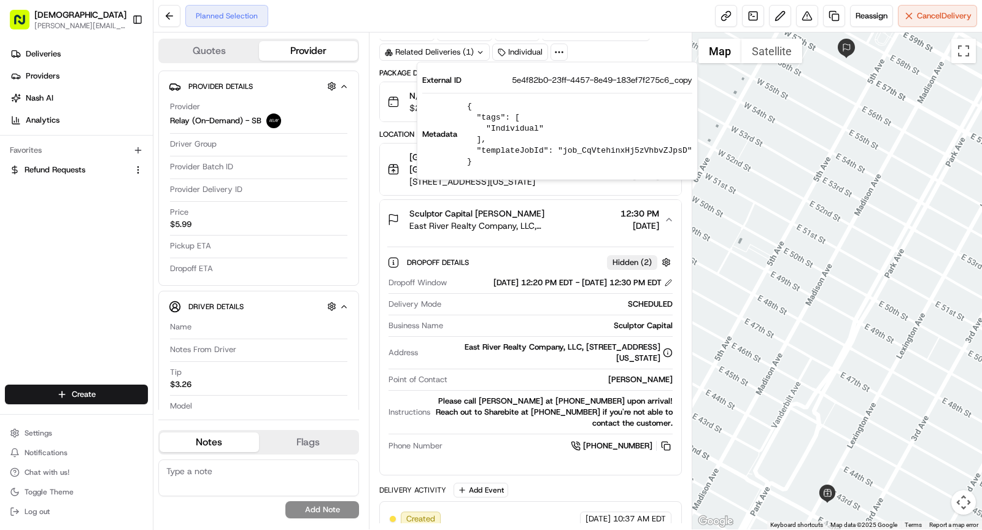
click at [559, 50] on icon at bounding box center [559, 52] width 11 height 11
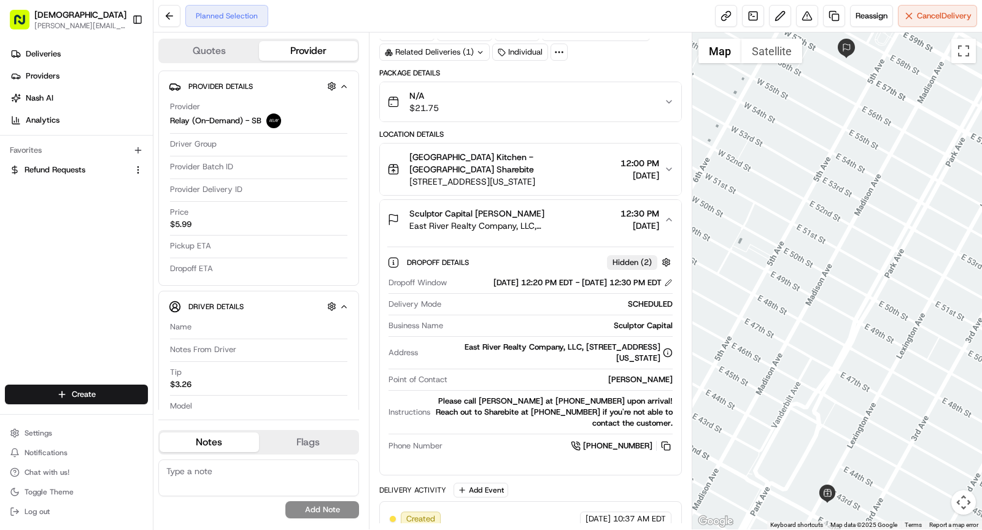
click at [447, 54] on div "Related Deliveries (1)" at bounding box center [434, 52] width 110 height 17
click at [549, 220] on span "East River Realty Company, LLC, 9 W 57th St, New York, NY 10019, USA" at bounding box center [512, 226] width 206 height 12
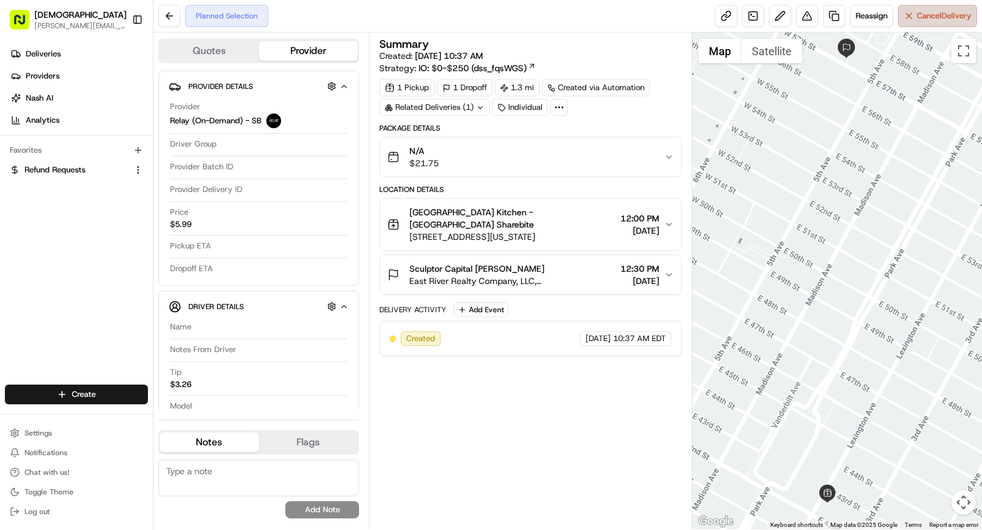
click at [945, 15] on span "Cancel Delivery" at bounding box center [944, 15] width 55 height 11
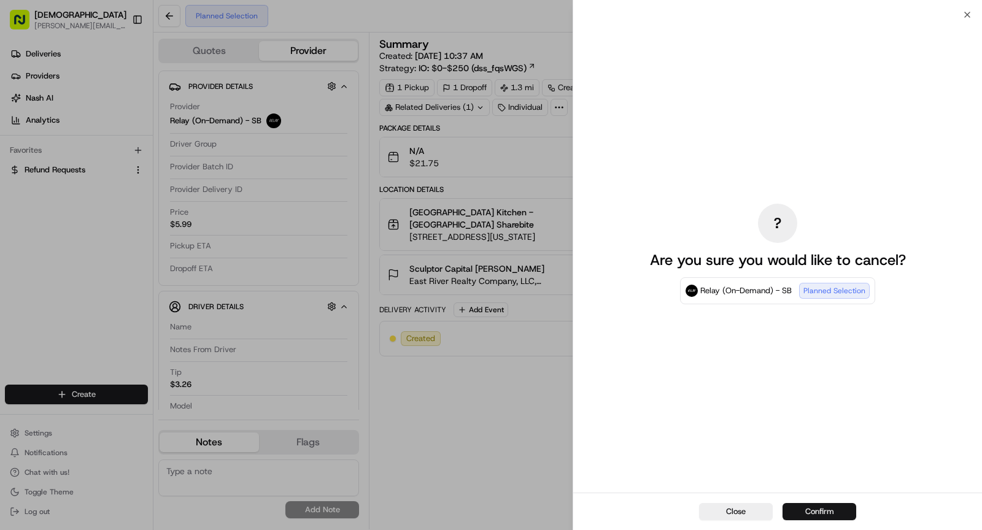
click at [802, 513] on button "Confirm" at bounding box center [820, 511] width 74 height 17
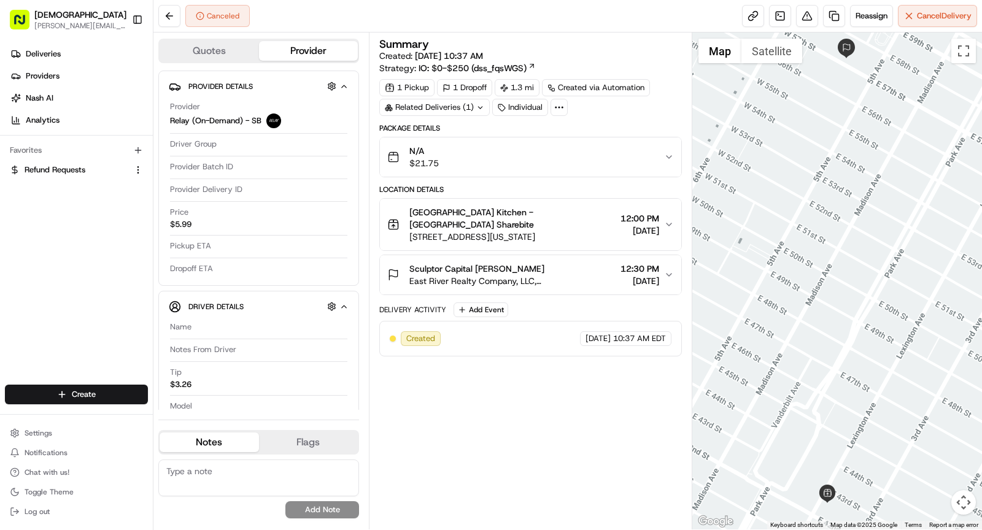
click at [447, 109] on div "Related Deliveries (1)" at bounding box center [434, 107] width 110 height 17
click at [459, 136] on span "job_CqVtehinxHj5zVhbvZJpsD" at bounding box center [466, 133] width 110 height 11
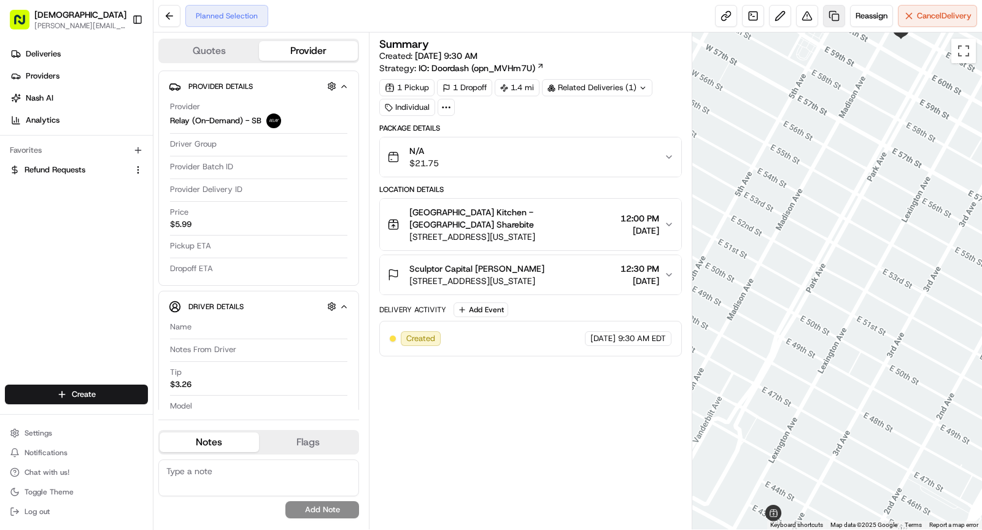
click at [835, 17] on link at bounding box center [834, 16] width 22 height 22
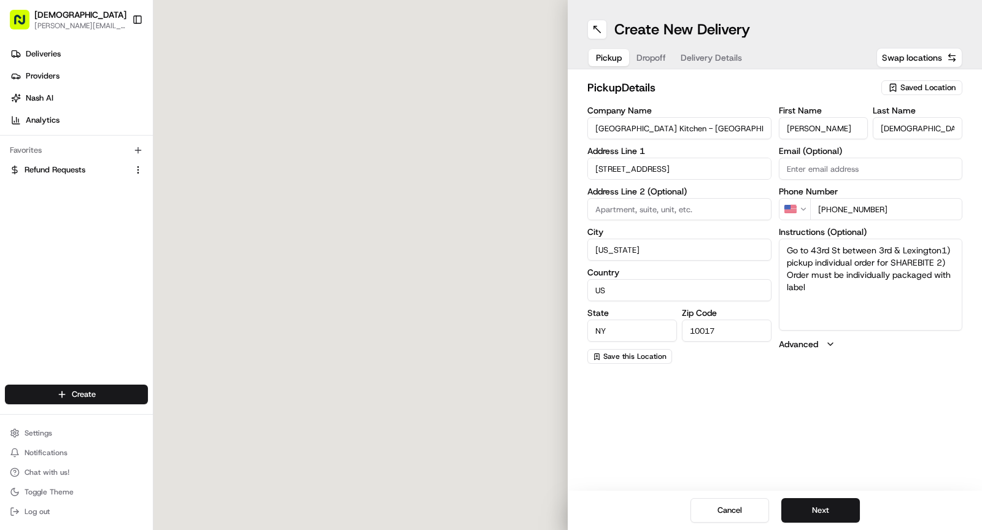
type input "142 E 43rd St"
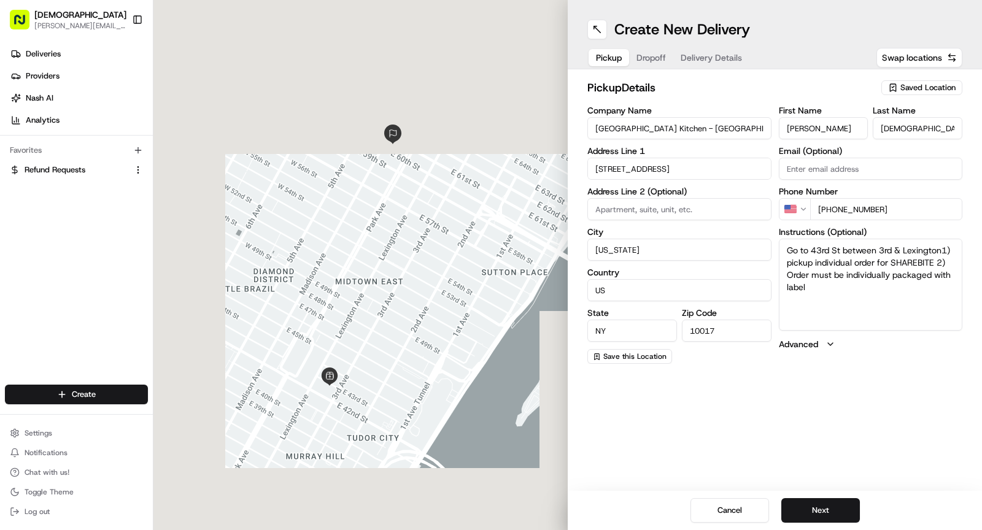
click at [648, 58] on span "Dropoff" at bounding box center [651, 58] width 29 height 12
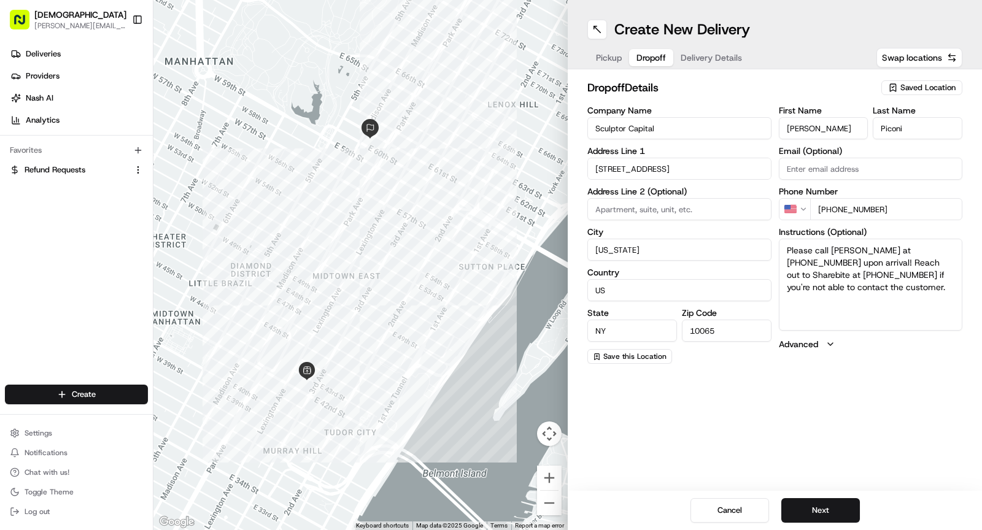
click at [635, 169] on input "667 Madison Ave" at bounding box center [679, 169] width 184 height 22
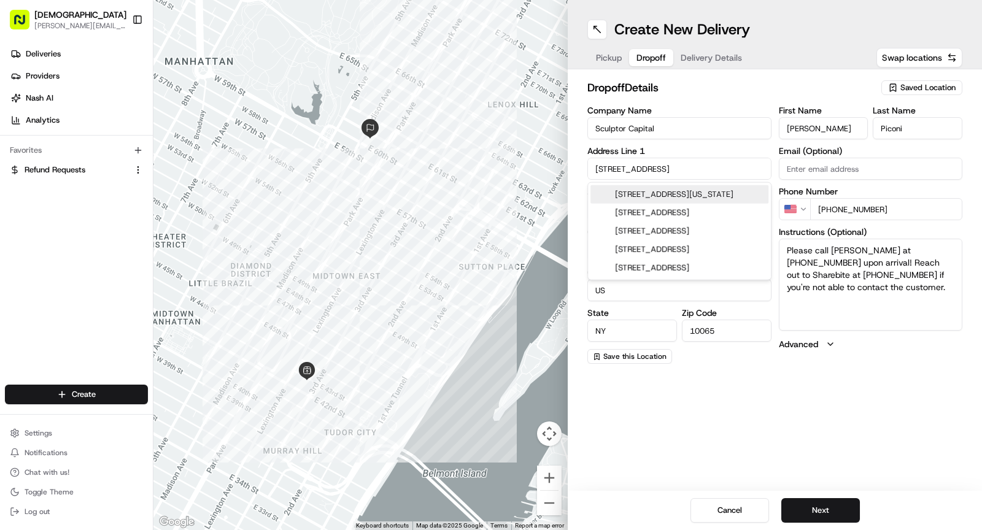
click at [635, 169] on input "667 Madison Ave" at bounding box center [679, 169] width 184 height 22
paste input "9 West 57th Street, New York, NY, USA"
click at [598, 169] on input "9 West 57th Street, New York, NY, USA" at bounding box center [679, 169] width 184 height 22
click at [736, 195] on div "9 West 57th Street, New York, NY, USA" at bounding box center [679, 194] width 177 height 18
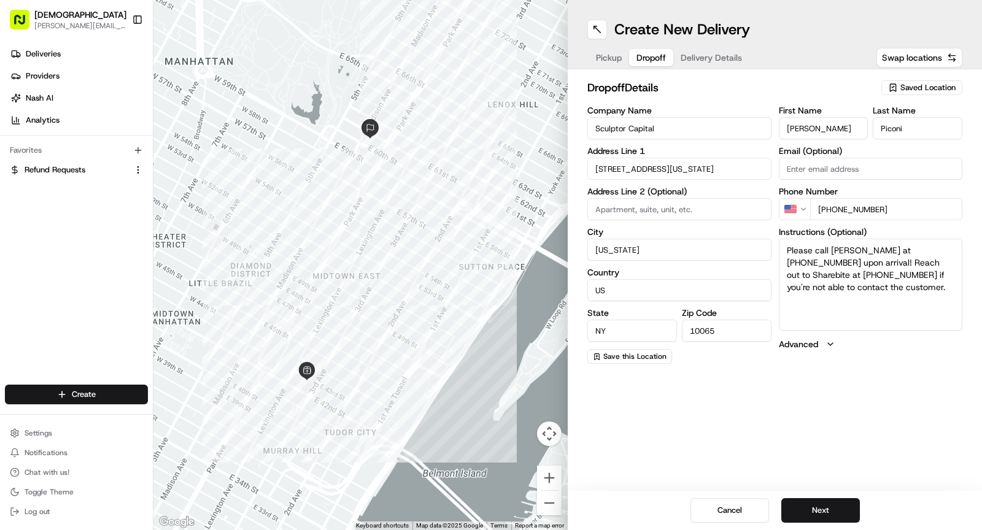
type input "East River Realty Company, LLC, 9 W 57th St, New York, NY 10019, USA"
type input "United States"
type input "10019"
type input "9 West 57th Street"
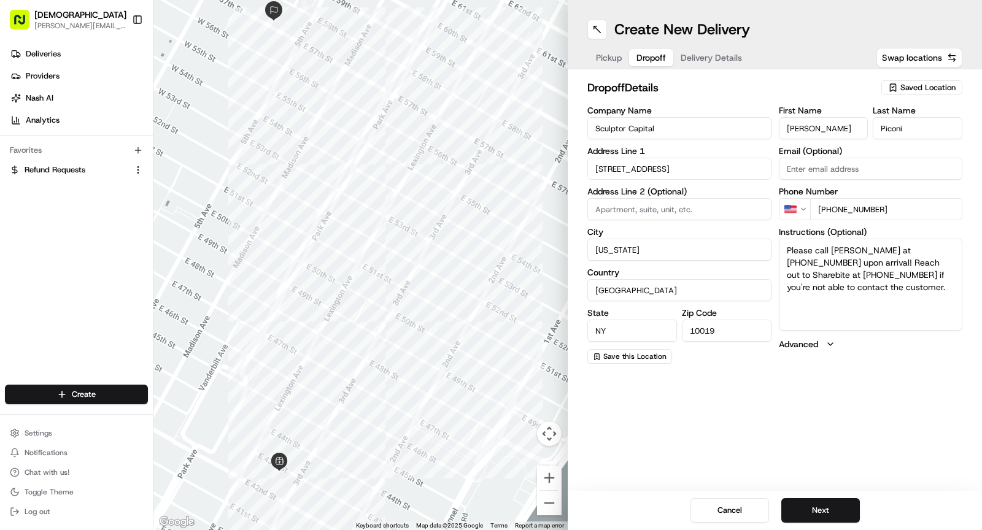
click at [717, 57] on span "Delivery Details" at bounding box center [711, 58] width 61 height 12
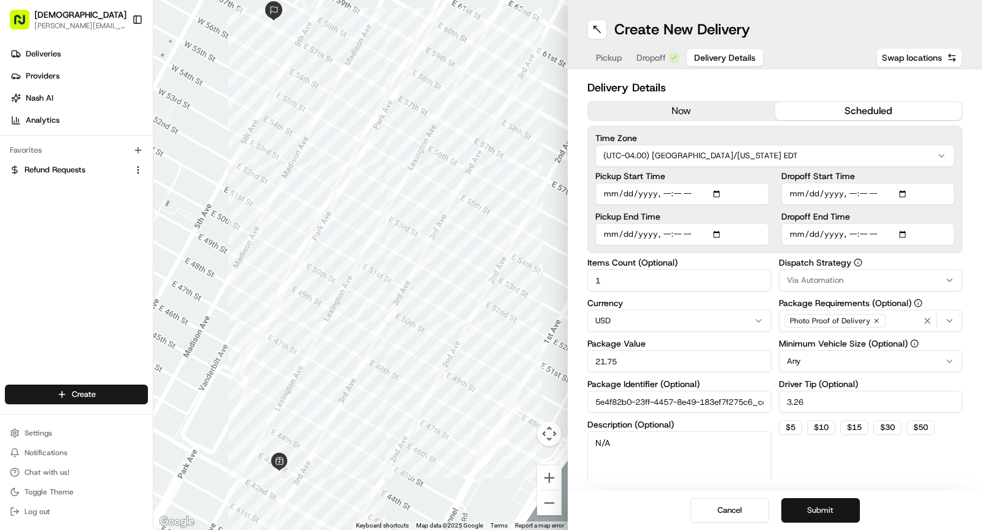
click at [824, 515] on button "Submit" at bounding box center [820, 510] width 79 height 25
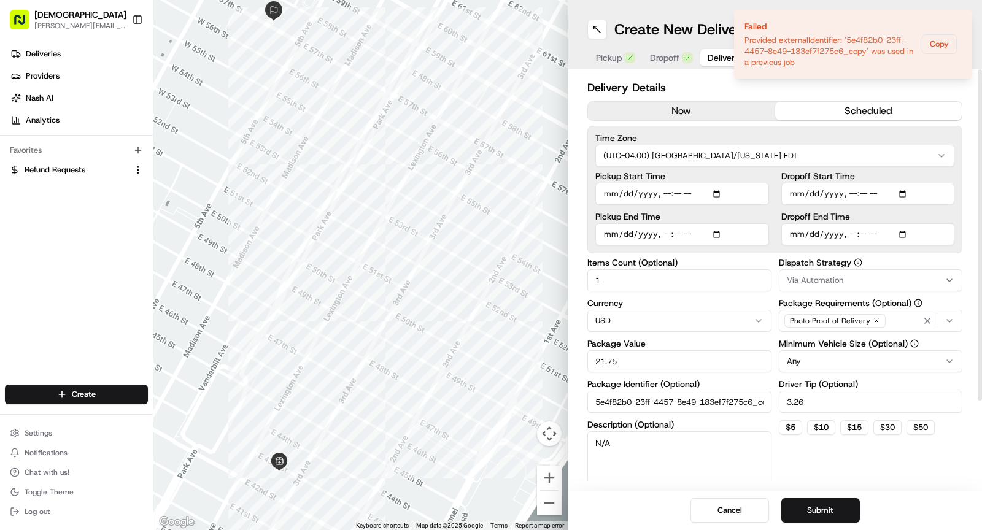
click at [676, 394] on input "5e4f82b0-23ff-4457-8e49-183ef7f275c6_copy" at bounding box center [679, 402] width 184 height 22
click at [847, 516] on button "Submit" at bounding box center [820, 510] width 79 height 25
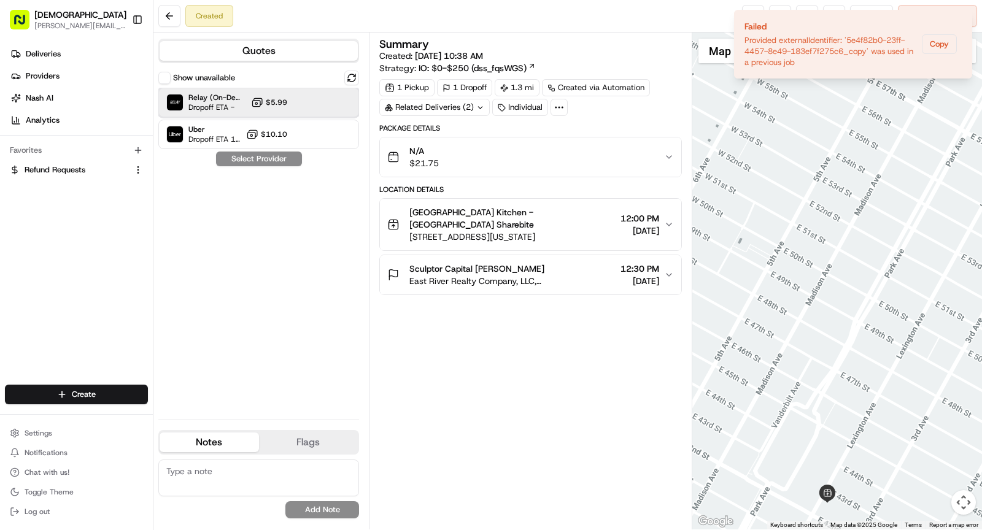
click at [211, 109] on span "Dropoff ETA -" at bounding box center [217, 108] width 58 height 10
click at [269, 155] on button "Assign Provider" at bounding box center [258, 159] width 87 height 15
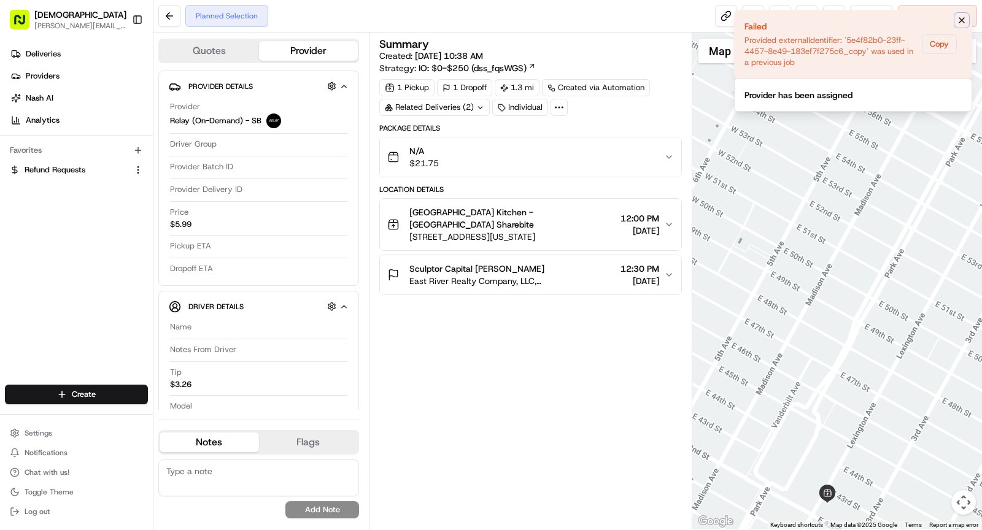
click at [963, 20] on icon "Notifications (F8)" at bounding box center [961, 20] width 5 height 5
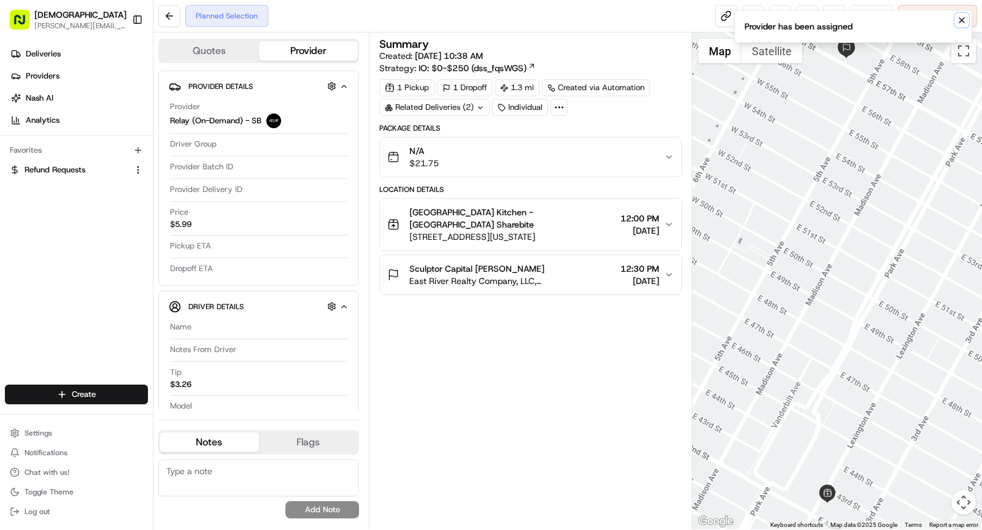
click at [963, 22] on icon "Notifications (F8)" at bounding box center [962, 20] width 10 height 10
click at [454, 107] on div "Related Deliveries (2)" at bounding box center [434, 107] width 110 height 17
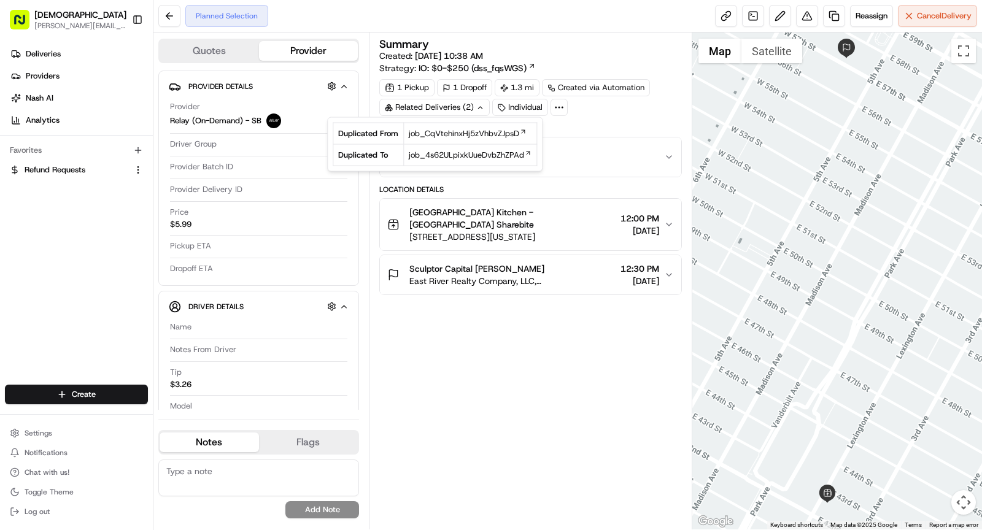
click at [603, 116] on div "Summary Created: 08/18/2025 10:38 AM Strategy: IO: $0-$250 (dss_fqsWGS) 1 Picku…" at bounding box center [530, 167] width 303 height 257
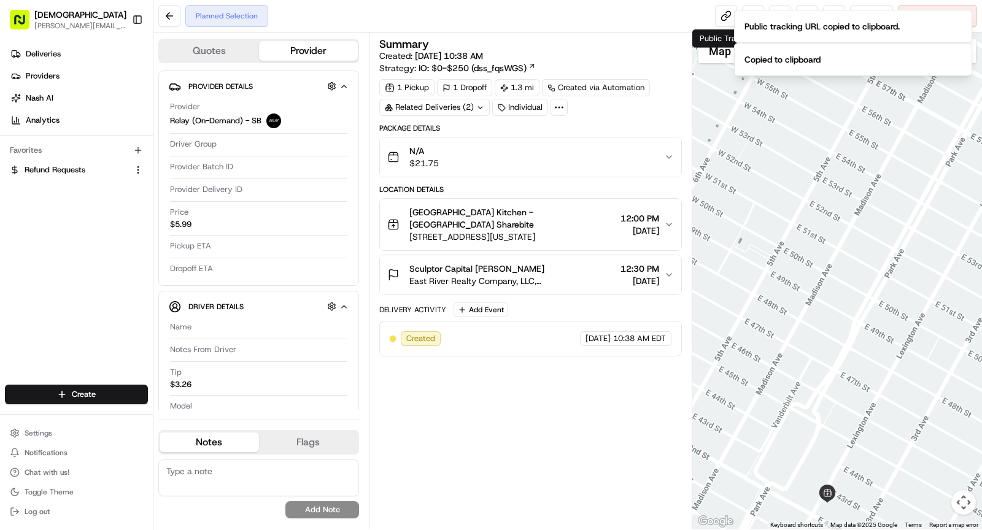
click at [513, 368] on div "Summary Created: 08/18/2025 10:38 AM Strategy: IO: $0-$250 (dss_fqsWGS) 1 Picku…" at bounding box center [530, 281] width 303 height 485
click at [452, 103] on div "Related Deliveries (2)" at bounding box center [434, 107] width 110 height 17
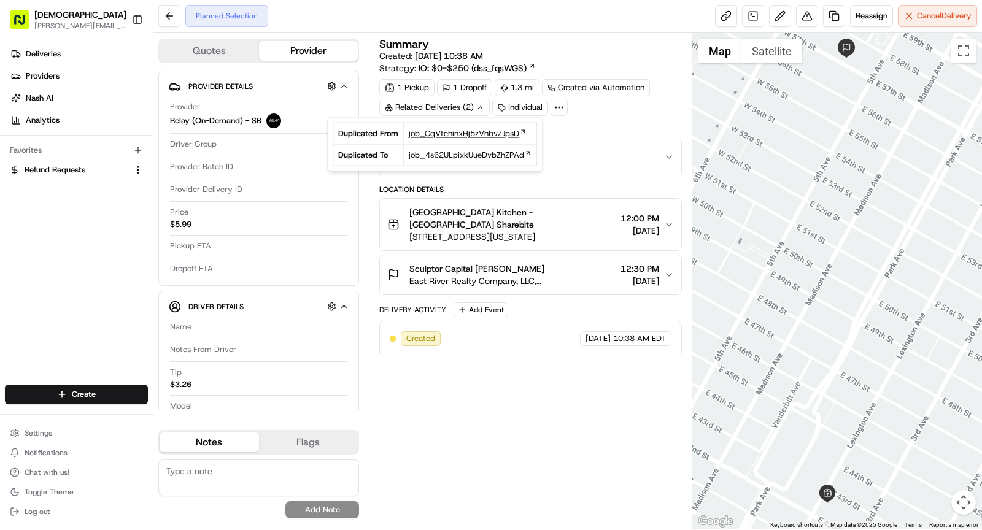
click at [451, 135] on span "job_CqVtehinxHj5zVhbvZJpsD" at bounding box center [464, 133] width 110 height 11
click at [434, 153] on span "job_4s62ULpixkUueDvbZhZPAd" at bounding box center [466, 155] width 115 height 11
click at [505, 350] on div "Created Relay (On-Demand) - SB 08/18/2025 10:38 AM EDT" at bounding box center [530, 339] width 303 height 36
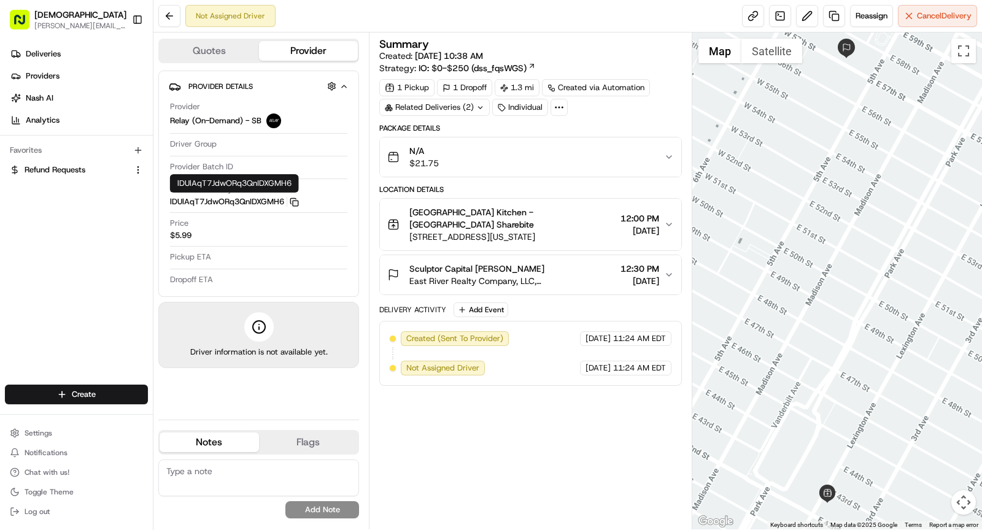
click at [296, 201] on rect "button" at bounding box center [296, 204] width 6 height 6
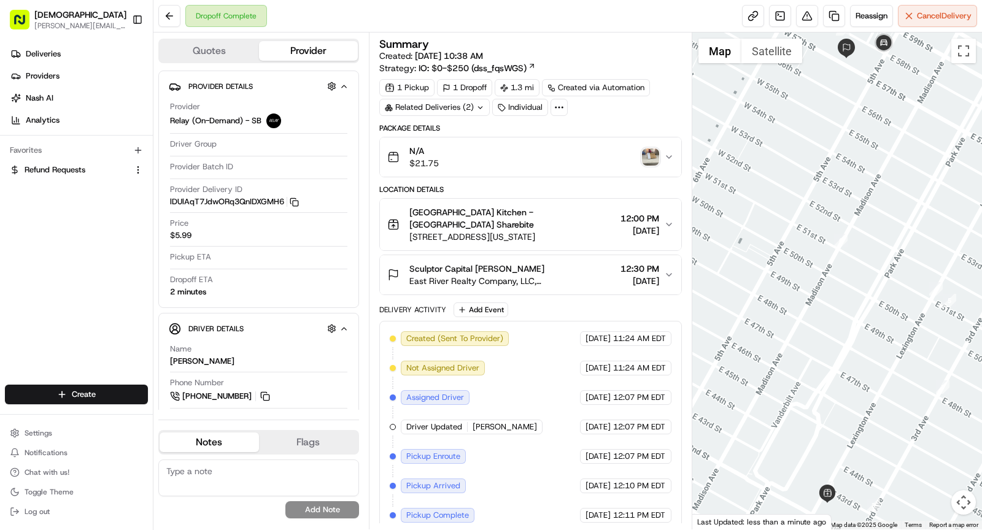
click at [648, 157] on img "button" at bounding box center [650, 157] width 17 height 17
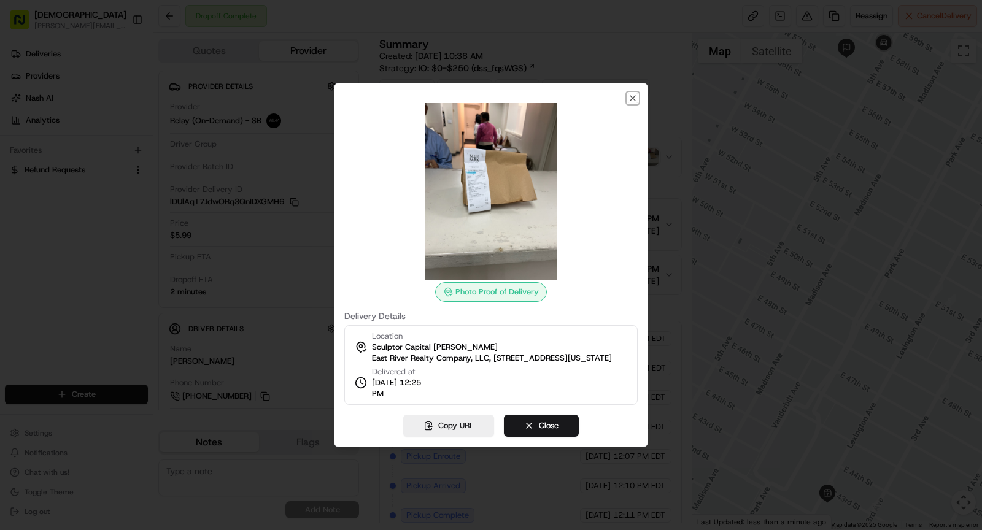
click at [633, 96] on icon "button" at bounding box center [632, 98] width 5 height 5
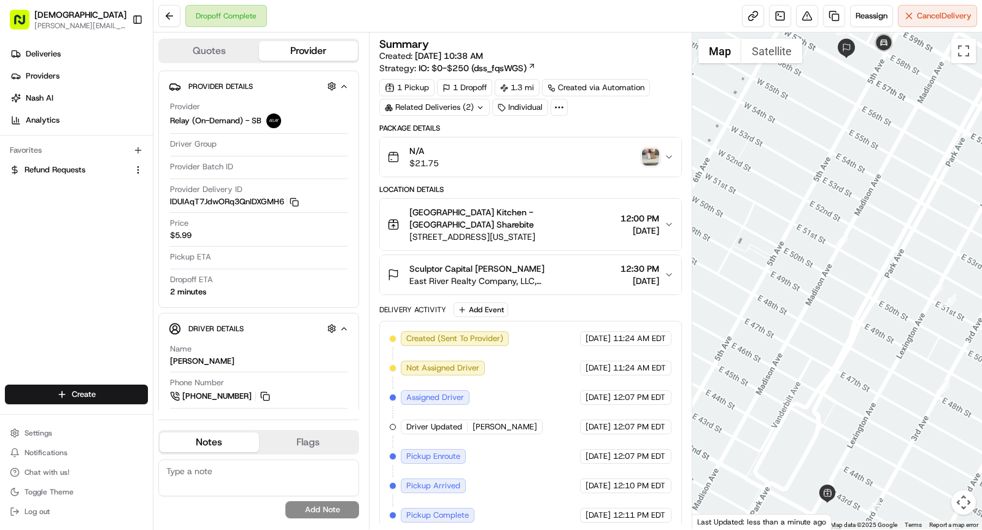
click at [657, 155] on img "button" at bounding box center [650, 157] width 17 height 17
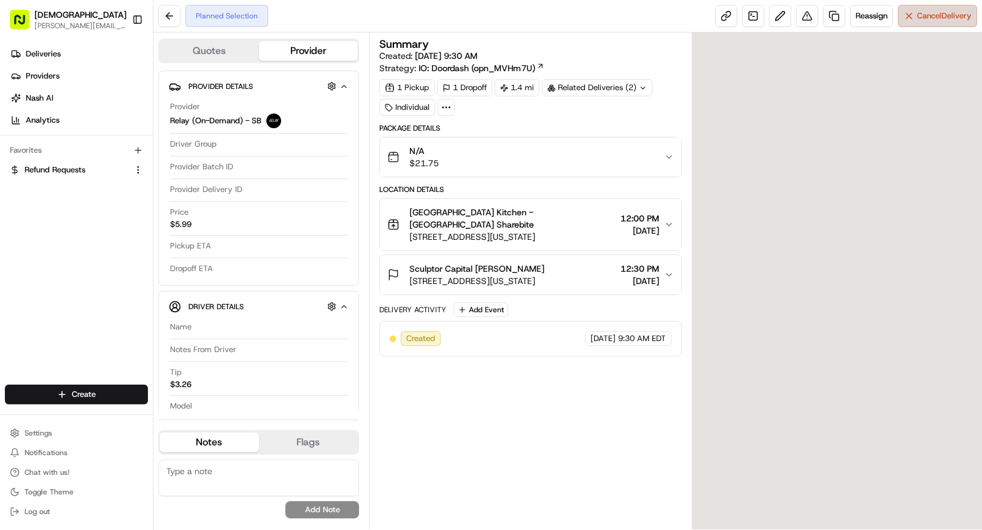
click at [946, 22] on button "Cancel Delivery" at bounding box center [937, 16] width 79 height 22
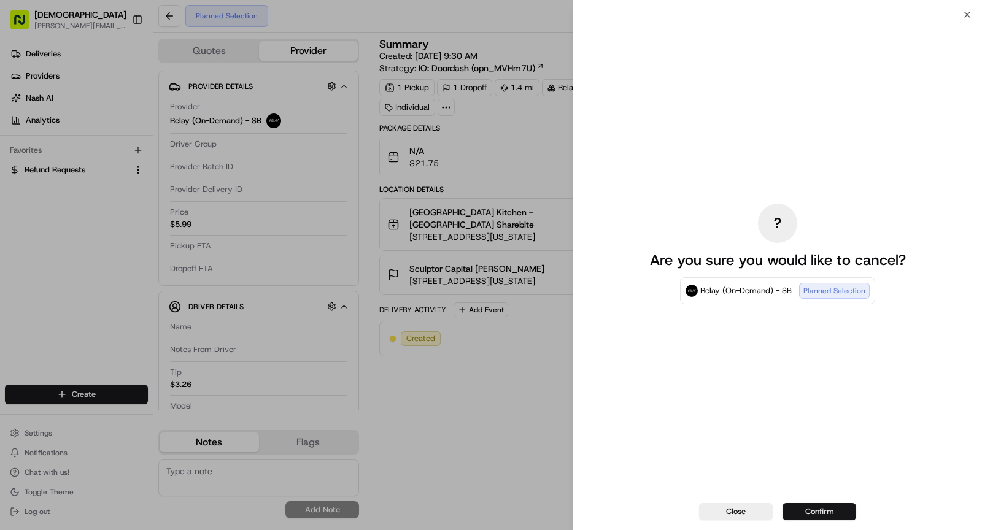
click at [812, 516] on button "Confirm" at bounding box center [820, 511] width 74 height 17
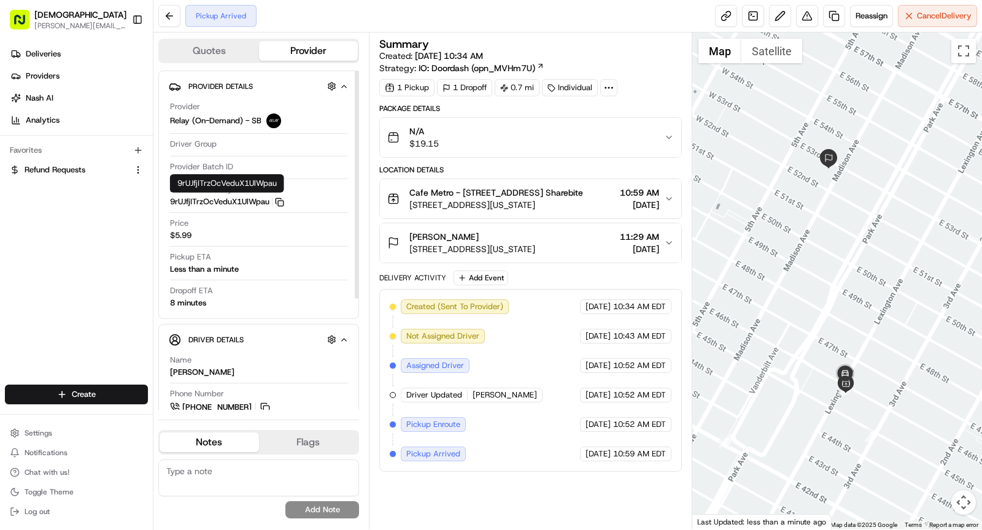
click at [282, 201] on icon "button" at bounding box center [279, 202] width 9 height 9
click at [607, 91] on icon at bounding box center [608, 87] width 11 height 11
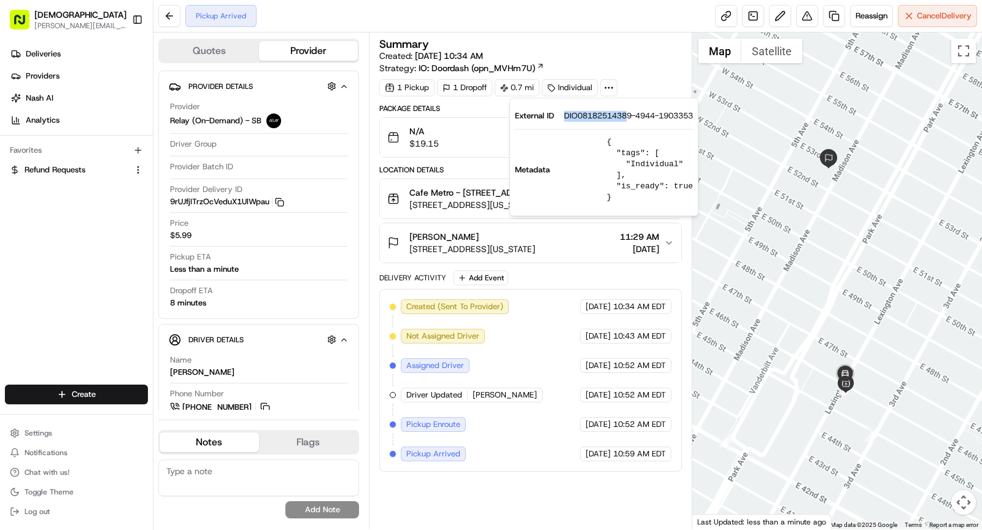
drag, startPoint x: 565, startPoint y: 115, endPoint x: 631, endPoint y: 115, distance: 65.7
click at [631, 115] on span "DIO08182514389-4944-1903353" at bounding box center [628, 115] width 129 height 11
click at [581, 117] on span "DIO08182514389-4944-1903353" at bounding box center [628, 115] width 129 height 11
drag, startPoint x: 563, startPoint y: 117, endPoint x: 632, endPoint y: 119, distance: 69.4
click at [632, 119] on div "External ID DIO08182514389-4944-1903353" at bounding box center [604, 115] width 178 height 11
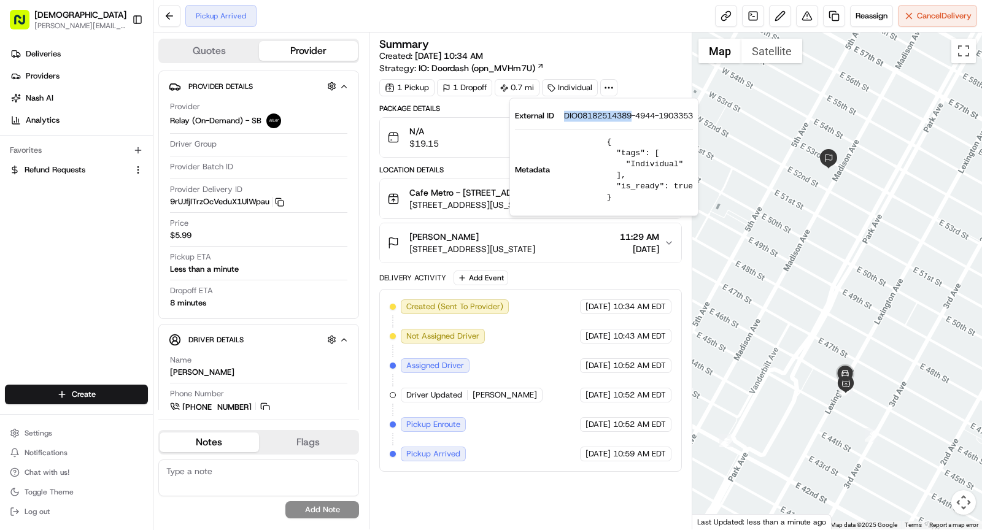
copy span "DIO08182514389"
click at [471, 199] on span "[STREET_ADDRESS][US_STATE]" at bounding box center [496, 205] width 174 height 12
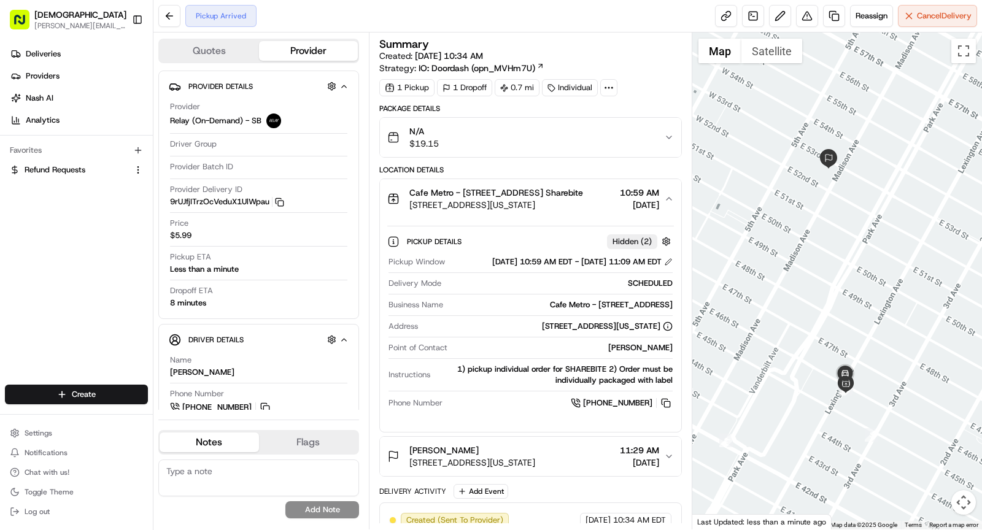
click at [614, 311] on div "Cafe Metro - [STREET_ADDRESS]" at bounding box center [560, 305] width 225 height 11
click at [614, 311] on div "Cafe Metro - 475 Lexington Ave" at bounding box center [560, 305] width 225 height 11
copy div "Cafe Metro - 475 Lexington Ave"
click at [462, 199] on span "475 Lexington Ave, New York, NY 10017, USA" at bounding box center [496, 205] width 174 height 12
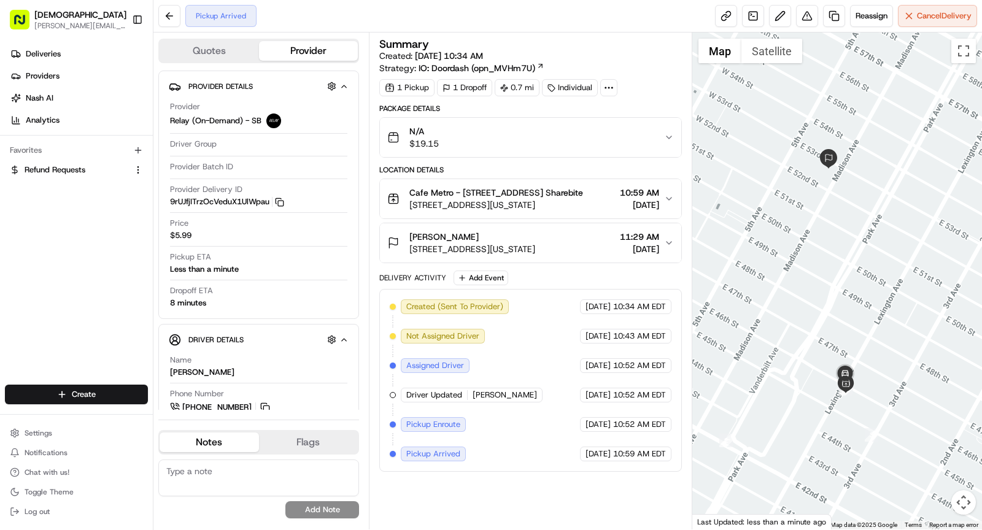
click at [568, 225] on button "Dior Jeanne Adams 510 Madison Ave, New York, NY 10022, USA 11:29 AM 08/18/2025" at bounding box center [530, 242] width 301 height 39
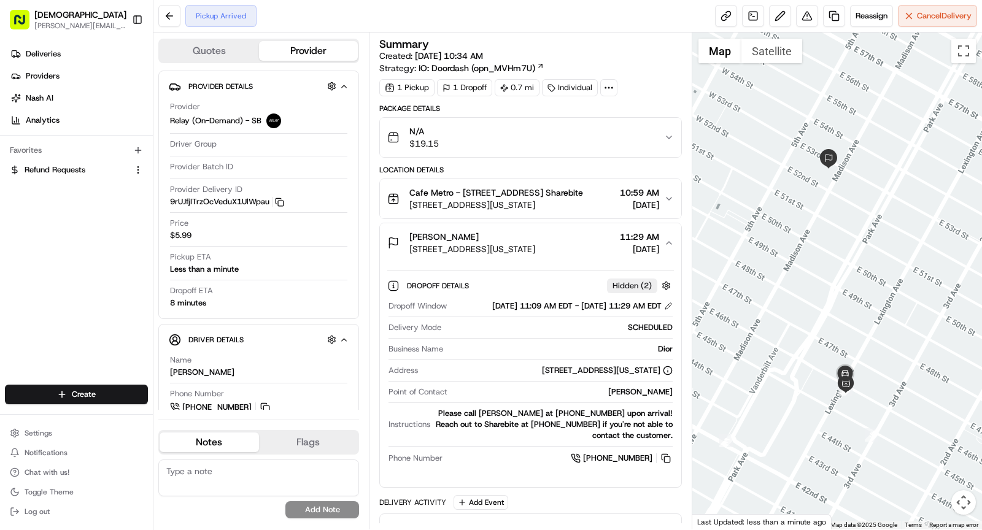
click at [644, 398] on div "Jeanne Adams" at bounding box center [562, 392] width 220 height 11
copy div "Jeanne Adams"
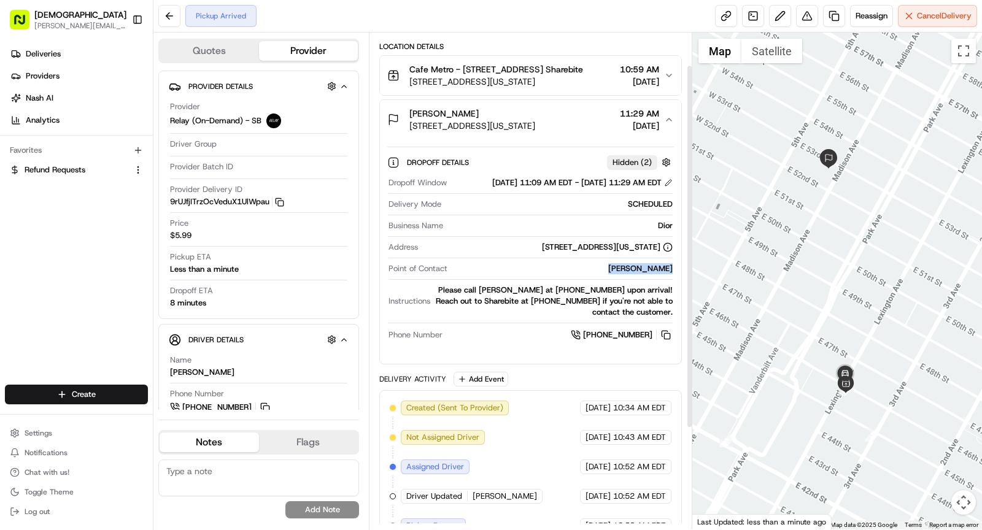
scroll to position [44, 0]
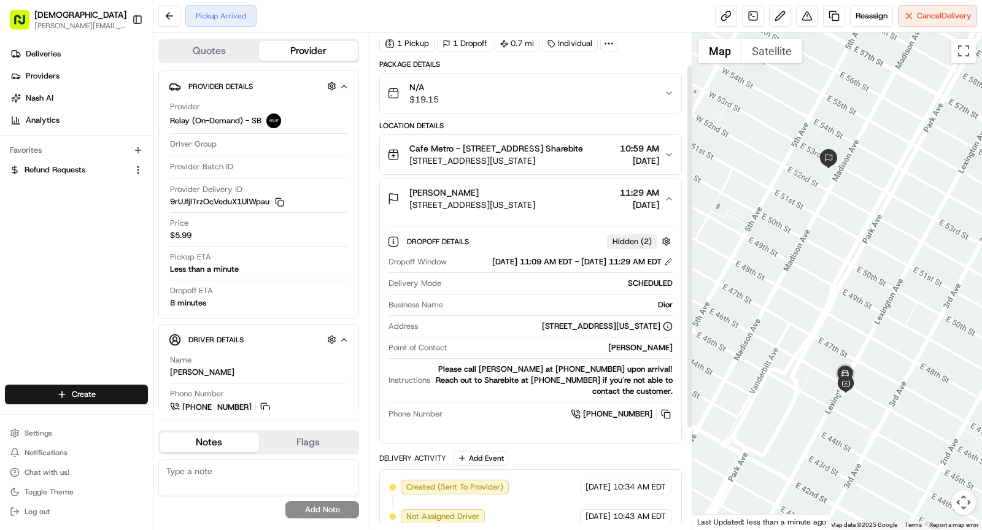
click at [535, 201] on span "510 Madison Ave, New York, NY 10022, USA" at bounding box center [472, 205] width 126 height 12
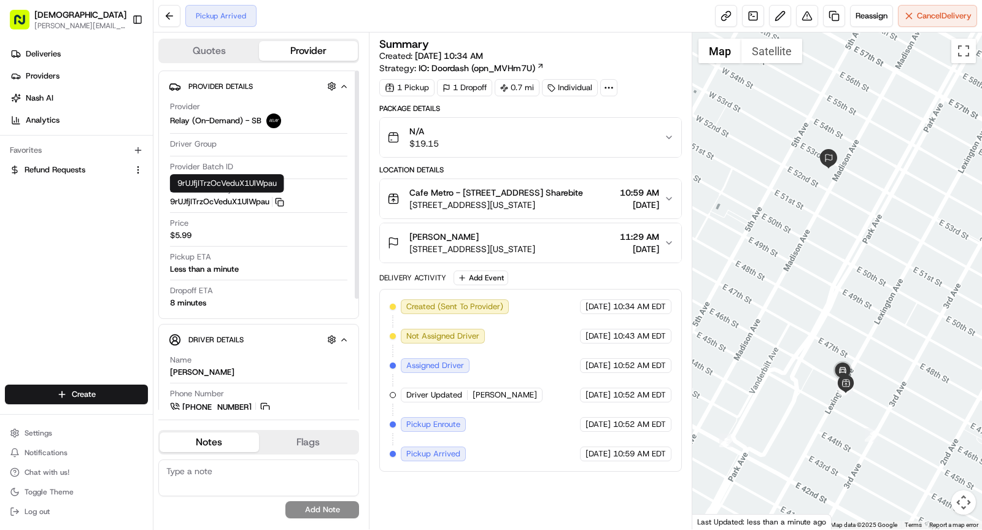
click at [280, 200] on icon "button" at bounding box center [279, 202] width 9 height 9
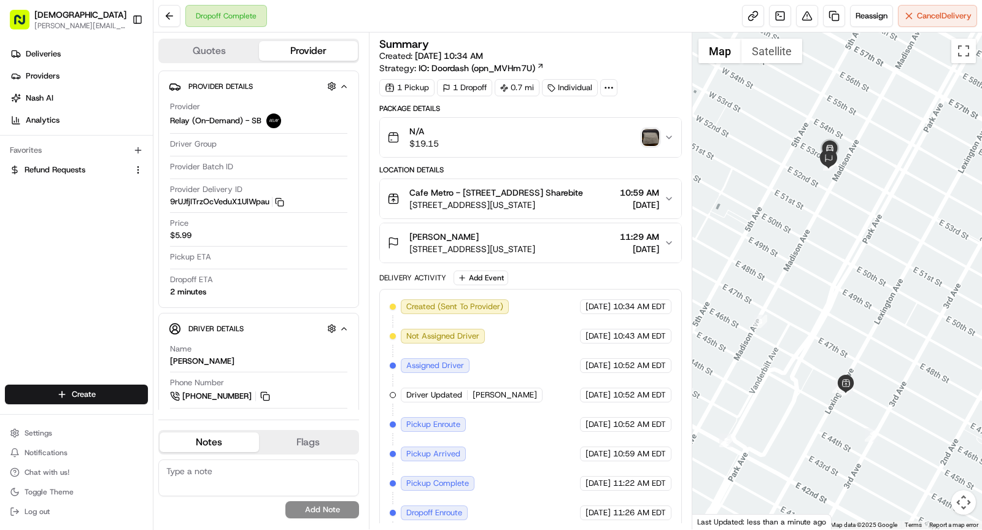
click at [655, 133] on img "button" at bounding box center [650, 137] width 17 height 17
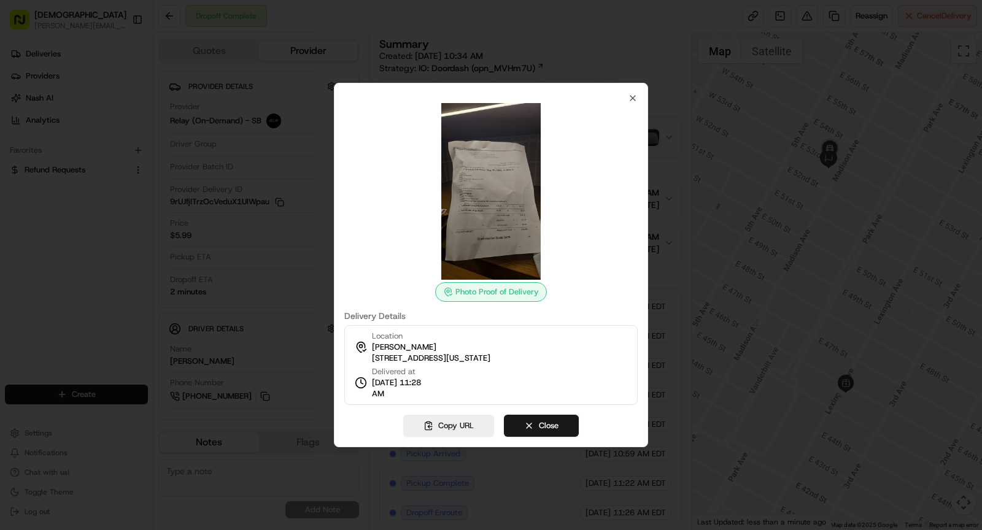
drag, startPoint x: 371, startPoint y: 395, endPoint x: 408, endPoint y: 393, distance: 36.9
click at [408, 393] on span "08/18/2025 11:28 AM" at bounding box center [400, 389] width 56 height 22
copy span "11:28 AM"
click at [271, 184] on div at bounding box center [491, 265] width 982 height 530
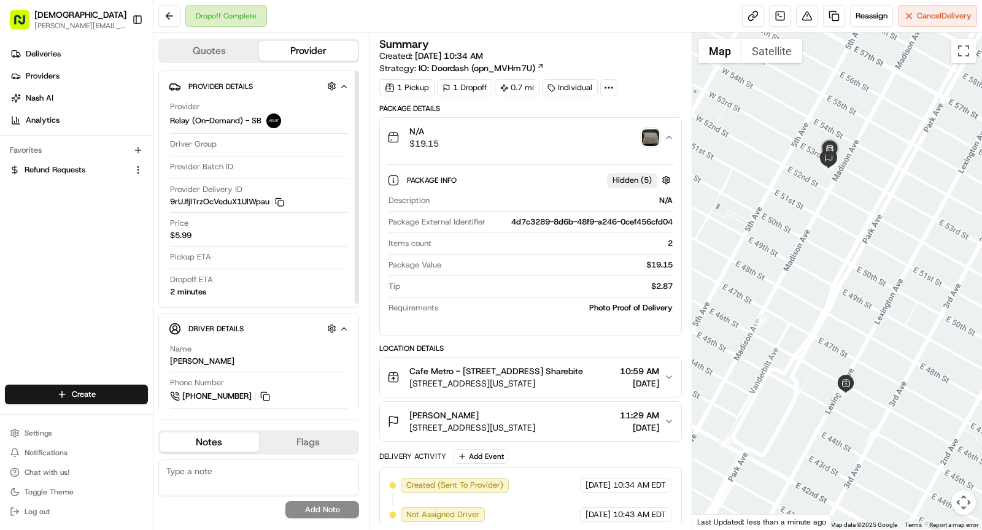
click at [455, 422] on span "510 Madison Ave, New York, NY 10022, USA" at bounding box center [472, 428] width 126 height 12
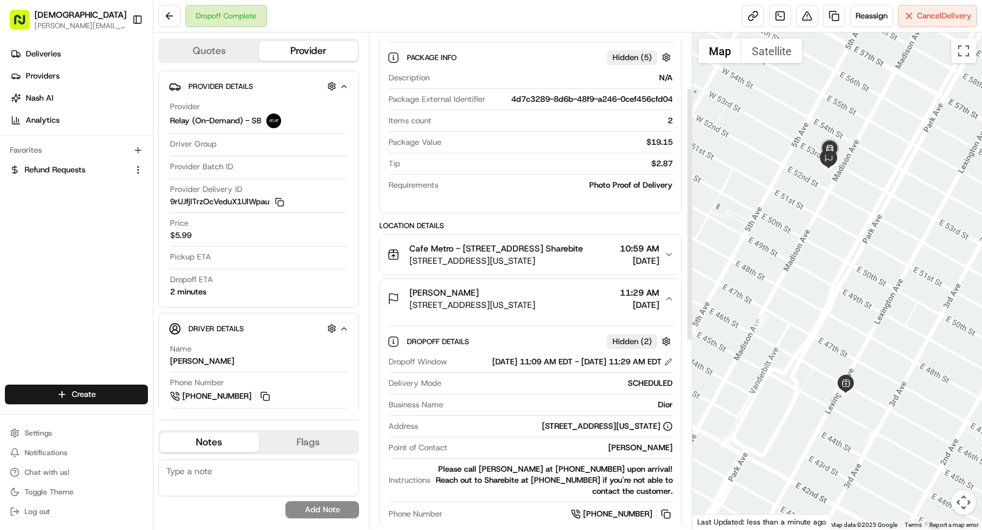
scroll to position [149, 0]
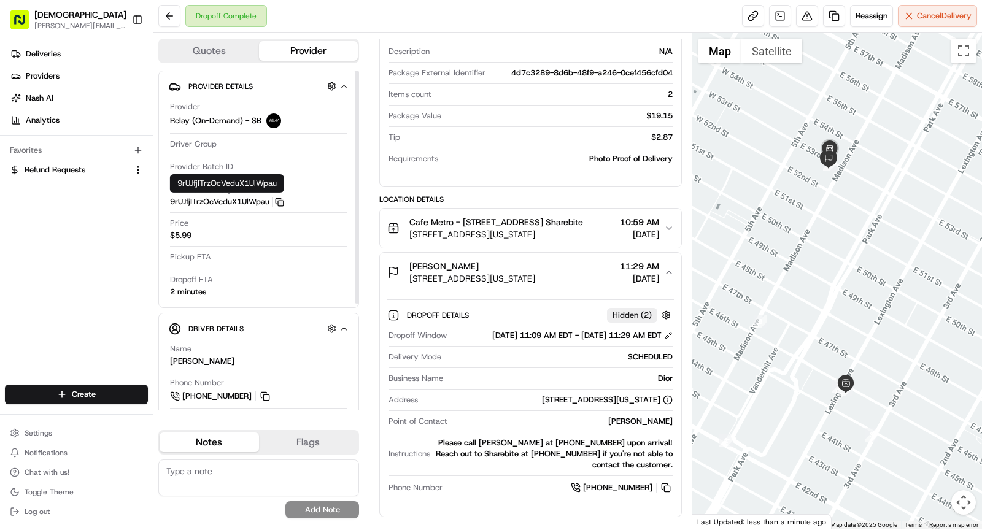
click at [279, 198] on icon "button" at bounding box center [279, 202] width 9 height 9
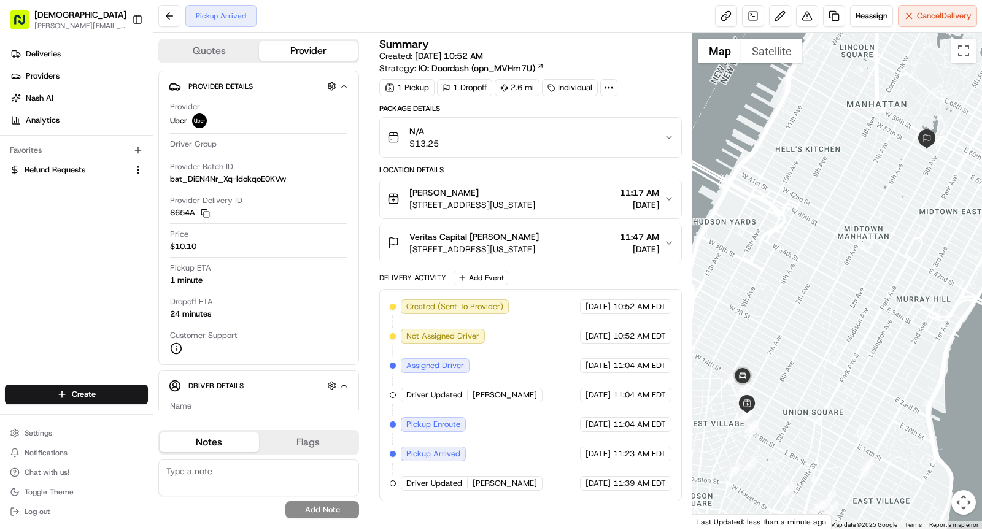
click at [606, 89] on icon at bounding box center [608, 87] width 11 height 11
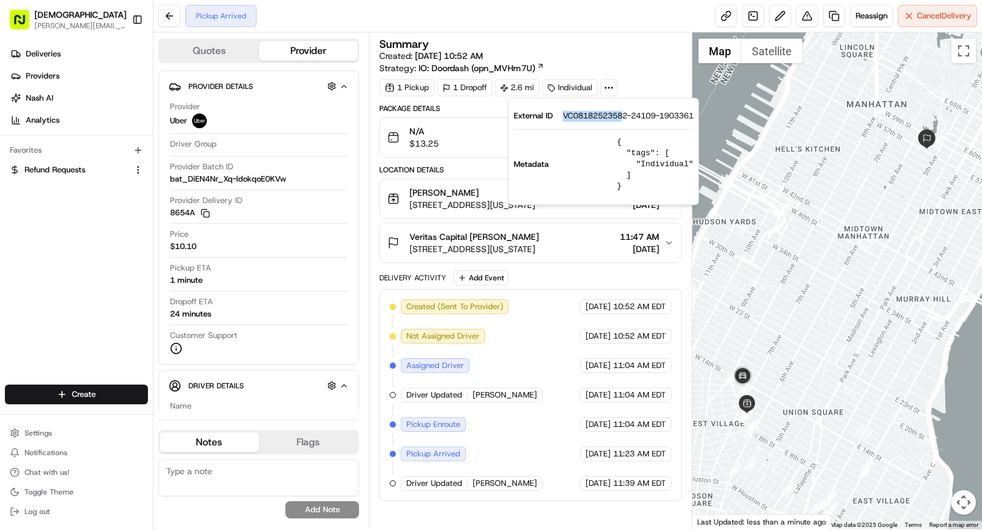
drag, startPoint x: 560, startPoint y: 114, endPoint x: 627, endPoint y: 110, distance: 66.4
click at [627, 110] on div "External ID VC08182523582-24109-1903361" at bounding box center [604, 115] width 180 height 11
click at [615, 107] on div "External ID VC08182523582-24109-1903361 Metadata { "tags": [ "Individual" ] }" at bounding box center [603, 151] width 191 height 107
drag, startPoint x: 565, startPoint y: 115, endPoint x: 603, endPoint y: 114, distance: 37.5
click at [603, 115] on span "VC08182523582-24109-1903361" at bounding box center [628, 115] width 131 height 11
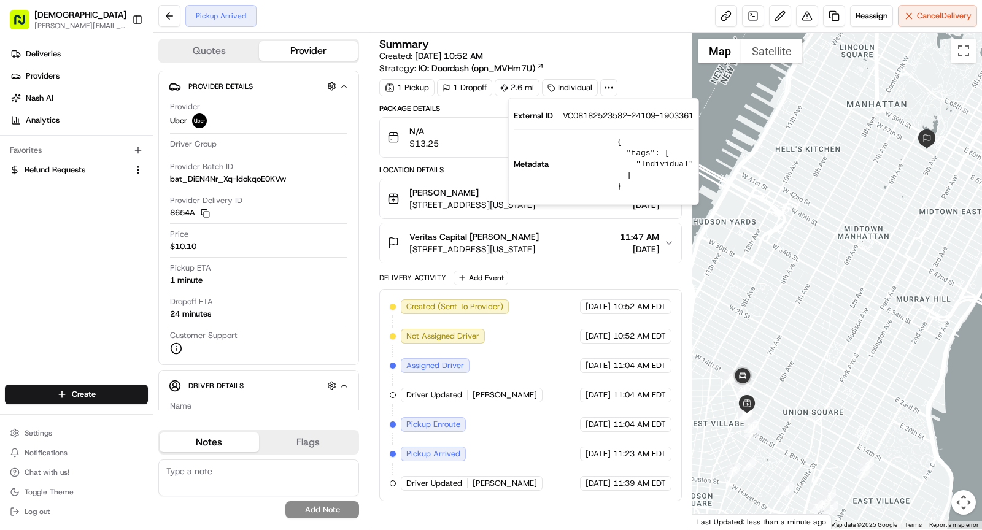
click at [565, 112] on span "VC08182523582-24109-1903361" at bounding box center [628, 115] width 131 height 11
drag, startPoint x: 560, startPoint y: 116, endPoint x: 629, endPoint y: 118, distance: 69.4
click at [629, 118] on div "External ID VC08182523582-24109-1903361" at bounding box center [604, 115] width 180 height 11
copy span "VC08182523582"
click at [469, 199] on span "48-50 Greenwich Ave, New York, NY 10011, USA" at bounding box center [472, 205] width 126 height 12
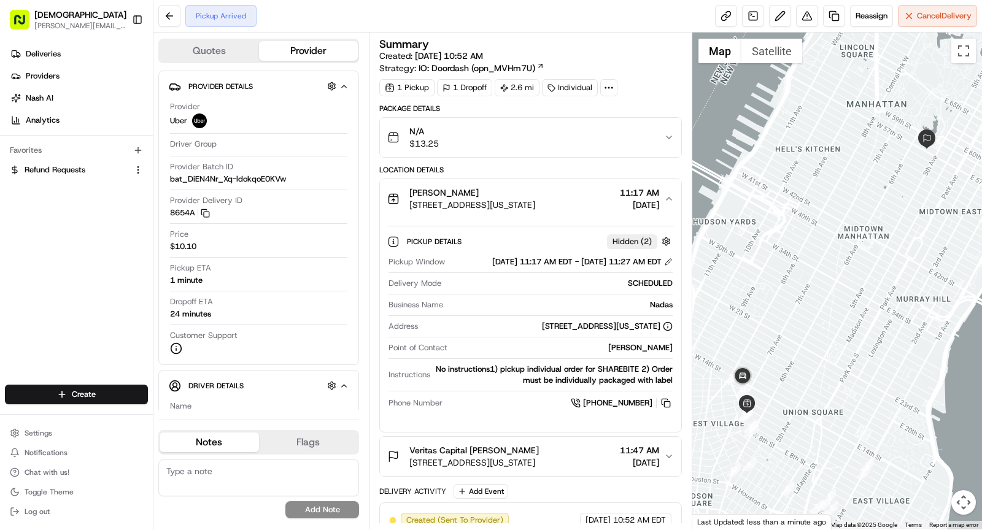
click at [667, 311] on div "Nadas" at bounding box center [560, 305] width 225 height 11
copy div "Nadas"
click at [513, 199] on span "48-50 Greenwich Ave, New York, NY 10011, USA" at bounding box center [472, 205] width 126 height 12
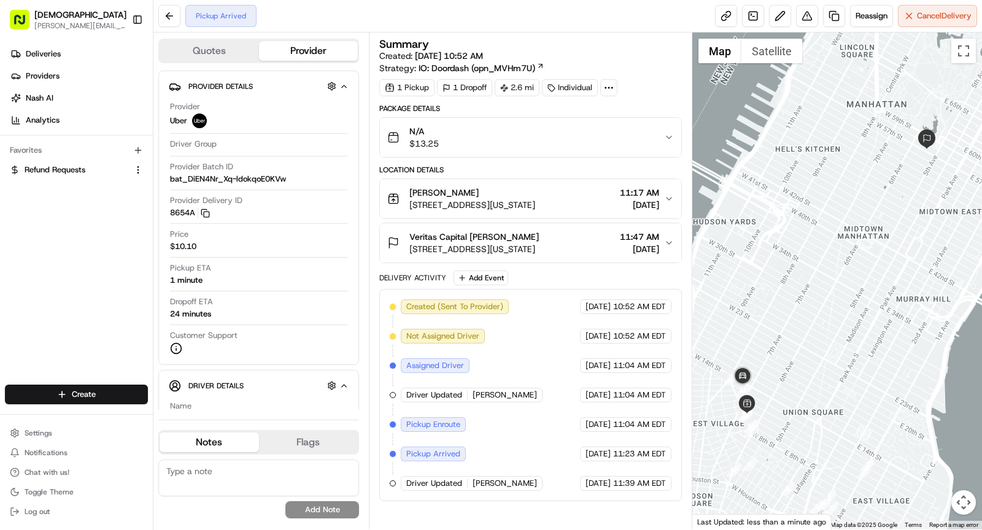
click at [539, 243] on span "9 W 57th St, New York, NY 10019, USA" at bounding box center [474, 249] width 130 height 12
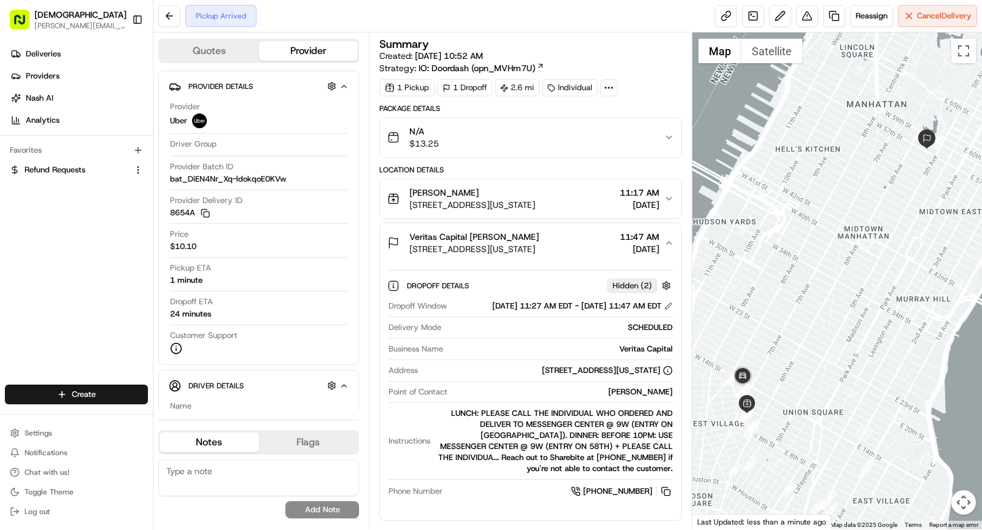
click at [638, 397] on div "Mizuki McLaurine" at bounding box center [562, 392] width 220 height 11
copy div "Mizuki McLaurine"
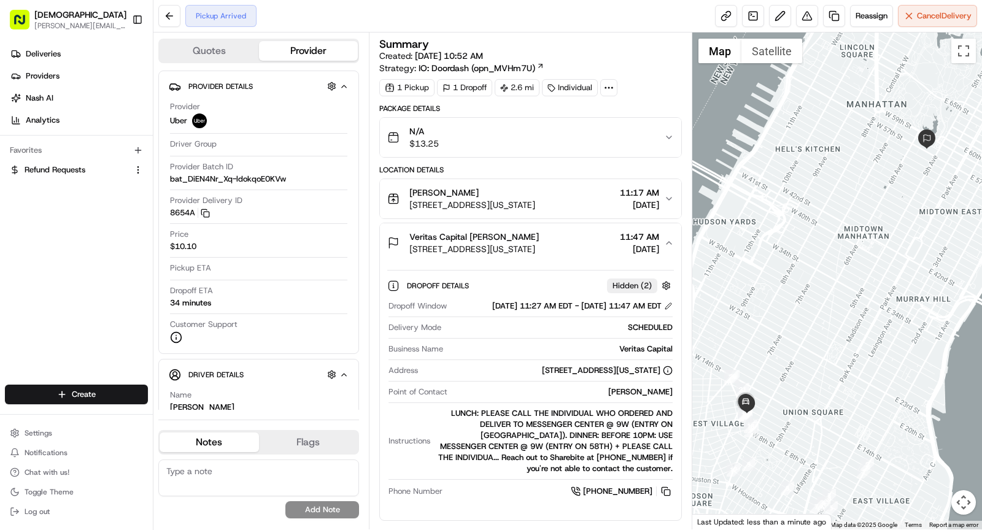
click at [539, 246] on span "9 W 57th St, New York, NY 10019, USA" at bounding box center [474, 249] width 130 height 12
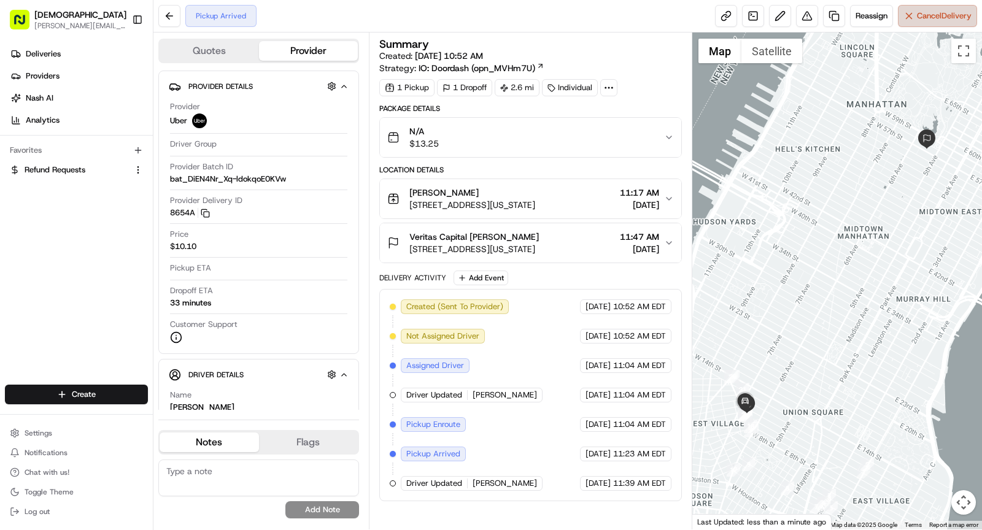
click at [929, 13] on span "Cancel Delivery" at bounding box center [944, 15] width 55 height 11
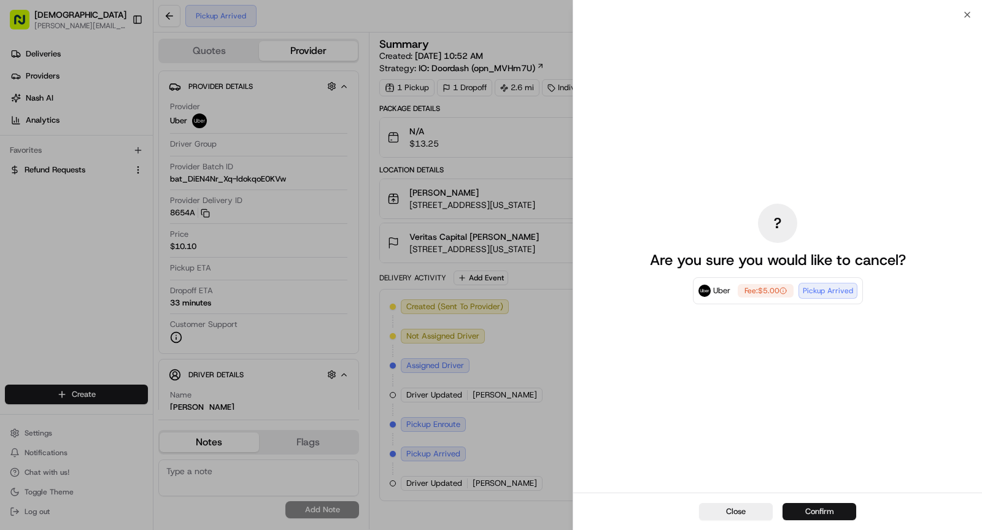
click at [828, 511] on button "Confirm" at bounding box center [820, 511] width 74 height 17
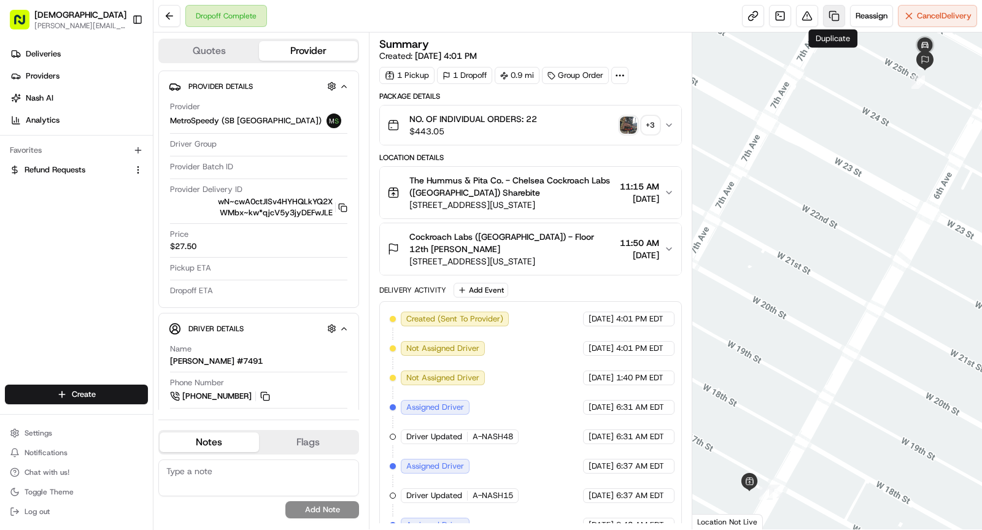
click at [831, 16] on link at bounding box center [834, 16] width 22 height 22
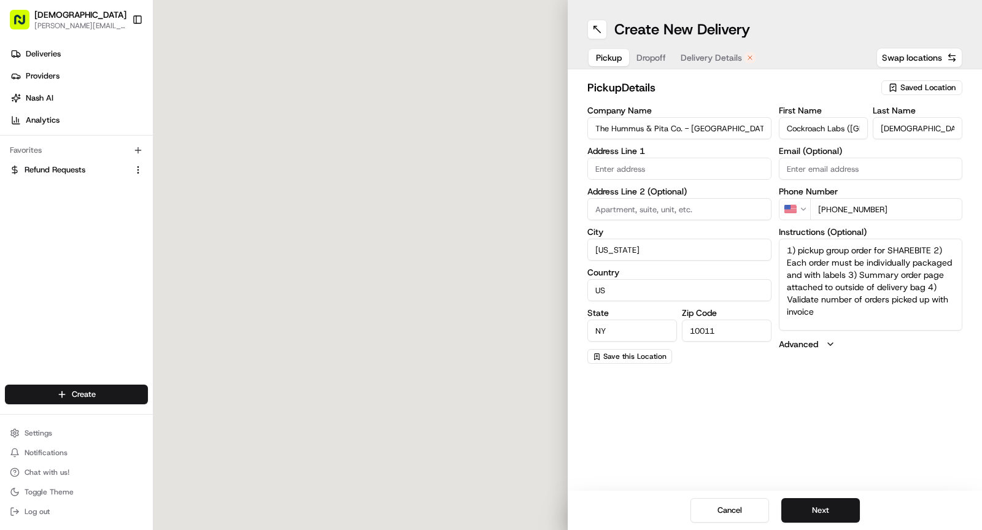
type input "[STREET_ADDRESS]"
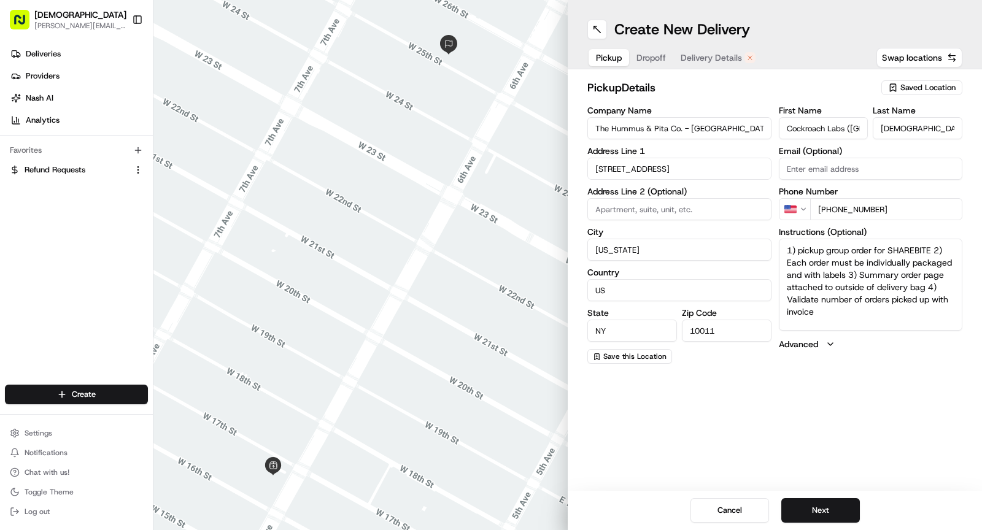
click at [698, 56] on span "Delivery Details" at bounding box center [711, 58] width 61 height 12
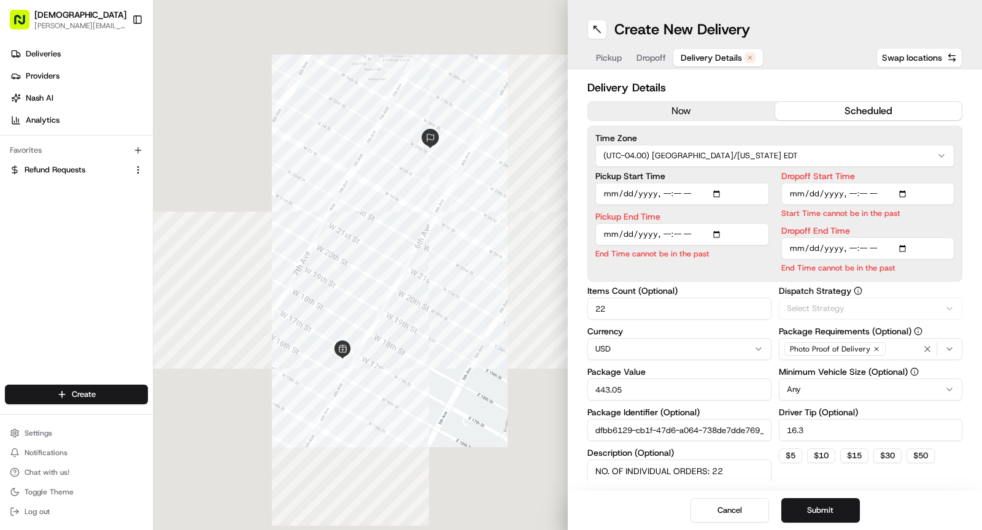
click at [655, 108] on button "now" at bounding box center [681, 111] width 187 height 18
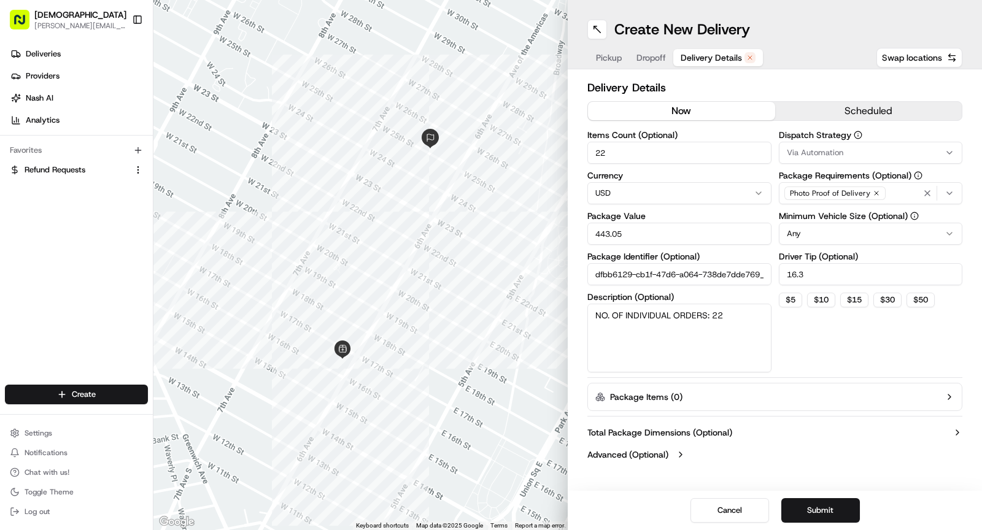
click at [621, 158] on input "22" at bounding box center [679, 153] width 184 height 22
type input "2"
type input "3"
click at [631, 234] on input "443.05" at bounding box center [679, 234] width 184 height 22
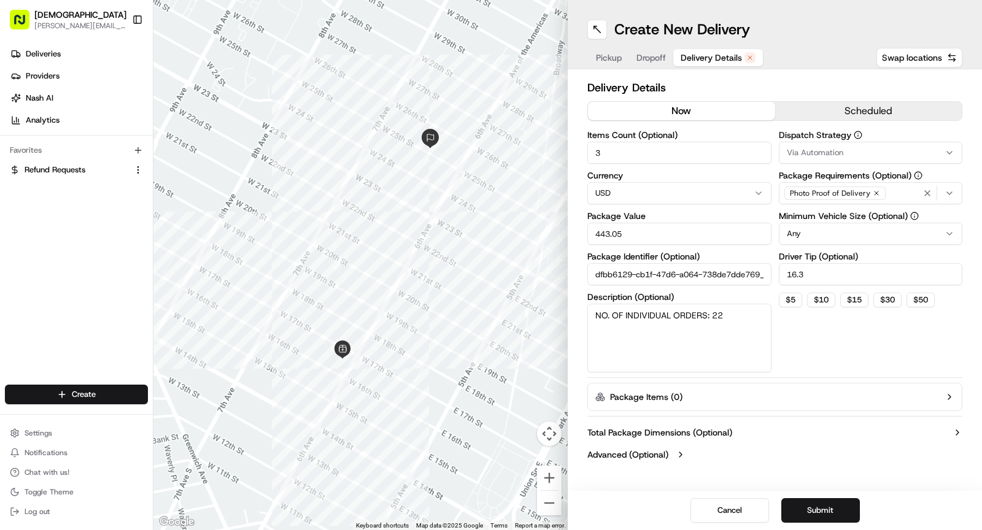
click at [631, 234] on input "443.05" at bounding box center [679, 234] width 184 height 22
type input "1"
type input "90"
click at [722, 314] on textarea "NO. OF INDIVIDUAL ORDERS: 22" at bounding box center [679, 338] width 184 height 69
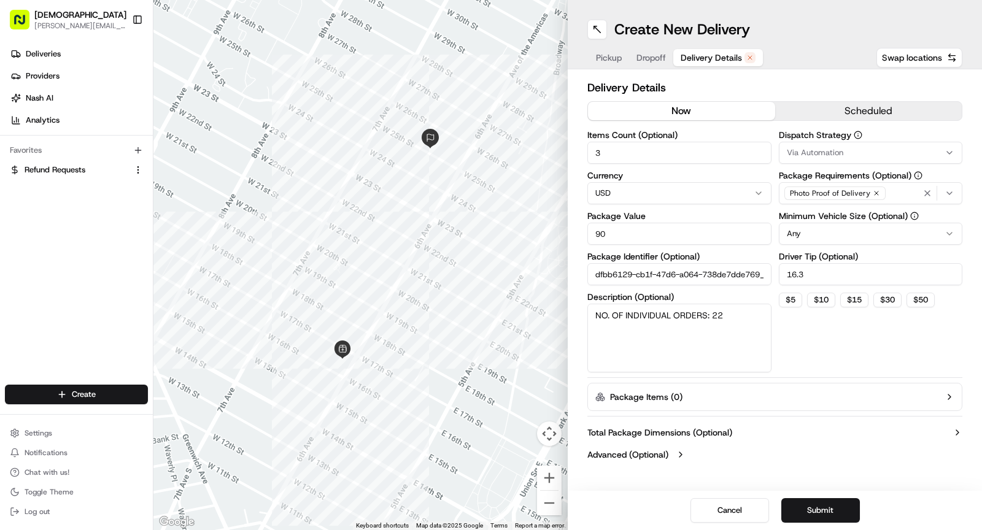
click at [722, 314] on textarea "NO. OF INDIVIDUAL ORDERS: 22" at bounding box center [679, 338] width 184 height 69
type textarea "[PERSON_NAME]:3"
click at [818, 282] on input "16.3" at bounding box center [871, 274] width 184 height 22
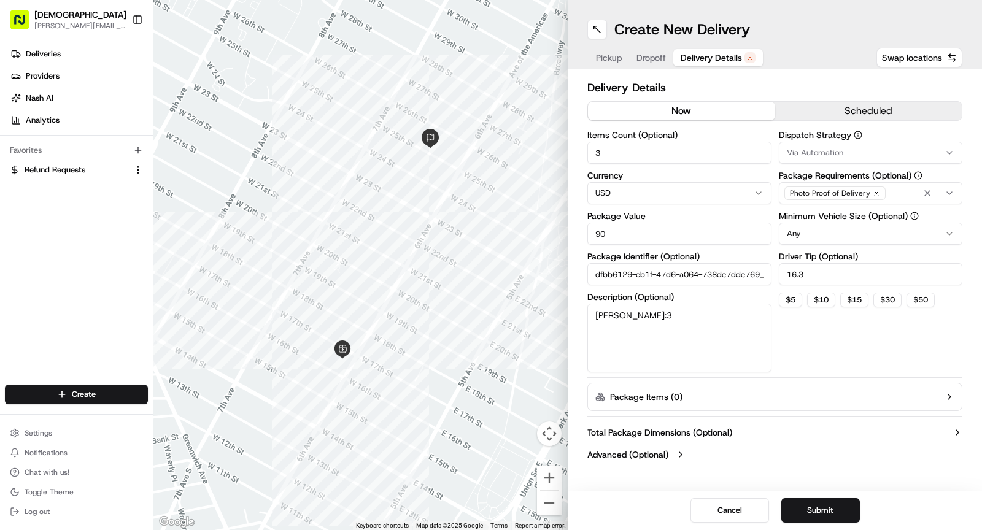
click at [818, 282] on input "16.3" at bounding box center [871, 274] width 184 height 22
type input "3"
click at [811, 513] on button "Submit" at bounding box center [820, 510] width 79 height 25
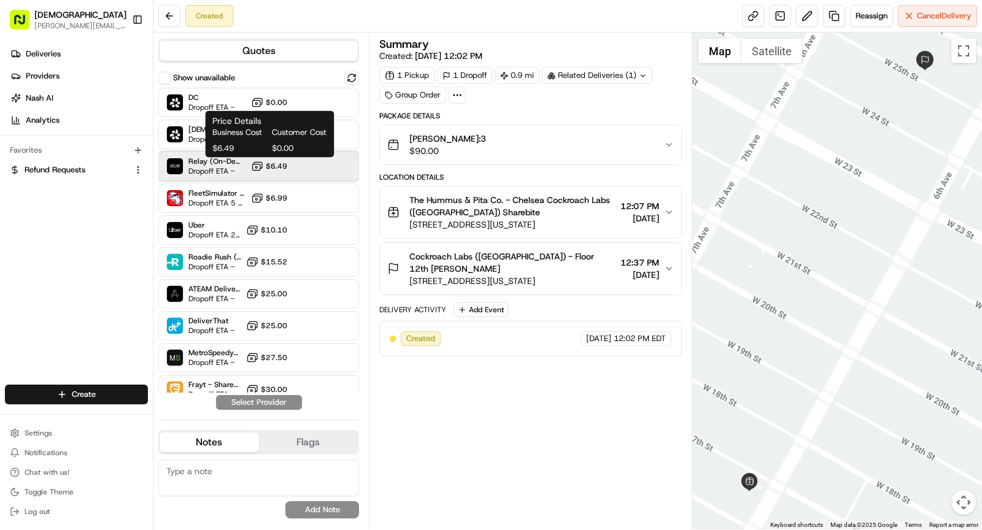
click at [239, 169] on span "Dropoff ETA -" at bounding box center [217, 171] width 58 height 10
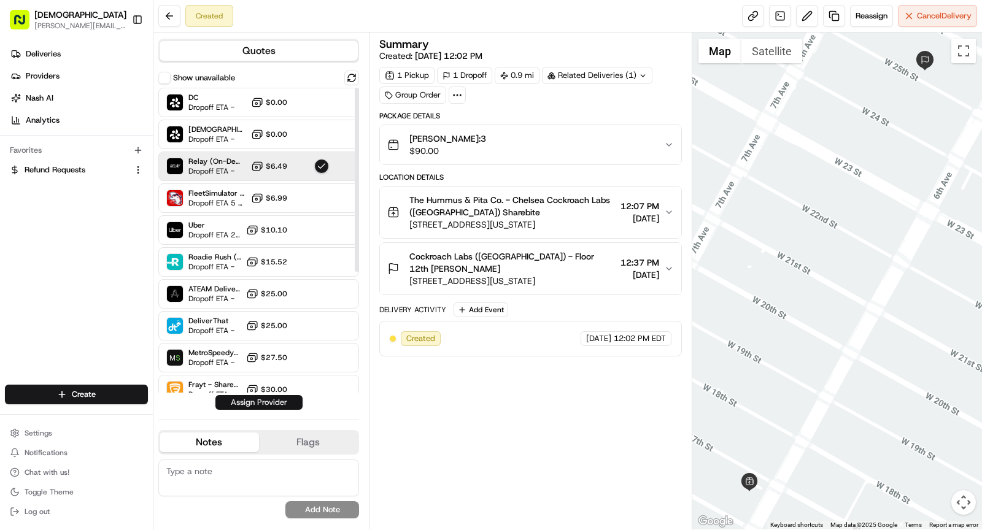
click at [258, 403] on button "Assign Provider" at bounding box center [258, 402] width 87 height 15
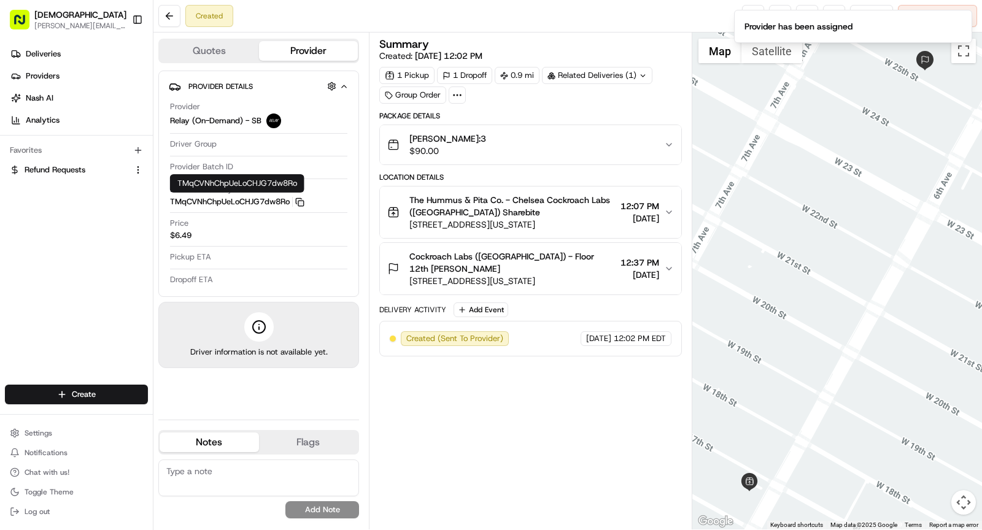
click at [297, 204] on icon "button" at bounding box center [299, 202] width 9 height 9
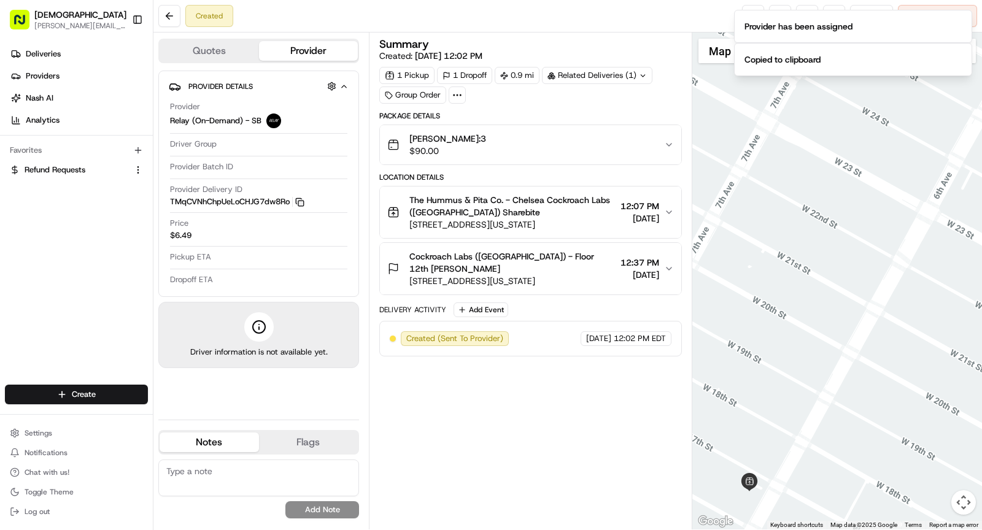
click at [302, 202] on icon "button" at bounding box center [299, 202] width 9 height 9
click at [967, 55] on button "Notifications (F8)" at bounding box center [962, 53] width 15 height 15
click at [959, 23] on icon "Notifications (F8)" at bounding box center [962, 20] width 10 height 10
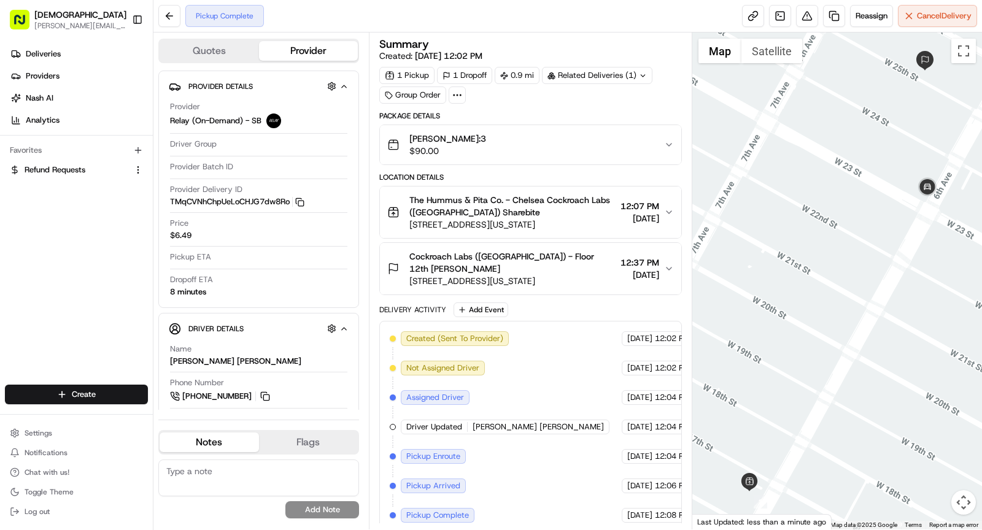
drag, startPoint x: 882, startPoint y: 190, endPoint x: 835, endPoint y: 269, distance: 92.2
click at [835, 269] on div at bounding box center [837, 281] width 290 height 497
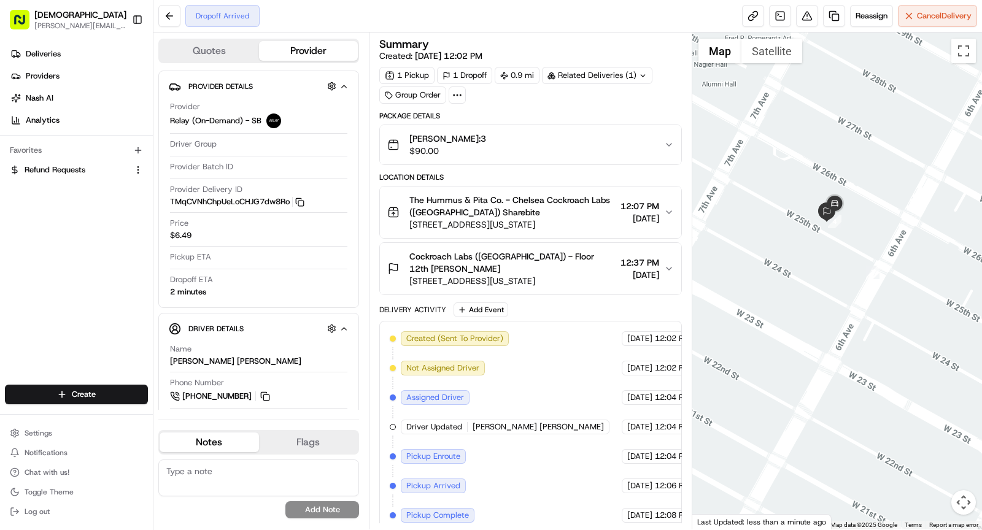
click at [533, 251] on span "Cockroach Labs (USA) - Floor 12th Elaine Vera" at bounding box center [512, 262] width 206 height 25
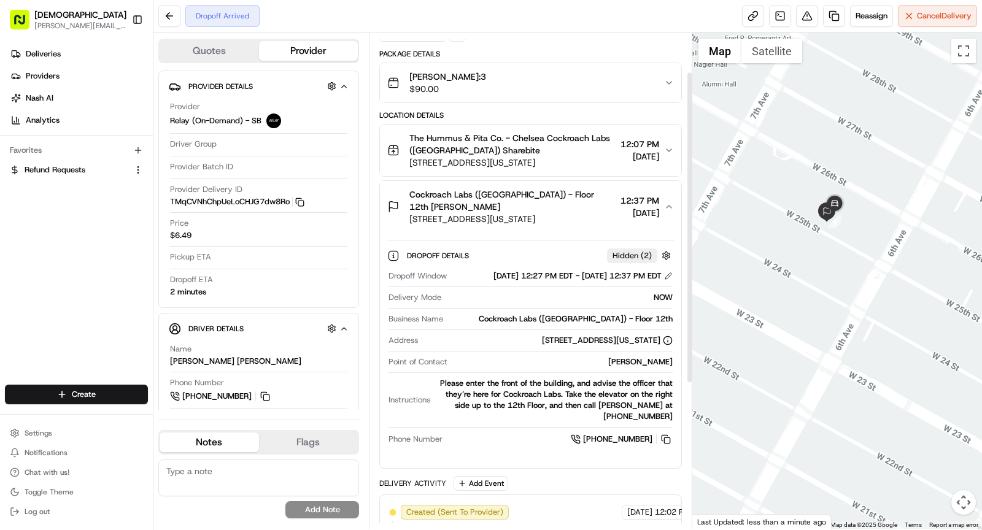
scroll to position [63, 0]
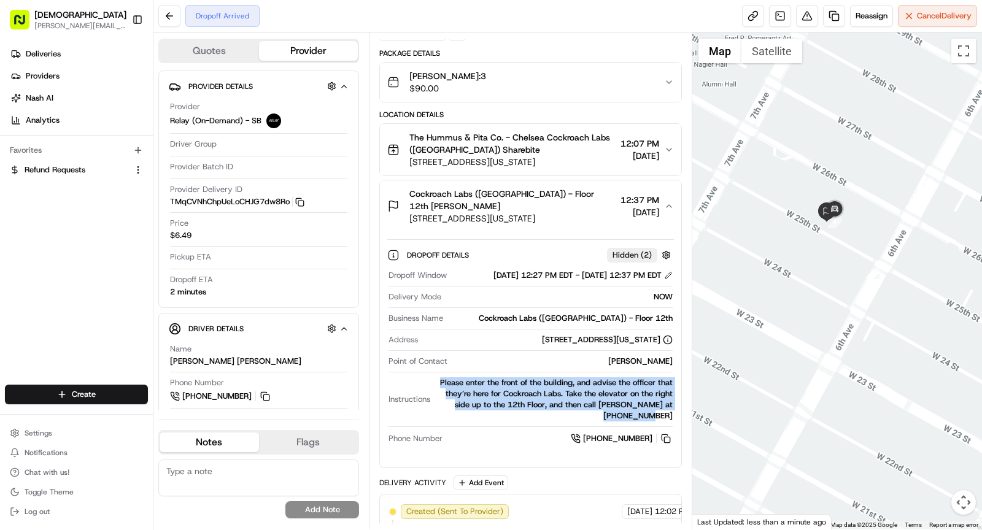
drag, startPoint x: 436, startPoint y: 376, endPoint x: 676, endPoint y: 409, distance: 242.9
click at [676, 409] on div "Dropoff Details Hidden ( 2 ) Dropoff Window 08/18/2025 12:27 PM EDT - 08/18/202…" at bounding box center [530, 345] width 301 height 226
copy div "Please enter the front of the building, and advise the officer that they’re her…"
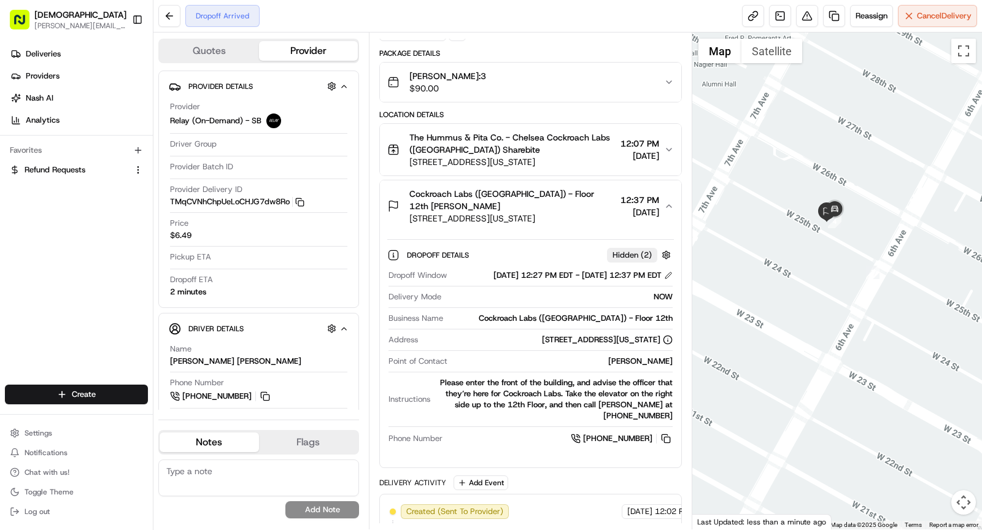
click at [616, 306] on div "Dropoff Window 08/18/2025 12:27 PM EDT - 08/18/2025 12:37 PM EDT Delivery Mode …" at bounding box center [530, 357] width 287 height 185
copy div "Cockroach Labs (USA) - Floor 12th"
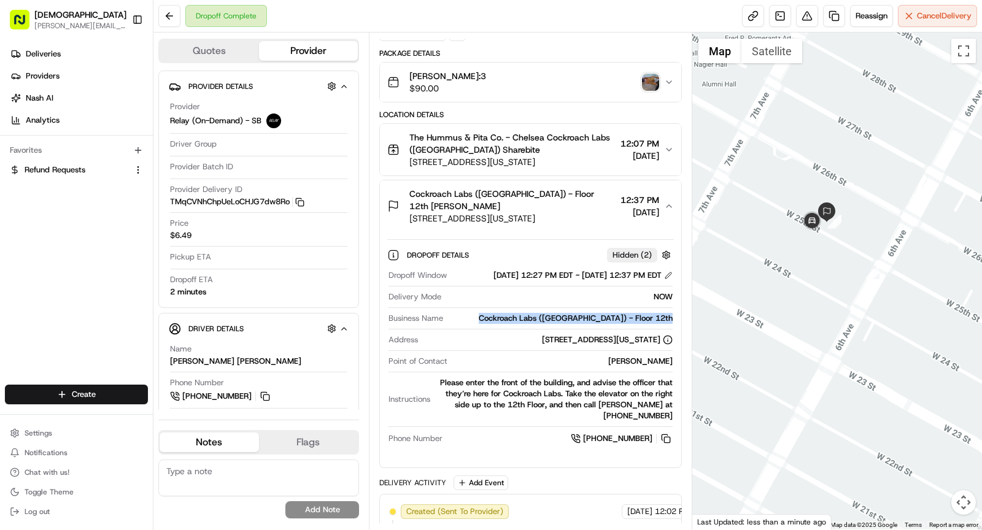
click at [649, 87] on img "button" at bounding box center [650, 82] width 17 height 17
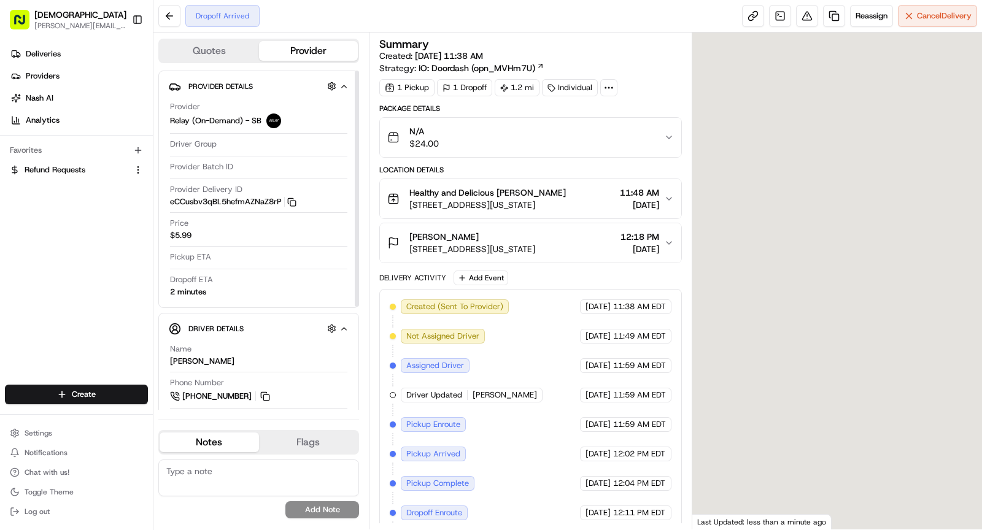
click at [461, 236] on span "[PERSON_NAME]" at bounding box center [443, 237] width 69 height 12
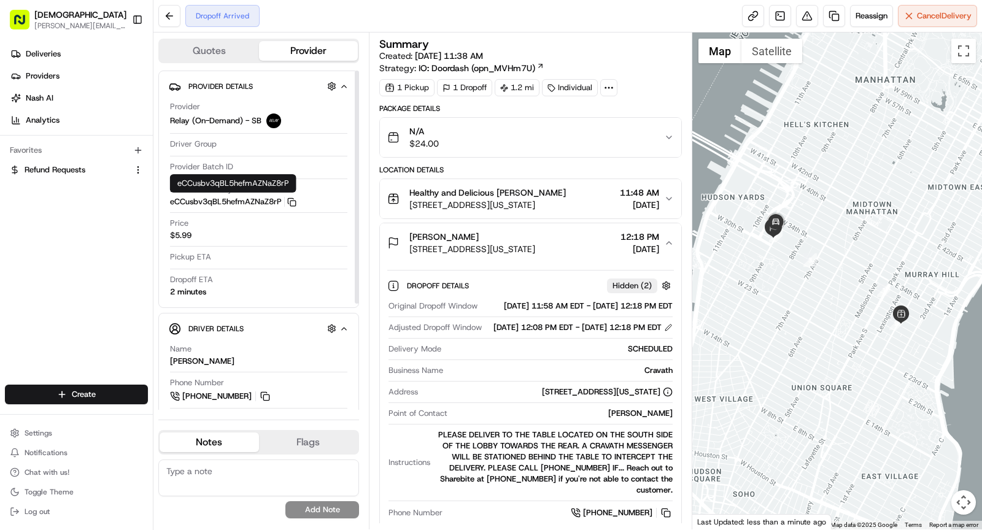
click at [297, 204] on div "Provider Delivery ID eCCusbv3qBL5hefmAZNaZ8rP Copy eCCusbv3qBL5hefmAZNaZ8rP" at bounding box center [258, 195] width 177 height 23
click at [295, 202] on icon "button" at bounding box center [291, 202] width 9 height 9
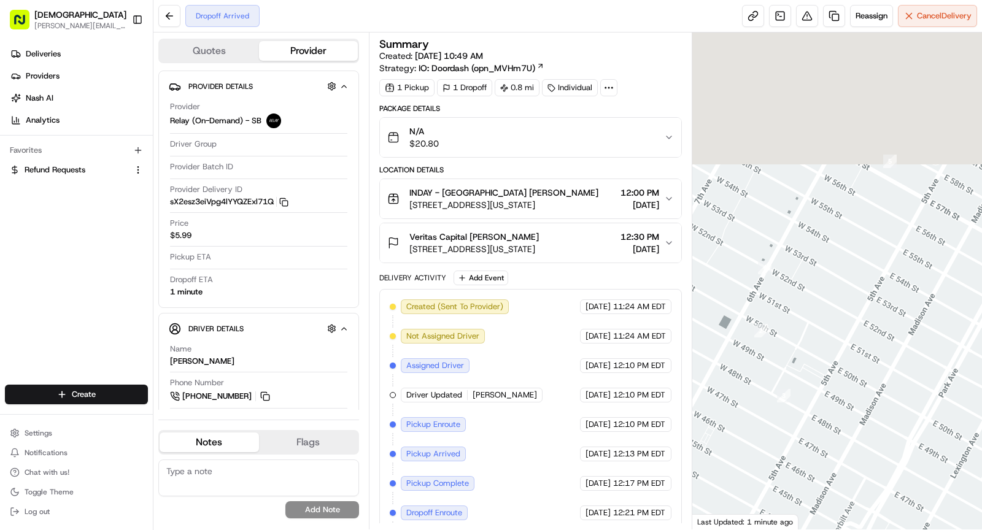
click at [608, 87] on circle at bounding box center [608, 87] width 1 height 1
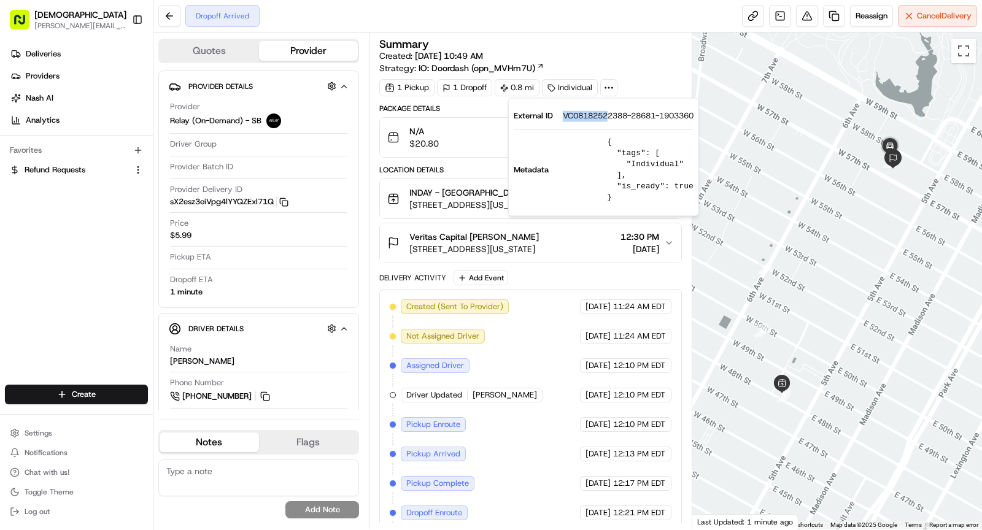
drag, startPoint x: 608, startPoint y: 116, endPoint x: 629, endPoint y: 112, distance: 21.9
click at [629, 112] on div "External ID VC08182522388-28681-1903360" at bounding box center [604, 115] width 180 height 11
click at [463, 187] on span "INDAY - [GEOGRAPHIC_DATA] [PERSON_NAME]" at bounding box center [503, 193] width 189 height 12
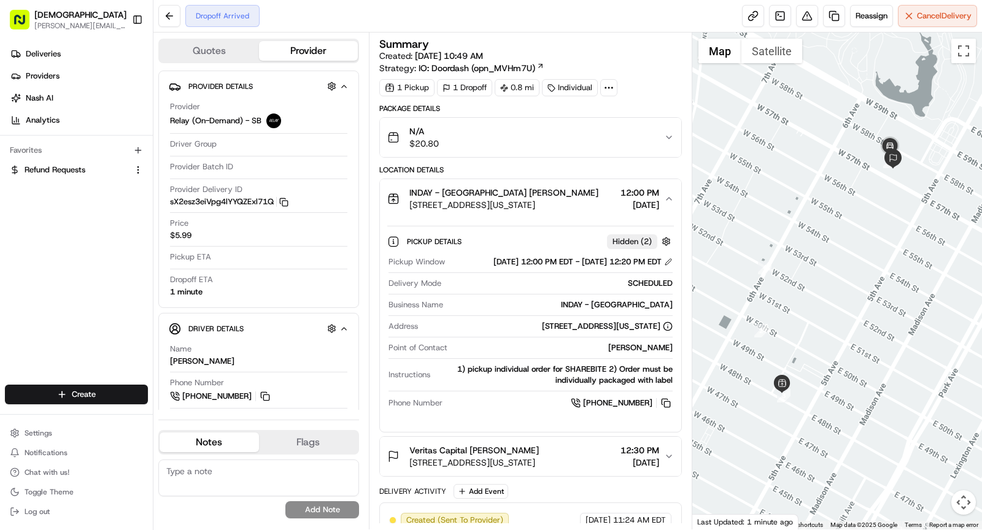
click at [628, 311] on div "INDAY - [GEOGRAPHIC_DATA]" at bounding box center [560, 305] width 225 height 11
copy div "INDAY - [GEOGRAPHIC_DATA]"
click at [513, 200] on span "[STREET_ADDRESS][US_STATE]" at bounding box center [503, 205] width 189 height 12
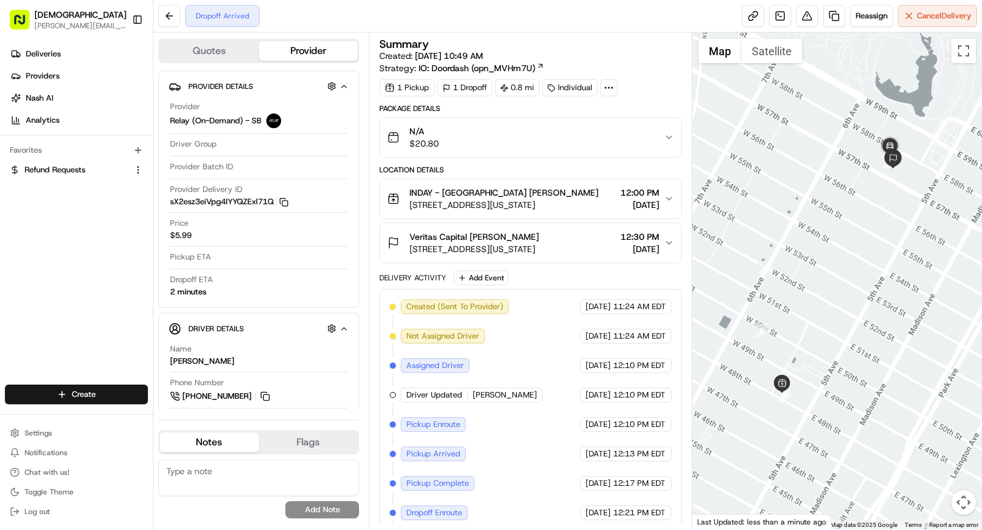
click at [539, 244] on span "[STREET_ADDRESS][US_STATE]" at bounding box center [474, 249] width 130 height 12
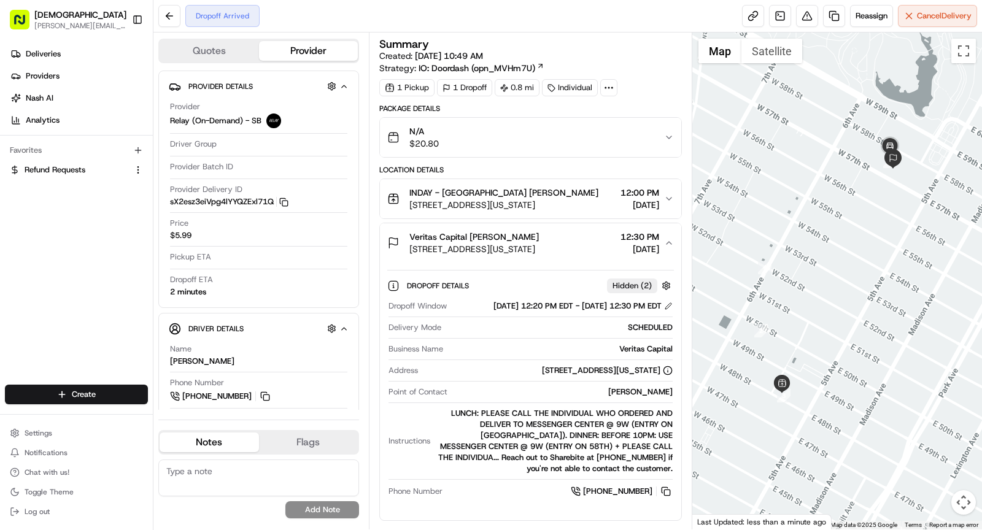
click at [638, 393] on div "Dropoff Window 08/18/2025 12:20 PM EDT - 08/18/2025 12:30 PM EDT Delivery Mode …" at bounding box center [530, 399] width 287 height 207
click at [645, 398] on div "Joanne Arca" at bounding box center [562, 392] width 220 height 11
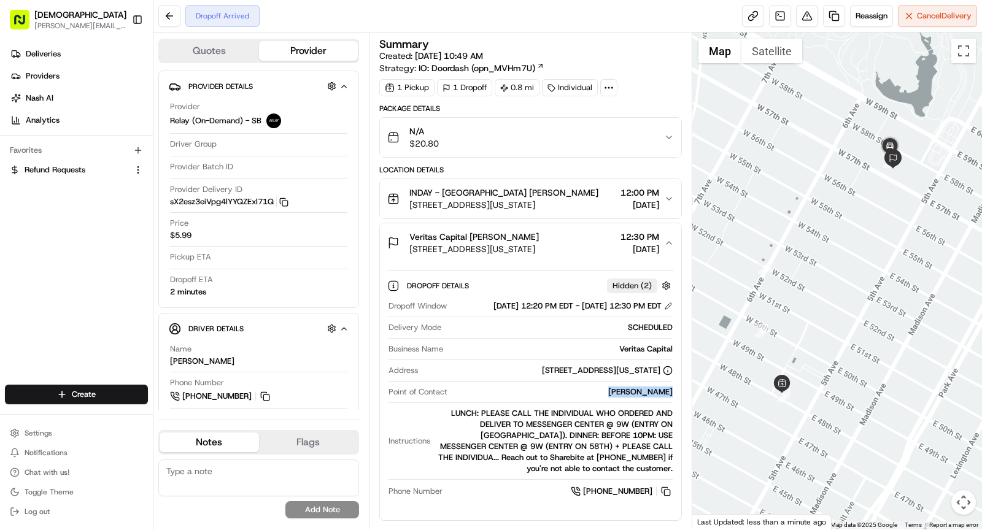
click at [578, 234] on div "Veritas Capital Joanne Arca 9 W 57th St, New York, NY 10019, USA 12:30 PM 08/18…" at bounding box center [525, 243] width 277 height 25
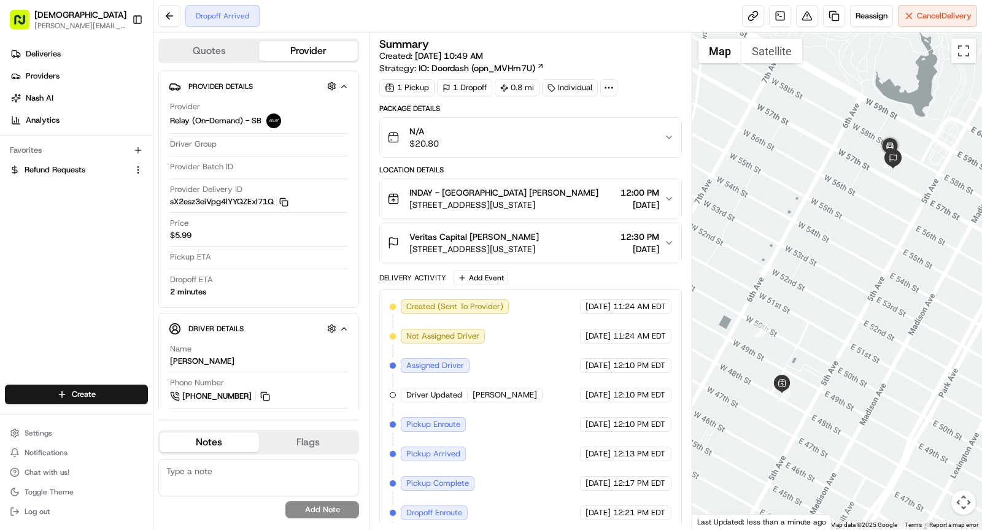
click at [289, 198] on icon "button" at bounding box center [283, 202] width 9 height 9
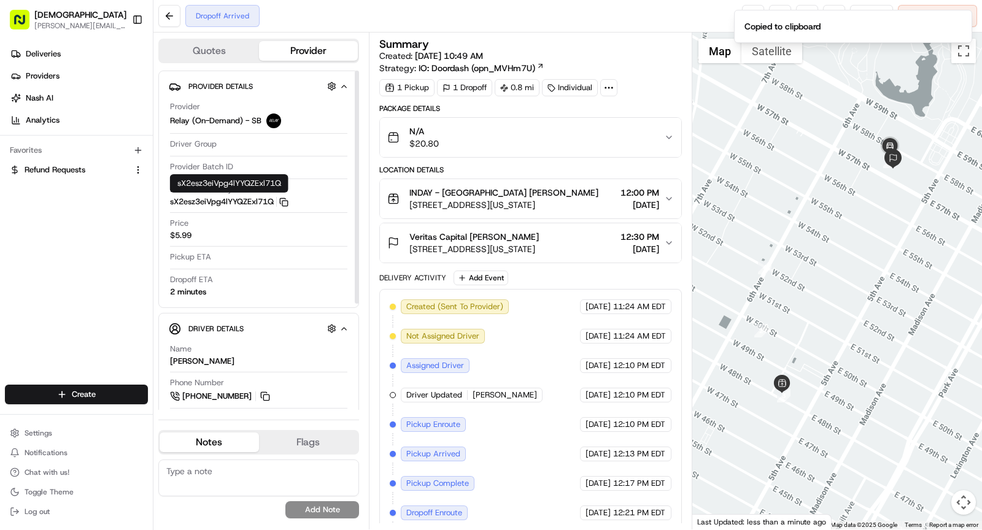
click at [289, 202] on icon "button" at bounding box center [283, 202] width 9 height 9
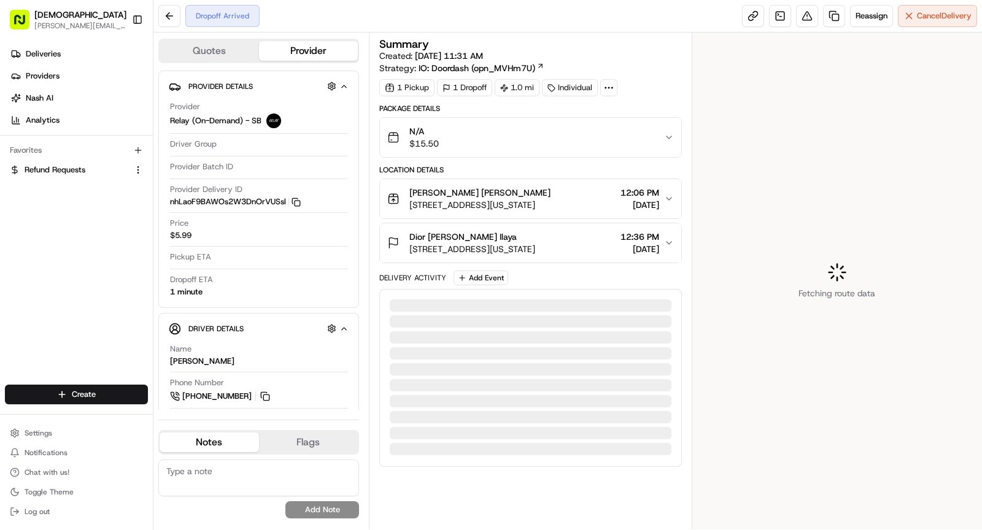
click at [609, 86] on icon at bounding box center [608, 87] width 11 height 11
click at [456, 243] on span "[STREET_ADDRESS][US_STATE]" at bounding box center [472, 249] width 126 height 12
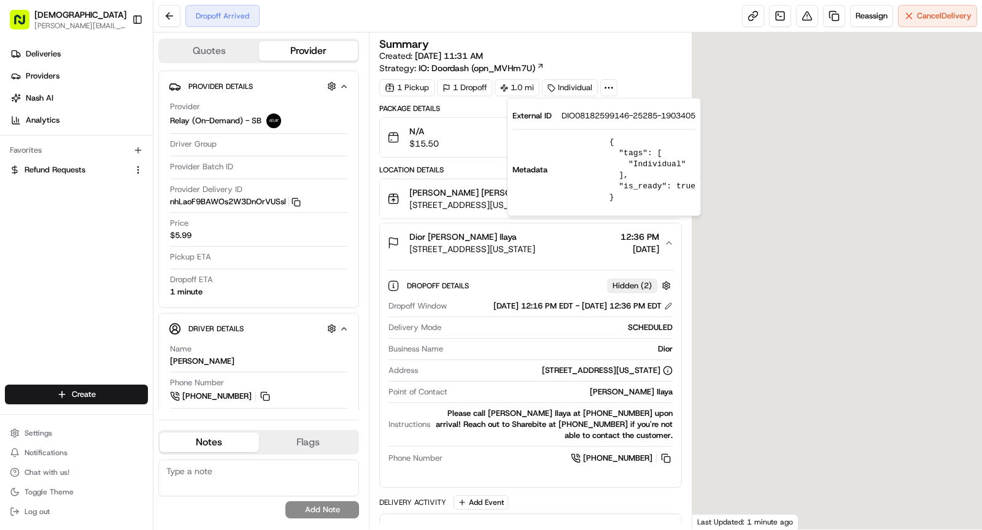
click at [457, 243] on span "510 Madison Ave, New York, NY 10022, USA" at bounding box center [472, 249] width 126 height 12
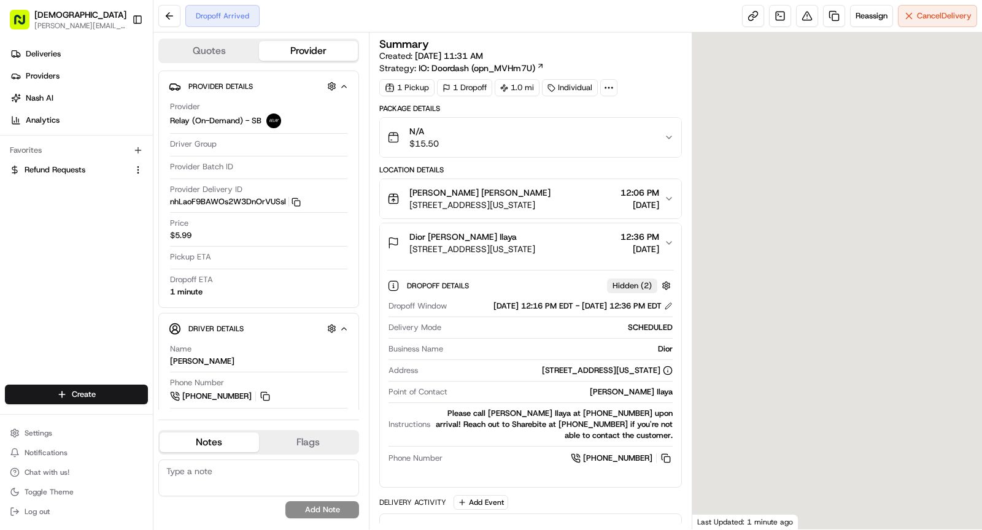
click at [611, 85] on icon at bounding box center [608, 87] width 11 height 11
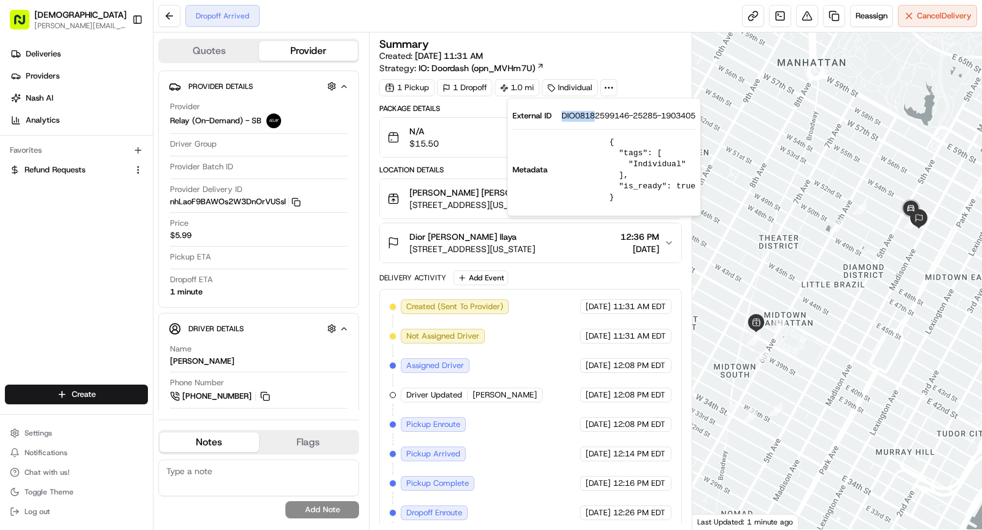
drag, startPoint x: 590, startPoint y: 116, endPoint x: 629, endPoint y: 120, distance: 38.8
click at [629, 120] on div "External ID DIO08182599146-25285-1903405" at bounding box center [604, 115] width 183 height 11
click at [303, 203] on div "Provider Delivery ID nhLaoF9BAWOs2W3DnOrVUSsl Copy nhLaoF9BAWOs2W3DnOrVUSsl" at bounding box center [258, 195] width 177 height 23
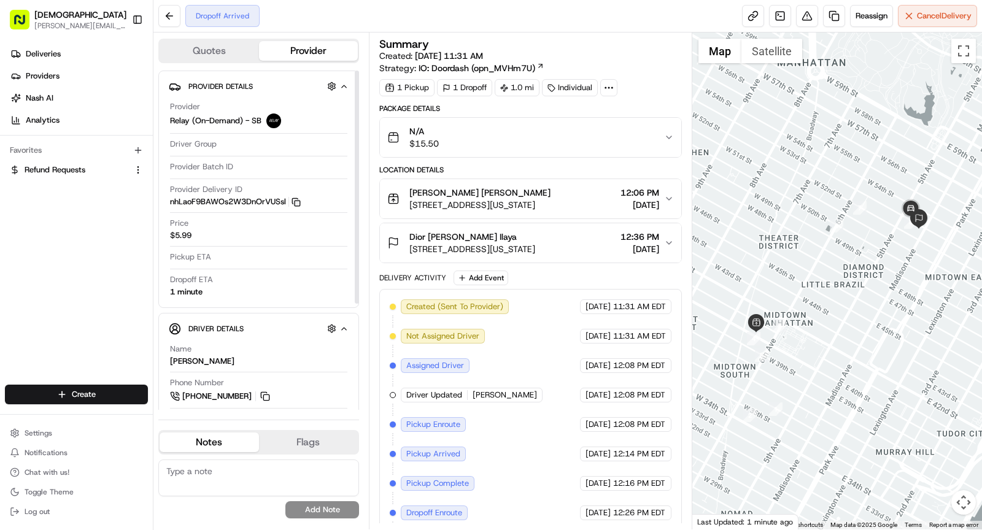
click at [296, 200] on icon "button" at bounding box center [296, 202] width 9 height 9
click at [603, 88] on icon at bounding box center [608, 87] width 11 height 11
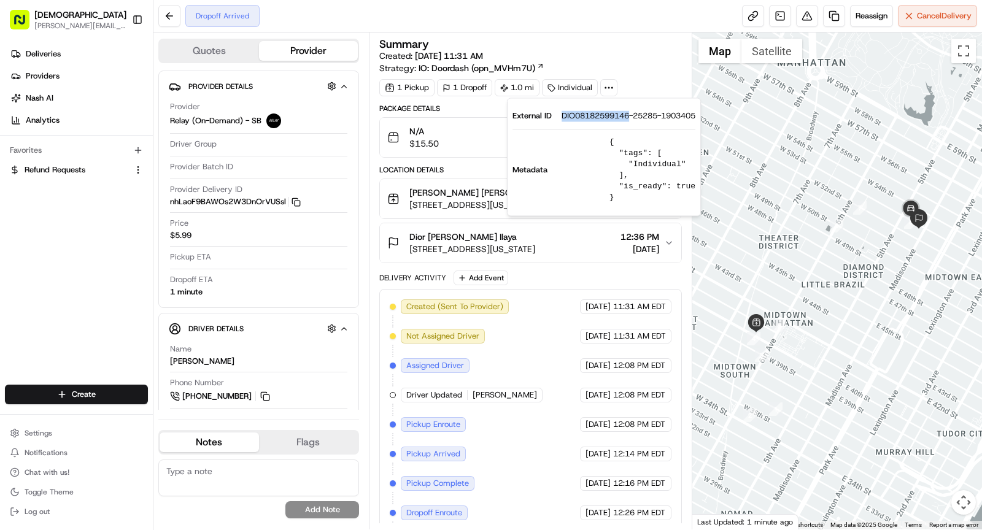
drag, startPoint x: 559, startPoint y: 116, endPoint x: 630, endPoint y: 118, distance: 71.2
click at [630, 118] on div "External ID DIO08182599146-25285-1903405" at bounding box center [604, 115] width 183 height 11
copy span "DIO08182599146"
click at [428, 192] on span "Glaze - Bryant Park Denis Sharebite" at bounding box center [479, 193] width 141 height 12
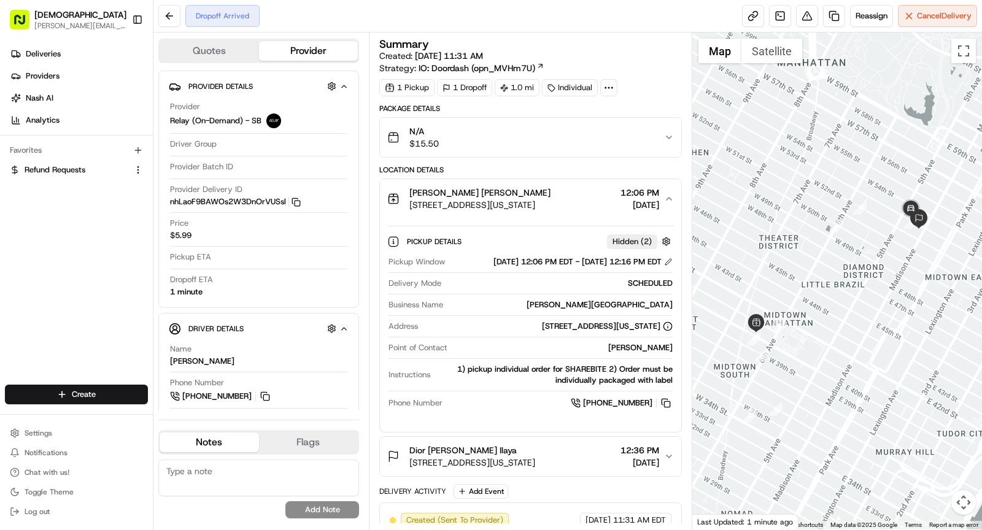
click at [637, 311] on div "Glaze - Bryant Park" at bounding box center [560, 305] width 225 height 11
copy div "Glaze - Bryant Park"
click at [488, 196] on span "Glaze - Bryant Park Denis Sharebite" at bounding box center [479, 193] width 141 height 12
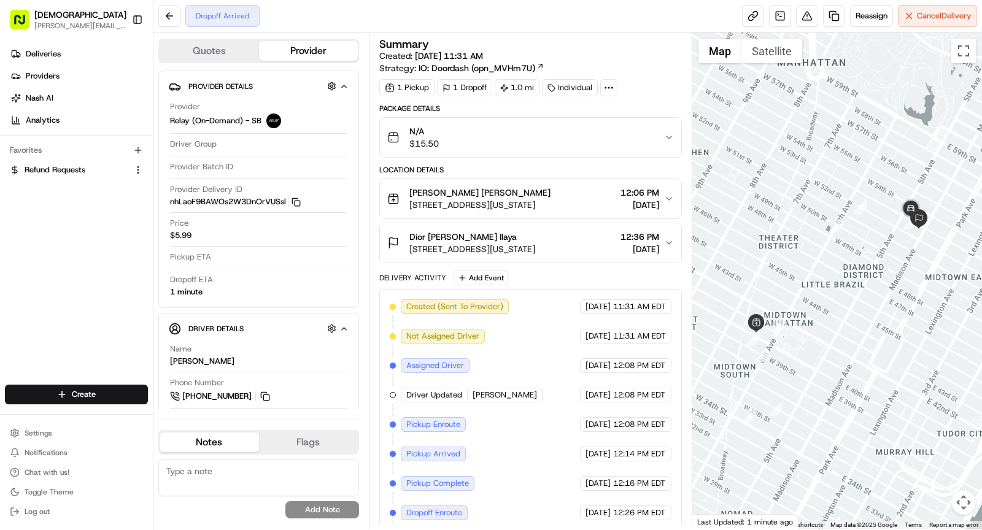
click at [535, 239] on div "Dior Carmina Joy Ilaya" at bounding box center [472, 237] width 126 height 12
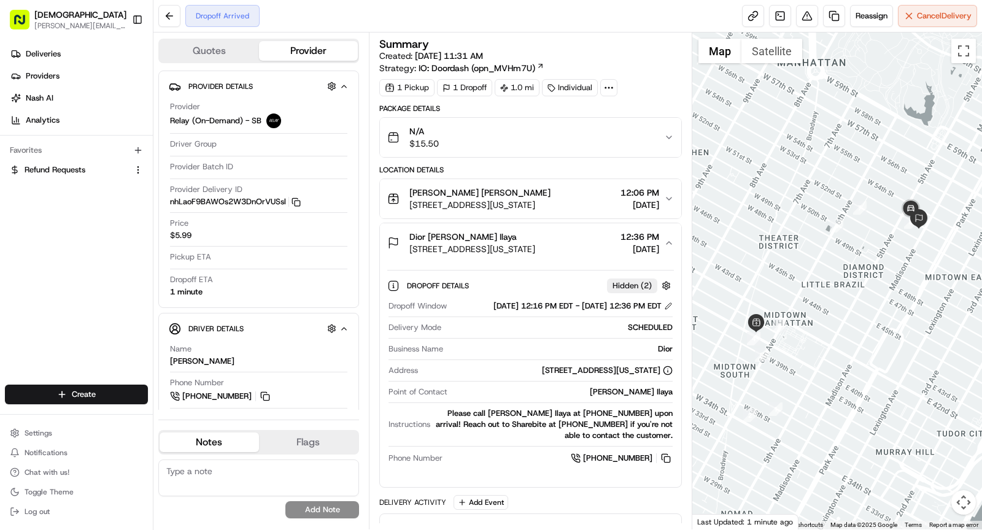
click at [643, 395] on div "Carmina Joy Ilaya" at bounding box center [562, 392] width 220 height 11
copy div "Carmina Joy Ilaya"
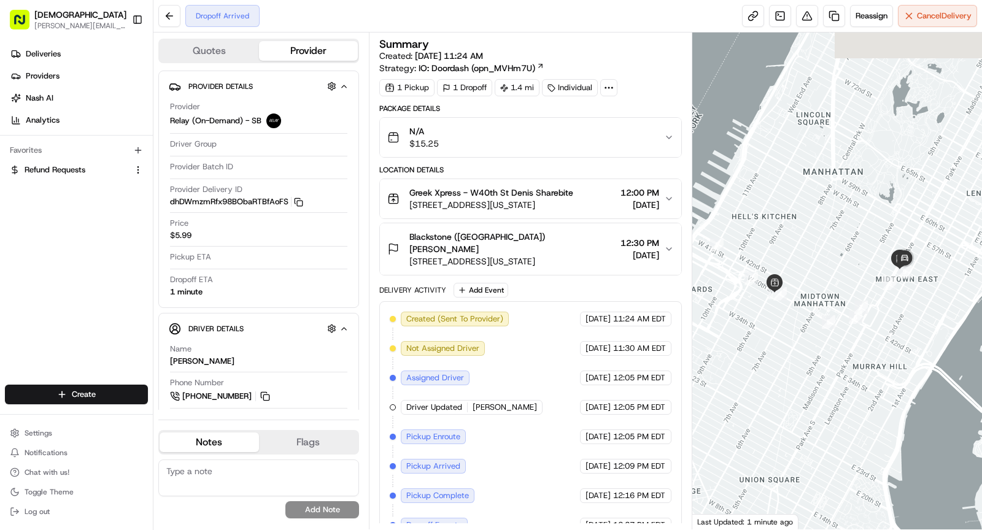
scroll to position [28, 0]
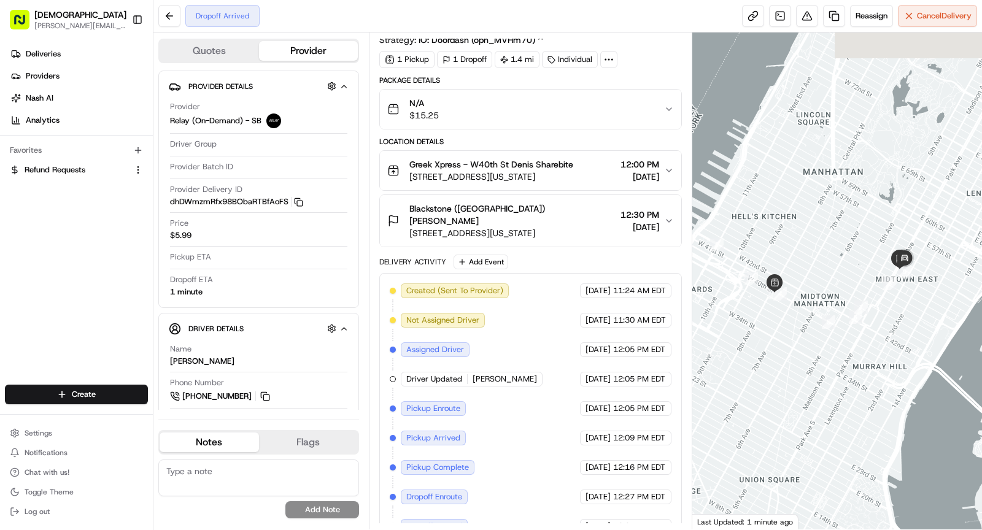
click at [534, 227] on span "[STREET_ADDRESS][US_STATE]" at bounding box center [512, 233] width 206 height 12
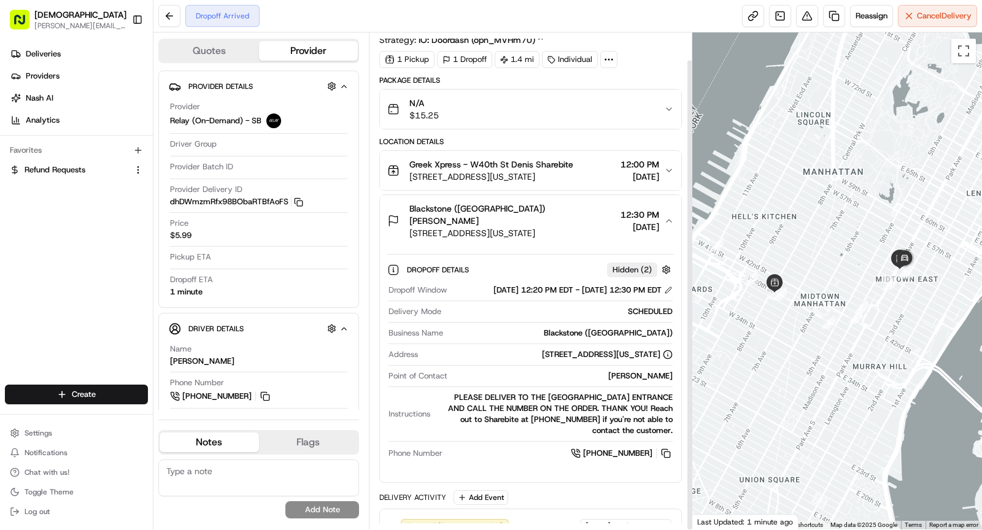
click at [534, 227] on span "[STREET_ADDRESS][US_STATE]" at bounding box center [512, 233] width 206 height 12
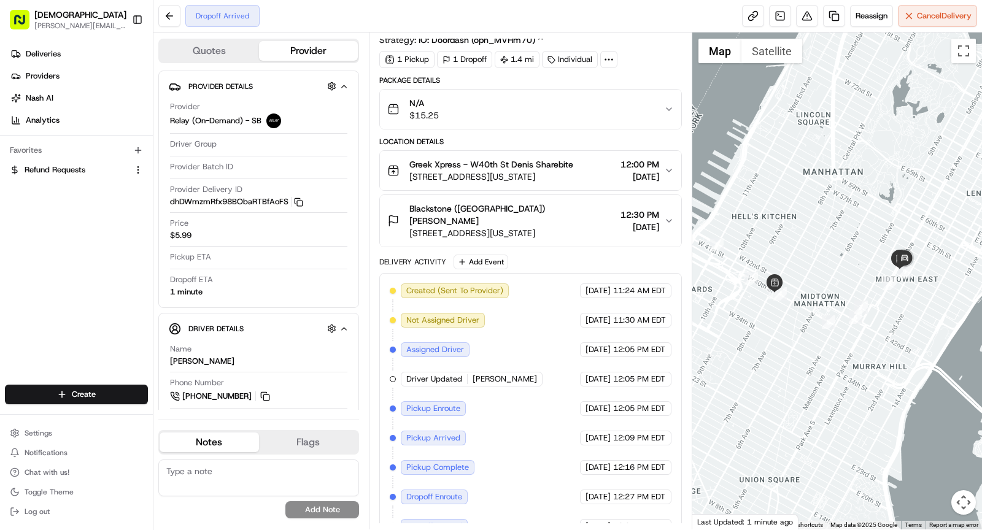
click at [612, 59] on circle at bounding box center [612, 59] width 1 height 1
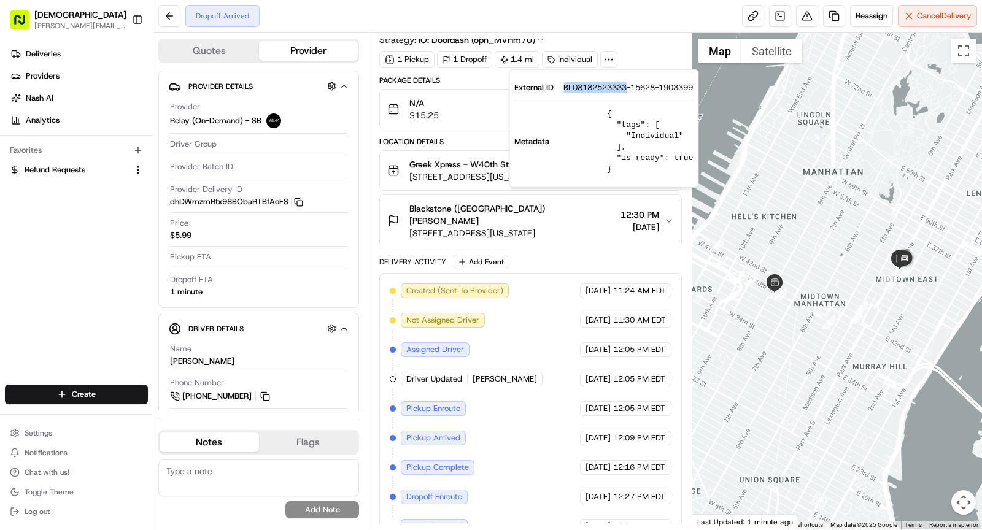
drag, startPoint x: 562, startPoint y: 88, endPoint x: 628, endPoint y: 90, distance: 65.7
click at [628, 90] on div "External ID BL08182523333-15628-1903399" at bounding box center [603, 87] width 179 height 11
copy span "BL08182523333"
click at [450, 161] on span "Greek Xpress - W40th St Denis Sharebite" at bounding box center [491, 164] width 164 height 12
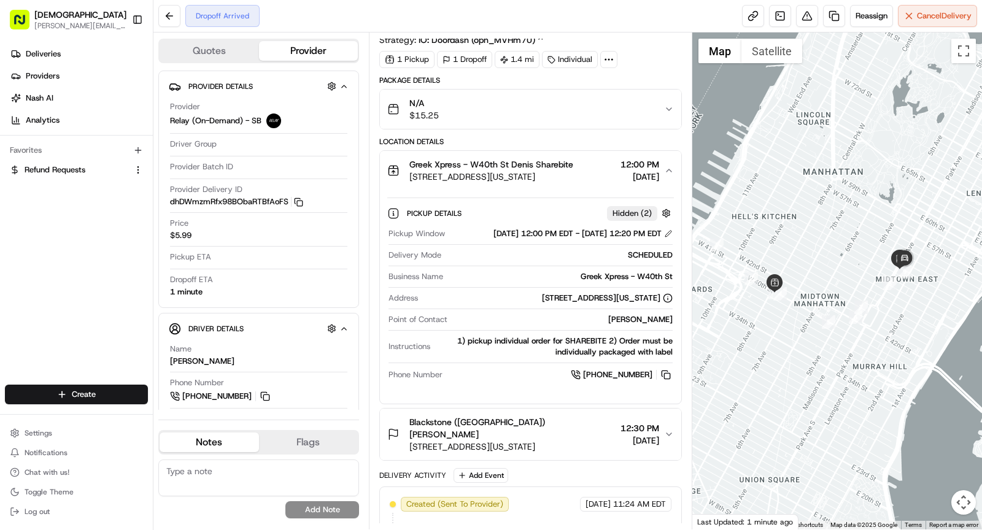
click at [605, 288] on div "Business Name Greek Xpress - W40th St" at bounding box center [531, 279] width 284 height 17
click at [606, 282] on div "Greek Xpress - W40th St" at bounding box center [560, 276] width 225 height 11
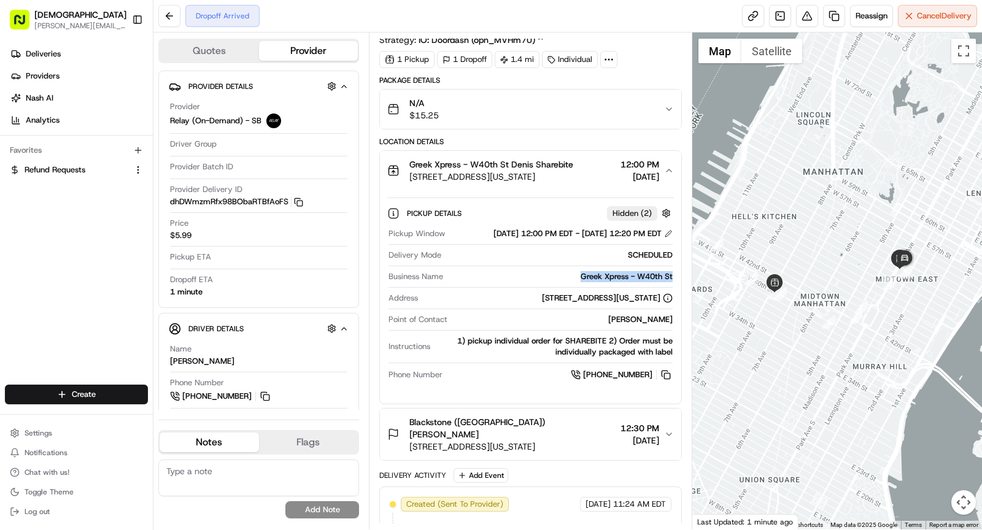
copy div "Greek Xpress - W40th St"
click at [524, 177] on span "[STREET_ADDRESS][US_STATE]" at bounding box center [491, 177] width 164 height 12
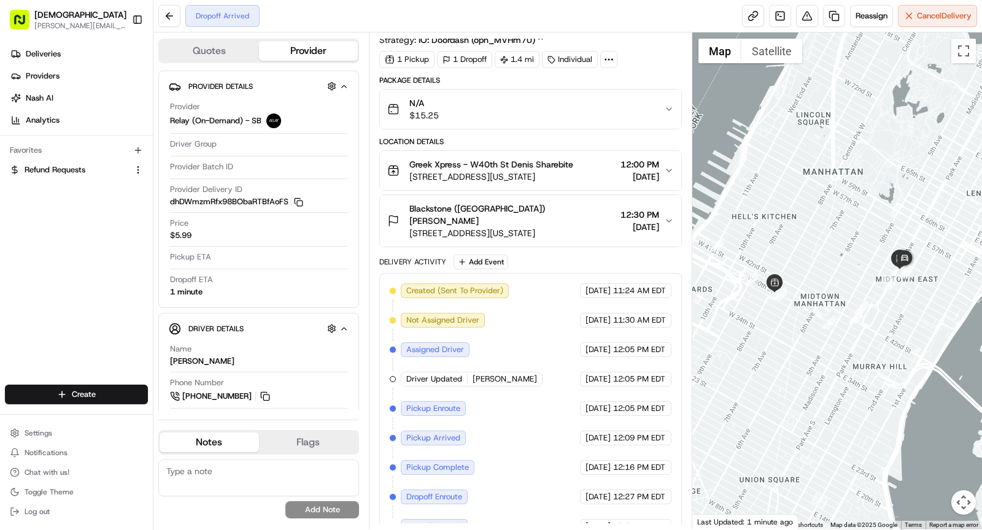
click at [564, 207] on div "Blackstone ([GEOGRAPHIC_DATA]) [PERSON_NAME] [STREET_ADDRESS][US_STATE] 12:30 P…" at bounding box center [525, 221] width 277 height 37
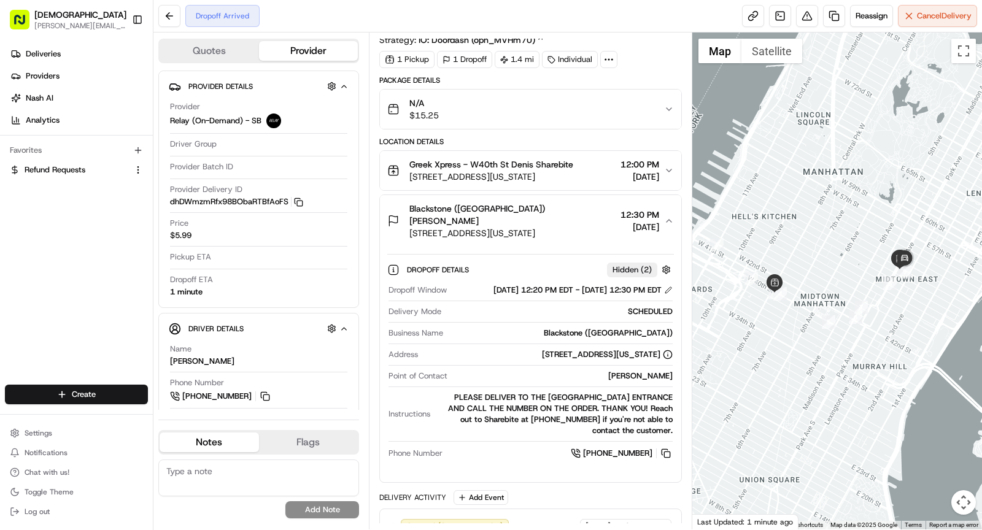
click at [641, 374] on div "Matthew Gomez" at bounding box center [562, 376] width 220 height 11
copy div "Matthew Gomez"
click at [571, 207] on div "Blackstone (US) Matthew Gomez 345 Park Ave, New York, NY 10154 12:30 PM 08/18/2…" at bounding box center [525, 221] width 277 height 37
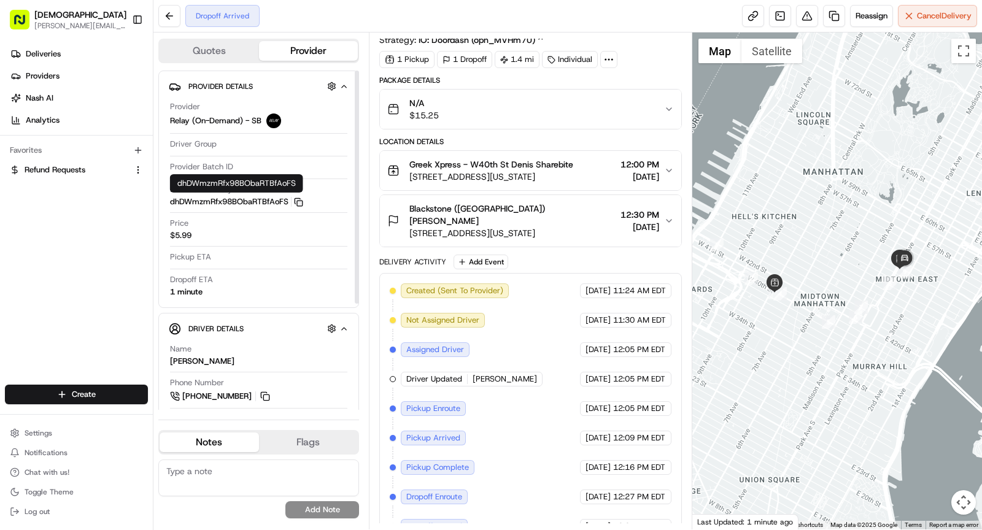
click at [298, 199] on icon "button" at bounding box center [298, 202] width 9 height 9
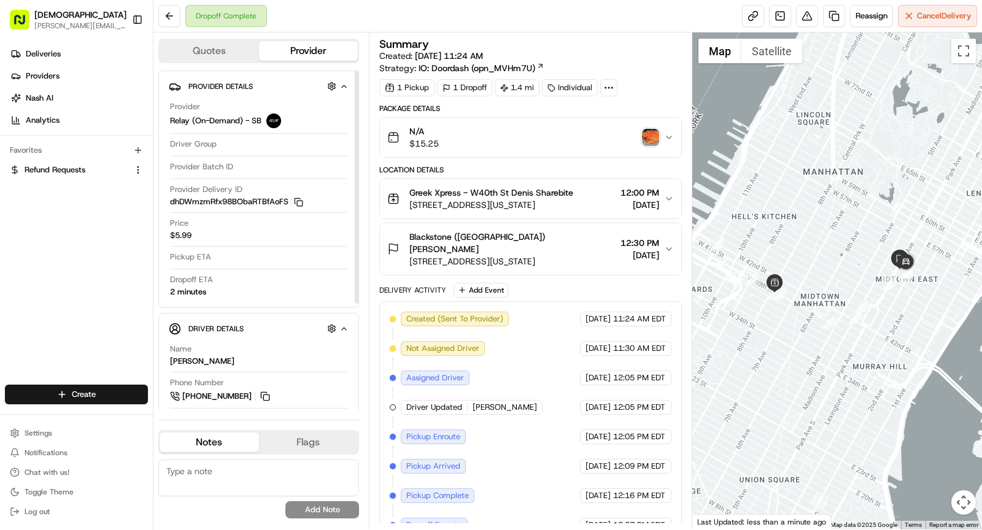
click at [651, 139] on img "button" at bounding box center [650, 137] width 17 height 17
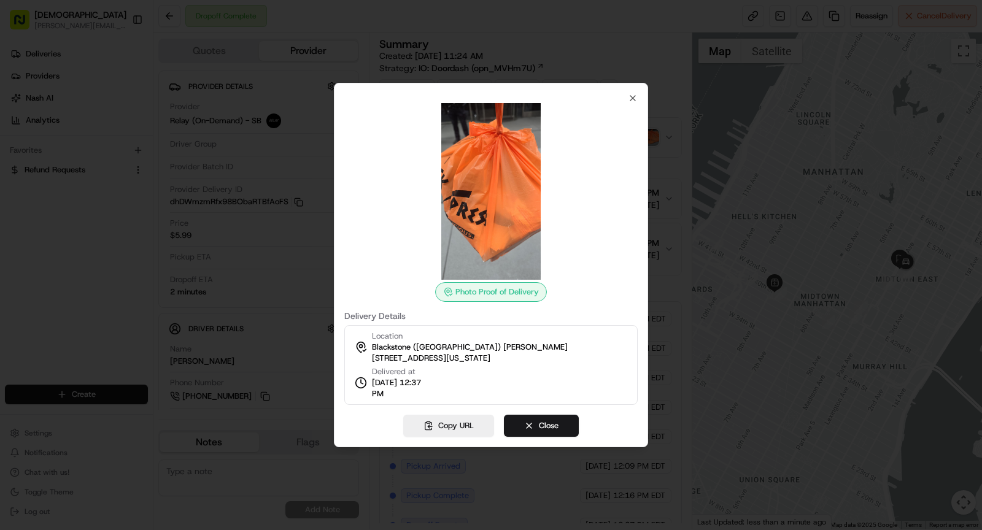
click at [509, 190] on img at bounding box center [491, 191] width 177 height 177
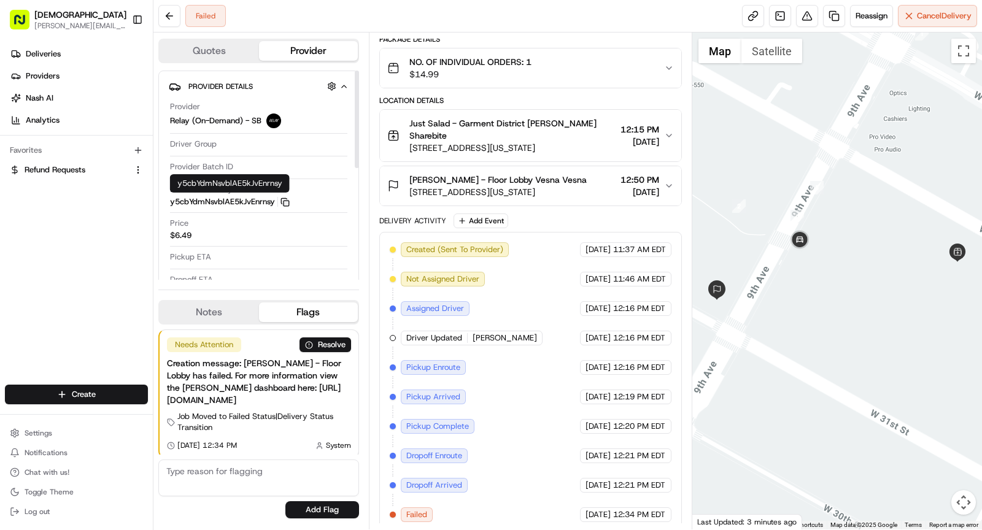
click at [284, 198] on icon "button" at bounding box center [285, 202] width 9 height 9
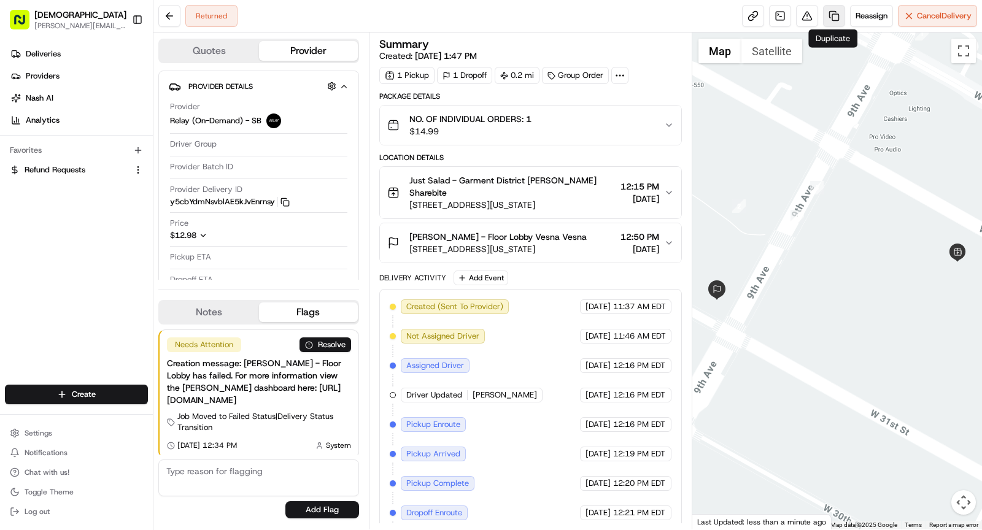
click at [834, 24] on link at bounding box center [834, 16] width 22 height 22
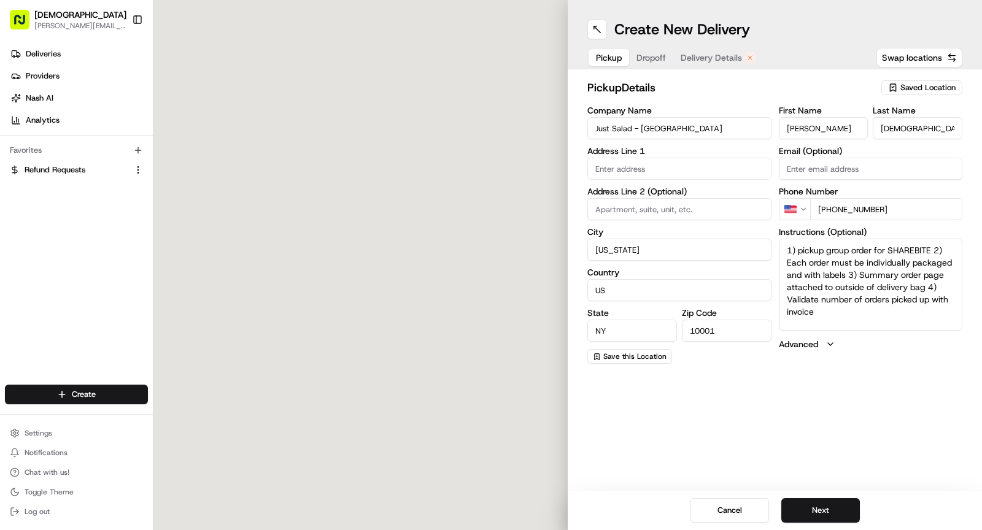
type input "[STREET_ADDRESS]"
click at [651, 60] on span "Dropoff" at bounding box center [651, 58] width 29 height 12
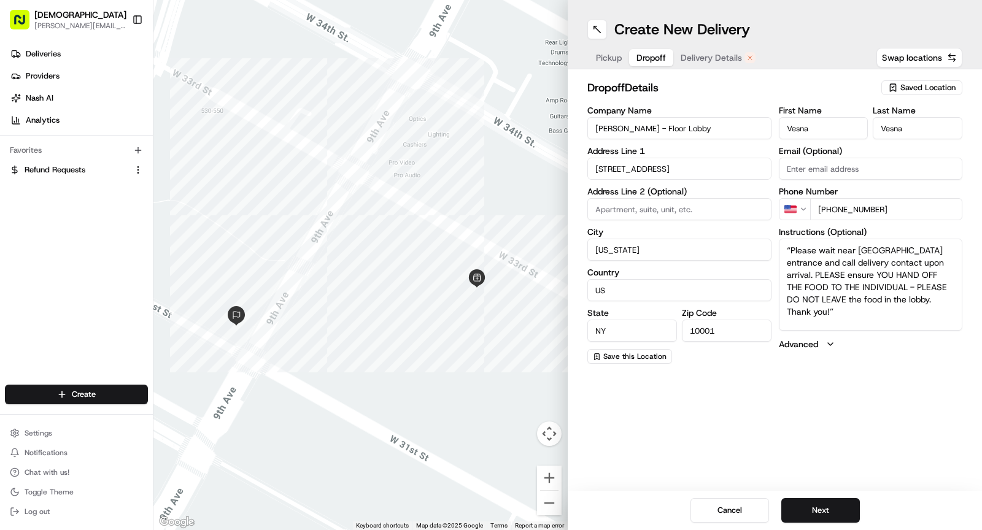
drag, startPoint x: 831, startPoint y: 207, endPoint x: 931, endPoint y: 207, distance: 100.1
click at [931, 207] on input "[PHONE_NUMBER]" at bounding box center [886, 209] width 153 height 22
paste input "[PHONE_NUMBER]"
type input "[PHONE_NUMBER]"
click at [866, 267] on textarea "“Please wait near [GEOGRAPHIC_DATA] entrance and call delivery contact upon arr…" at bounding box center [871, 285] width 184 height 92
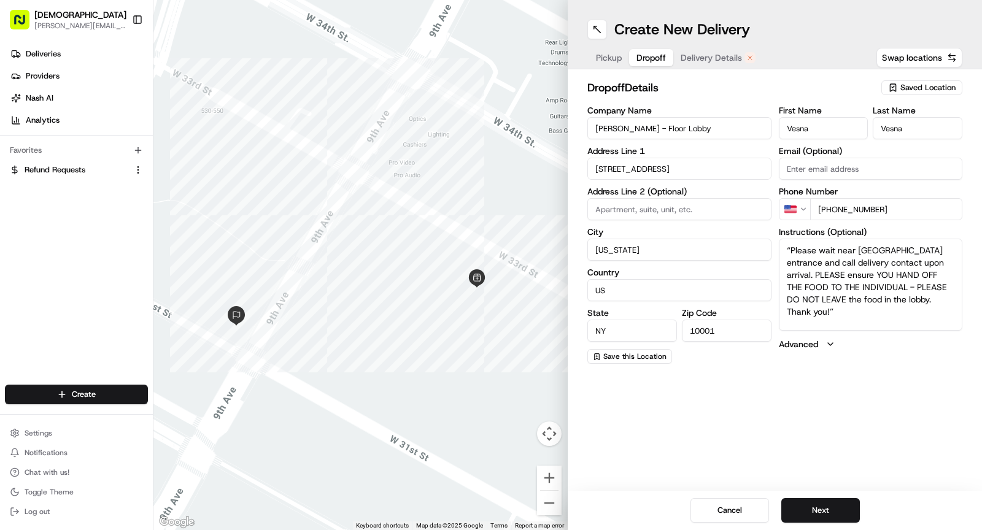
click at [713, 56] on span "Delivery Details" at bounding box center [711, 58] width 61 height 12
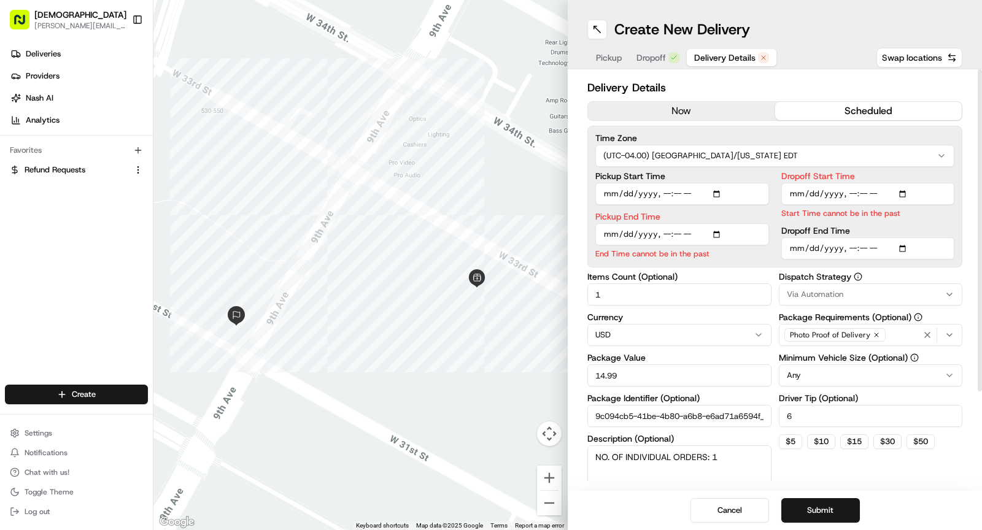
click at [671, 107] on button "now" at bounding box center [681, 111] width 187 height 18
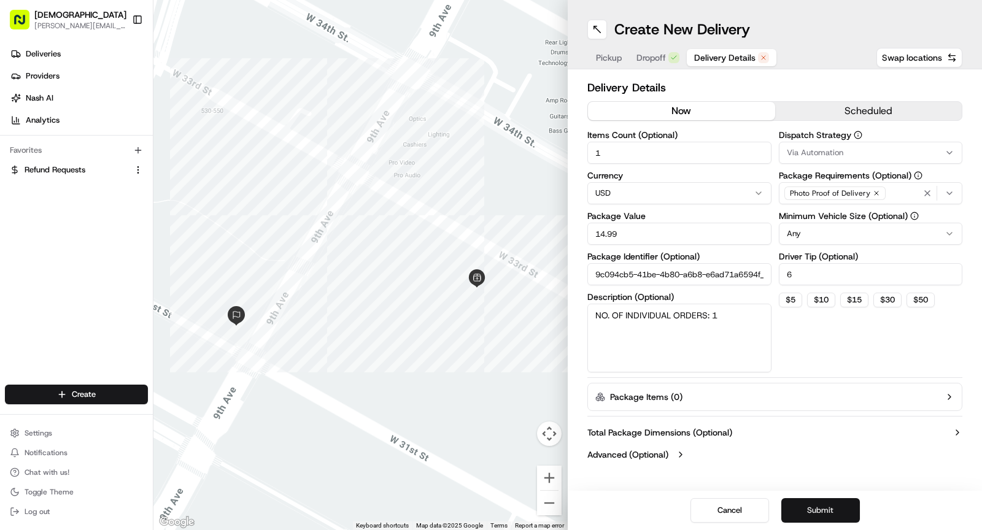
click at [823, 509] on button "Submit" at bounding box center [820, 510] width 79 height 25
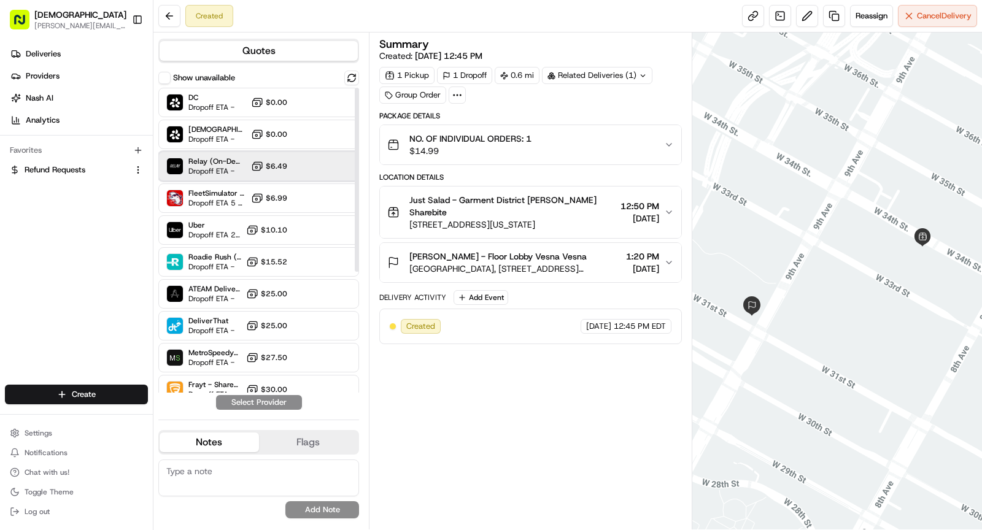
click at [222, 158] on span "Relay (On-Demand) - SB" at bounding box center [217, 162] width 58 height 10
click at [274, 406] on button "Assign Provider" at bounding box center [258, 402] width 87 height 15
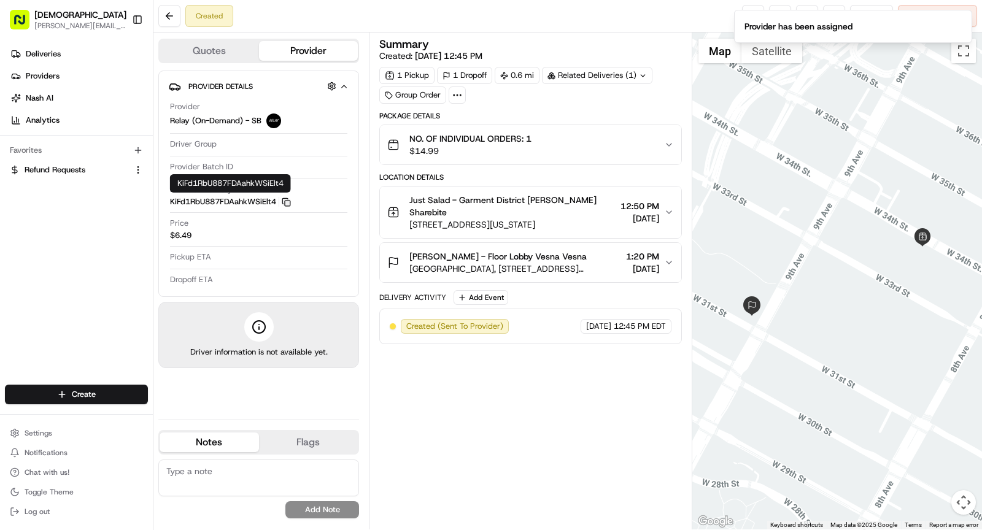
click at [289, 201] on rect "button" at bounding box center [288, 204] width 6 height 6
click at [961, 31] on li "Copied to clipboard" at bounding box center [853, 26] width 238 height 33
click at [961, 24] on icon "Notifications (F8)" at bounding box center [962, 20] width 10 height 10
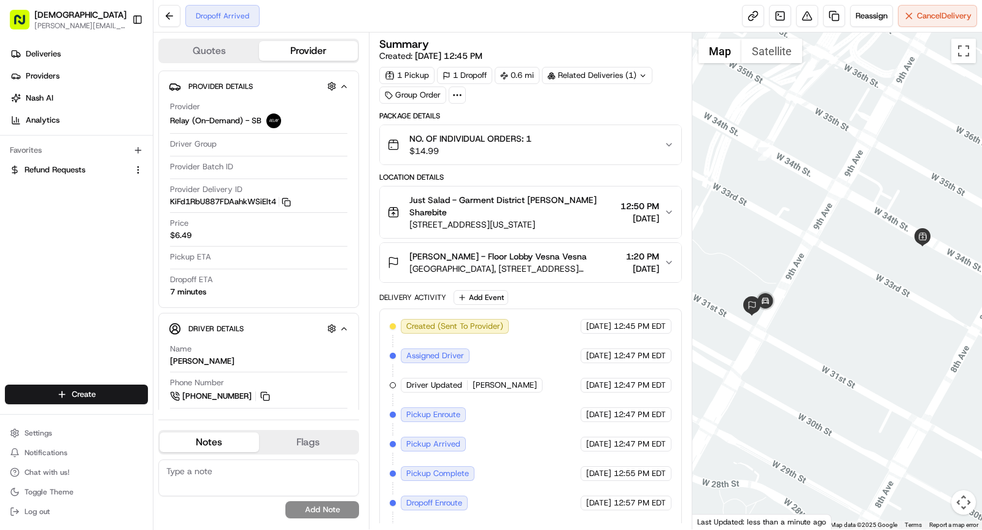
scroll to position [19, 0]
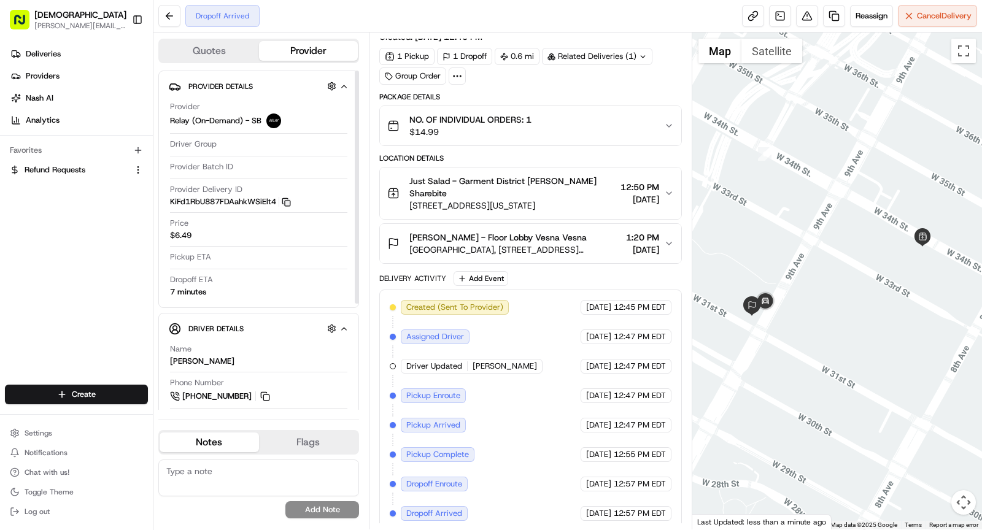
click at [289, 201] on icon "button" at bounding box center [286, 202] width 9 height 9
click at [649, 121] on img "button" at bounding box center [650, 125] width 17 height 17
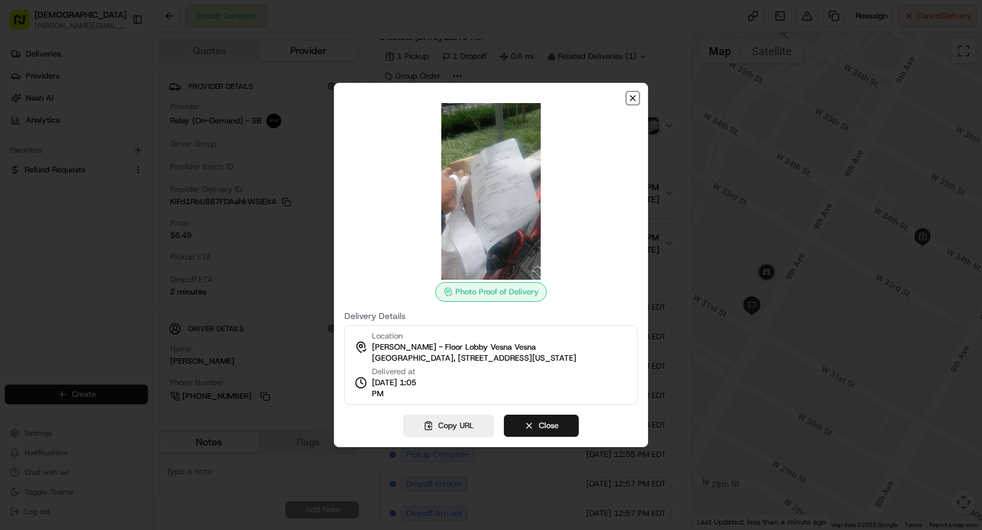
click at [633, 100] on icon "button" at bounding box center [633, 98] width 10 height 10
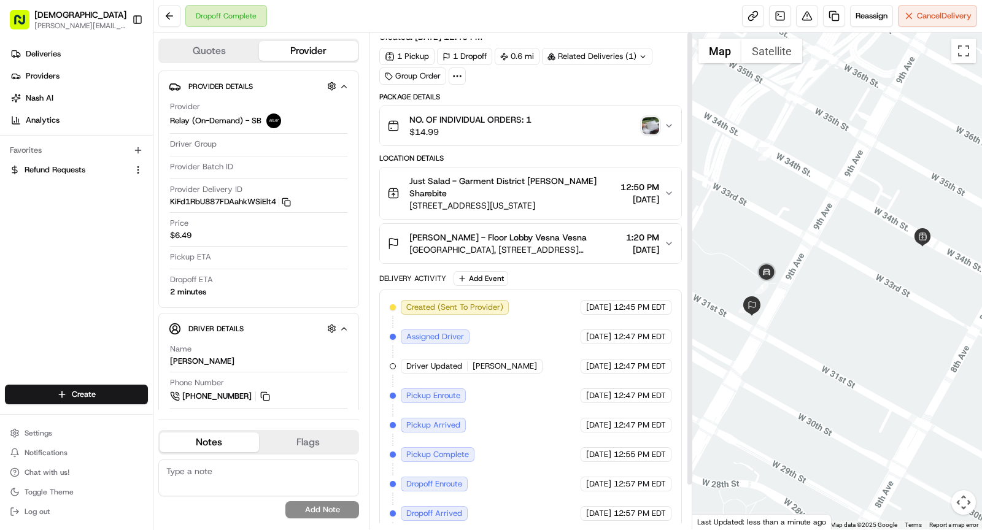
scroll to position [0, 0]
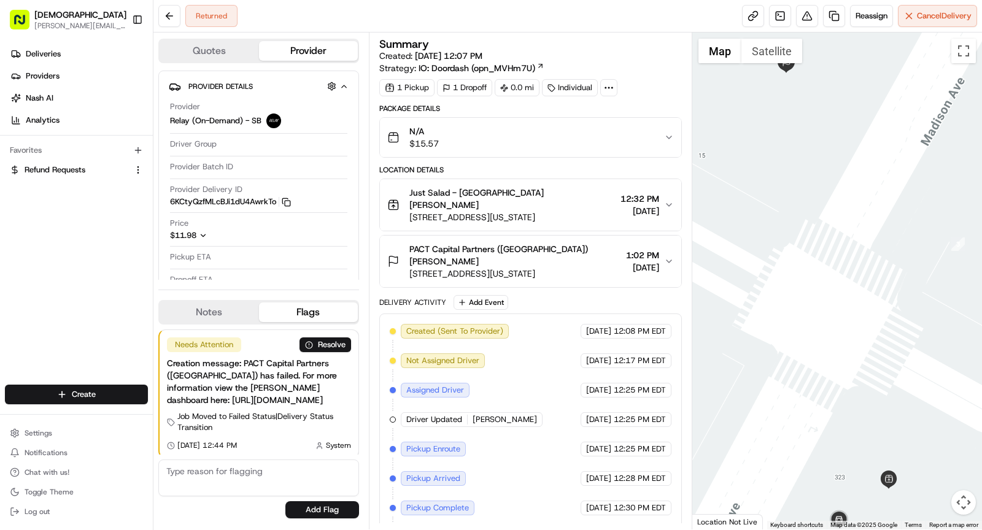
click at [610, 84] on icon at bounding box center [608, 87] width 11 height 11
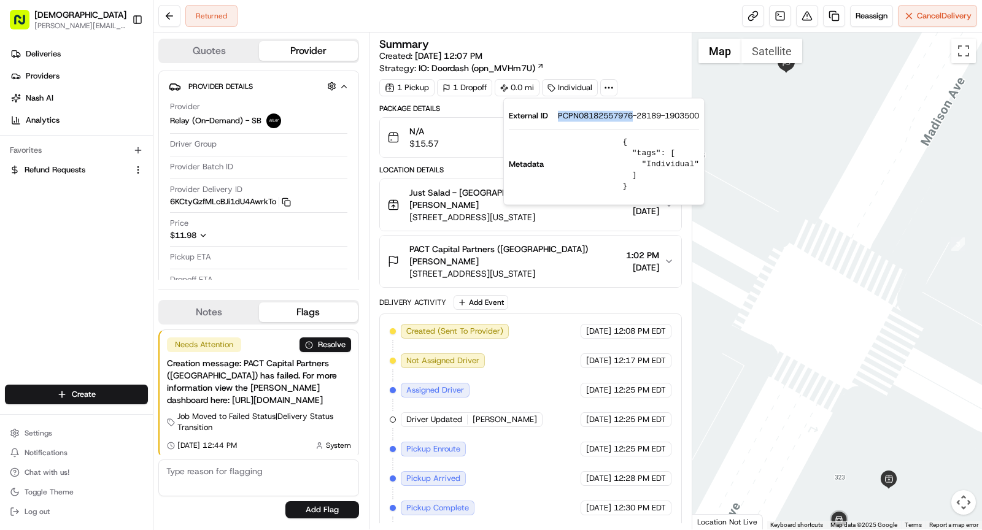
drag, startPoint x: 556, startPoint y: 115, endPoint x: 633, endPoint y: 115, distance: 77.3
click at [633, 115] on div "External ID PCPN08182557976-28189-1903500" at bounding box center [604, 115] width 190 height 11
copy span "PCPN08182557976"
click at [432, 193] on span "Just Salad - Madison Ave Denis Sharebite" at bounding box center [512, 199] width 206 height 25
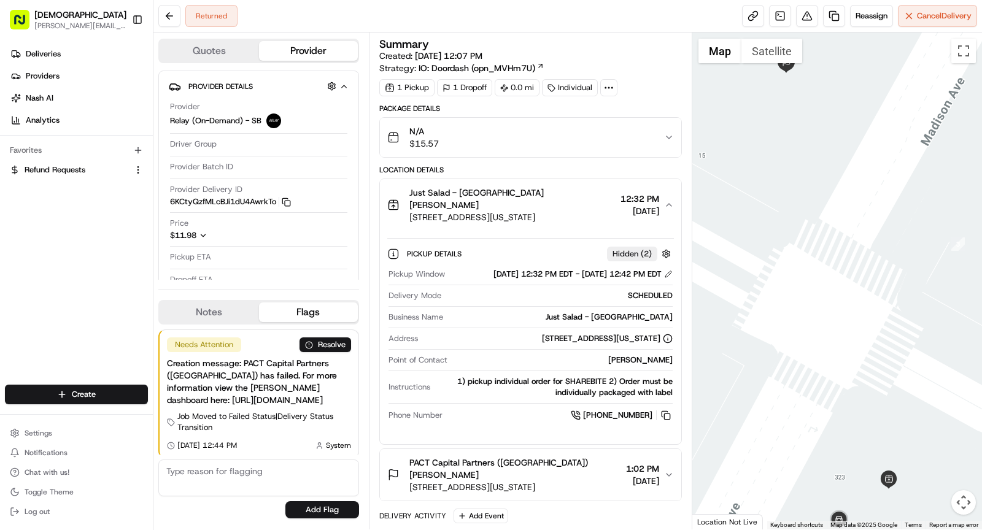
click at [603, 312] on div "Just Salad - Madison Ave" at bounding box center [560, 317] width 225 height 11
copy div "Just Salad - Madison Ave"
click at [509, 211] on span "315 Madison Ave, New York, NY 10017, USA" at bounding box center [512, 217] width 206 height 12
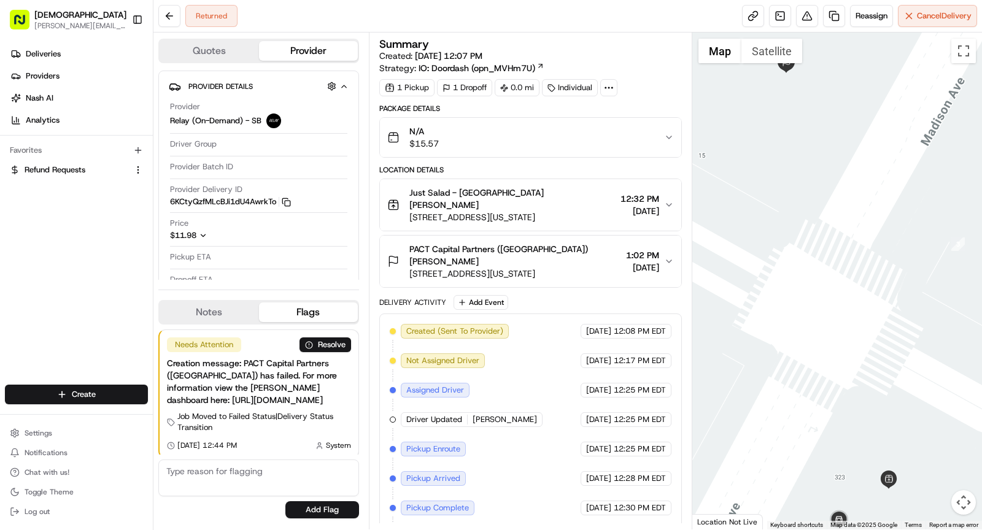
click at [548, 268] on span "330 Madison Ave, New York, NY 10017, USA" at bounding box center [515, 274] width 212 height 12
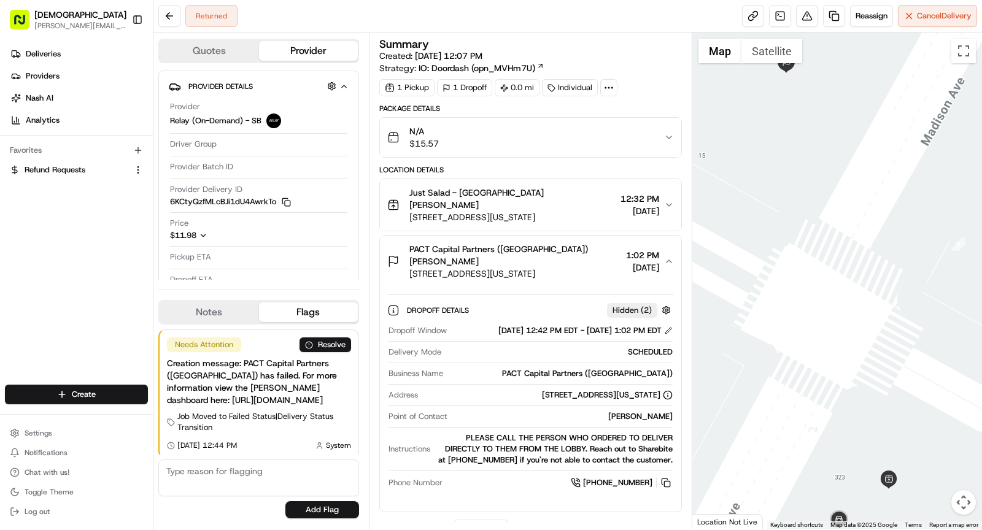
click at [648, 411] on div "Jonathan Snider" at bounding box center [562, 416] width 220 height 11
copy div "Jonathan Snider"
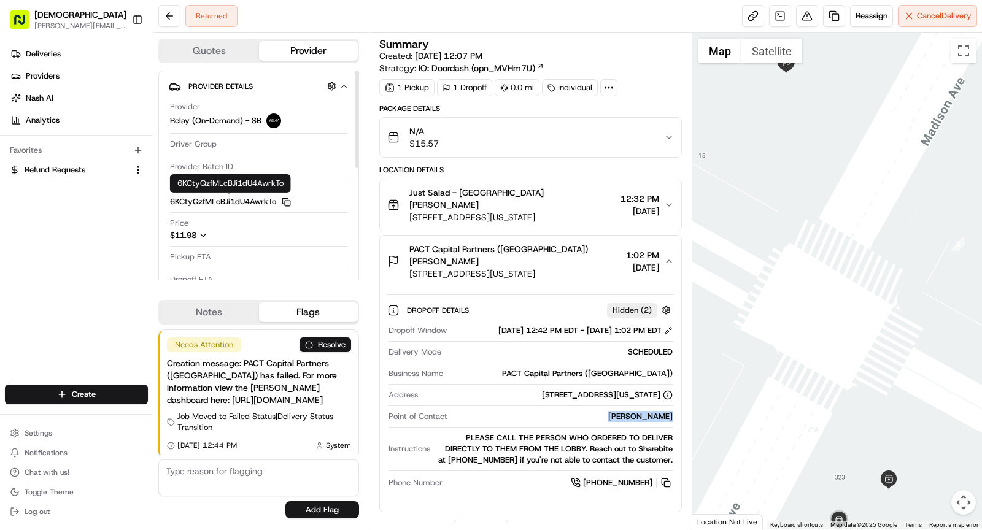
click at [286, 201] on rect "button" at bounding box center [288, 204] width 6 height 6
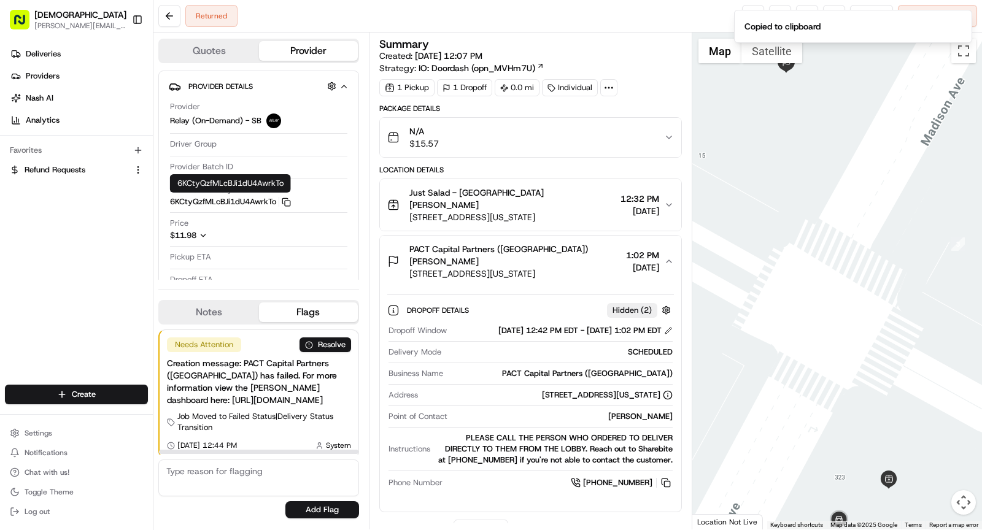
click at [212, 309] on div "Notes Flags" at bounding box center [258, 312] width 201 height 25
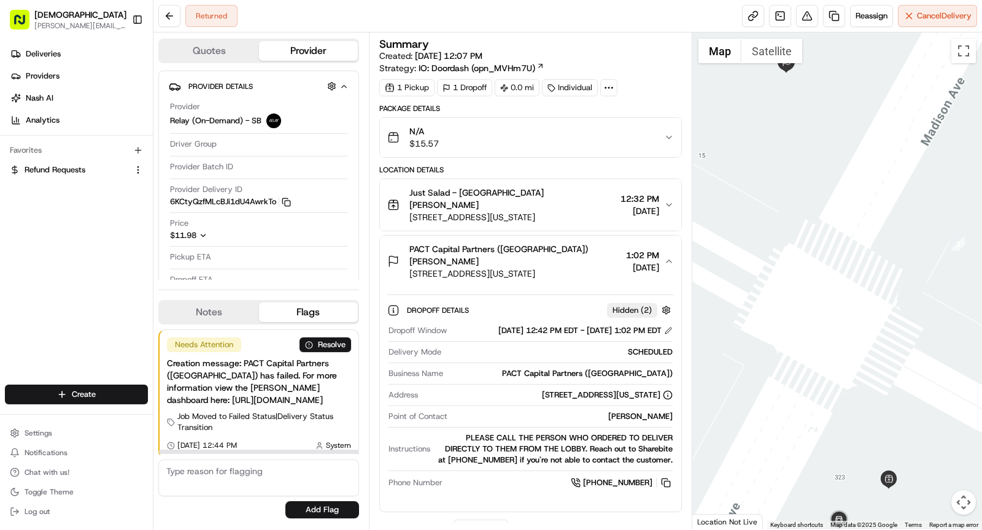
click at [212, 321] on button "Notes" at bounding box center [209, 313] width 99 height 20
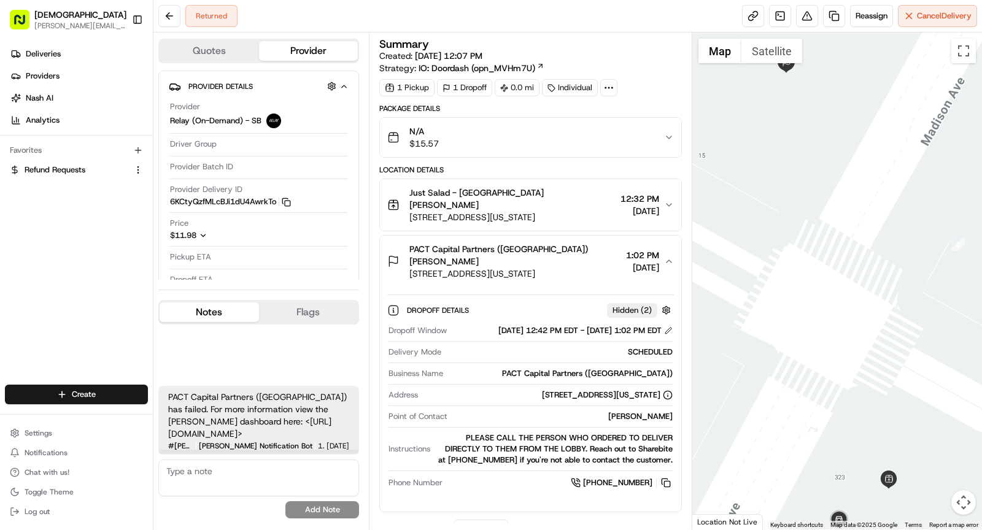
click at [246, 478] on textarea at bounding box center [258, 478] width 201 height 37
paste textarea "Spoke to cs and said he received this order."
click at [212, 468] on textarea "Spoke to cs and said he received this order." at bounding box center [258, 478] width 201 height 37
click at [167, 471] on textarea "Spoke to customer and said he received this order." at bounding box center [258, 478] width 201 height 37
click at [186, 474] on textarea "Kat Spoke to customer and said he received this order." at bounding box center [258, 478] width 201 height 37
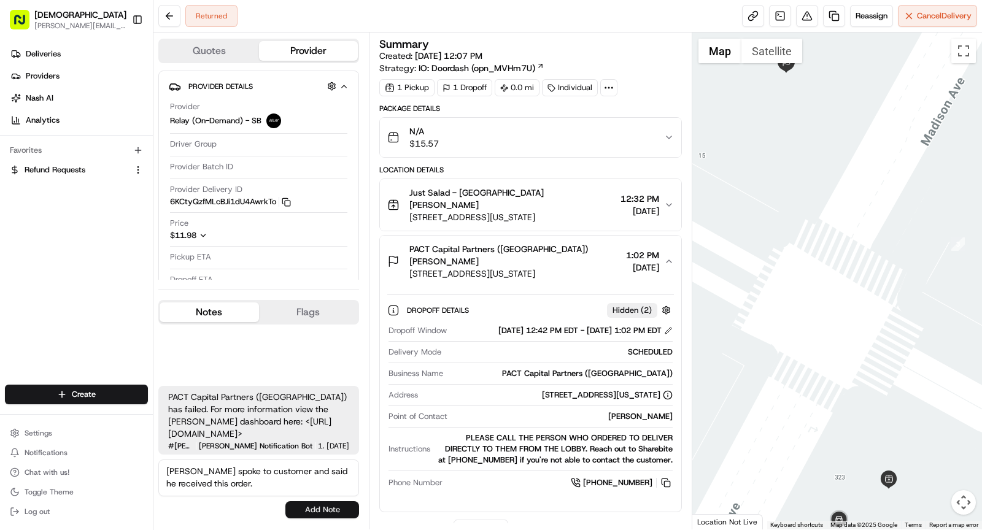
type textarea "Kat spoke to customer and said he received this order."
click at [320, 514] on button "Add Note" at bounding box center [322, 510] width 74 height 17
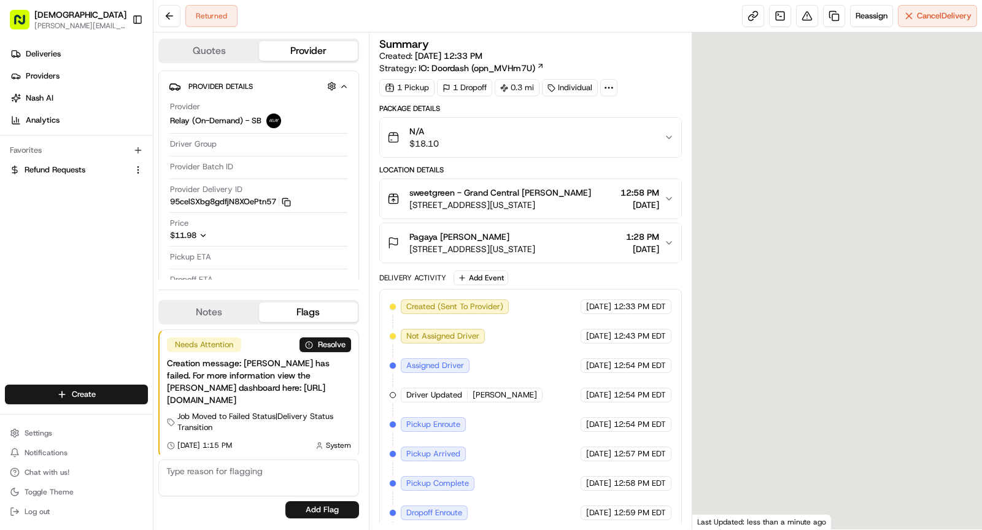
scroll to position [87, 0]
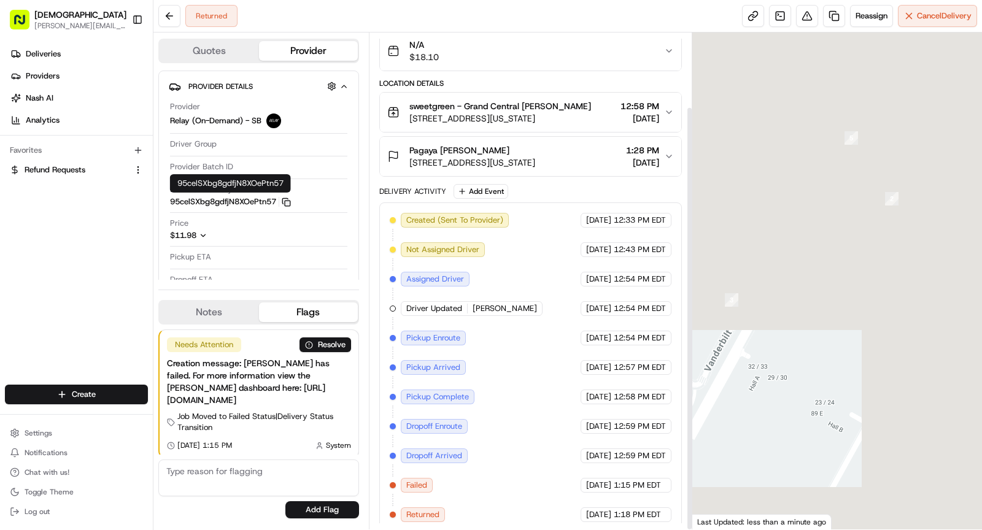
click at [288, 202] on icon "button" at bounding box center [286, 202] width 9 height 9
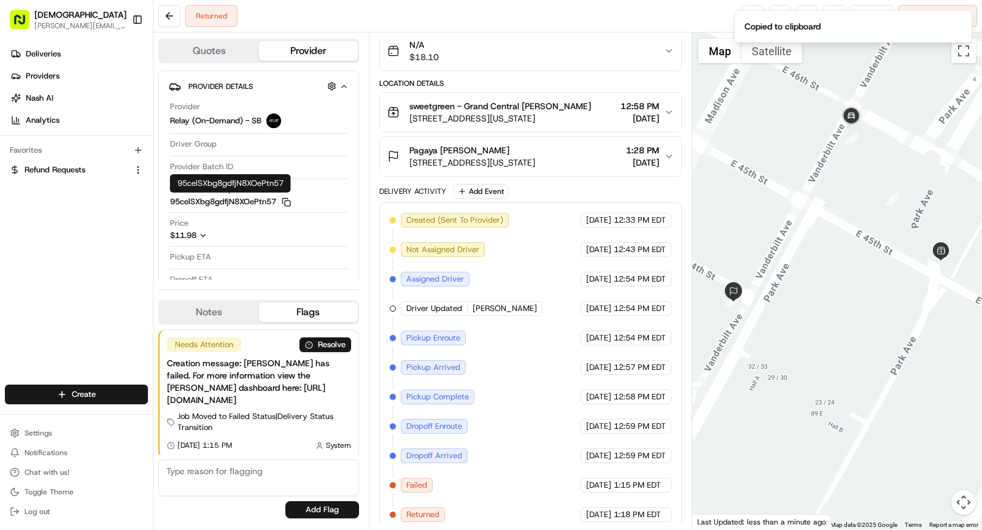
scroll to position [0, 0]
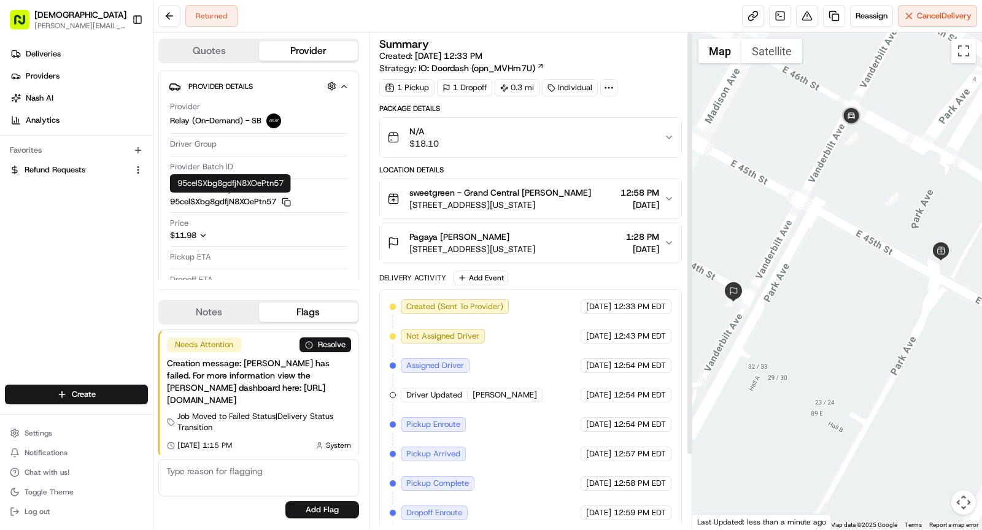
click at [611, 90] on icon at bounding box center [608, 87] width 11 height 11
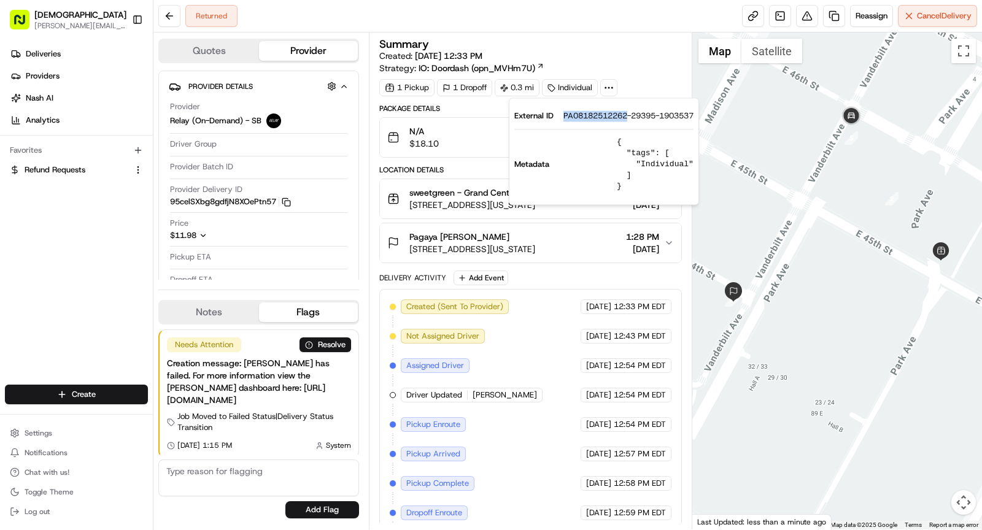
drag, startPoint x: 562, startPoint y: 115, endPoint x: 627, endPoint y: 114, distance: 65.7
click at [627, 114] on div "External ID PA08182512262-29395-1903537" at bounding box center [603, 115] width 179 height 11
copy span "PA08182512262"
click at [445, 188] on span "sweetgreen - Grand Central [PERSON_NAME]" at bounding box center [500, 193] width 182 height 12
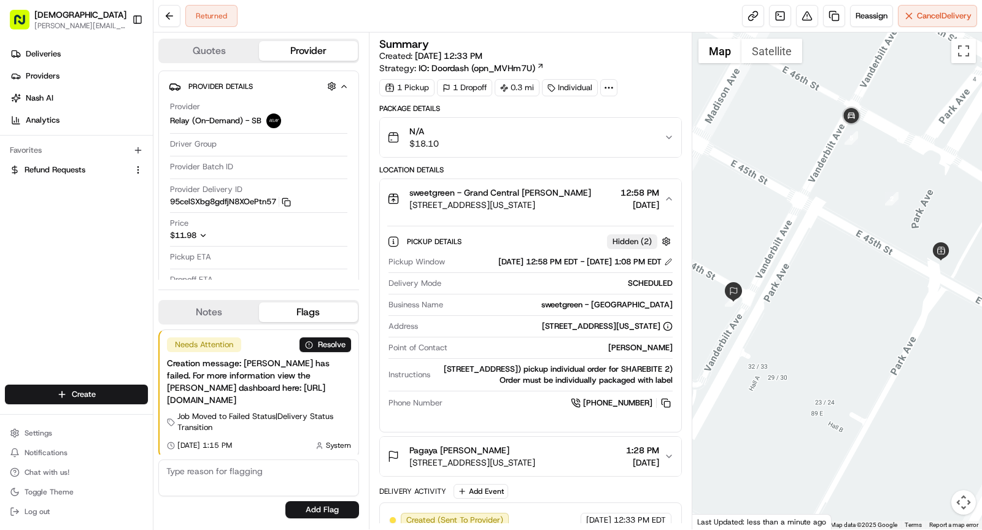
click at [597, 308] on div "sweetgreen - [GEOGRAPHIC_DATA]" at bounding box center [560, 305] width 225 height 11
copy div "sweetgreen - [GEOGRAPHIC_DATA]"
click at [531, 193] on span "sweetgreen - Grand Central [PERSON_NAME]" at bounding box center [500, 193] width 182 height 12
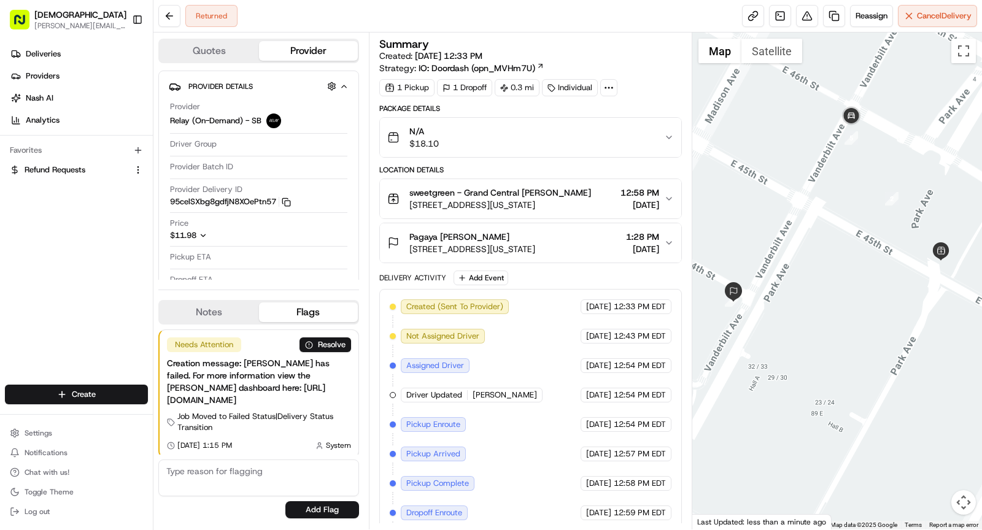
click at [535, 253] on span "[STREET_ADDRESS][US_STATE]" at bounding box center [472, 249] width 126 height 12
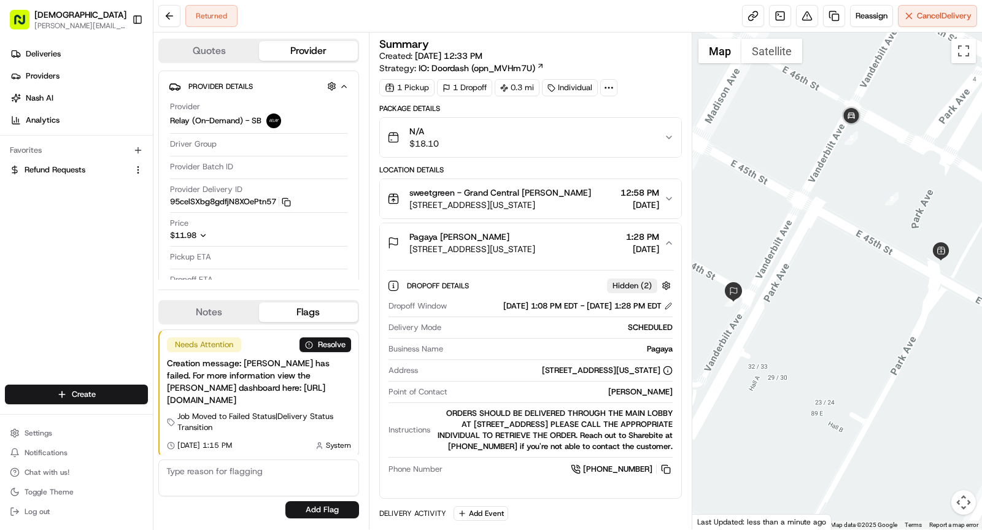
click at [654, 397] on div "Point of Contact [PERSON_NAME]" at bounding box center [531, 395] width 284 height 17
click at [654, 389] on div "[PERSON_NAME]" at bounding box center [562, 392] width 220 height 11
copy div "[PERSON_NAME]"
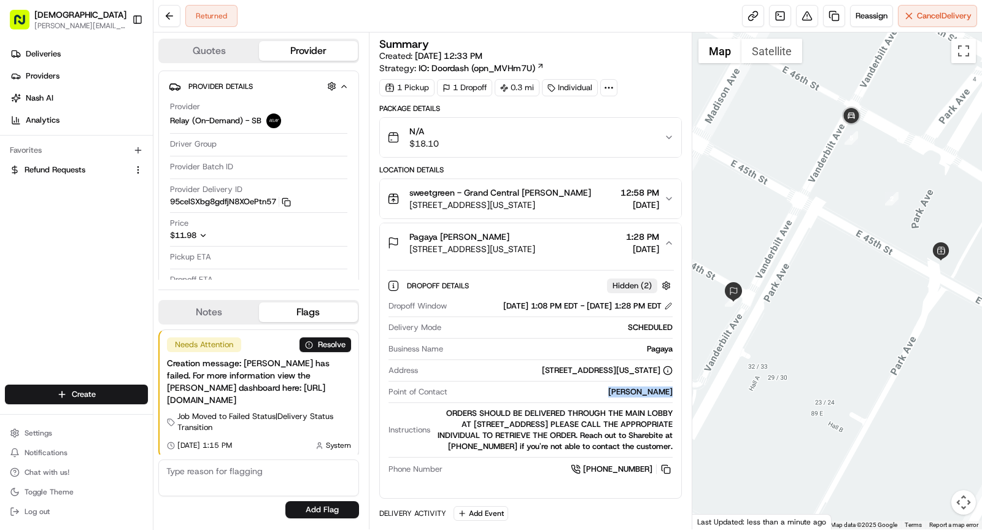
click at [535, 249] on span "[STREET_ADDRESS][US_STATE]" at bounding box center [472, 249] width 126 height 12
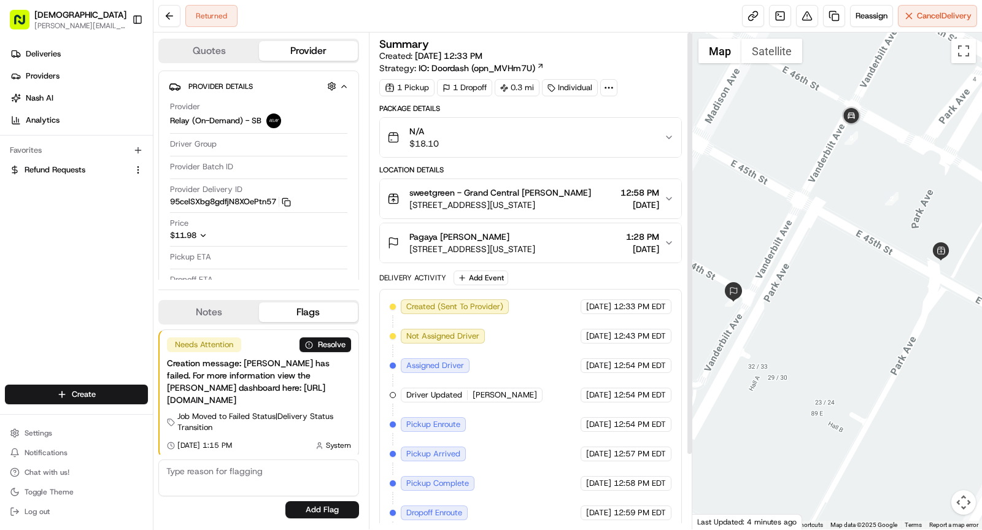
scroll to position [87, 0]
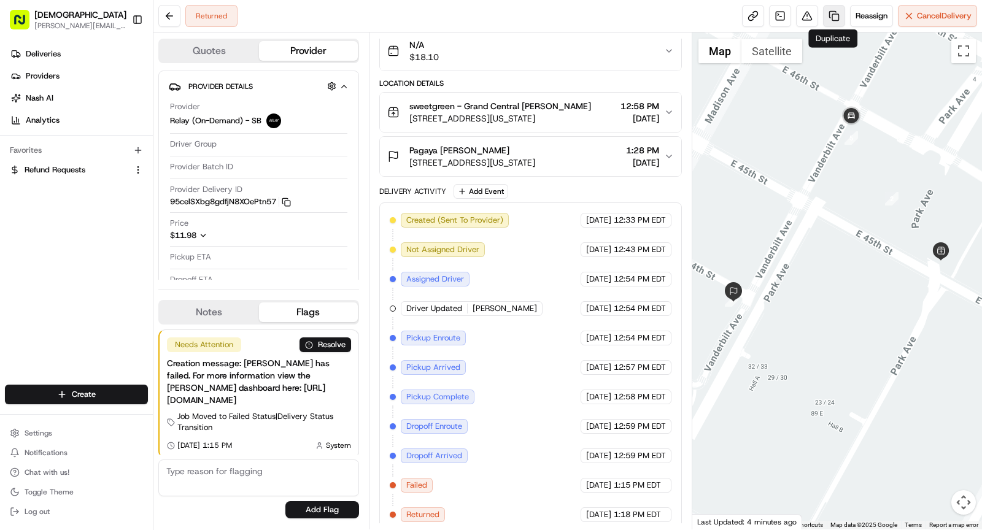
click at [828, 23] on link at bounding box center [834, 16] width 22 height 22
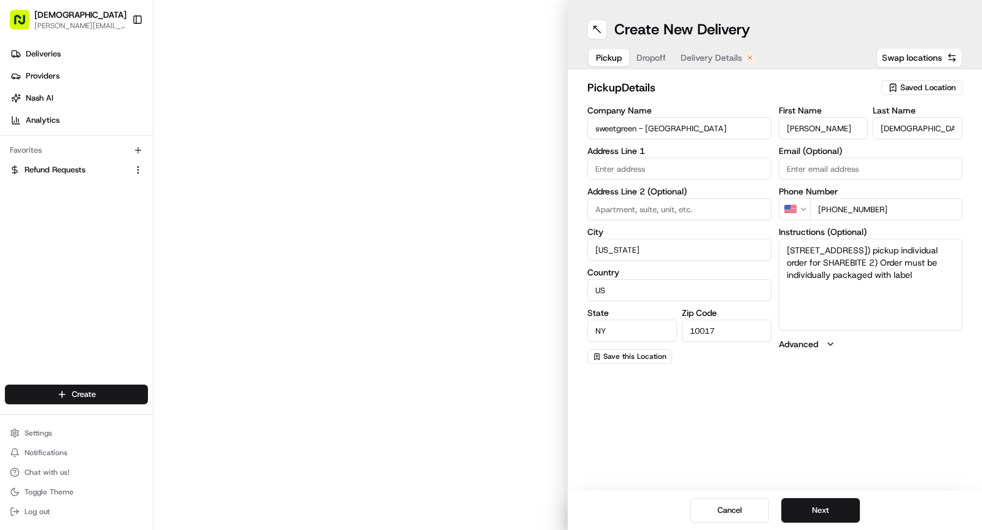
type input "230 Park Ave"
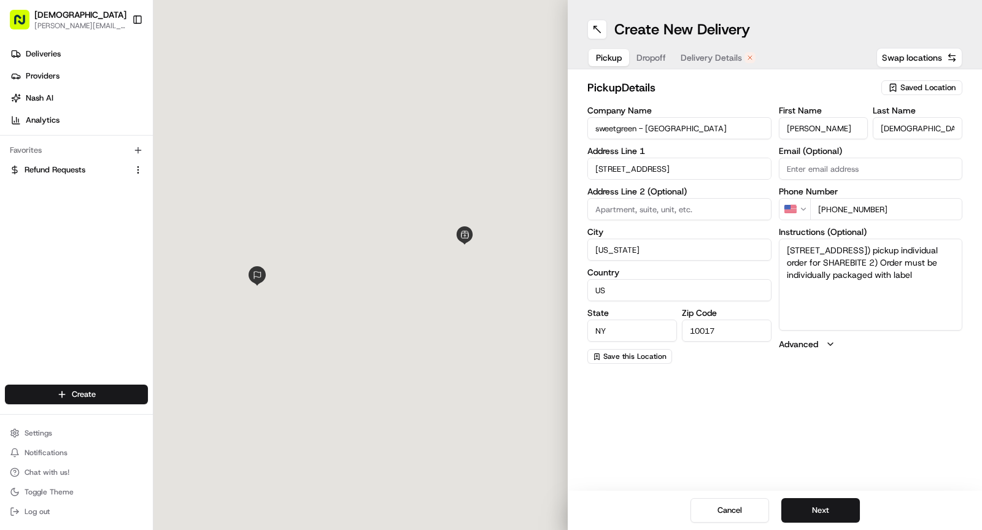
click at [654, 58] on span "Dropoff" at bounding box center [651, 58] width 29 height 12
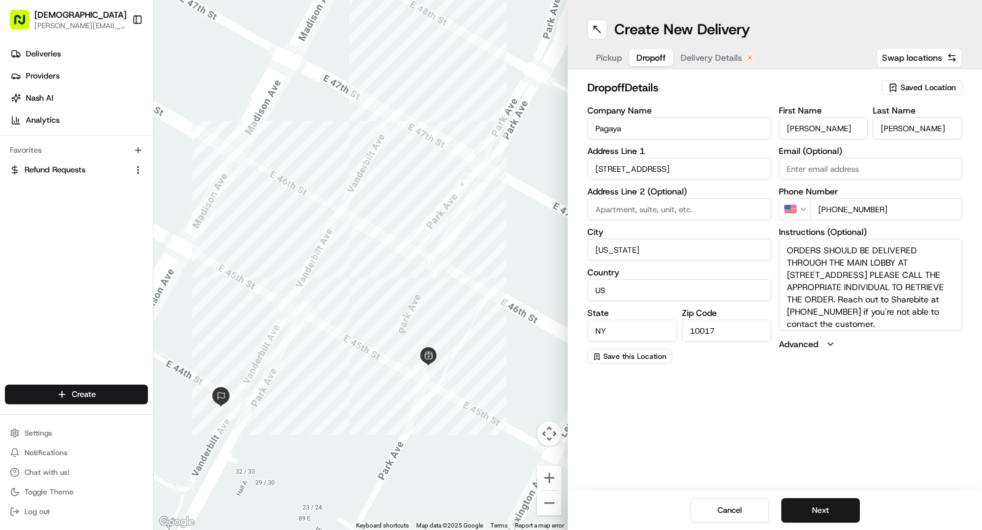
drag, startPoint x: 828, startPoint y: 208, endPoint x: 925, endPoint y: 209, distance: 97.0
click at [925, 209] on input "+1 646 710 7714" at bounding box center [886, 209] width 153 height 22
paste input "732 275 4926"
type input "+1 732 275 4926"
click at [895, 295] on textarea "ORDERS SHOULD BE DELIVERED THROUGH THE MAIN LOBBY AT 335 MADISON AVE. PLEASE CA…" at bounding box center [871, 285] width 184 height 92
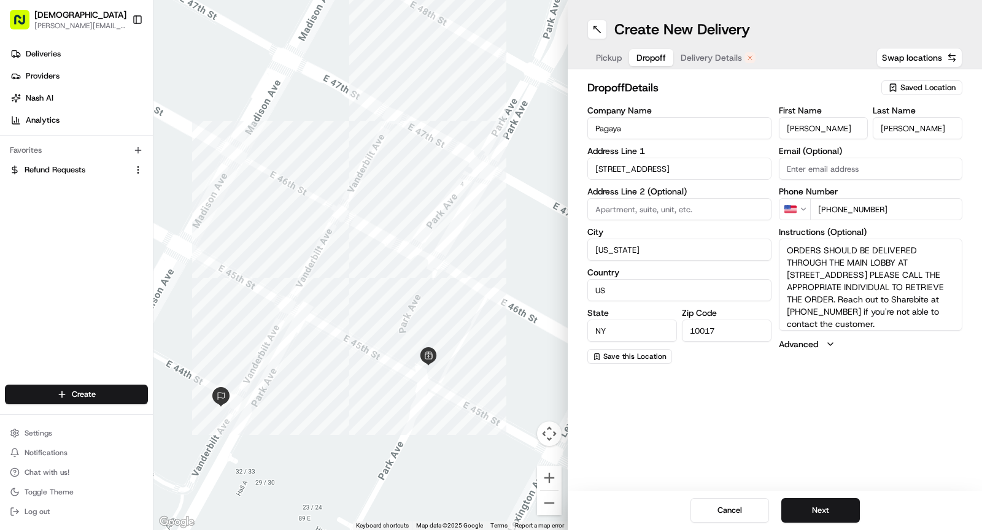
click at [707, 58] on span "Delivery Details" at bounding box center [711, 58] width 61 height 12
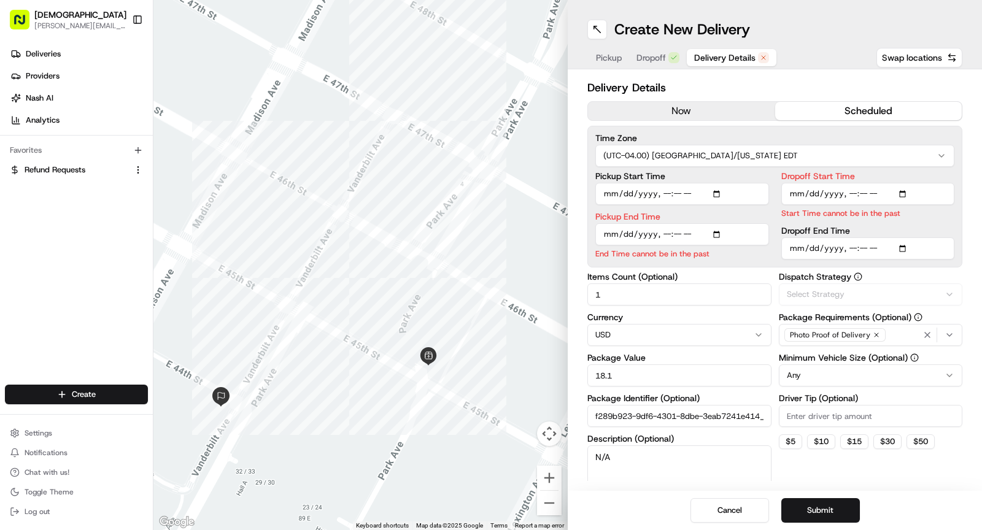
click at [665, 106] on button "now" at bounding box center [681, 111] width 187 height 18
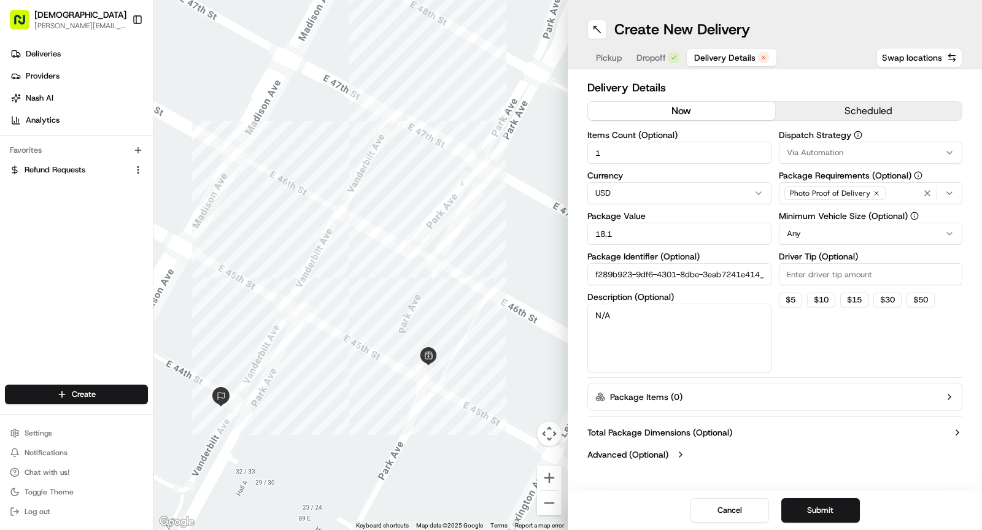
click at [630, 151] on input "1" at bounding box center [679, 153] width 184 height 22
click at [870, 268] on input "Driver Tip (Optional)" at bounding box center [871, 274] width 184 height 22
click at [812, 277] on input "Driver Tip (Optional)" at bounding box center [871, 274] width 184 height 22
type input "3"
click at [810, 511] on button "Submit" at bounding box center [820, 510] width 79 height 25
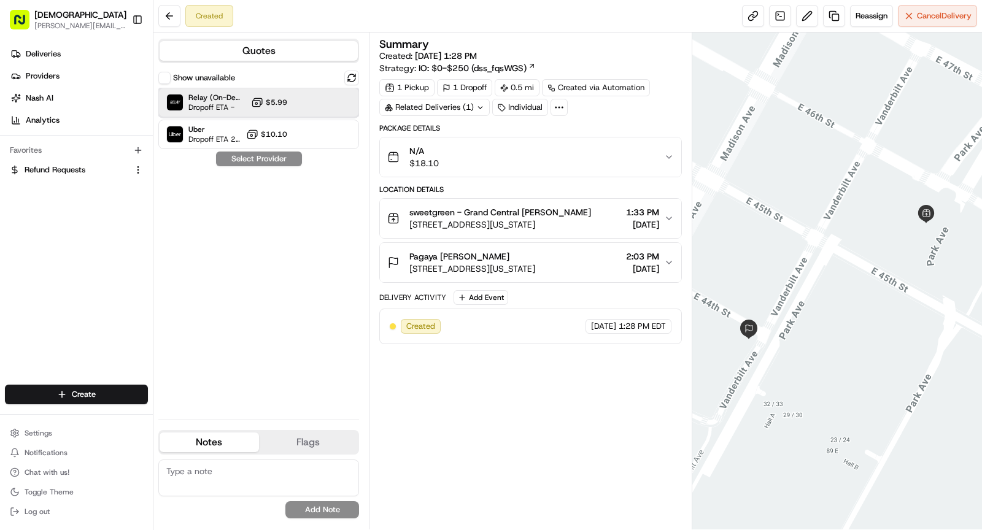
click at [211, 101] on span "Relay (On-Demand) - SB" at bounding box center [217, 98] width 58 height 10
click at [262, 157] on button "Assign Provider" at bounding box center [258, 159] width 87 height 15
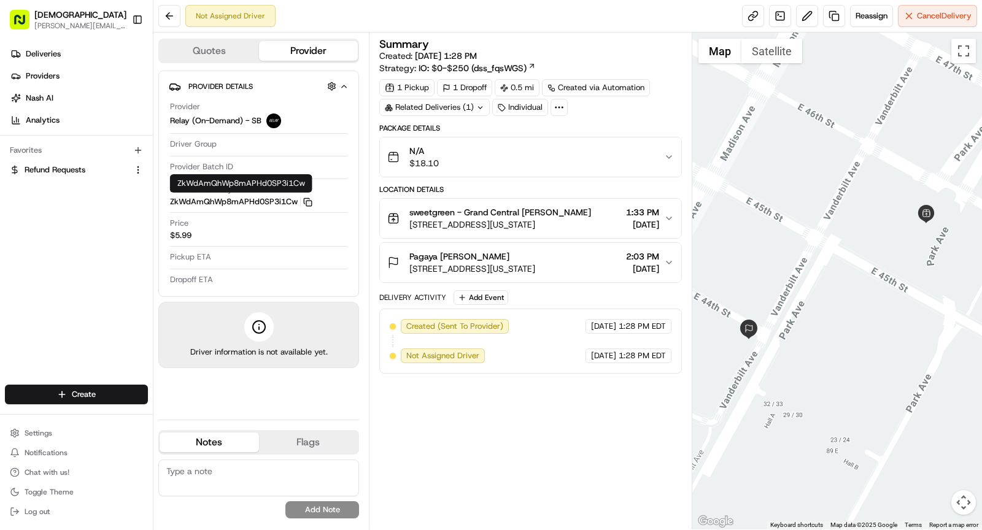
click at [311, 200] on icon "button" at bounding box center [307, 202] width 9 height 9
click at [966, 25] on button "Notifications (F8)" at bounding box center [962, 20] width 15 height 15
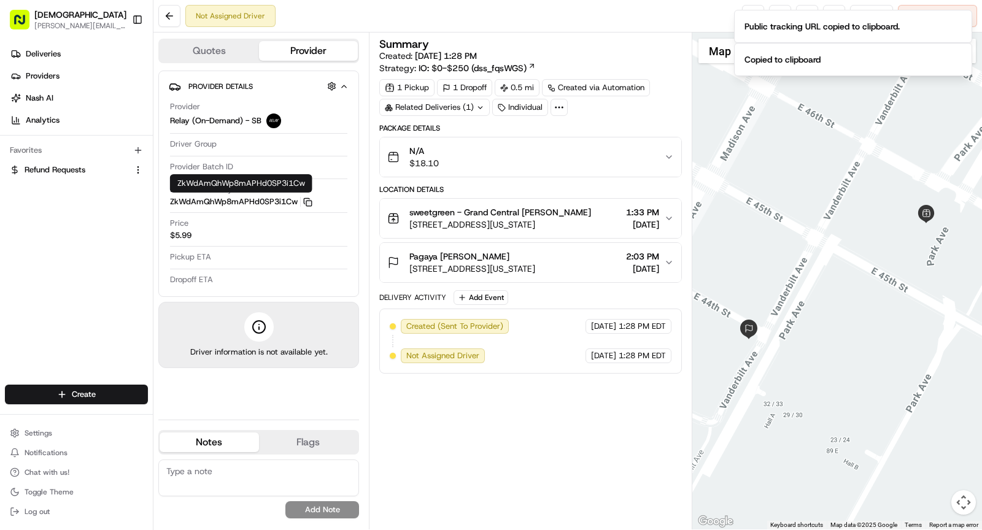
click at [308, 201] on rect "button" at bounding box center [309, 204] width 6 height 6
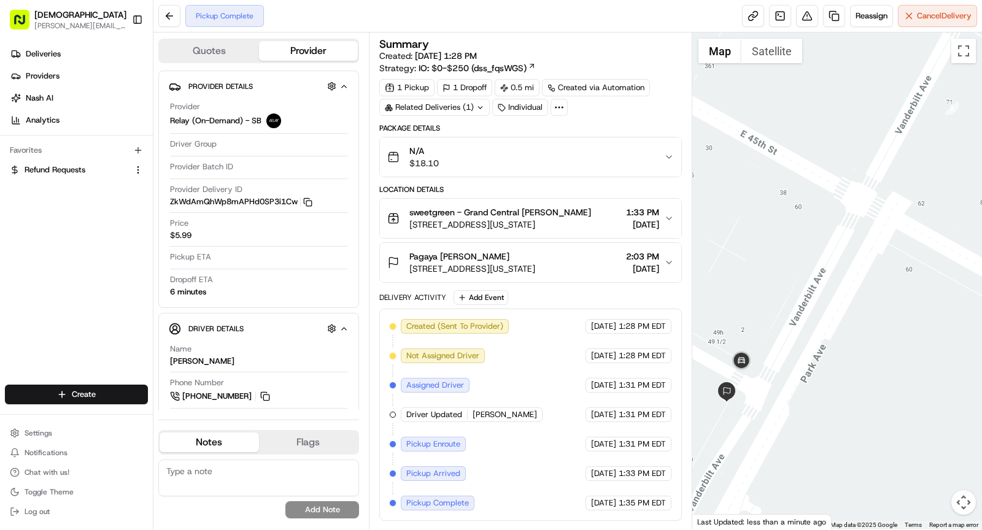
drag, startPoint x: 764, startPoint y: 352, endPoint x: 804, endPoint y: 307, distance: 60.9
click at [805, 307] on div at bounding box center [837, 281] width 290 height 497
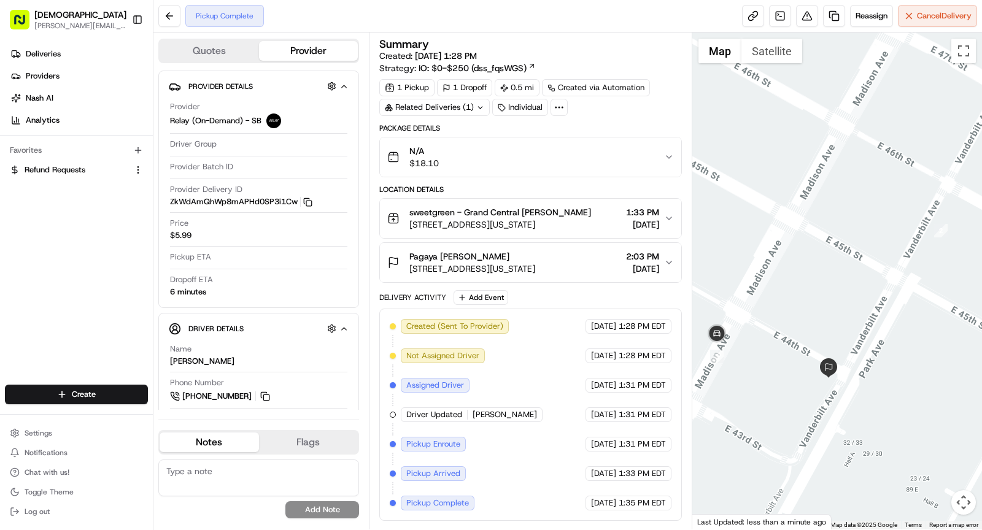
drag, startPoint x: 803, startPoint y: 359, endPoint x: 816, endPoint y: 334, distance: 28.3
click at [816, 334] on div at bounding box center [837, 281] width 290 height 497
click at [306, 201] on rect "button" at bounding box center [309, 204] width 6 height 6
click at [659, 157] on img "button" at bounding box center [650, 157] width 17 height 17
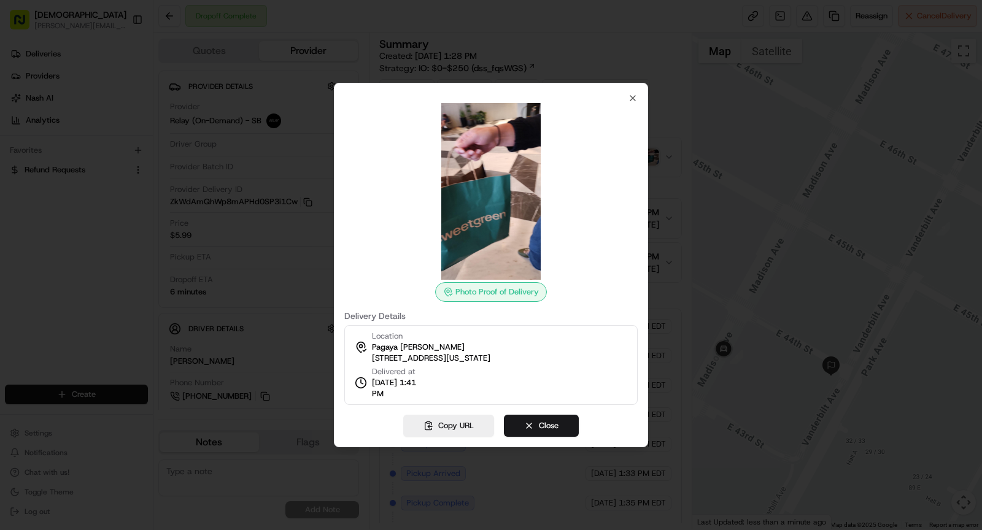
drag, startPoint x: 367, startPoint y: 393, endPoint x: 427, endPoint y: 392, distance: 60.2
click at [427, 392] on div "Delivered at 08/18/2025 1:41 PM" at bounding box center [392, 382] width 74 height 33
copy span "1:41 PM"
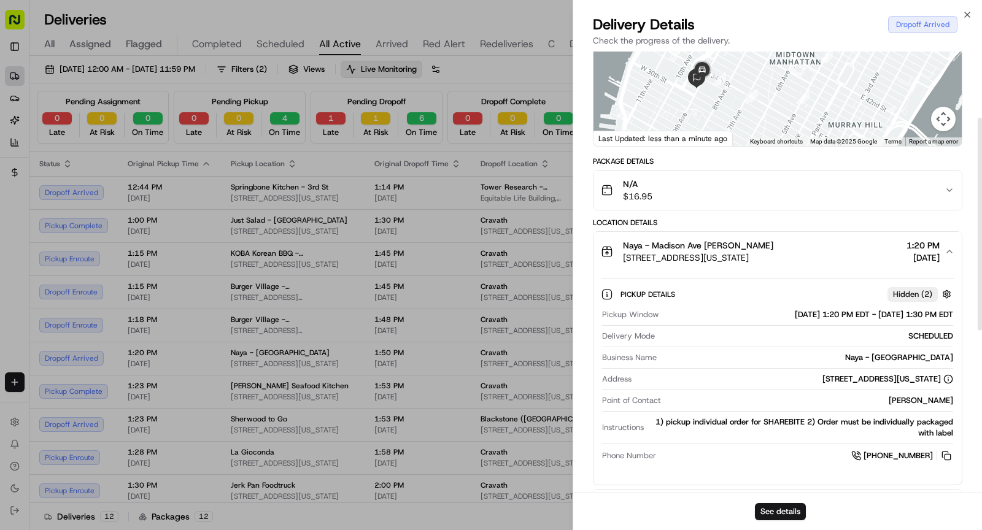
click at [735, 187] on div "N/A $16.95" at bounding box center [773, 190] width 344 height 25
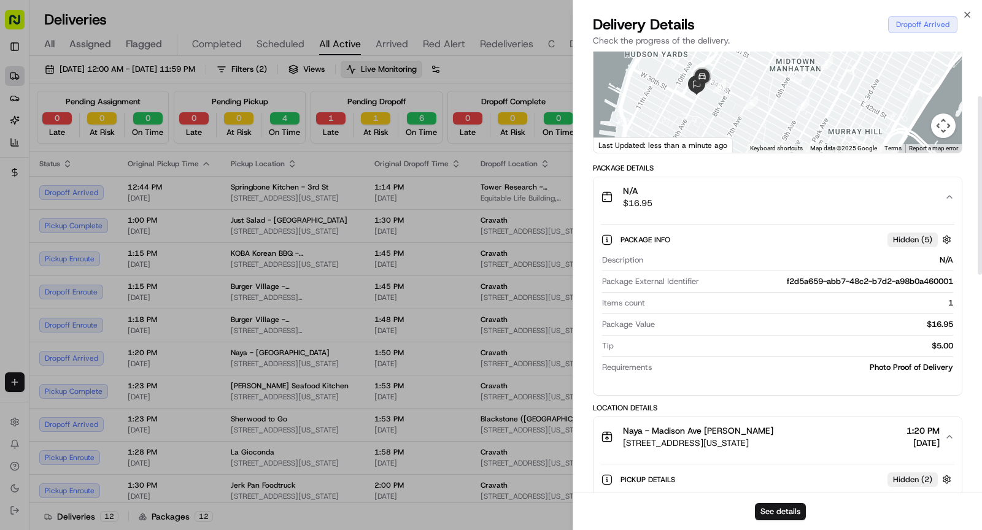
scroll to position [17, 0]
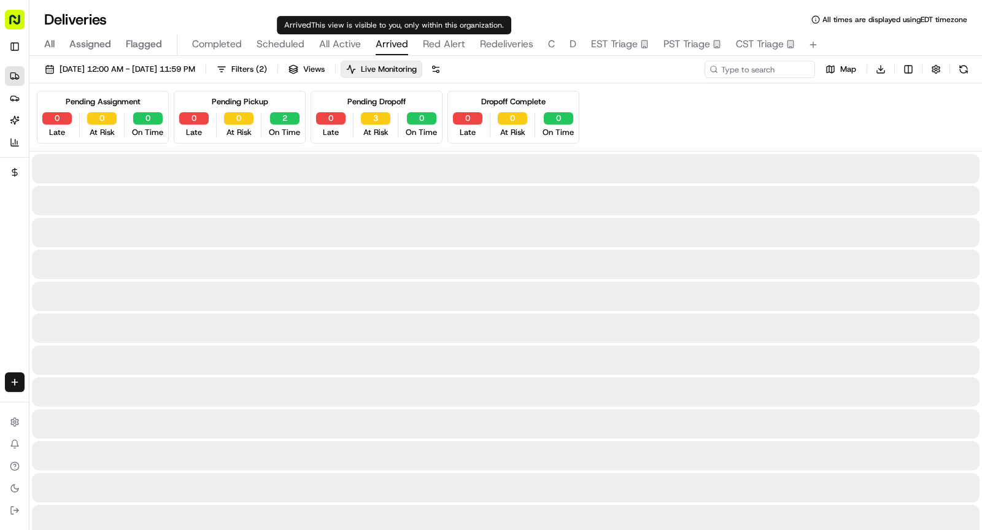
click at [389, 44] on span "Arrived" at bounding box center [392, 44] width 33 height 15
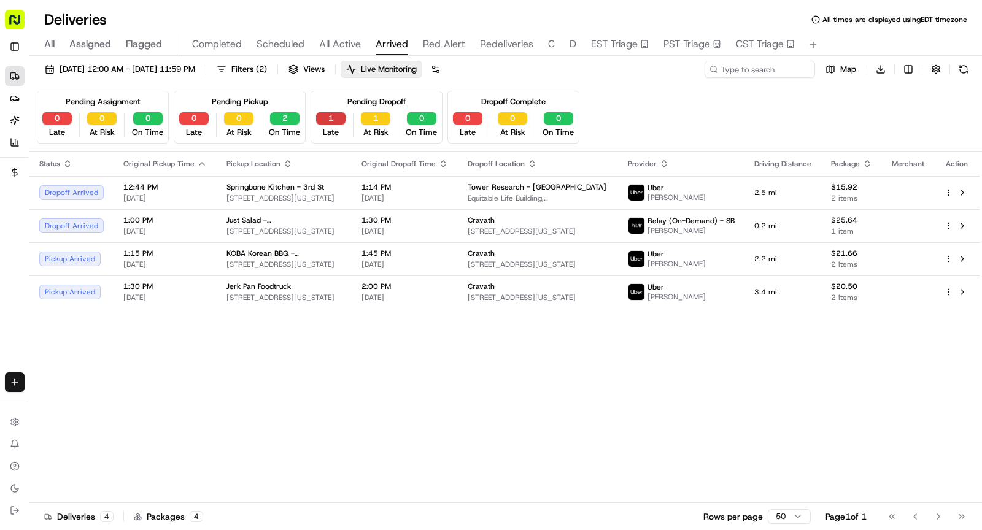
click at [334, 120] on button "1" at bounding box center [330, 118] width 29 height 12
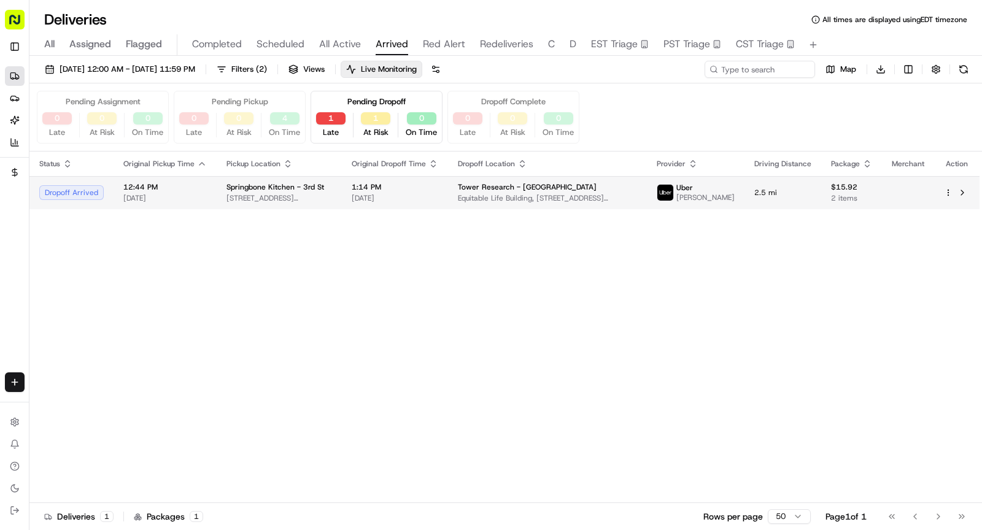
click at [309, 187] on span "Springbone Kitchen - 3rd St" at bounding box center [276, 187] width 98 height 10
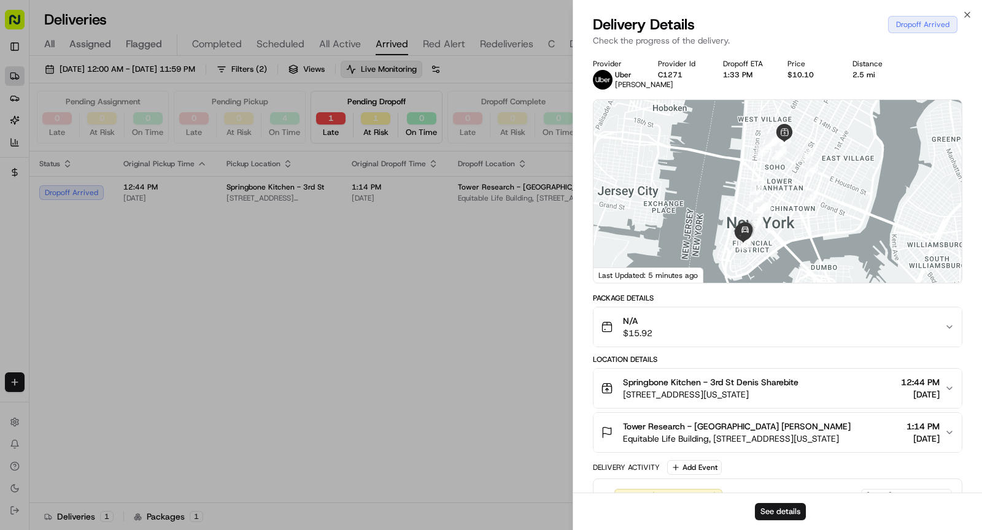
scroll to position [276, 0]
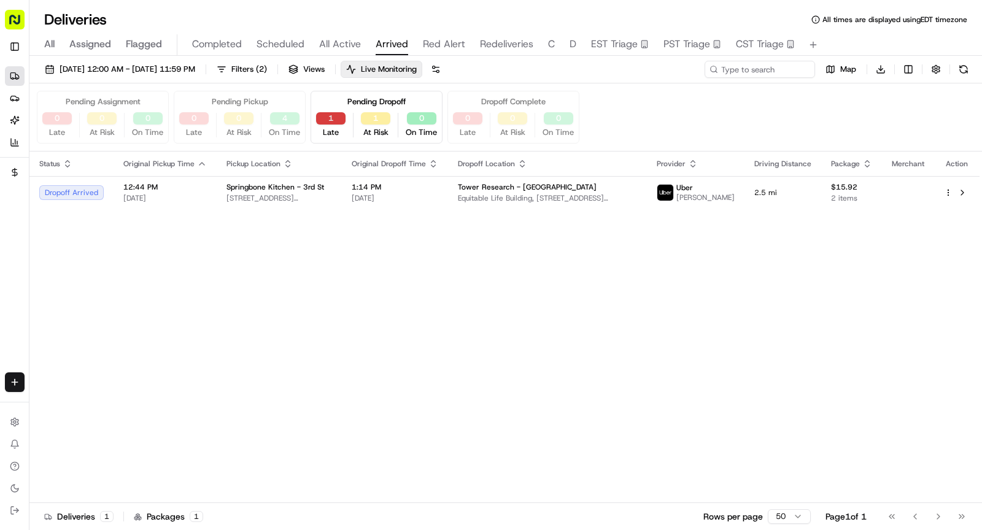
click at [331, 116] on button "1" at bounding box center [330, 118] width 29 height 12
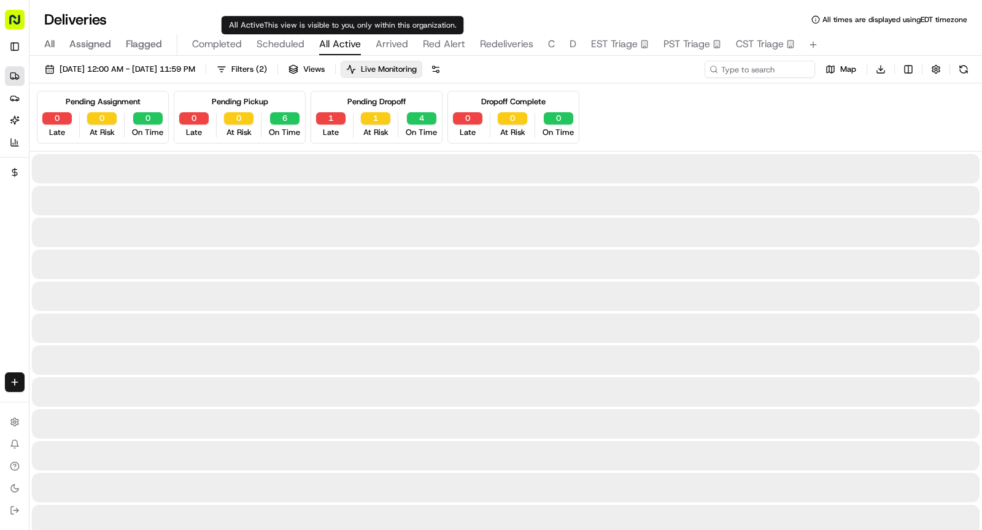
click at [331, 42] on span "All Active" at bounding box center [340, 44] width 42 height 15
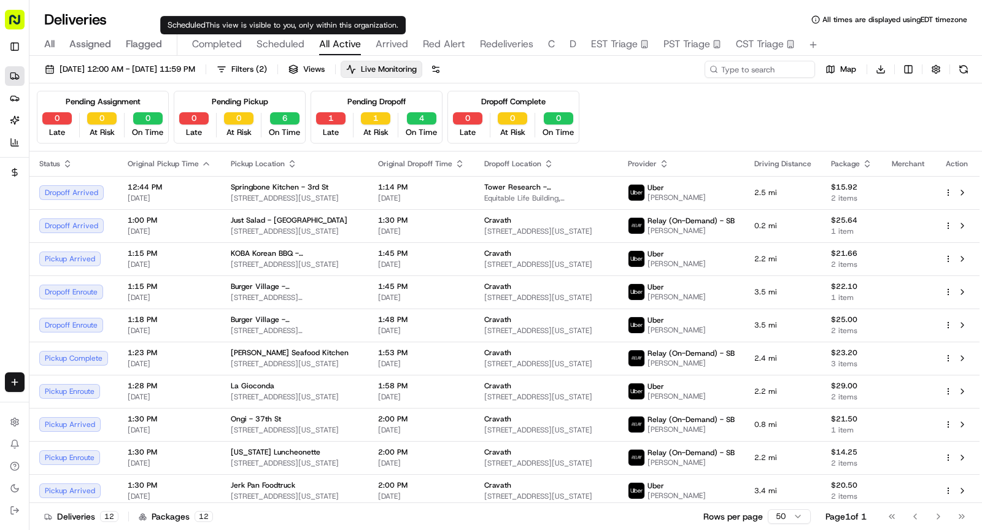
click at [280, 41] on span "Scheduled" at bounding box center [281, 44] width 48 height 15
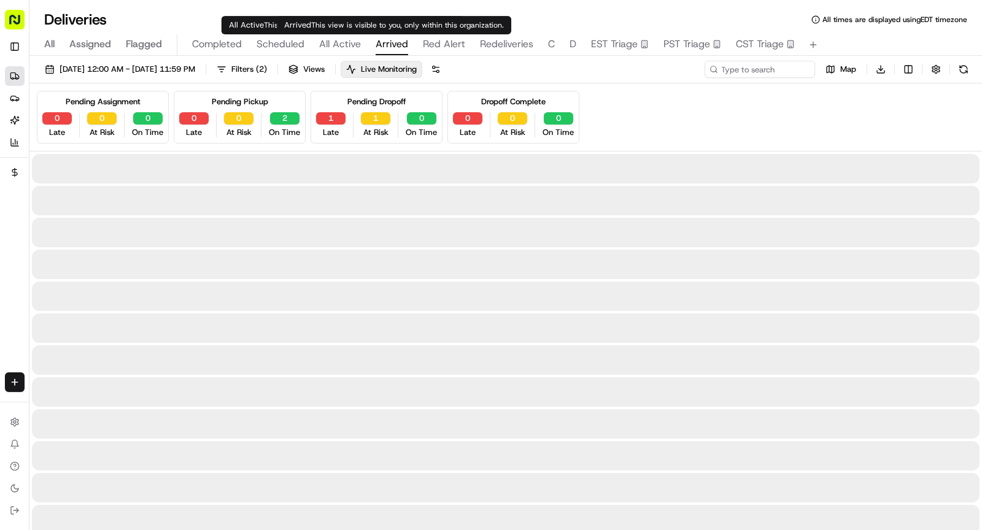
click at [392, 45] on span "Arrived" at bounding box center [392, 44] width 33 height 15
click at [427, 48] on span "Red Alert" at bounding box center [444, 44] width 42 height 15
click at [390, 52] on button "Arrived" at bounding box center [392, 44] width 33 height 21
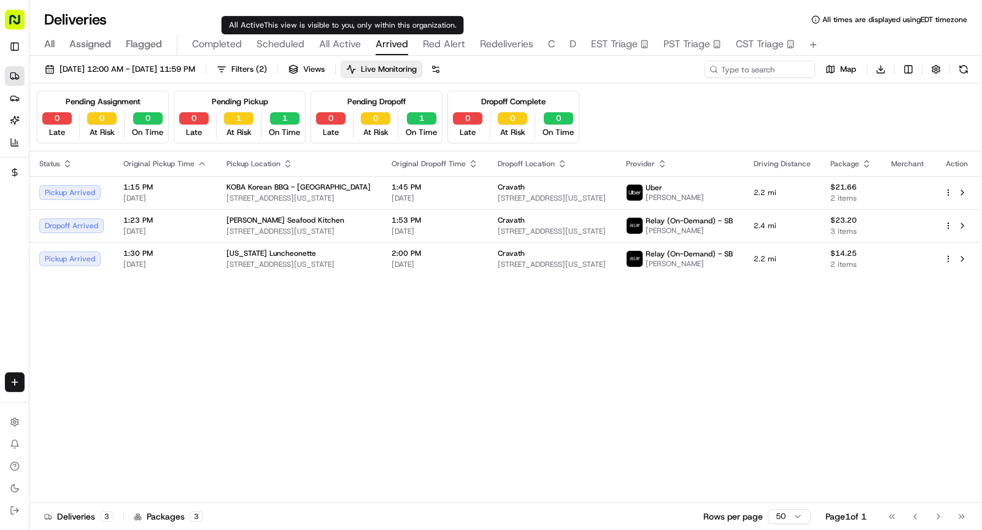
click at [331, 42] on span "All Active" at bounding box center [340, 44] width 42 height 15
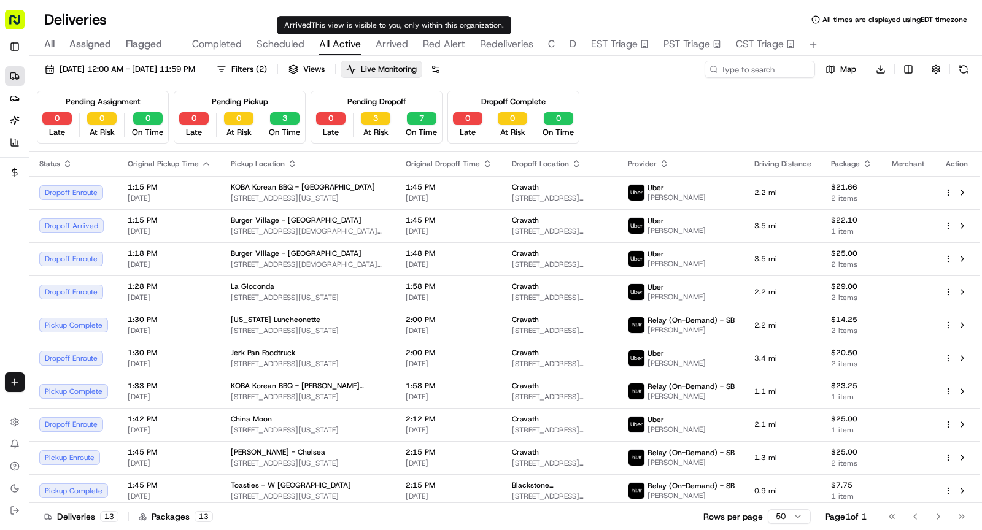
click at [386, 58] on div "08/18/2025 12:00 AM - 08/18/2025 11:59 PM Filters ( 2 ) Views Live Monitoring M…" at bounding box center [505, 294] width 953 height 477
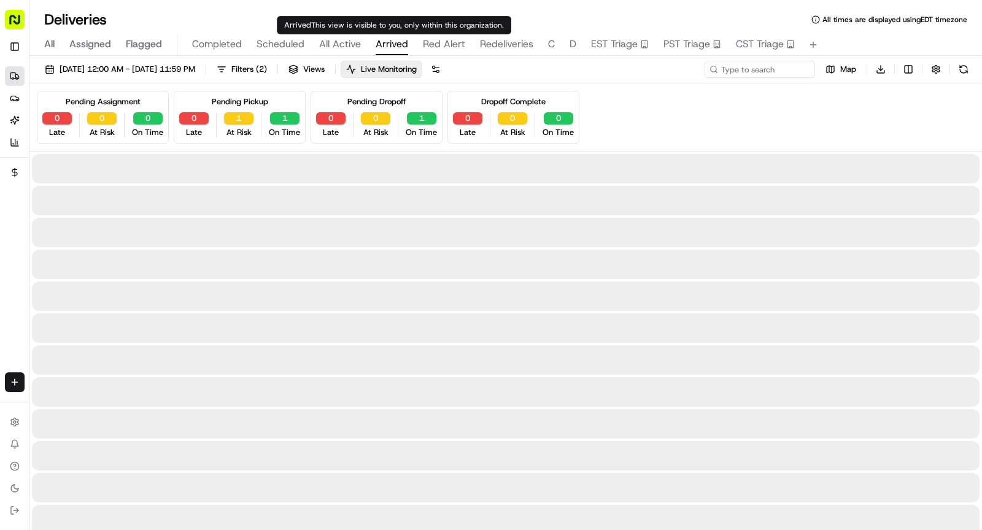
click at [385, 50] on span "Arrived" at bounding box center [392, 44] width 33 height 15
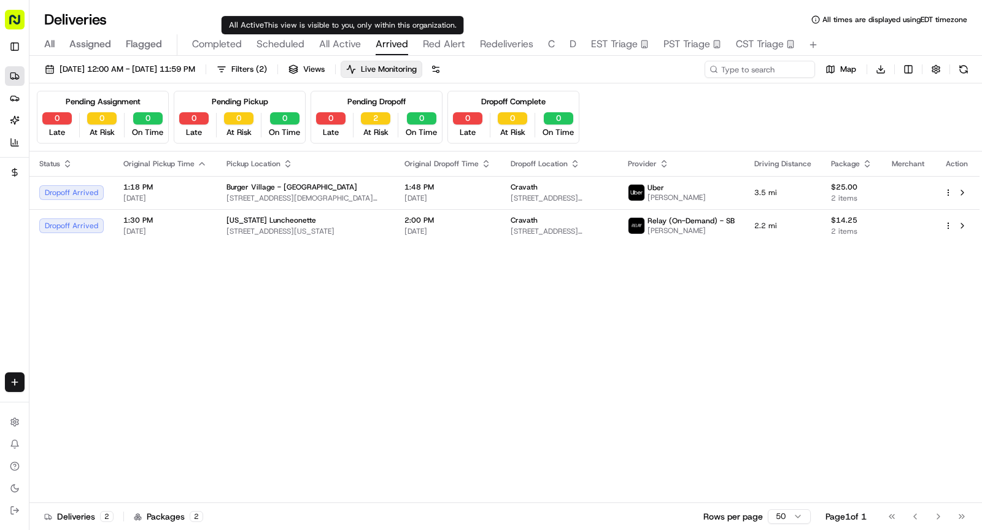
click at [346, 45] on span "All Active" at bounding box center [340, 44] width 42 height 15
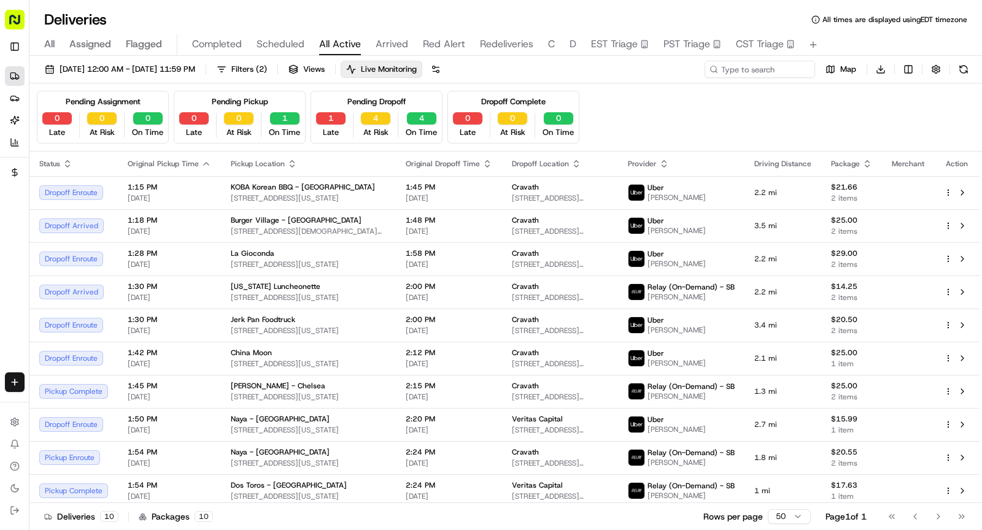
click at [333, 124] on div "1 Late" at bounding box center [330, 125] width 39 height 26
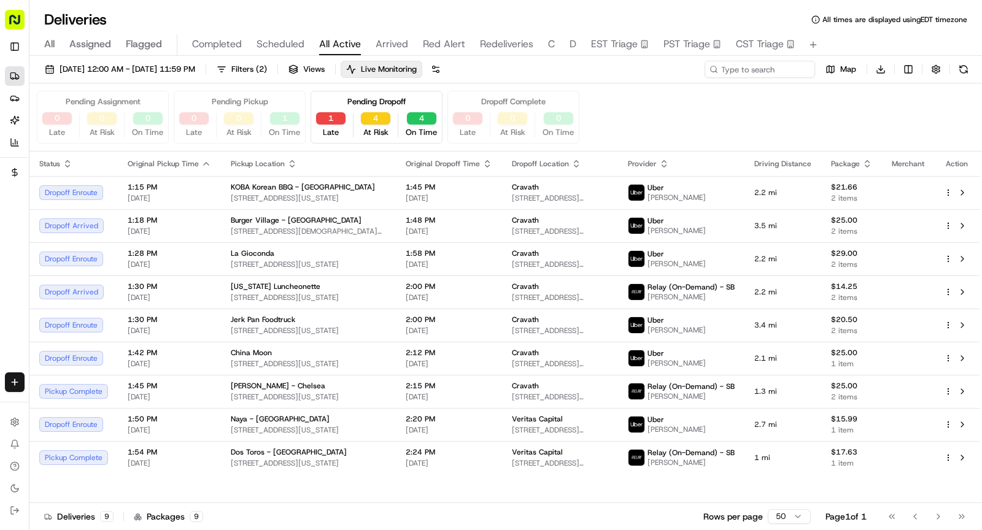
click at [323, 108] on div "Pending Dropoff 1 Late 4 At Risk 4 On Time" at bounding box center [377, 117] width 132 height 53
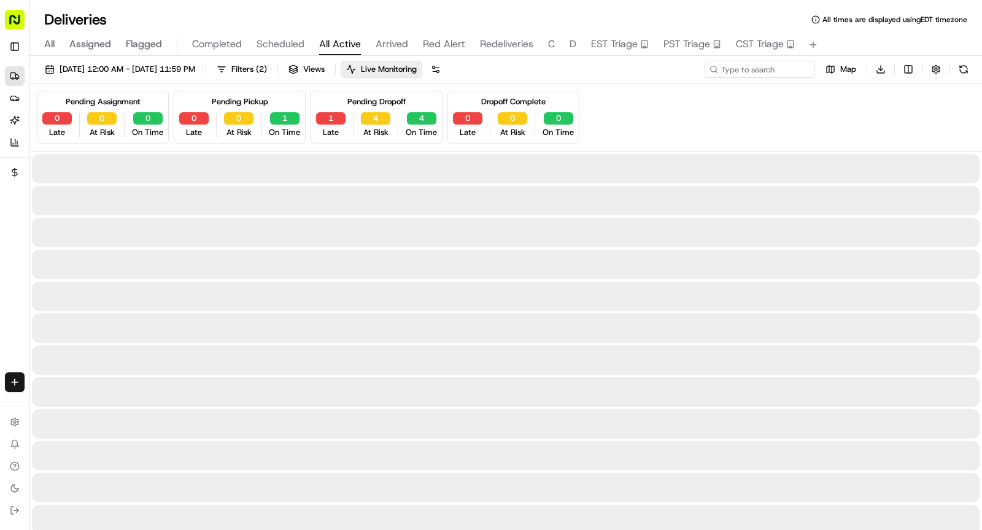
click at [326, 109] on div "Pending Dropoff 1 Late 4 At Risk 4 On Time" at bounding box center [377, 117] width 132 height 53
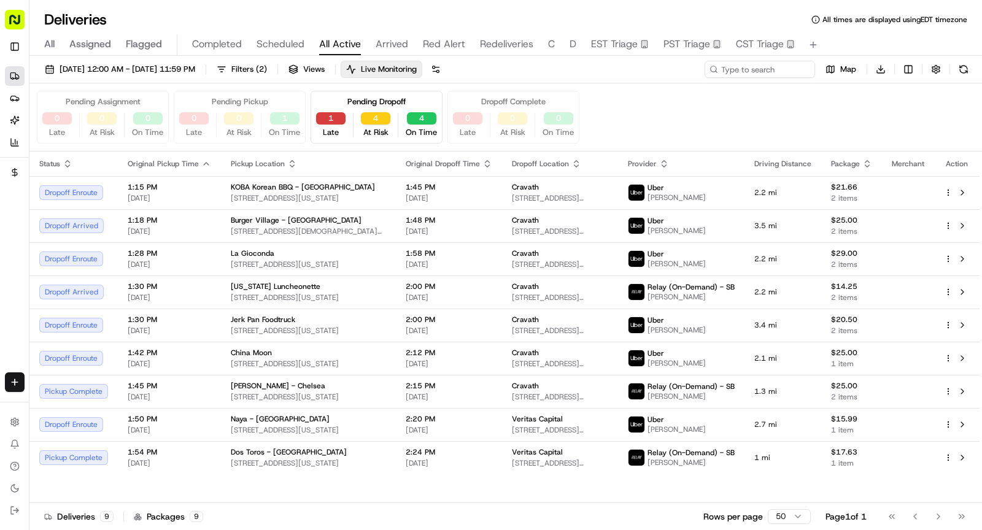
click at [328, 114] on button "1" at bounding box center [330, 118] width 29 height 12
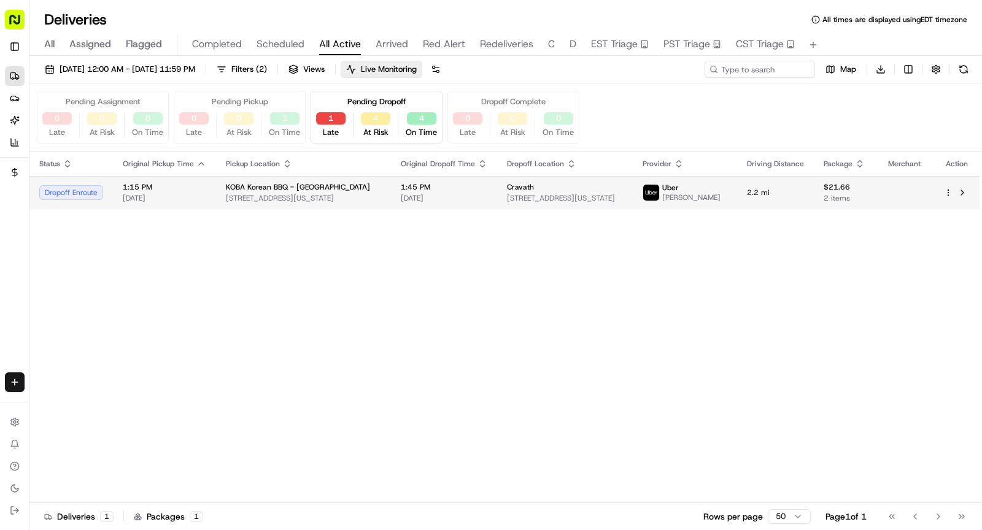
click at [316, 190] on span "KOBA Korean BBQ - Midtown East" at bounding box center [298, 187] width 144 height 10
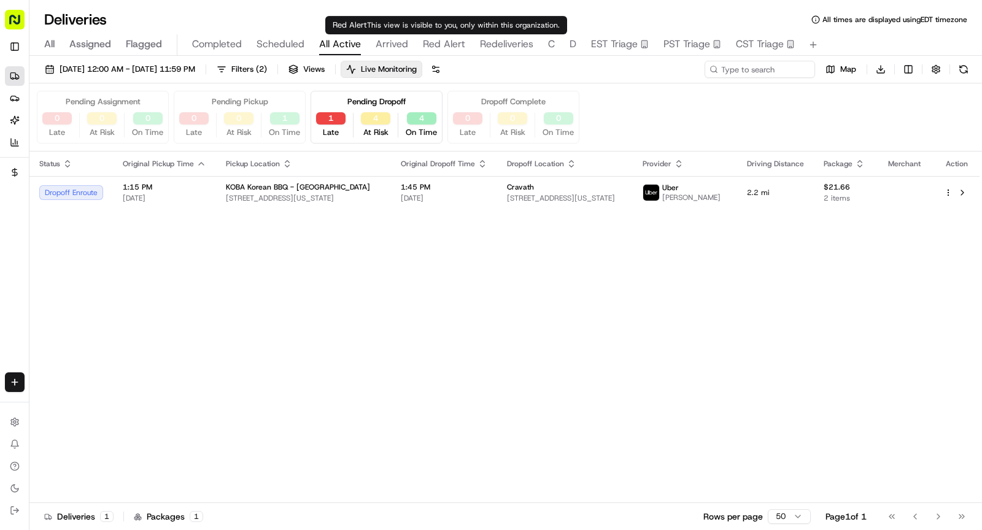
click at [397, 48] on span "Arrived" at bounding box center [392, 44] width 33 height 15
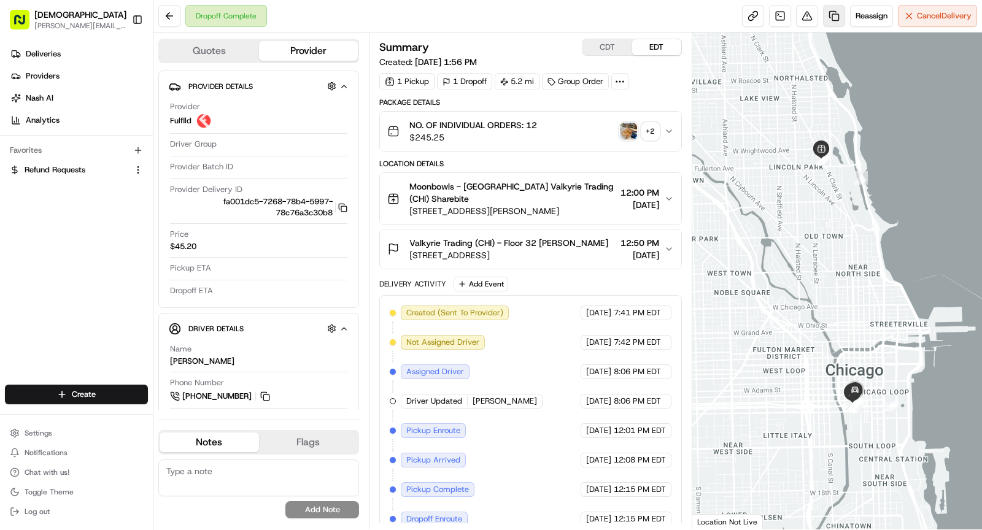
click at [832, 18] on link at bounding box center [834, 16] width 22 height 22
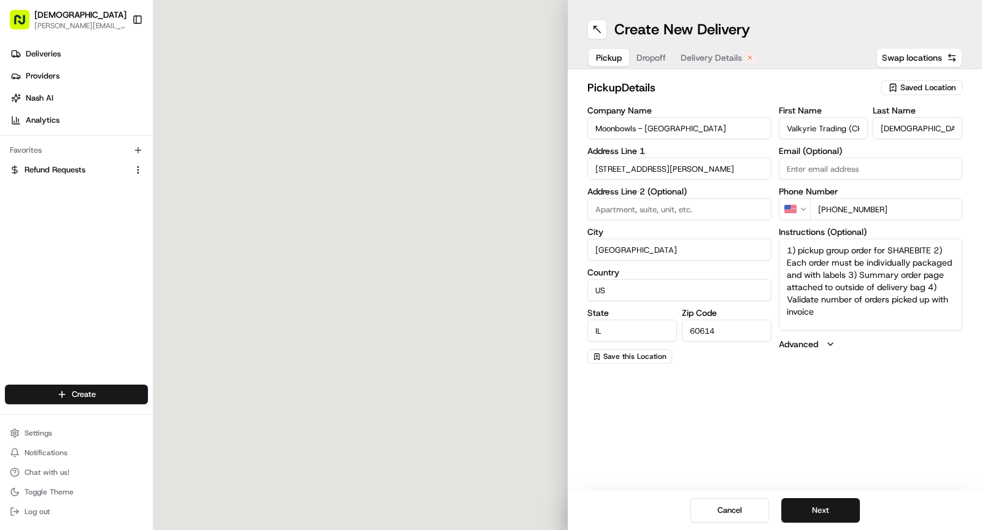
type input "[STREET_ADDRESS][PERSON_NAME]"
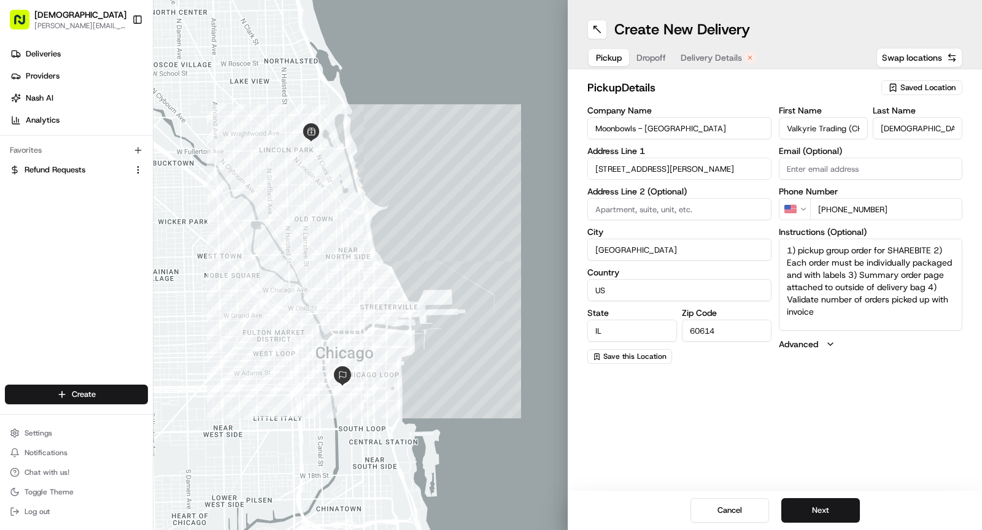
click at [827, 329] on div "First Name Valkyrie Trading (CHI) Last Name Sharebite Email (Optional) Phone Nu…" at bounding box center [871, 235] width 184 height 258
drag, startPoint x: 828, startPoint y: 320, endPoint x: 742, endPoint y: 223, distance: 130.0
click at [742, 223] on div "Company Name Moonbowls - [GEOGRAPHIC_DATA] Address Line 1 [STREET_ADDRESS][PERS…" at bounding box center [774, 235] width 375 height 258
paste textarea "Ask for SHAREBITE REDELIVERY for to be delivered to . If any issues with pickup…"
type textarea "Ask for SHAREBITE REDELIVERY for to be delivered to . If any issues with pickup…"
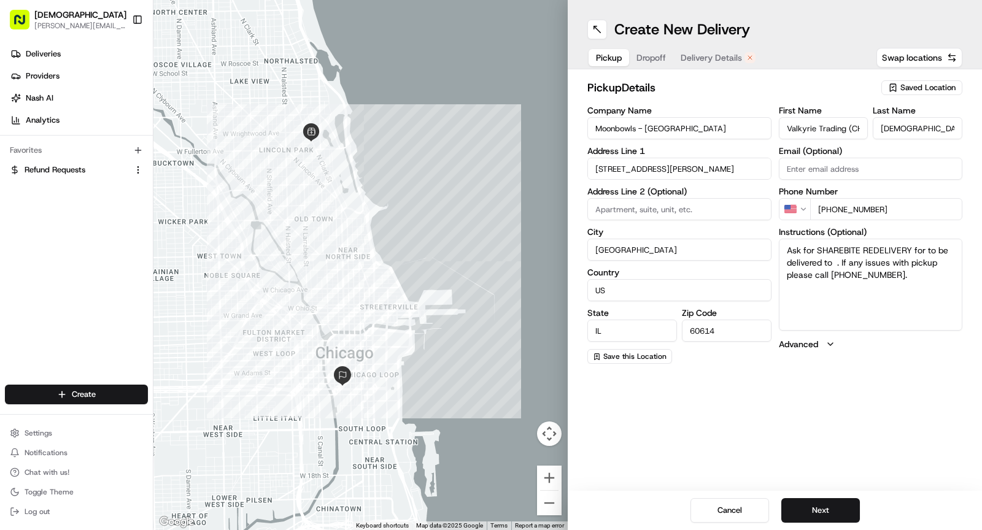
click at [656, 49] on button "Dropoff" at bounding box center [651, 57] width 44 height 17
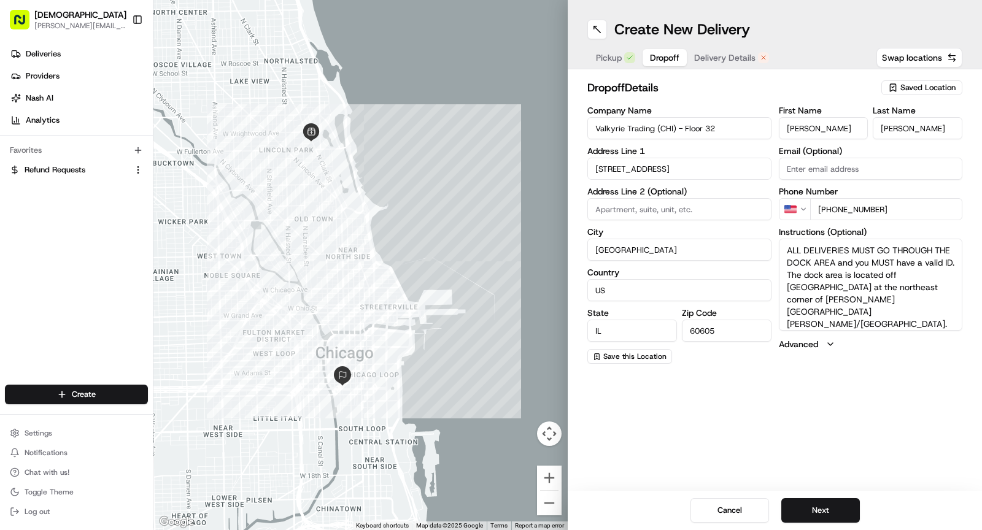
click at [655, 54] on span "Dropoff" at bounding box center [664, 58] width 29 height 12
click at [655, 116] on div "Company Name Valkyrie Trading (CHI) - Floor 32" at bounding box center [679, 122] width 184 height 33
click at [654, 131] on input "Valkyrie Trading (CHI) - Floor 32" at bounding box center [679, 128] width 184 height 22
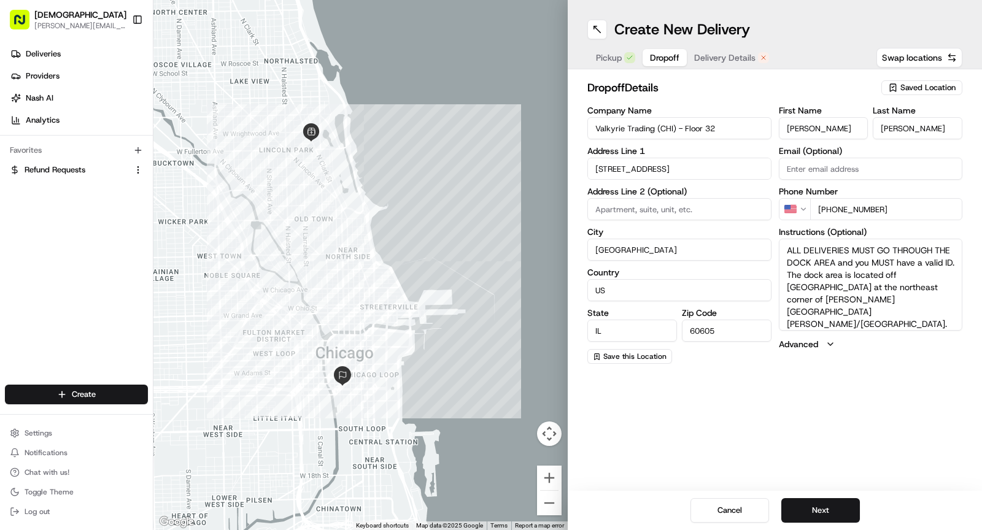
click at [654, 131] on input "Valkyrie Trading (CHI) - Floor 32" at bounding box center [679, 128] width 184 height 22
click at [621, 56] on span "Pickup" at bounding box center [609, 58] width 26 height 12
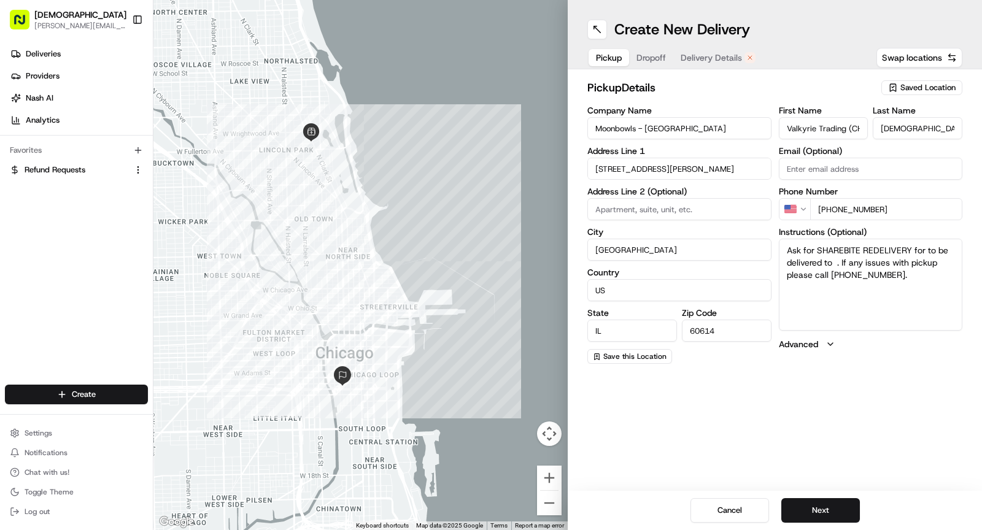
click at [924, 251] on textarea "Ask for SHAREBITE REDELIVERY for to be delivered to . If any issues with pickup…" at bounding box center [871, 285] width 184 height 92
paste textarea "Valkyrie Trading (CHI) - Floor 32"
type textarea "Ask for SHAREBITE REDELIVERY for Valkyrie Trading (CHI) - Floor 32 to be delive…"
click at [645, 63] on button "Dropoff" at bounding box center [651, 57] width 44 height 17
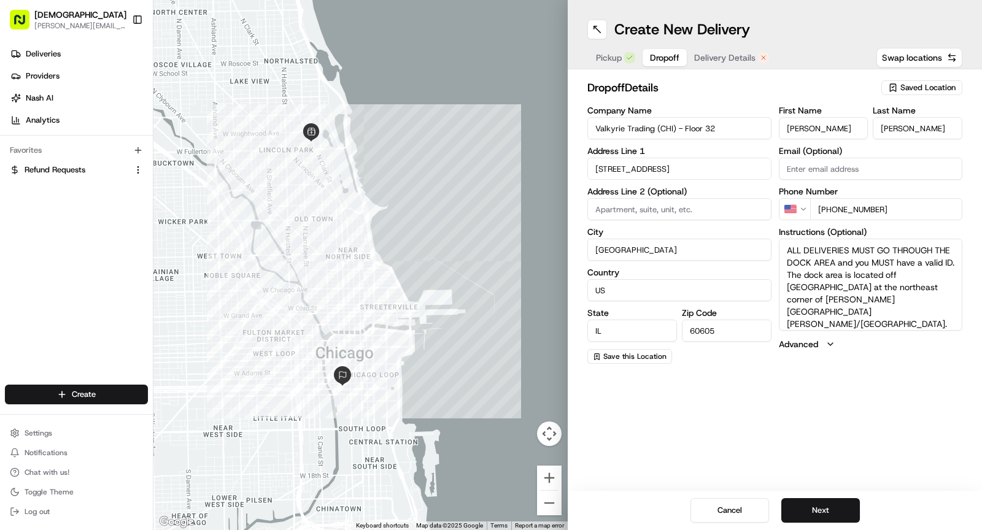
scroll to position [16, 0]
click at [711, 58] on span "Delivery Details" at bounding box center [724, 58] width 61 height 12
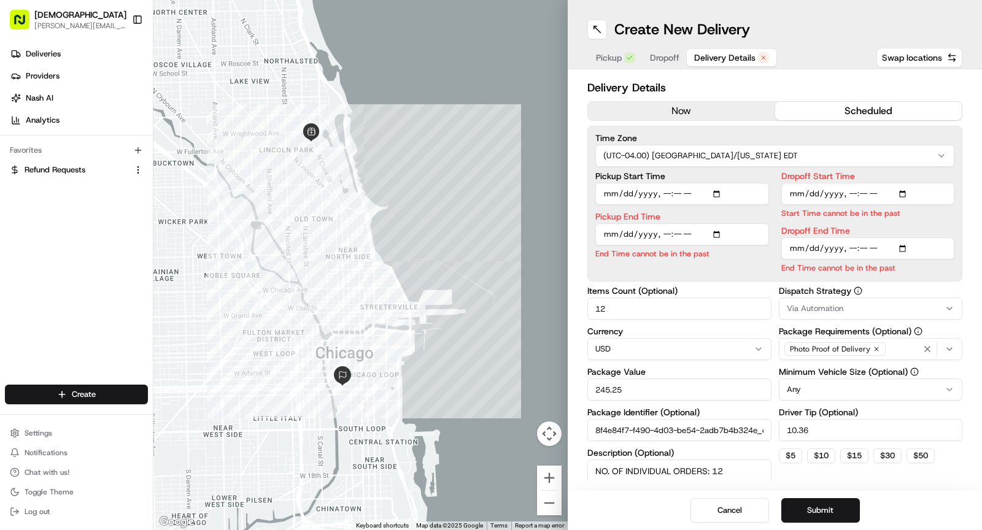
click at [683, 106] on button "now" at bounding box center [681, 111] width 187 height 18
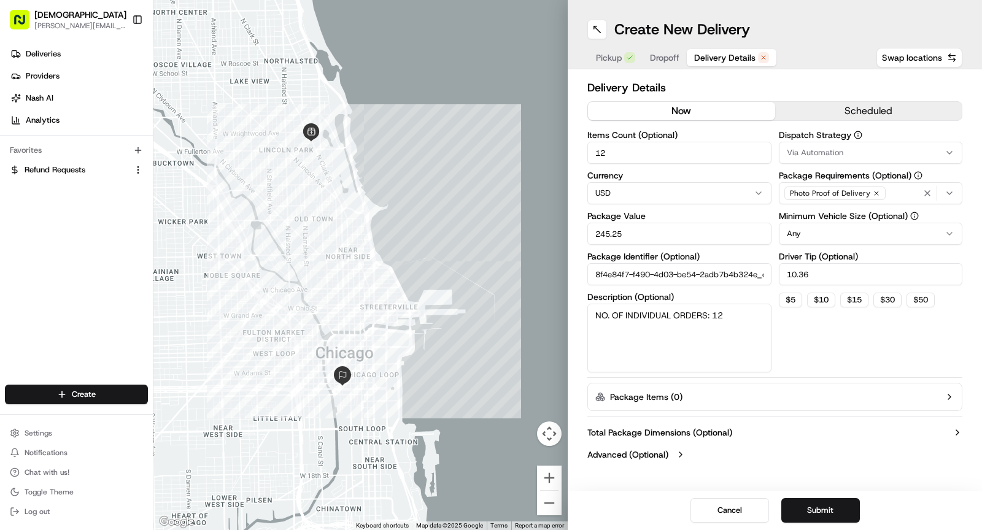
click at [644, 152] on input "12" at bounding box center [679, 153] width 184 height 22
type input "9"
click at [662, 56] on span "Dropoff" at bounding box center [664, 58] width 29 height 12
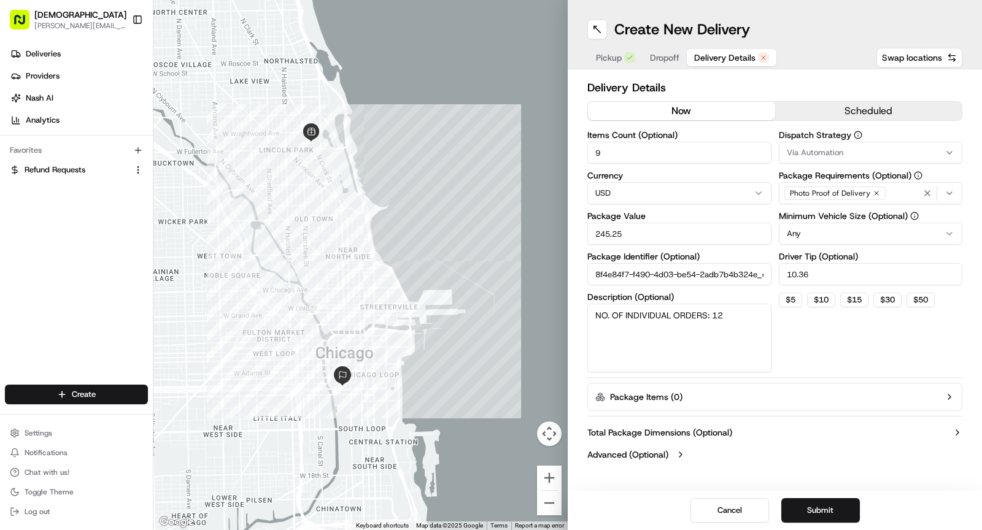
click at [724, 58] on span "Delivery Details" at bounding box center [724, 58] width 61 height 12
click at [630, 236] on input "245.25" at bounding box center [679, 234] width 184 height 22
click at [629, 236] on input "245.251" at bounding box center [679, 234] width 184 height 22
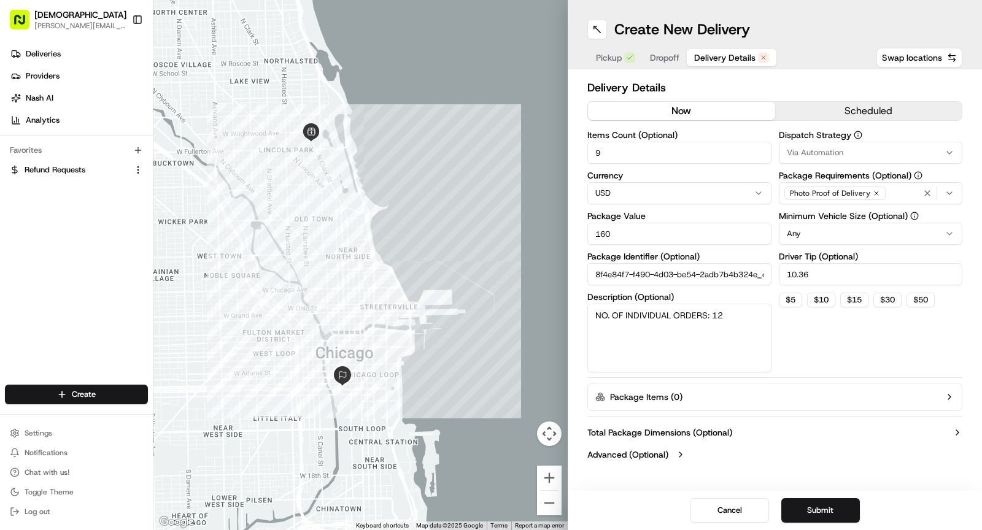
type input "160"
click at [735, 317] on textarea "NO. OF INDIVIDUAL ORDERS: 12" at bounding box center [679, 338] width 184 height 69
type textarea "[PERSON_NAME]:9"
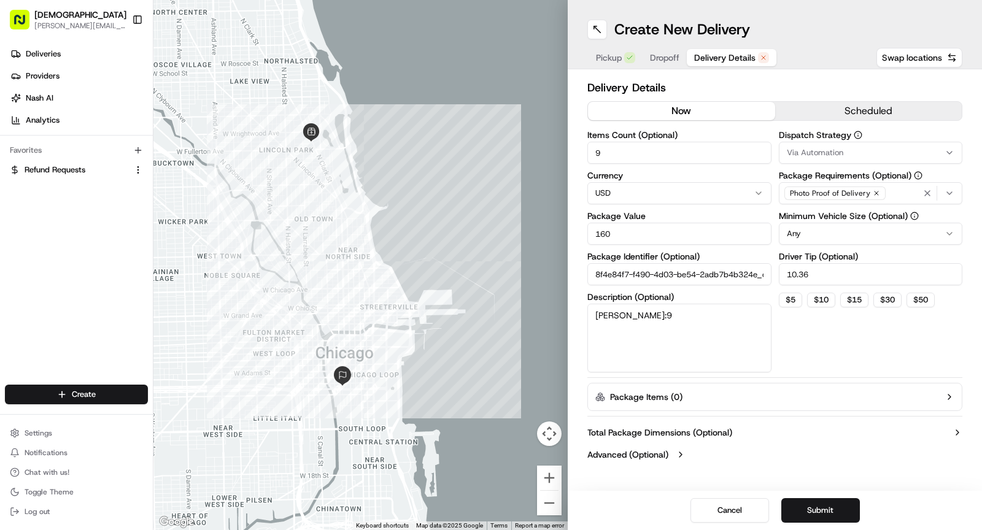
click at [808, 277] on input "10.36" at bounding box center [871, 274] width 184 height 22
type input "9"
click at [816, 514] on button "Submit" at bounding box center [820, 510] width 79 height 25
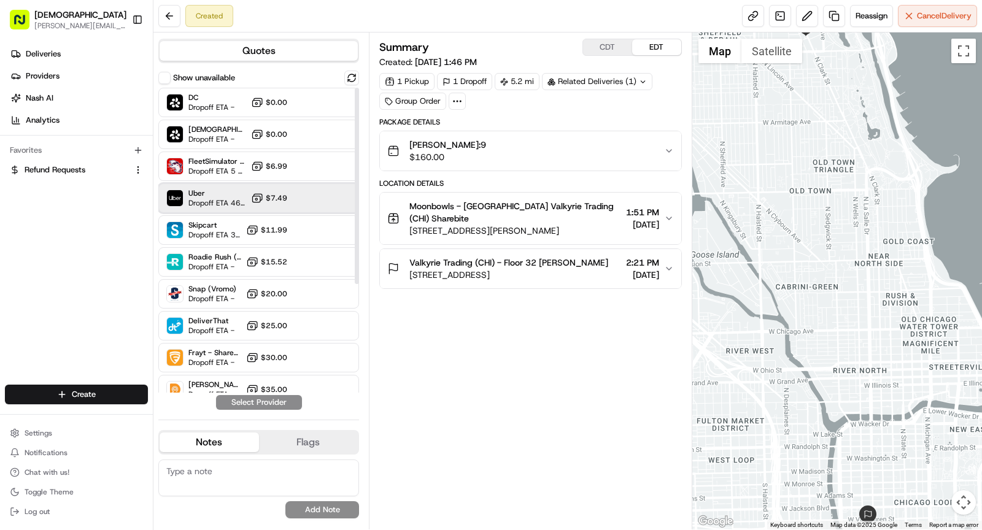
click at [223, 203] on span "Dropoff ETA 46 minutes" at bounding box center [217, 203] width 58 height 10
click at [262, 401] on button "Assign Provider" at bounding box center [258, 402] width 87 height 15
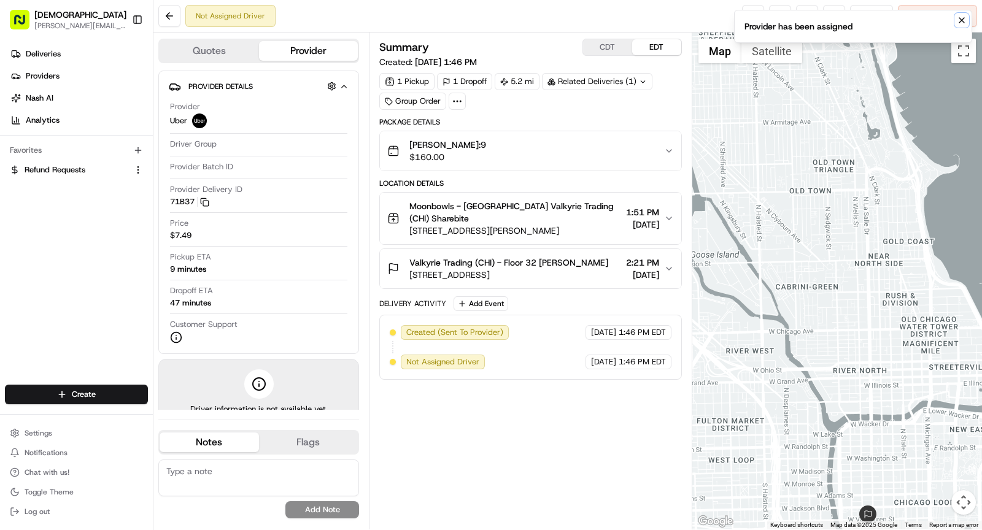
click at [963, 20] on icon "Notifications (F8)" at bounding box center [961, 20] width 5 height 5
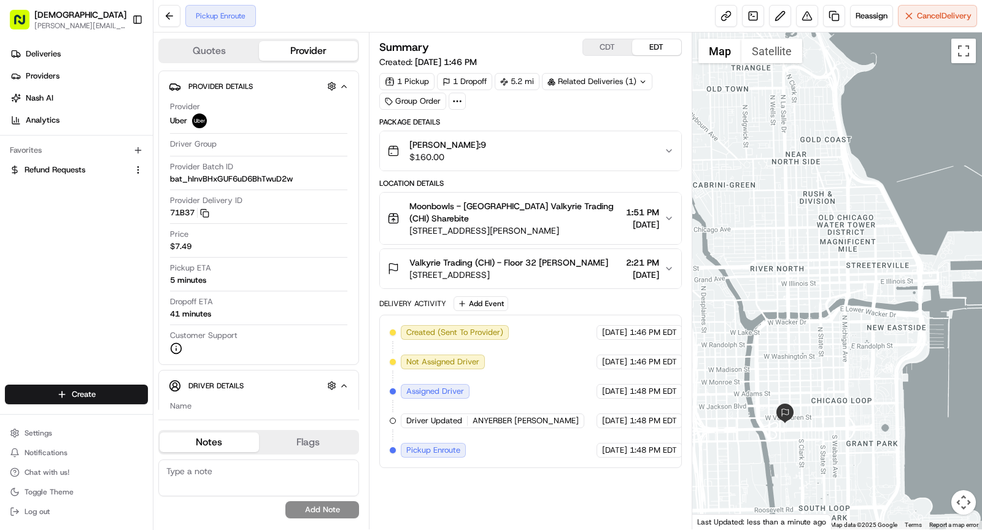
drag, startPoint x: 818, startPoint y: 363, endPoint x: 732, endPoint y: 262, distance: 133.3
click at [732, 262] on div at bounding box center [837, 281] width 290 height 497
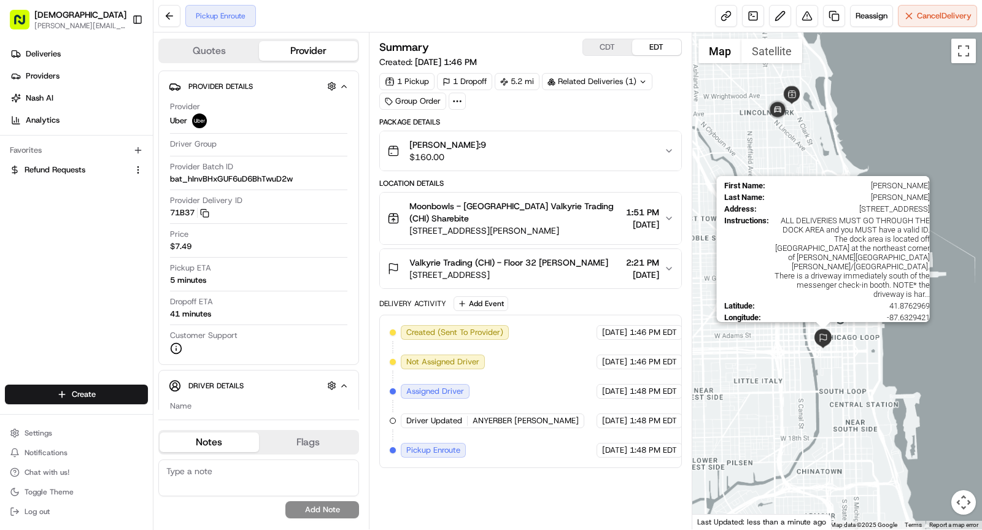
drag, startPoint x: 812, startPoint y: 335, endPoint x: 831, endPoint y: 344, distance: 21.1
click at [831, 344] on img at bounding box center [823, 339] width 20 height 20
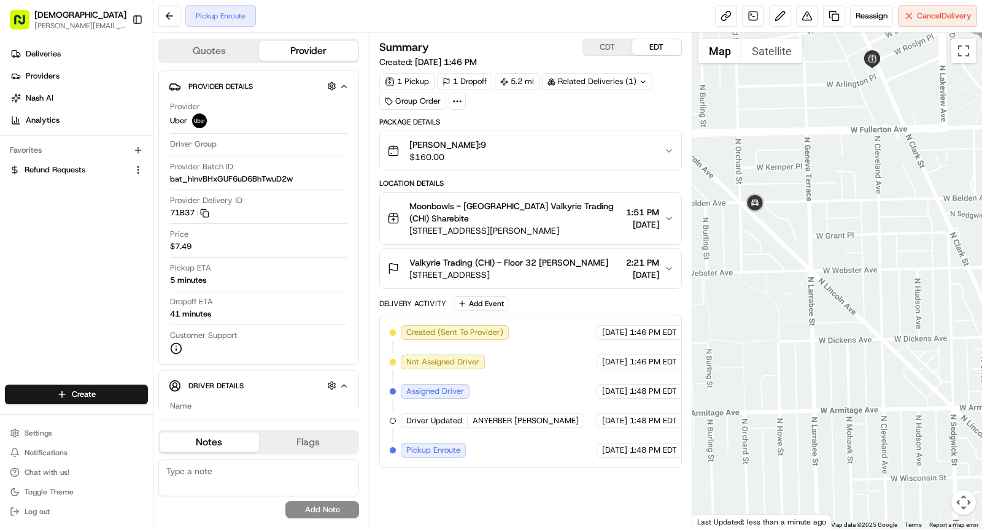
drag, startPoint x: 803, startPoint y: 183, endPoint x: 803, endPoint y: 205, distance: 22.1
click at [803, 205] on div at bounding box center [837, 281] width 290 height 497
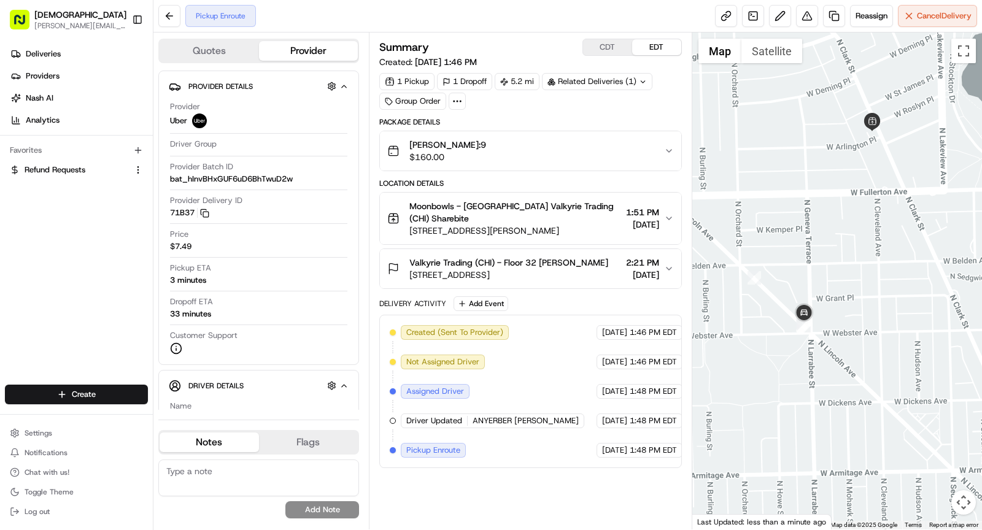
drag, startPoint x: 814, startPoint y: 227, endPoint x: 813, endPoint y: 284, distance: 57.1
click at [813, 285] on div at bounding box center [837, 281] width 290 height 497
